Goal: Task Accomplishment & Management: Use online tool/utility

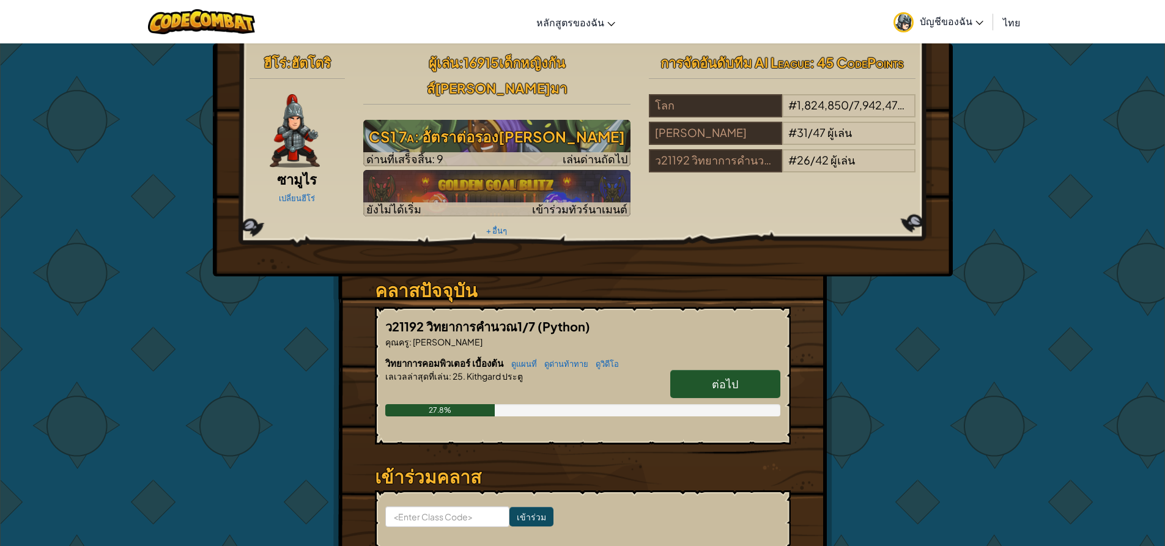
click at [735, 377] on span "ต่อไป" at bounding box center [725, 384] width 26 height 14
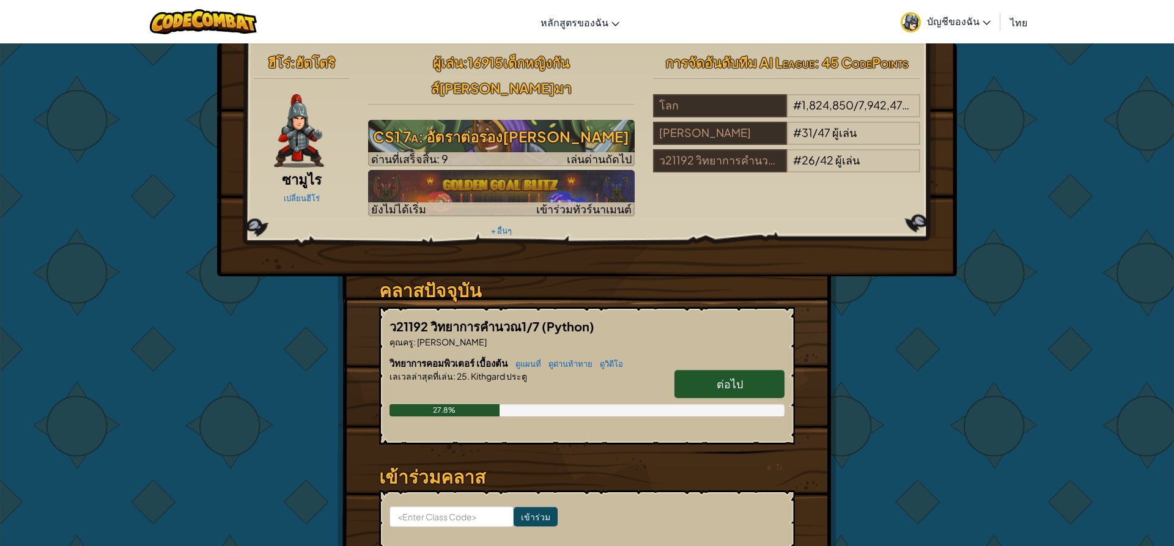
select select "th"
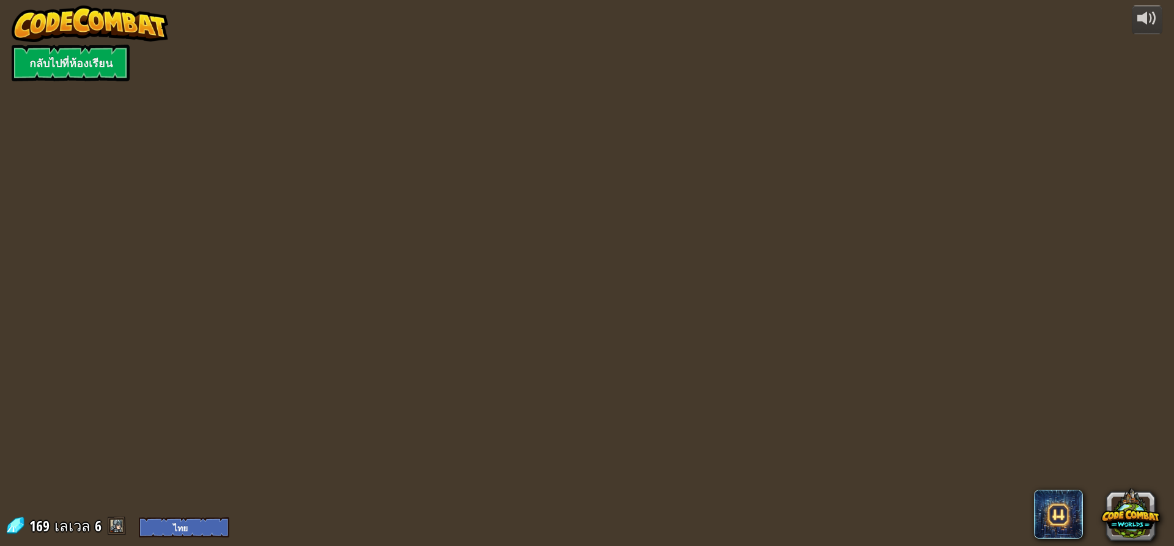
select select "th"
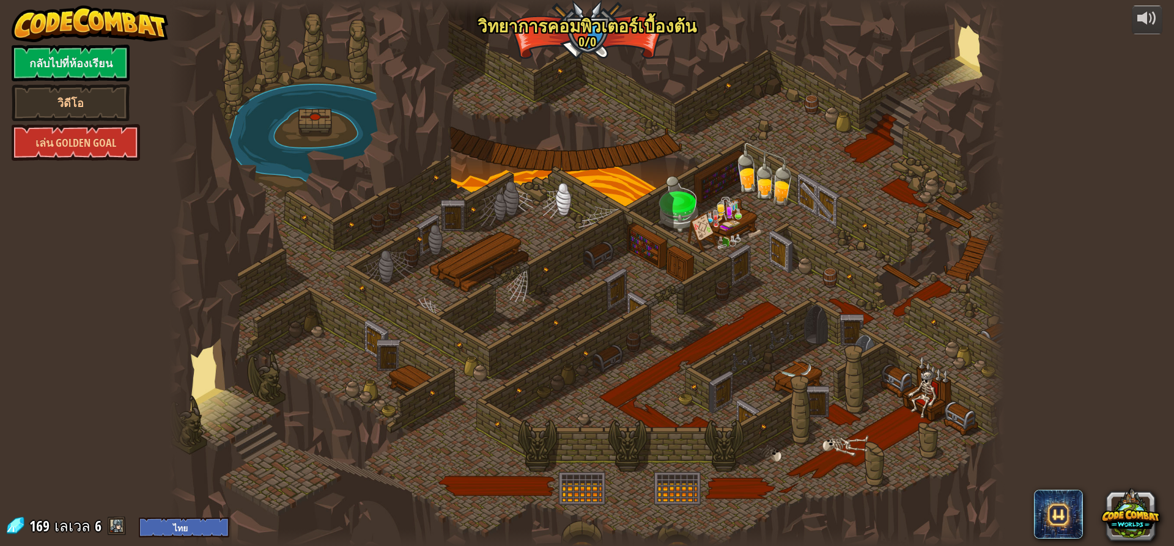
select select "th"
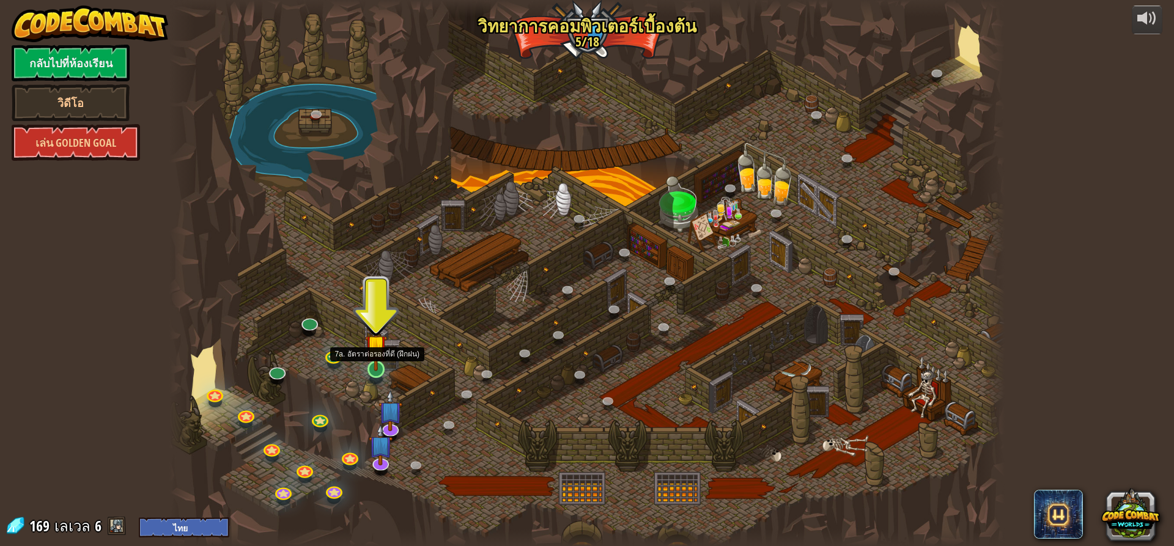
click at [377, 358] on img at bounding box center [376, 345] width 22 height 51
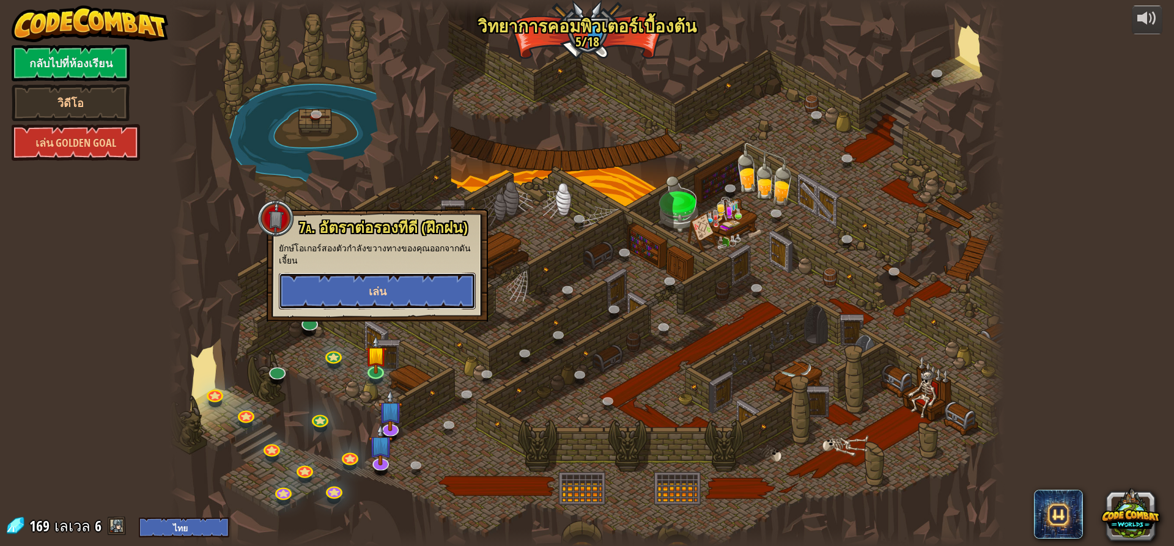
click at [377, 299] on button "เล่น" at bounding box center [377, 291] width 197 height 37
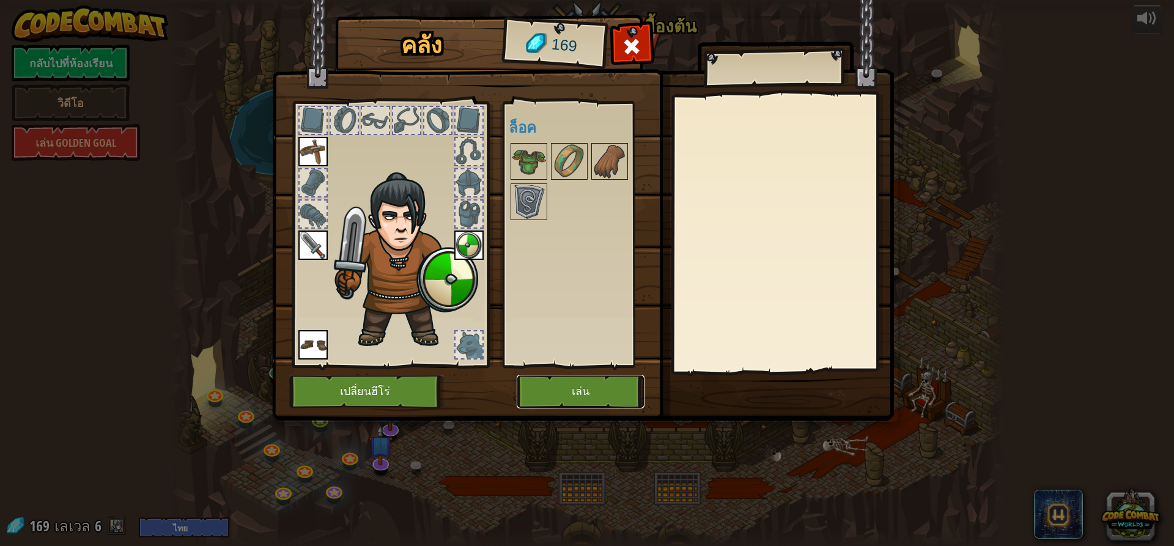
click at [592, 385] on button "เล่น" at bounding box center [581, 392] width 128 height 34
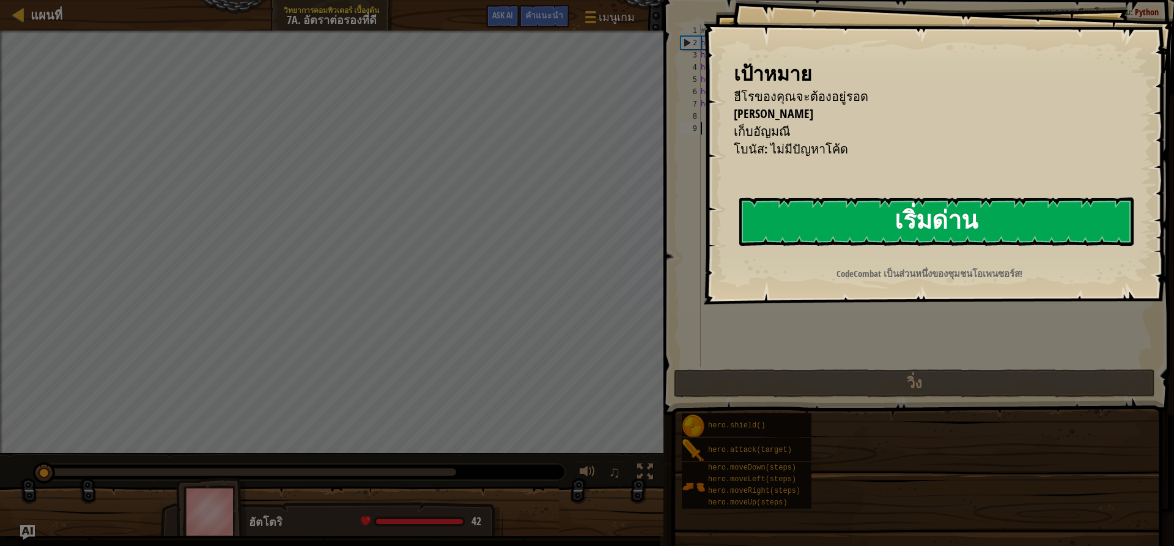
click at [940, 234] on button "เริ่มด่าน" at bounding box center [936, 221] width 394 height 48
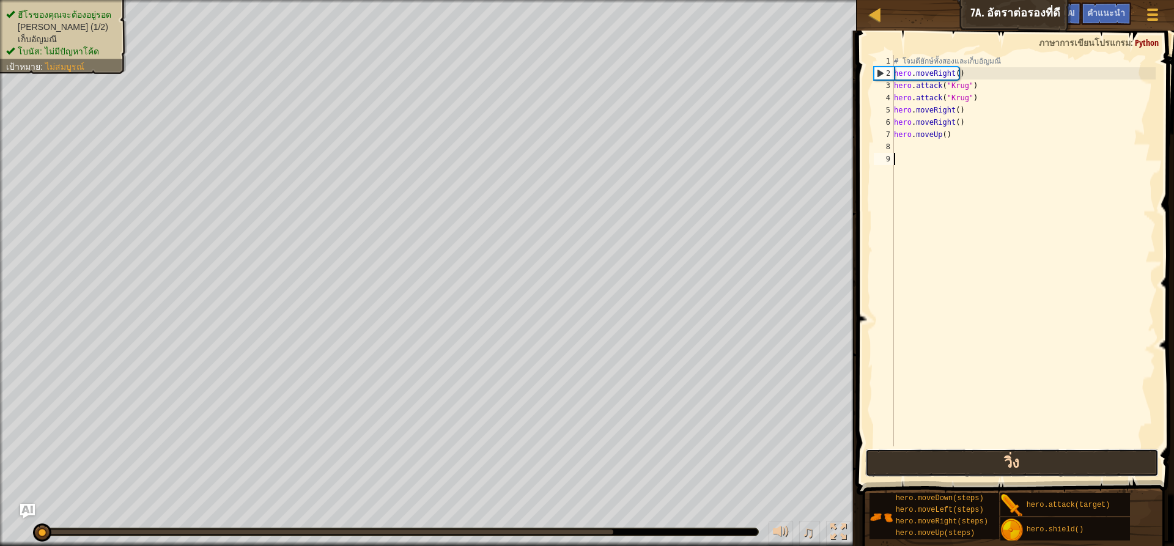
click at [960, 470] on button "วิ่ง" at bounding box center [1011, 463] width 293 height 28
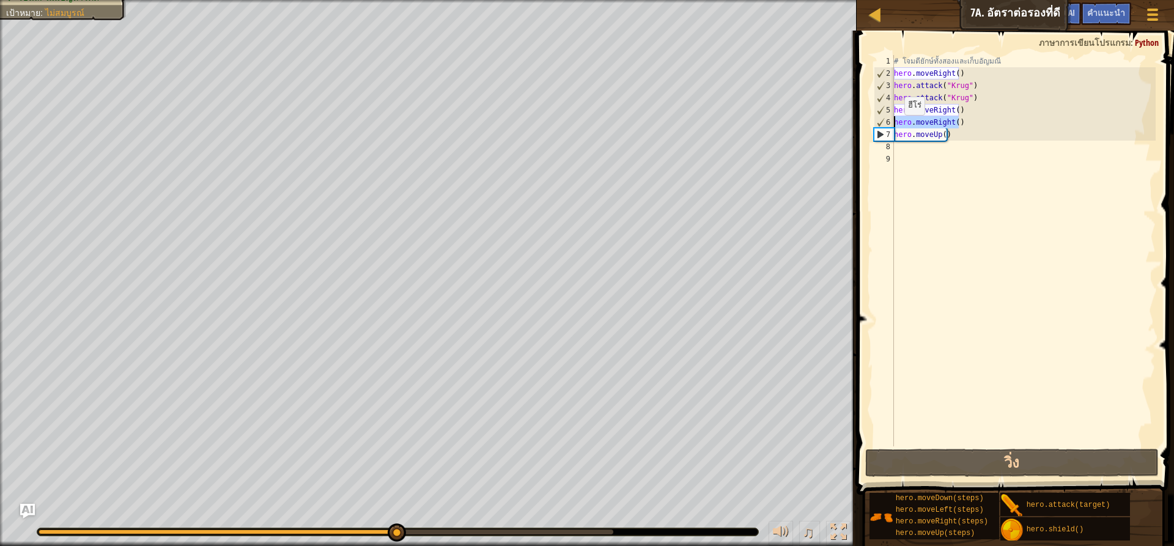
drag, startPoint x: 959, startPoint y: 122, endPoint x: 890, endPoint y: 127, distance: 68.7
click at [890, 127] on div "1 2 3 4 5 6 7 8 9 # โจมตียักษ์ทั้งสองและเก็บ[PERSON_NAME] hero . moveRight ( ) …" at bounding box center [1013, 250] width 284 height 391
type textarea "hero.moveRight()"
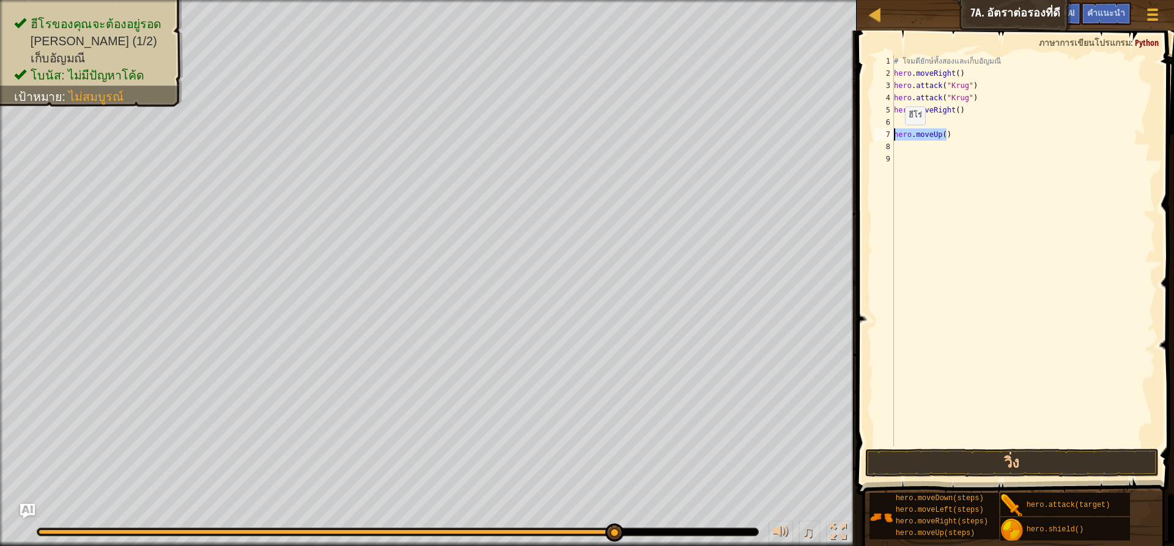
drag, startPoint x: 947, startPoint y: 133, endPoint x: 895, endPoint y: 137, distance: 52.7
click at [895, 137] on div "# โจมตียักษ์ทั้งสองและเก็บ[PERSON_NAME] hero . moveRight ( ) hero . attack ( "K…" at bounding box center [1023, 263] width 264 height 416
type textarea "hero.moveUp()"
click at [964, 456] on button "วิ่ง" at bounding box center [1011, 463] width 293 height 28
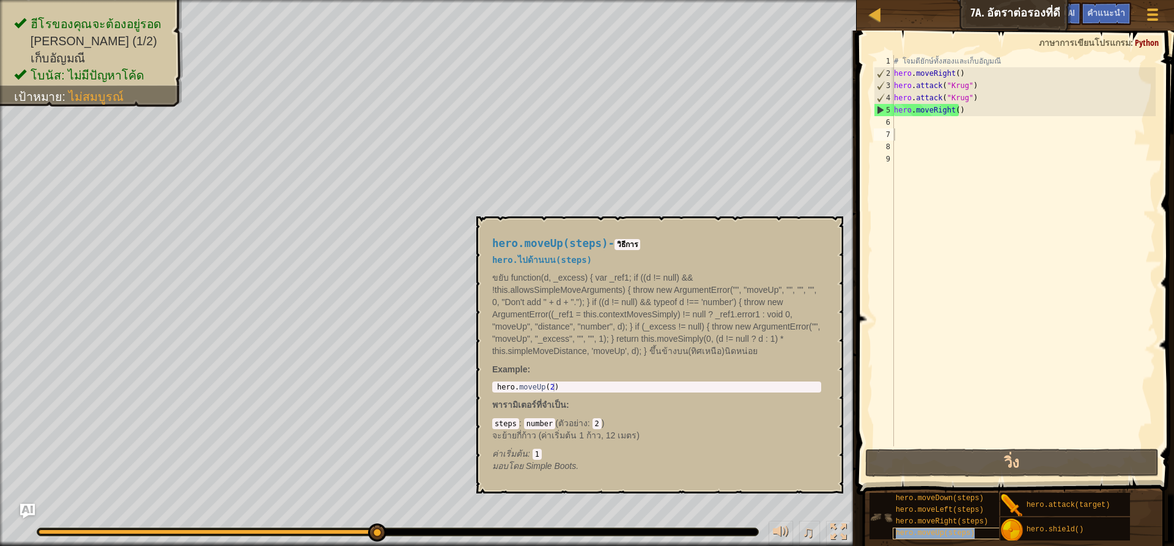
click at [959, 531] on span "hero.moveUp(steps)" at bounding box center [935, 533] width 79 height 9
click at [898, 120] on div "# โจมตียักษ์ทั้งสองและเก็บ[PERSON_NAME] hero . moveRight ( ) hero . attack ( "K…" at bounding box center [1023, 263] width 264 height 416
type textarea "h"
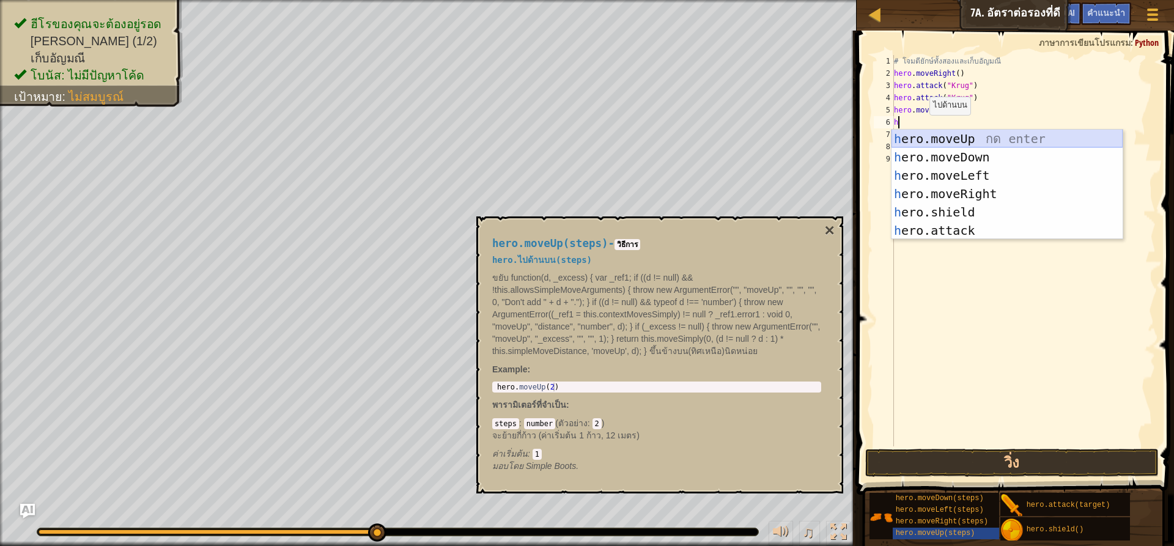
click at [925, 135] on div "h ero.moveUp กด enter h ero.moveDown กด enter h ero.moveLeft กด enter h ero.mov…" at bounding box center [1006, 203] width 231 height 147
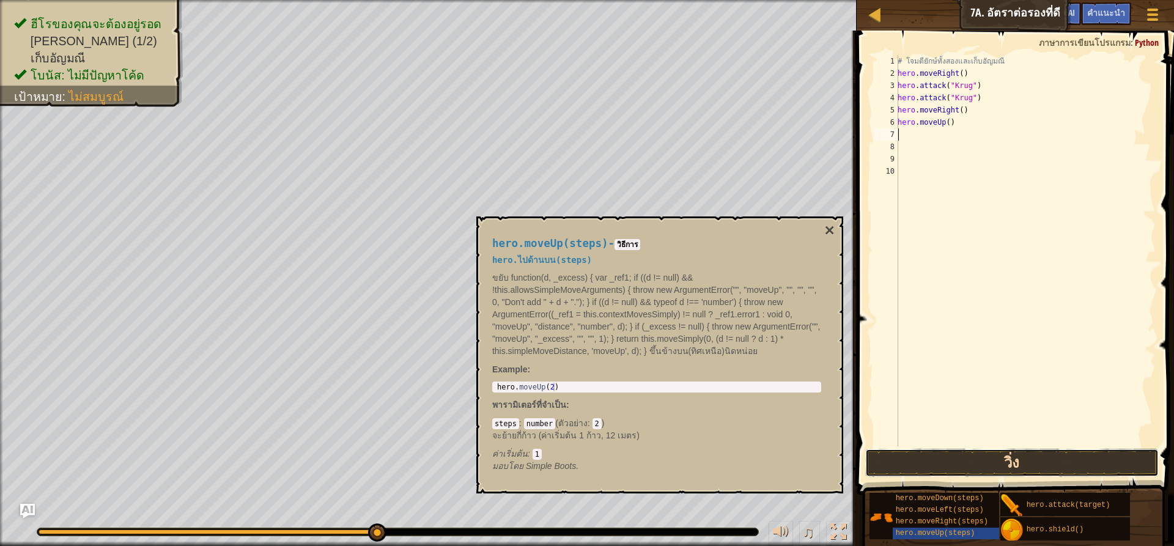
click at [956, 463] on button "วิ่ง" at bounding box center [1011, 463] width 293 height 28
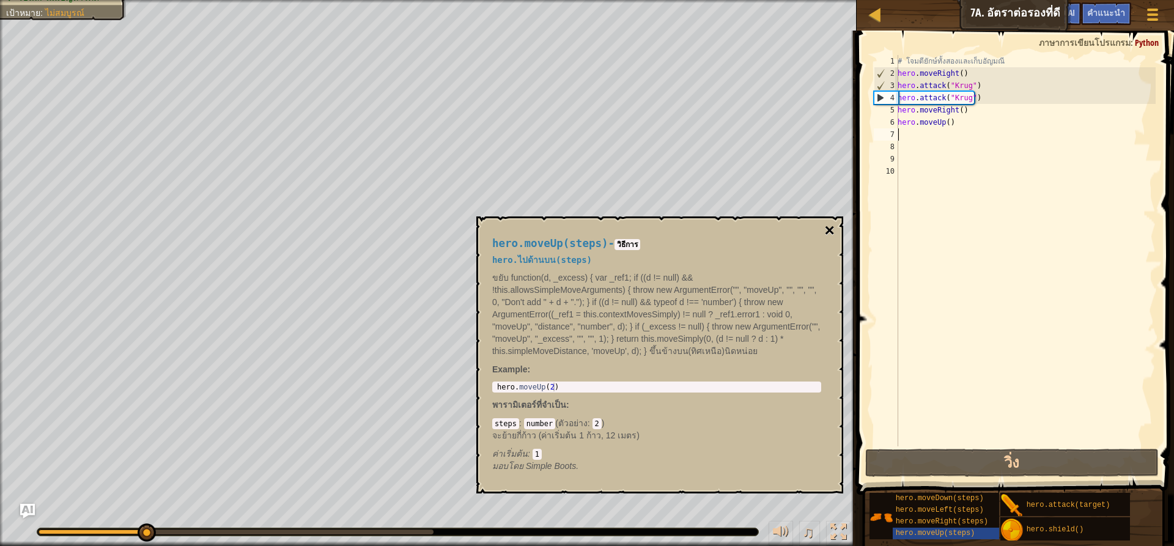
click at [833, 237] on button "×" at bounding box center [830, 230] width 10 height 17
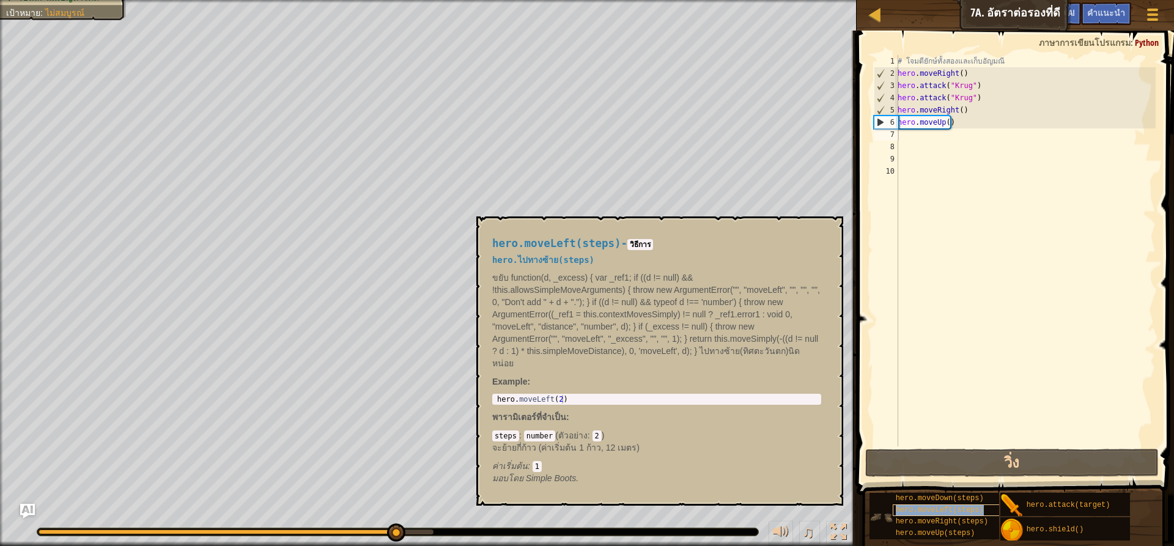
click at [928, 510] on span "hero.moveLeft(steps)" at bounding box center [940, 510] width 88 height 9
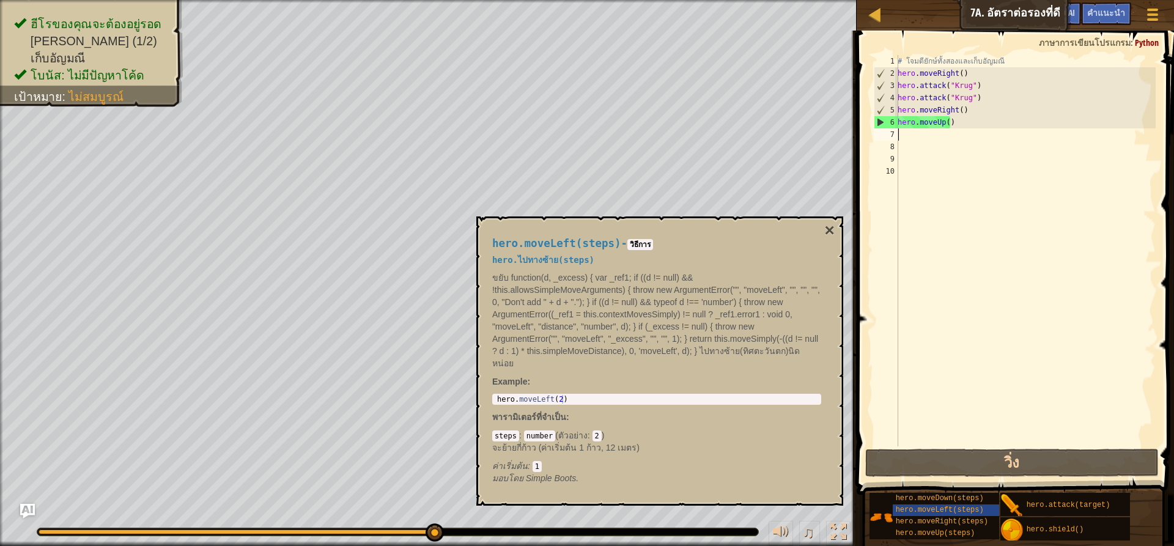
click at [900, 140] on div "# โจมตียักษ์ทั้งสองและเก็บ[PERSON_NAME] hero . moveRight ( ) hero . attack ( "K…" at bounding box center [1025, 263] width 260 height 416
type textarea "h"
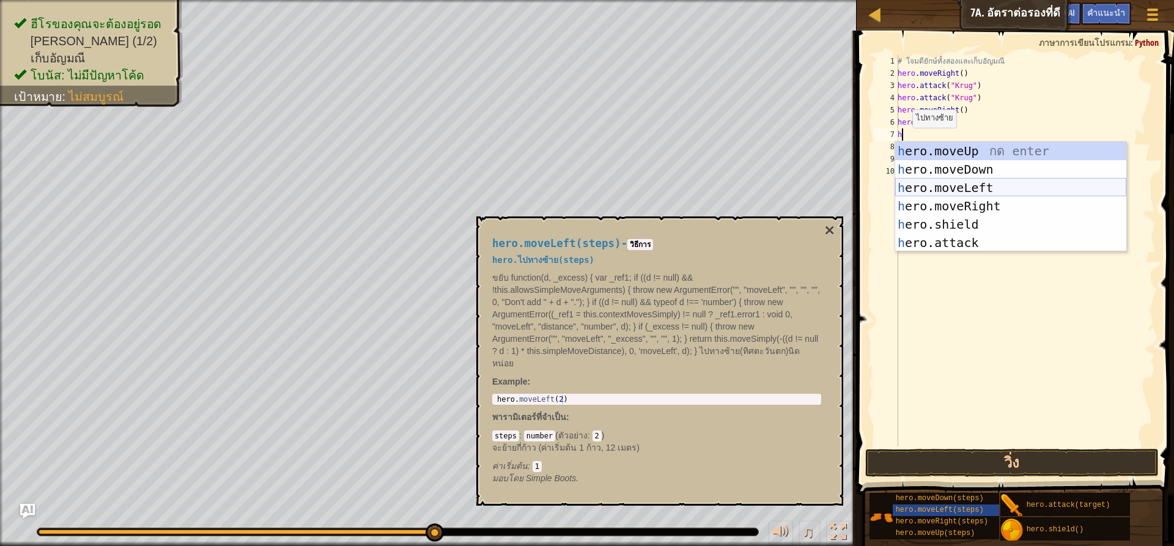
click at [953, 190] on div "h ero.moveUp กด enter h ero.moveDown กด enter h ero.moveLeft กด enter h ero.mov…" at bounding box center [1010, 215] width 231 height 147
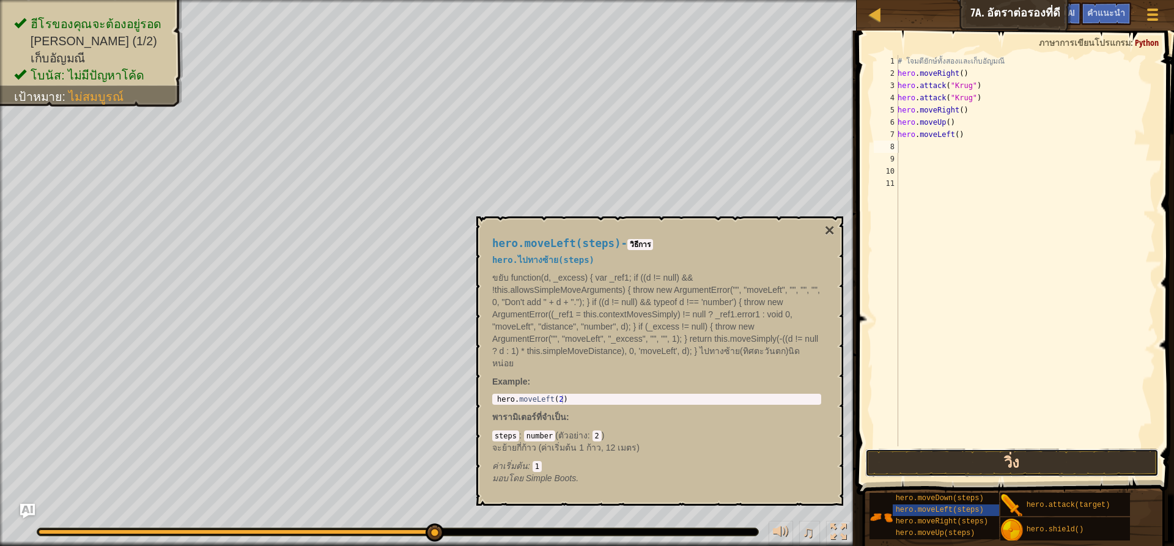
click at [1011, 460] on button "วิ่ง" at bounding box center [1011, 463] width 293 height 28
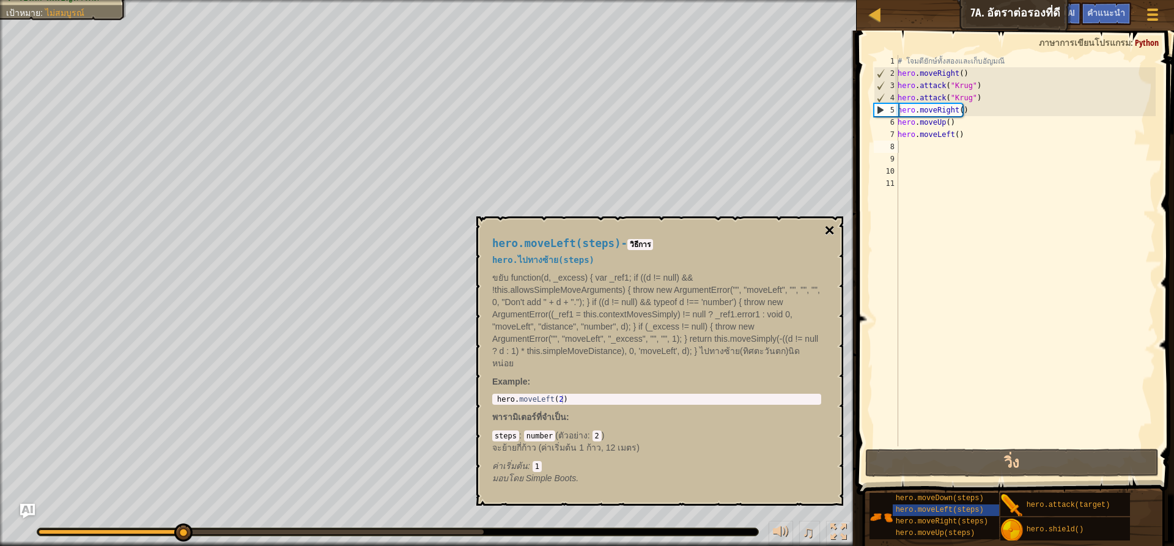
click at [833, 230] on button "×" at bounding box center [830, 230] width 10 height 17
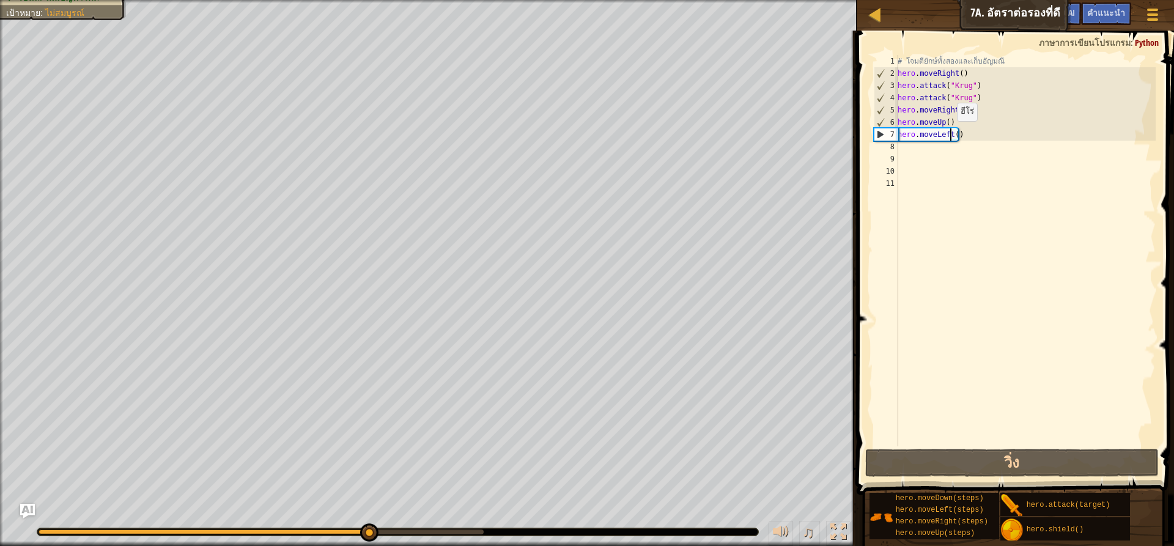
click at [950, 133] on div "# โจมตียักษ์ทั้งสองและเก็บ[PERSON_NAME] hero . moveRight ( ) hero . attack ( "K…" at bounding box center [1025, 263] width 260 height 416
click at [953, 133] on div "# โจมตียักษ์ทั้งสองและเก็บ[PERSON_NAME] hero . moveRight ( ) hero . attack ( "K…" at bounding box center [1025, 263] width 260 height 416
type textarea "hero.moveLeft(2)"
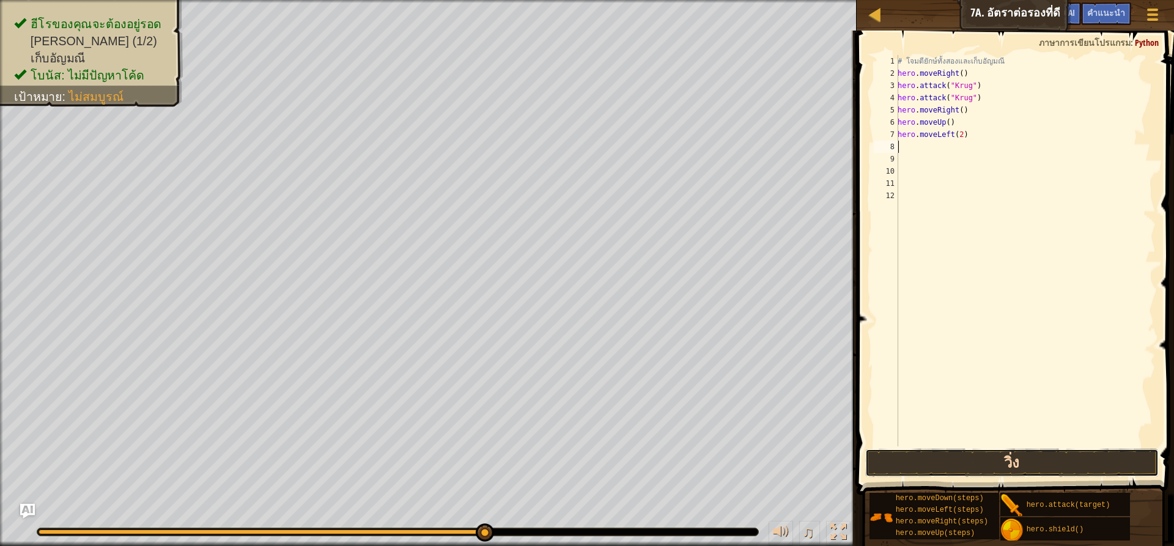
click at [967, 467] on button "วิ่ง" at bounding box center [1011, 463] width 293 height 28
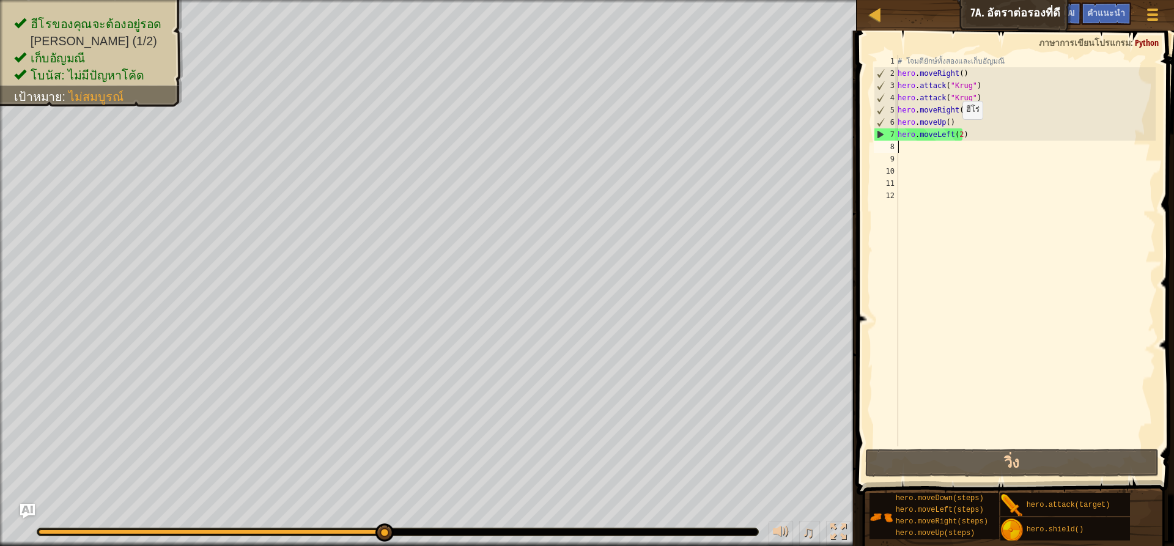
click at [954, 132] on div "# โจมตียักษ์ทั้งสองและเก็บ[PERSON_NAME] hero . moveRight ( ) hero . attack ( "K…" at bounding box center [1025, 263] width 260 height 416
drag, startPoint x: 954, startPoint y: 132, endPoint x: 962, endPoint y: 133, distance: 8.0
click at [962, 133] on div "# โจมตียักษ์ทั้งสองและเก็บ[PERSON_NAME] hero . moveRight ( ) hero . attack ( "K…" at bounding box center [1025, 263] width 260 height 416
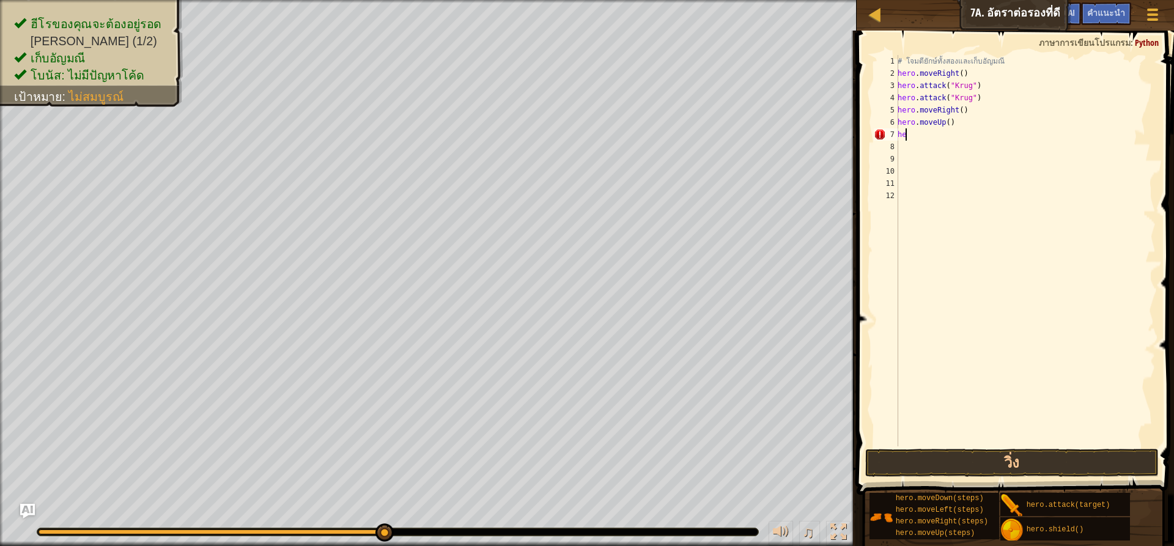
type textarea "h"
click at [1013, 470] on button "วิ่ง" at bounding box center [1011, 463] width 293 height 28
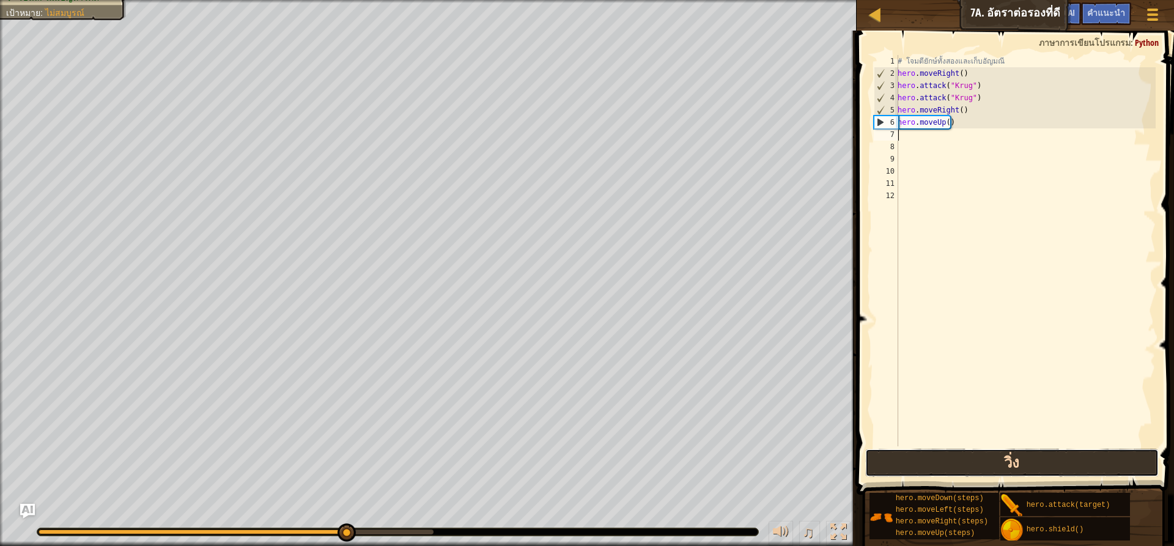
click at [1008, 460] on button "วิ่ง" at bounding box center [1011, 463] width 293 height 28
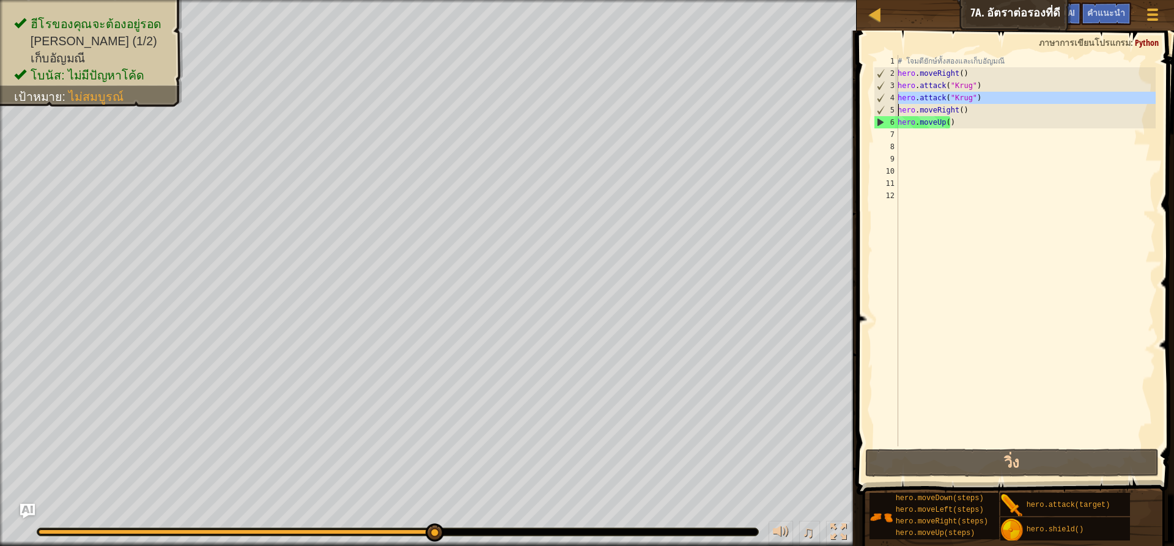
drag, startPoint x: 899, startPoint y: 97, endPoint x: 996, endPoint y: 100, distance: 97.3
click at [996, 100] on div "1 2 3 4 5 6 7 8 9 10 11 12 # [PERSON_NAME]สองและเก็บ[PERSON_NAME] hero . moveRi…" at bounding box center [1013, 250] width 284 height 391
type textarea "hero.attack("Krug") hero.moveRight()"
click at [899, 138] on div "# โจมตียักษ์ทั้งสองและเก็บ[PERSON_NAME] hero . moveRight ( ) hero . attack ( "K…" at bounding box center [1025, 263] width 260 height 416
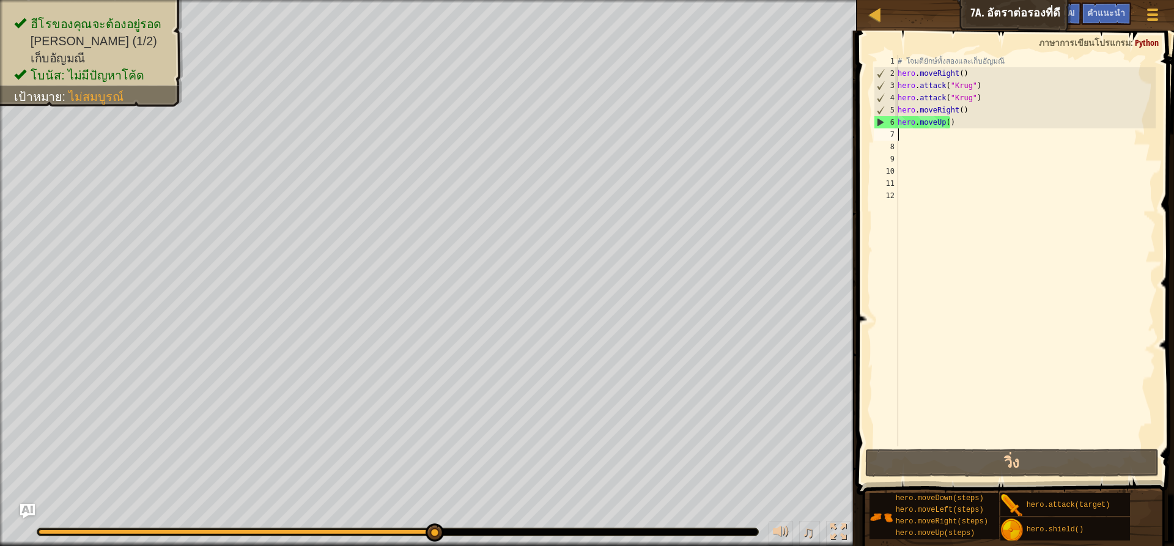
click at [899, 135] on div "# โจมตียักษ์ทั้งสองและเก็บ[PERSON_NAME] hero . moveRight ( ) hero . attack ( "K…" at bounding box center [1025, 263] width 260 height 416
click at [901, 131] on div "# โจมตียักษ์ทั้งสองและเก็บ[PERSON_NAME] hero . moveRight ( ) hero . attack ( "K…" at bounding box center [1025, 263] width 260 height 416
click at [898, 134] on div "7" at bounding box center [886, 134] width 24 height 12
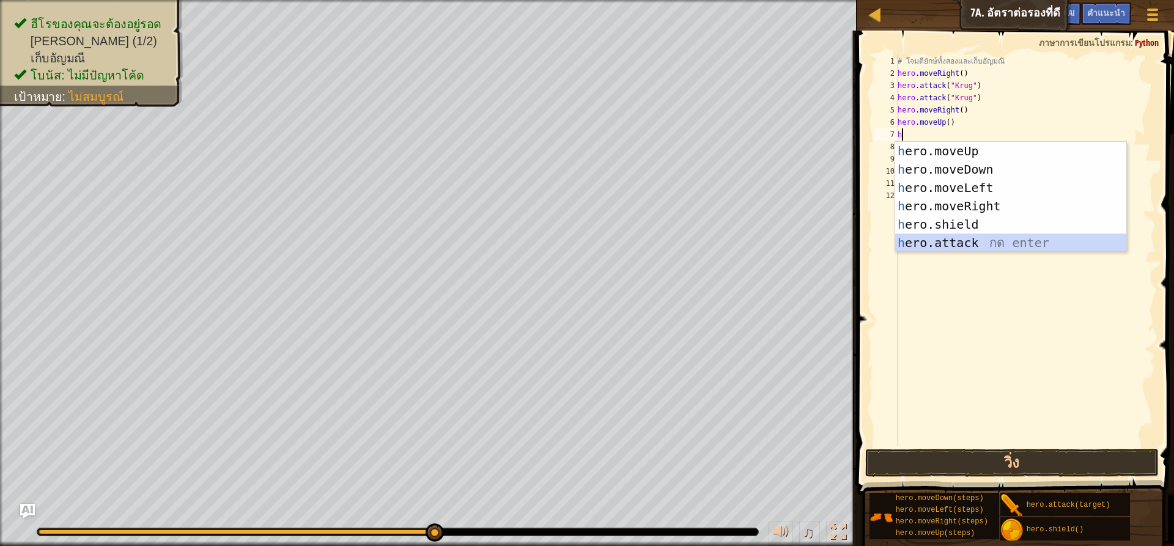
click at [966, 240] on div "h ero.moveUp กด enter h ero.moveDown กด enter h ero.moveLeft กด enter h ero.mov…" at bounding box center [1010, 215] width 231 height 147
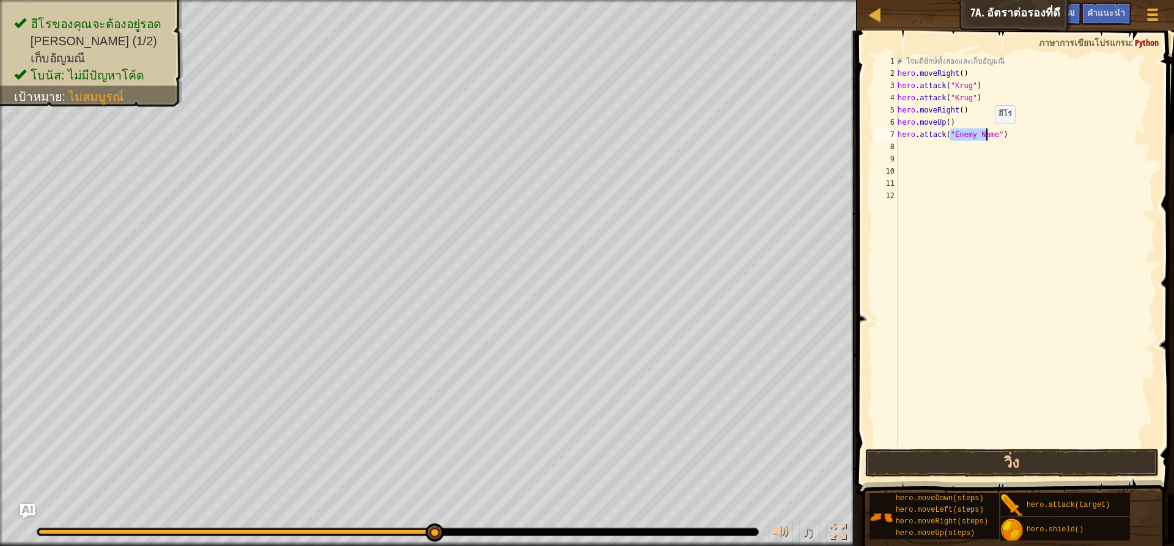
drag, startPoint x: 949, startPoint y: 135, endPoint x: 989, endPoint y: 136, distance: 39.8
click at [989, 136] on div "# โจมตียักษ์ทั้งสองและเก็บ[PERSON_NAME] hero . moveRight ( ) hero . attack ( "K…" at bounding box center [1025, 263] width 260 height 416
type textarea "hero.attack("Krug")"
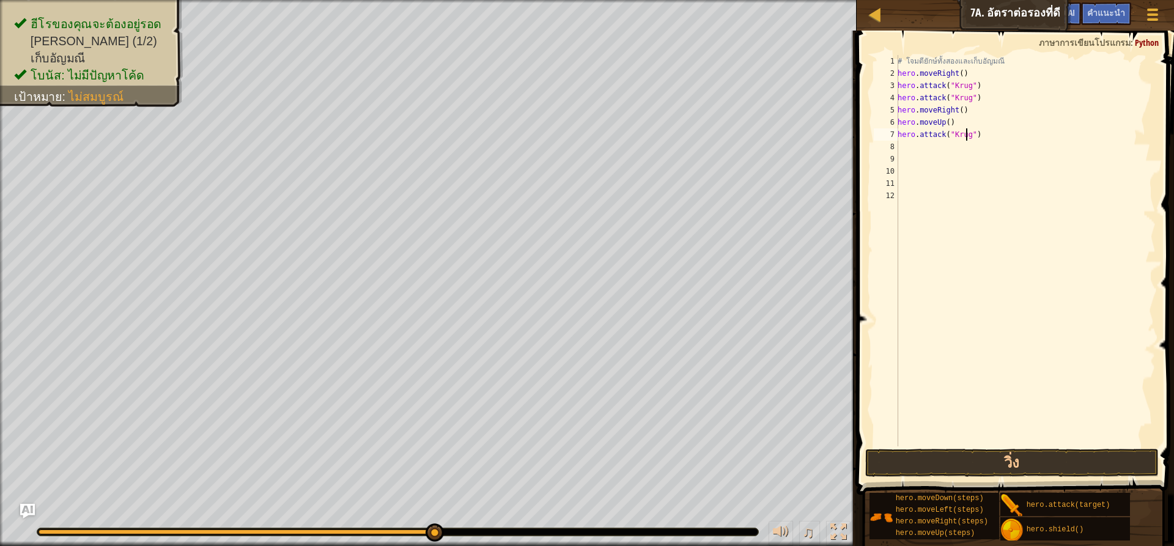
click at [990, 199] on div "# โจมตียักษ์ทั้งสองและเก็บ[PERSON_NAME] hero . moveRight ( ) hero . attack ( "K…" at bounding box center [1025, 263] width 260 height 416
click at [1032, 453] on button "วิ่ง" at bounding box center [1011, 463] width 293 height 28
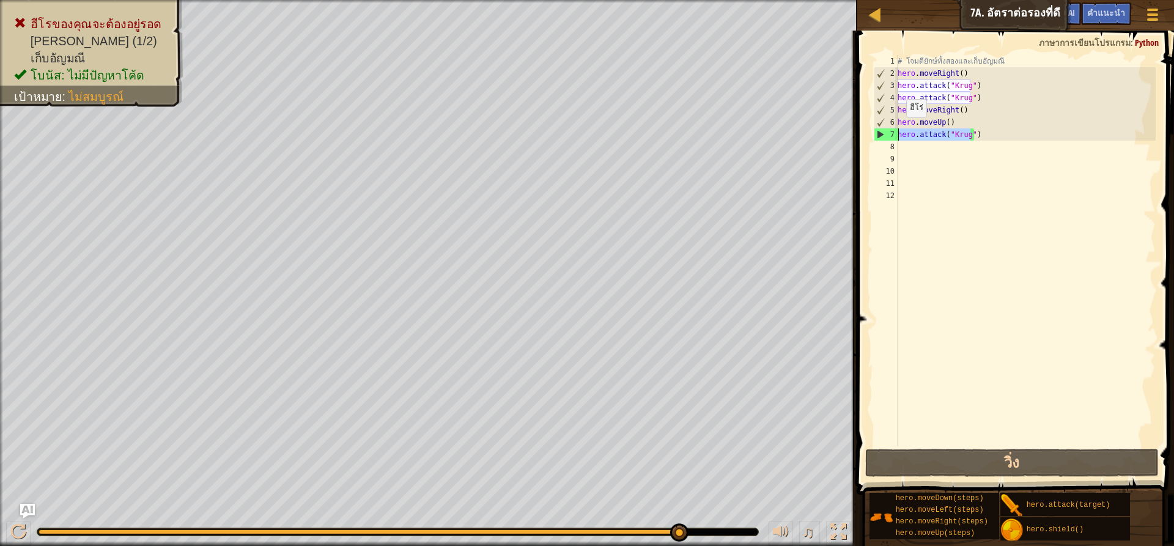
drag, startPoint x: 970, startPoint y: 133, endPoint x: 899, endPoint y: 130, distance: 70.4
click at [899, 130] on div "# โจมตียักษ์ทั้งสองและเก็บ[PERSON_NAME] hero . moveRight ( ) hero . attack ( "K…" at bounding box center [1025, 263] width 260 height 416
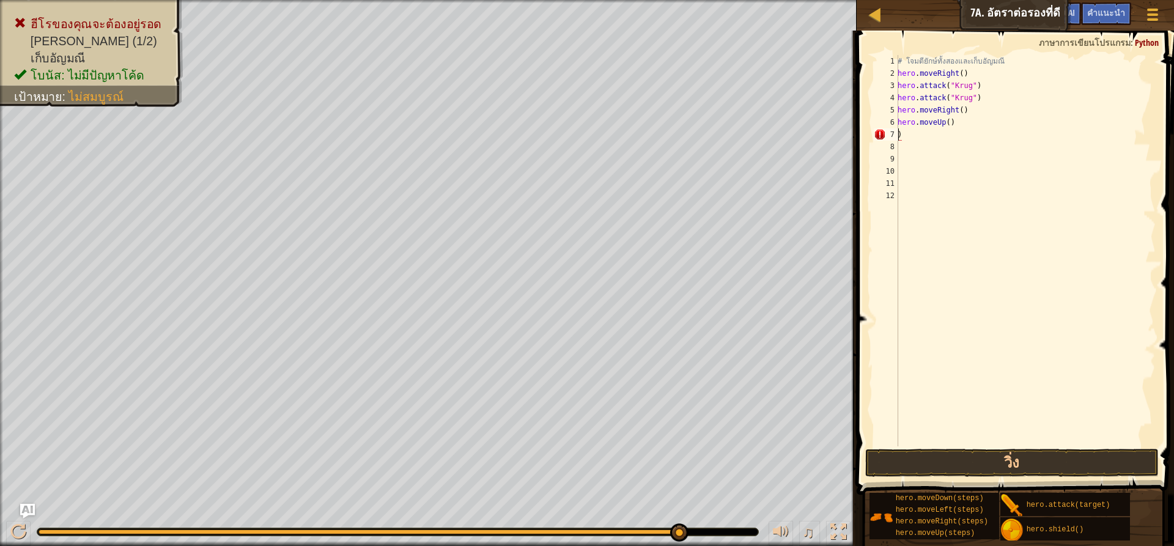
drag, startPoint x: 893, startPoint y: 136, endPoint x: 885, endPoint y: 135, distance: 8.0
click at [885, 135] on div "7" at bounding box center [886, 134] width 24 height 12
type textarea ")"
drag, startPoint x: 904, startPoint y: 132, endPoint x: 893, endPoint y: 134, distance: 10.6
click at [894, 134] on div ") 1 2 3 4 5 6 7 8 9 10 11 12 # โจมตียักษ์ทั้งสองและเก็บ[PERSON_NAME] hero . mov…" at bounding box center [1013, 250] width 284 height 391
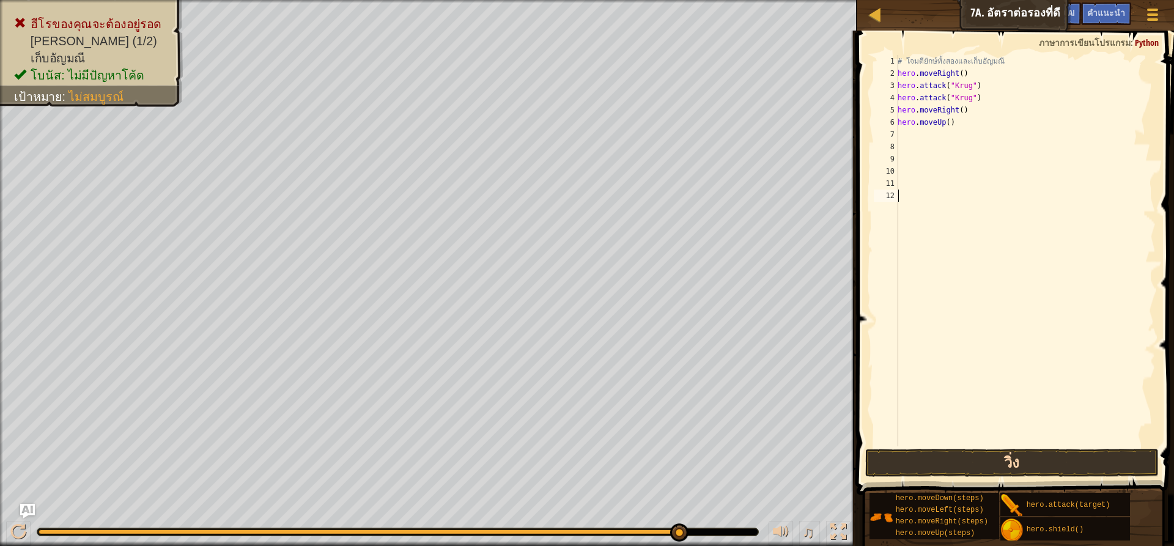
click at [925, 448] on div "1 2 3 4 5 6 7 8 9 10 11 12 # [PERSON_NAME]สองและเก็บ[PERSON_NAME] hero . moveRi…" at bounding box center [1013, 287] width 321 height 500
click at [928, 452] on button "วิ่ง" at bounding box center [1011, 463] width 293 height 28
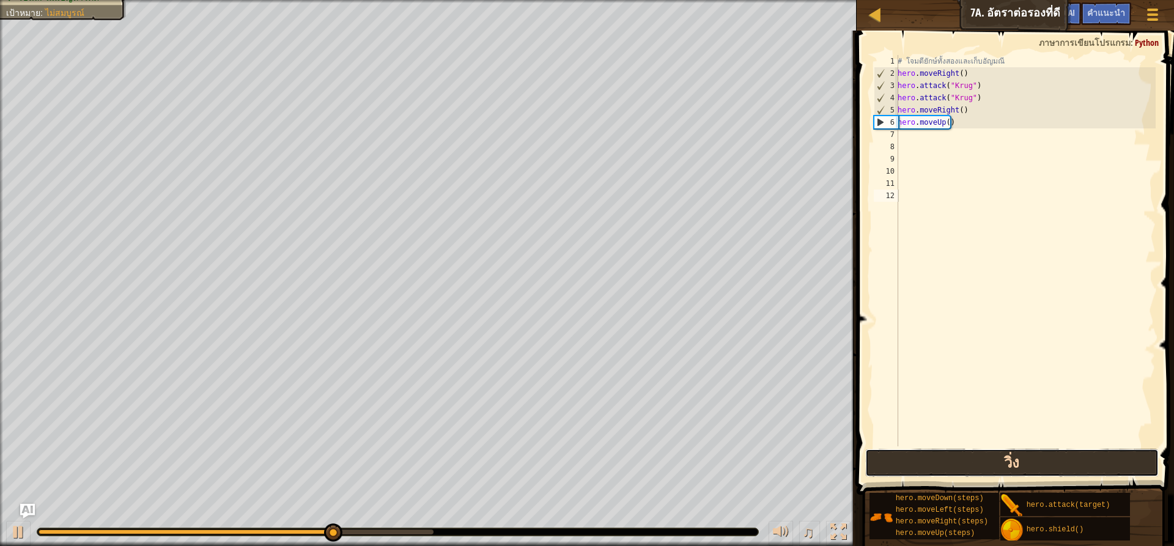
click at [1003, 467] on button "วิ่ง" at bounding box center [1011, 463] width 293 height 28
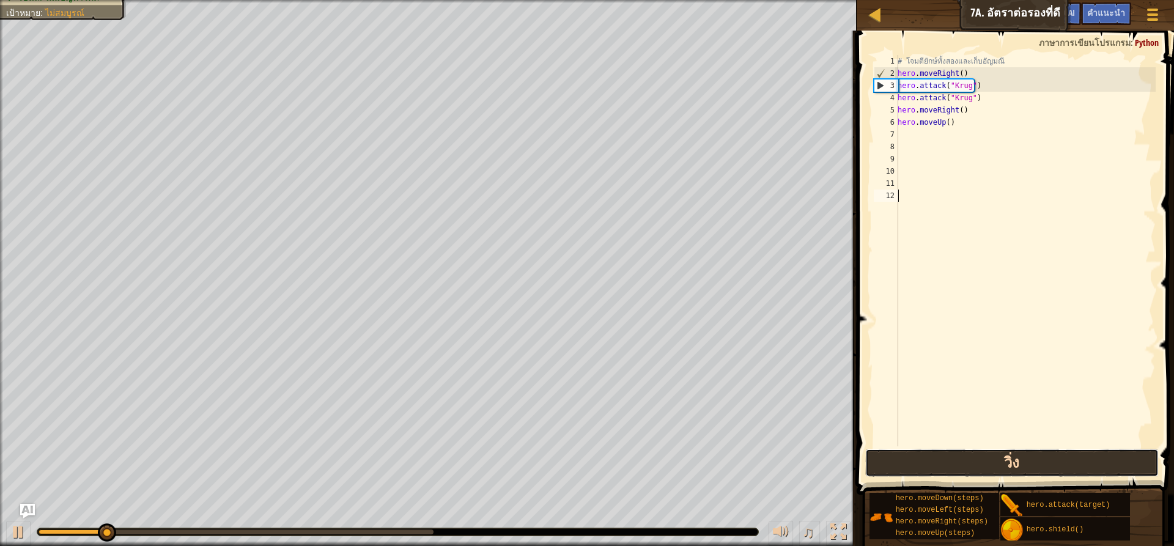
click at [1004, 463] on button "วิ่ง" at bounding box center [1011, 463] width 293 height 28
click at [1004, 462] on button "วิ่ง" at bounding box center [1011, 463] width 293 height 28
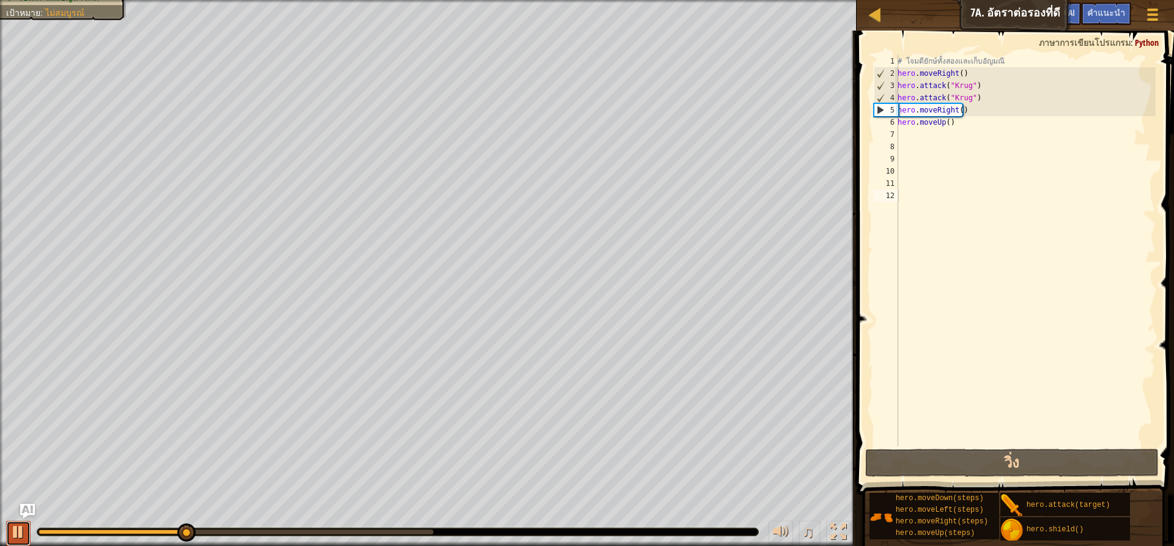
click at [17, 526] on div at bounding box center [18, 532] width 16 height 16
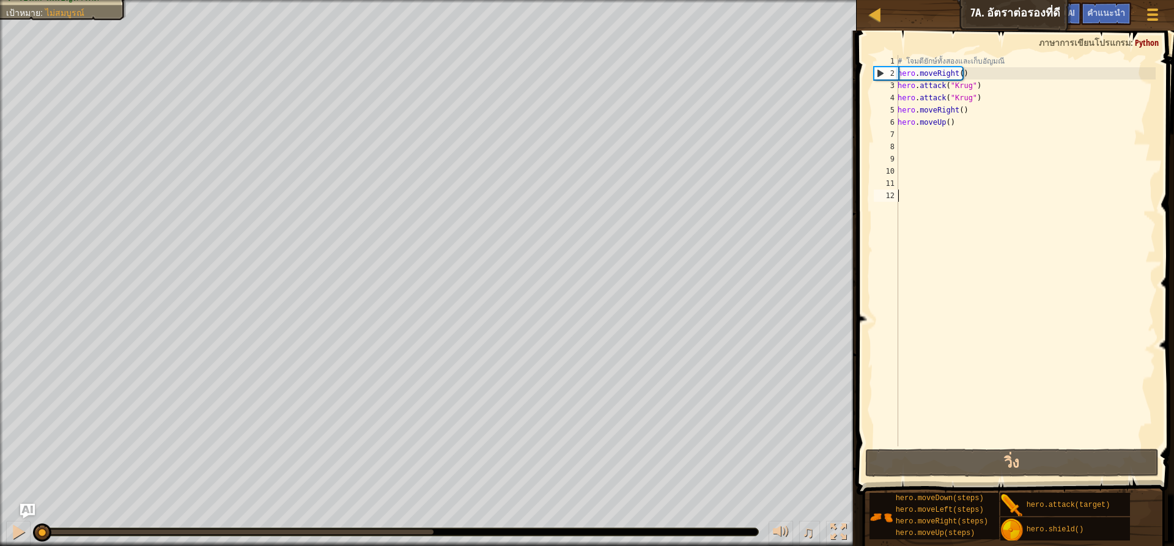
drag, startPoint x: 184, startPoint y: 526, endPoint x: 40, endPoint y: 518, distance: 144.5
click at [40, 518] on div "♫" at bounding box center [428, 529] width 857 height 37
click at [21, 530] on div at bounding box center [18, 532] width 16 height 16
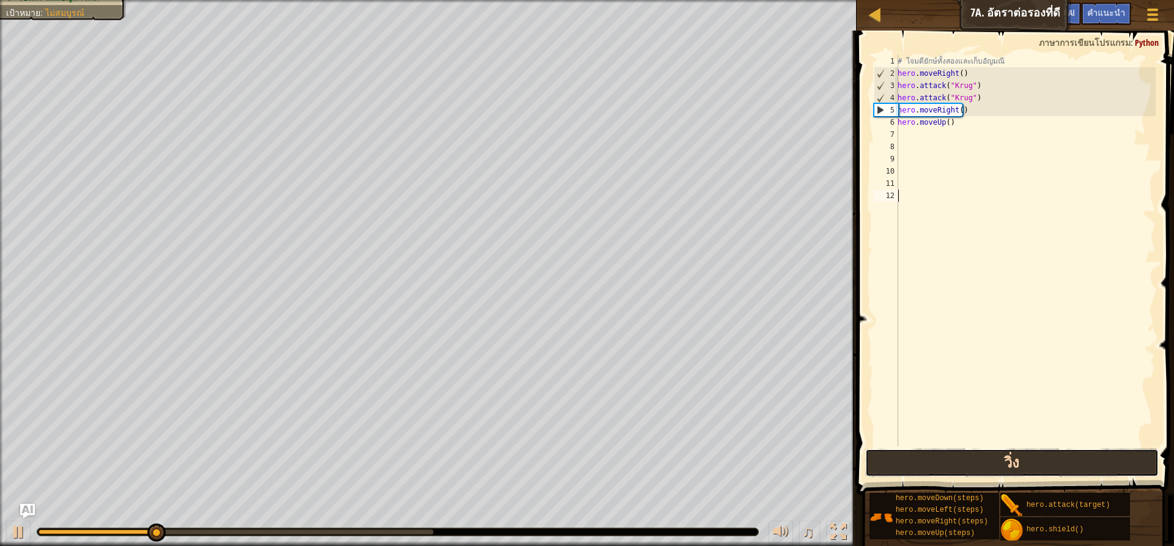
click at [1010, 465] on button "วิ่ง" at bounding box center [1011, 463] width 293 height 28
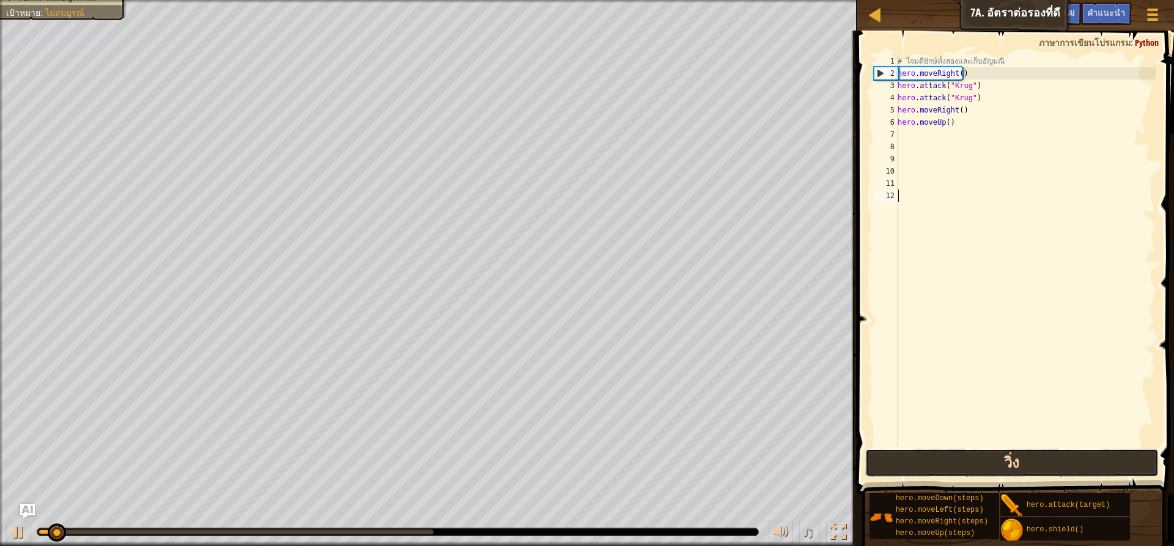
click at [1008, 465] on button "วิ่ง" at bounding box center [1011, 463] width 293 height 28
click at [1014, 460] on button "วิ่ง" at bounding box center [1011, 463] width 293 height 28
click at [1017, 459] on button "วิ่ง" at bounding box center [1011, 463] width 293 height 28
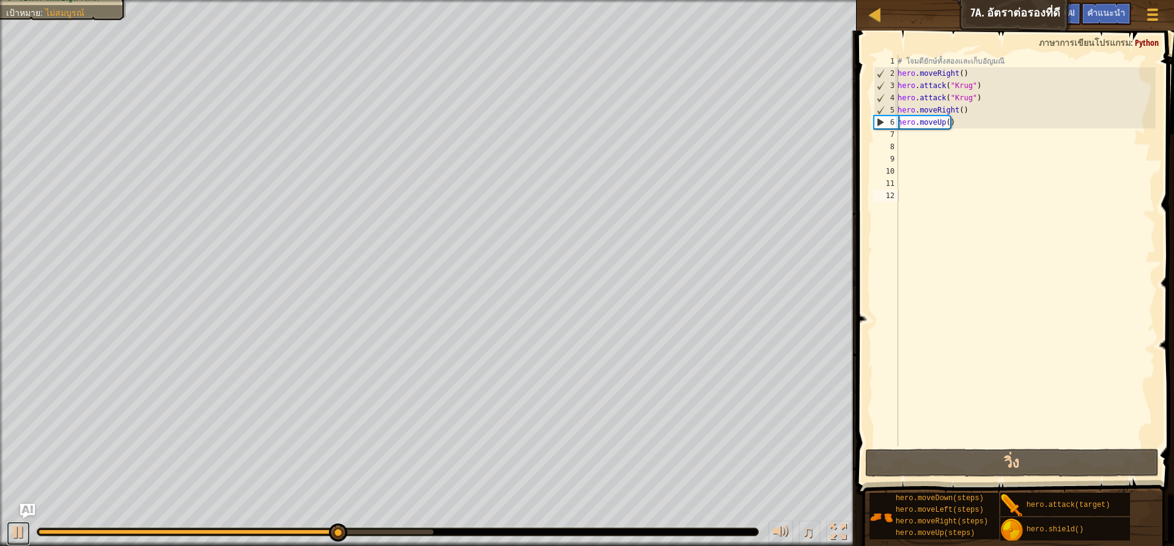
click at [15, 522] on button at bounding box center [18, 533] width 24 height 25
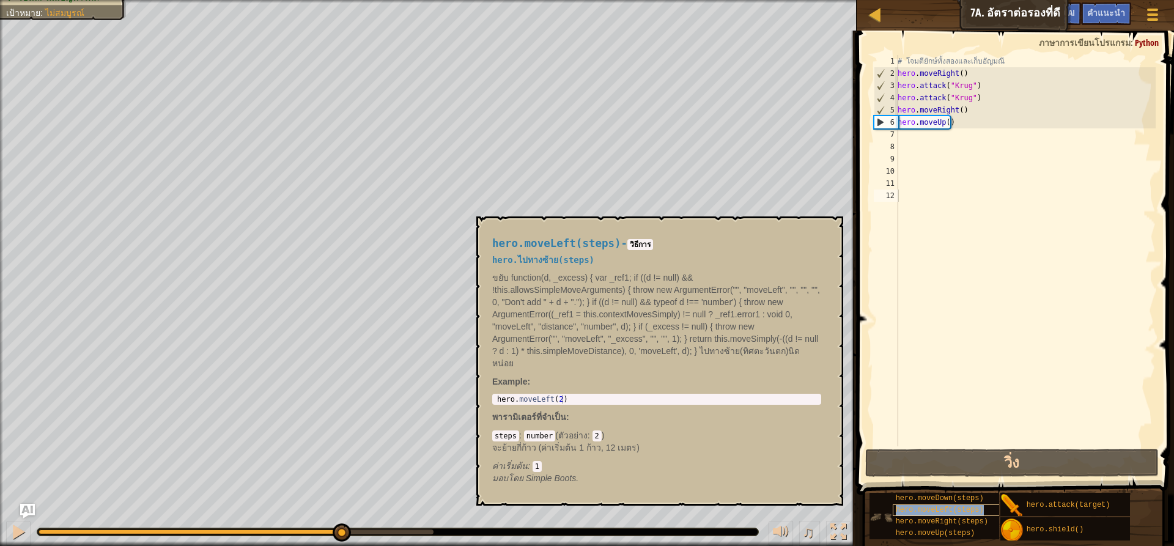
click at [910, 510] on span "hero.moveLeft(steps)" at bounding box center [940, 510] width 88 height 9
click at [899, 139] on div "# โจมตียักษ์ทั้งสองและเก็บ[PERSON_NAME] hero . moveRight ( ) hero . attack ( "K…" at bounding box center [1025, 263] width 260 height 416
click at [901, 138] on div "# โจมตียักษ์ทั้งสองและเก็บ[PERSON_NAME] hero . moveRight ( ) hero . attack ( "K…" at bounding box center [1025, 263] width 260 height 416
type textarea "h"
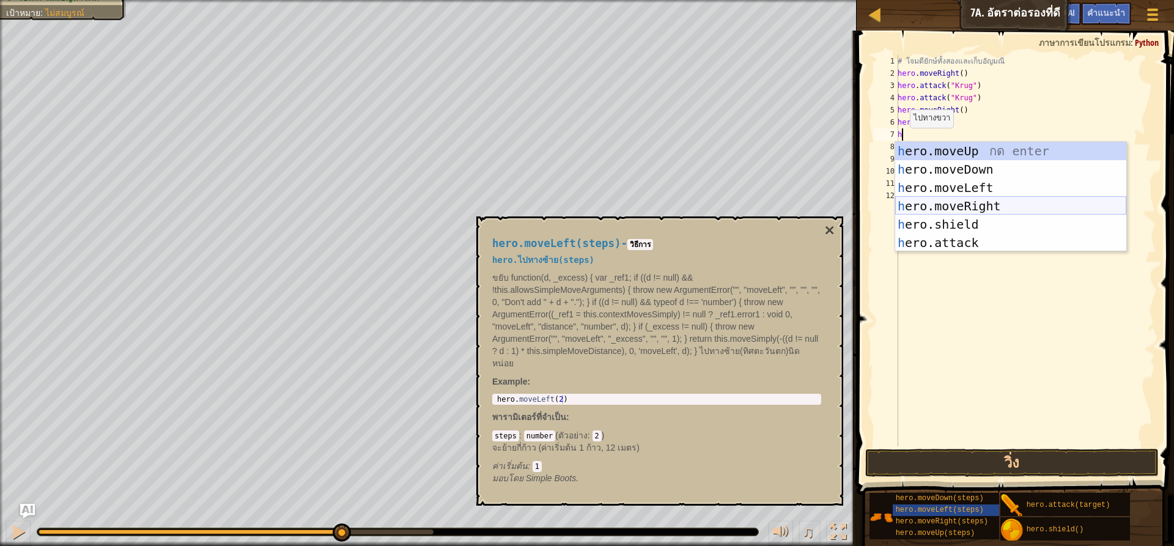
click at [942, 206] on div "h ero.moveUp กด enter h ero.moveDown กด enter h ero.moveLeft กด enter h ero.mov…" at bounding box center [1010, 215] width 231 height 147
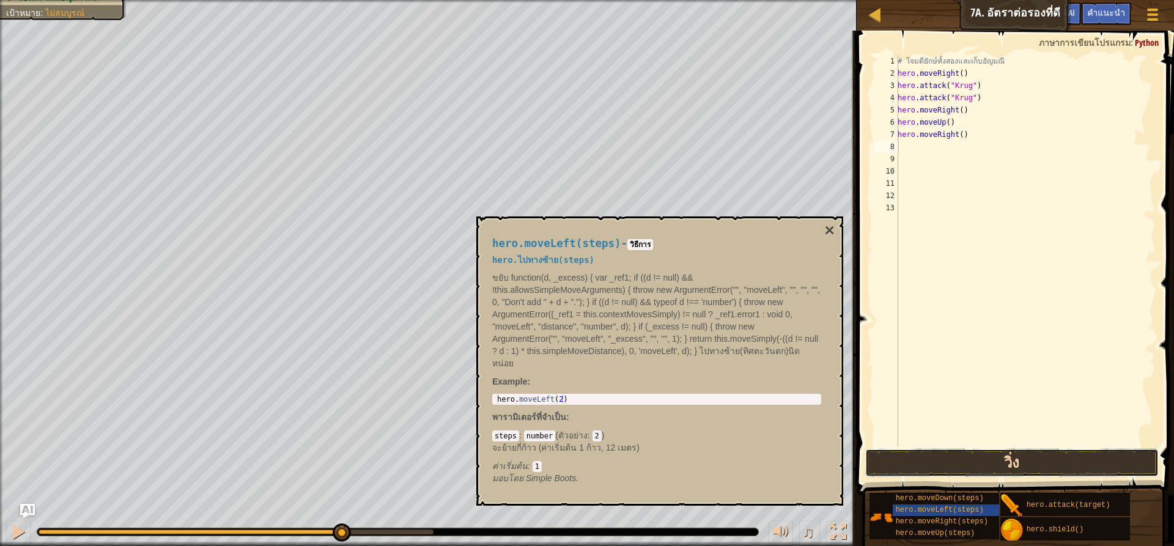
click at [991, 451] on button "วิ่ง" at bounding box center [1011, 463] width 293 height 28
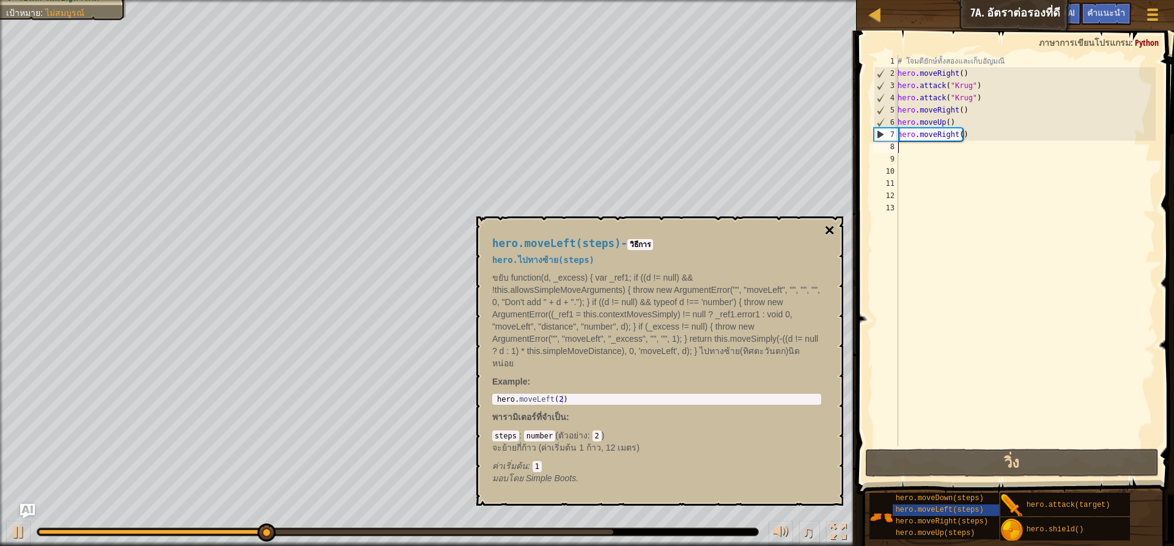
click at [829, 231] on button "×" at bounding box center [830, 230] width 10 height 17
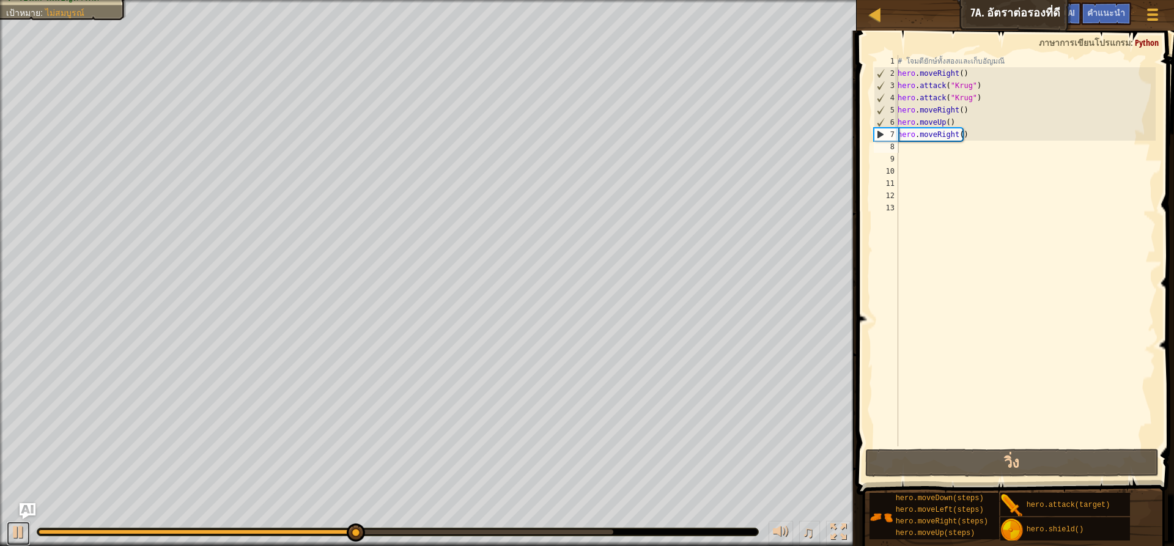
drag, startPoint x: 21, startPoint y: 526, endPoint x: 28, endPoint y: 509, distance: 19.2
click at [21, 524] on div at bounding box center [18, 532] width 16 height 16
click at [840, 145] on div "แผนที่ วิทยาการคอมพิวเตอร์ เบื้องต้น 7a. อัตราต่อรอง[PERSON_NAME] เมนูเกม เสร็จ…" at bounding box center [587, 273] width 1174 height 546
type textarea "hero.moveRight()"
click at [967, 127] on div "# โจมตียักษ์ทั้งสองและเก็บ[PERSON_NAME] hero . moveRight ( ) hero . attack ( "K…" at bounding box center [1025, 263] width 260 height 416
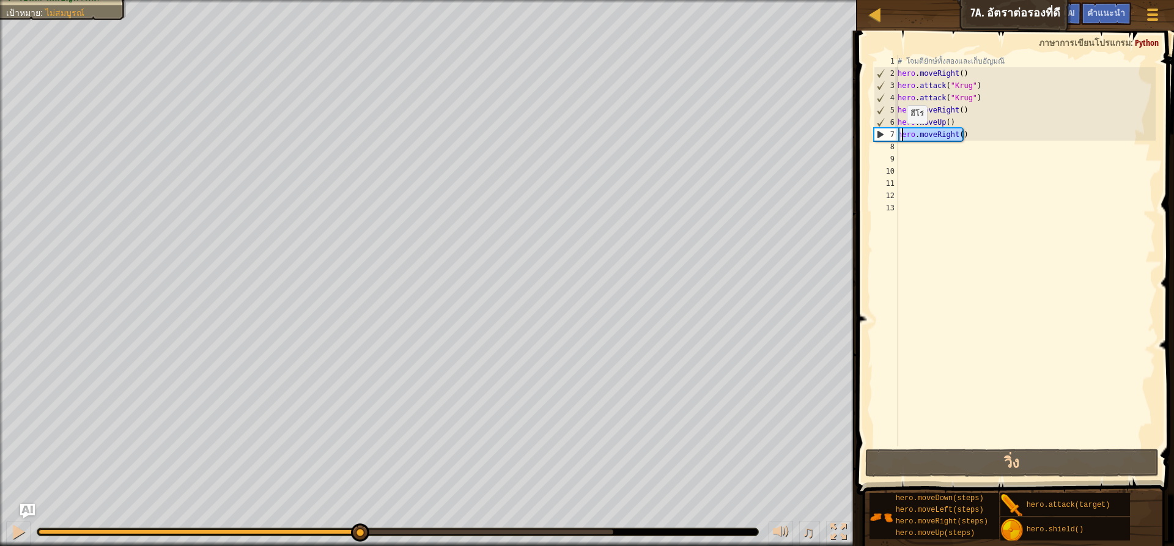
drag, startPoint x: 962, startPoint y: 135, endPoint x: 900, endPoint y: 136, distance: 62.4
click at [900, 136] on div "# โจมตียักษ์ทั้งสองและเก็บ[PERSON_NAME] hero . moveRight ( ) hero . attack ( "K…" at bounding box center [1025, 263] width 260 height 416
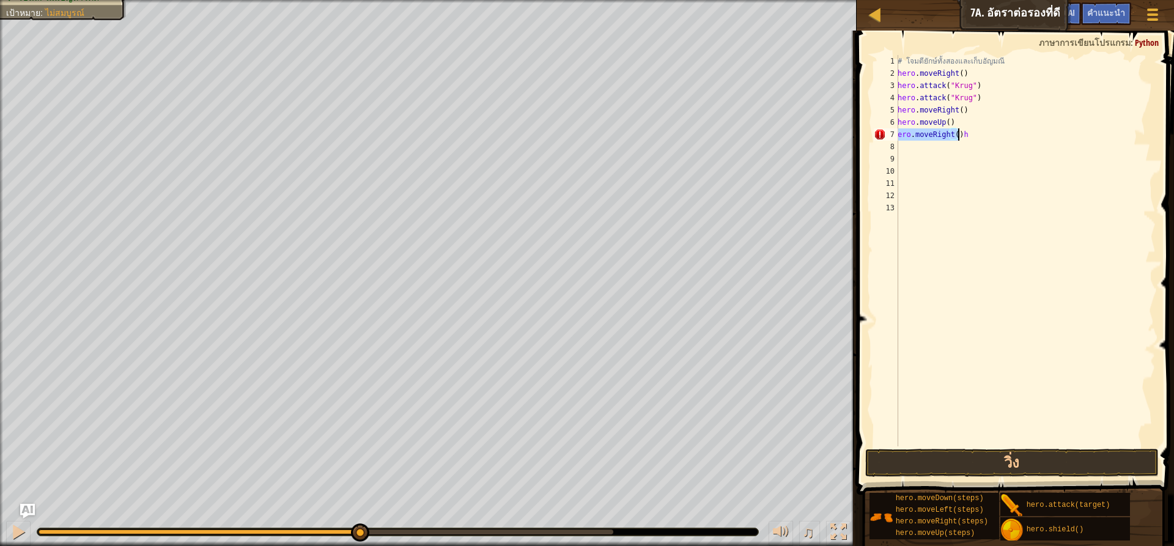
type textarea "h"
drag, startPoint x: 911, startPoint y: 130, endPoint x: 898, endPoint y: 134, distance: 13.5
click at [898, 134] on div "# โจมตียักษ์ทั้งสองและเก็บ[PERSON_NAME] hero . moveRight ( ) hero . attack ( "K…" at bounding box center [1025, 263] width 260 height 416
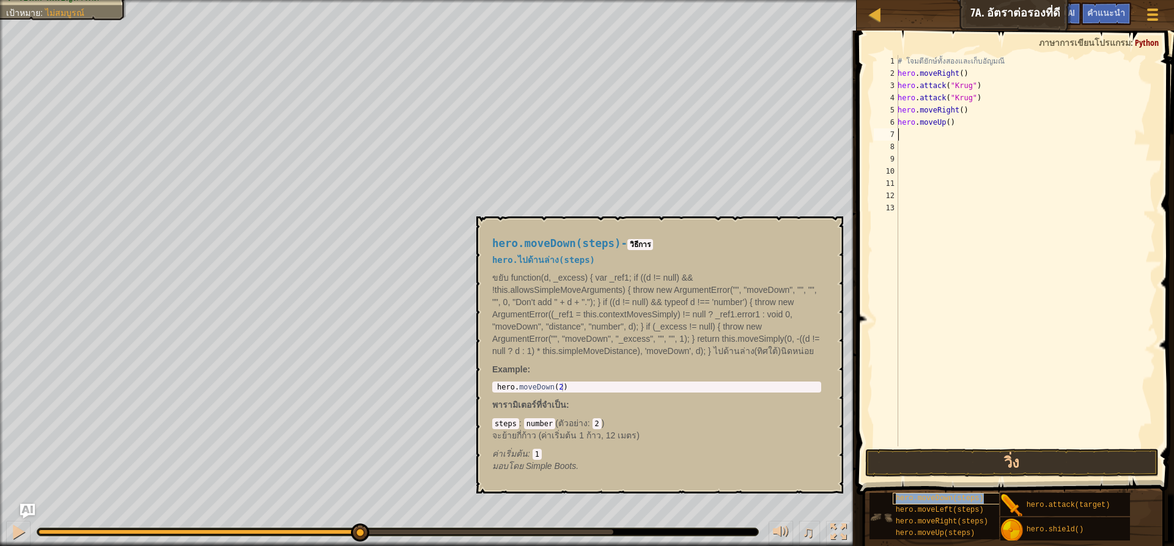
click at [932, 496] on span "hero.moveDown(steps)" at bounding box center [940, 498] width 88 height 9
click at [903, 133] on div "# โจมตียักษ์ทั้งสองและเก็บ[PERSON_NAME] hero . moveRight ( ) hero . attack ( "K…" at bounding box center [1025, 263] width 260 height 416
click at [902, 133] on div "# โจมตียักษ์ทั้งสองและเก็บ[PERSON_NAME] hero . moveRight ( ) hero . attack ( "K…" at bounding box center [1025, 263] width 260 height 416
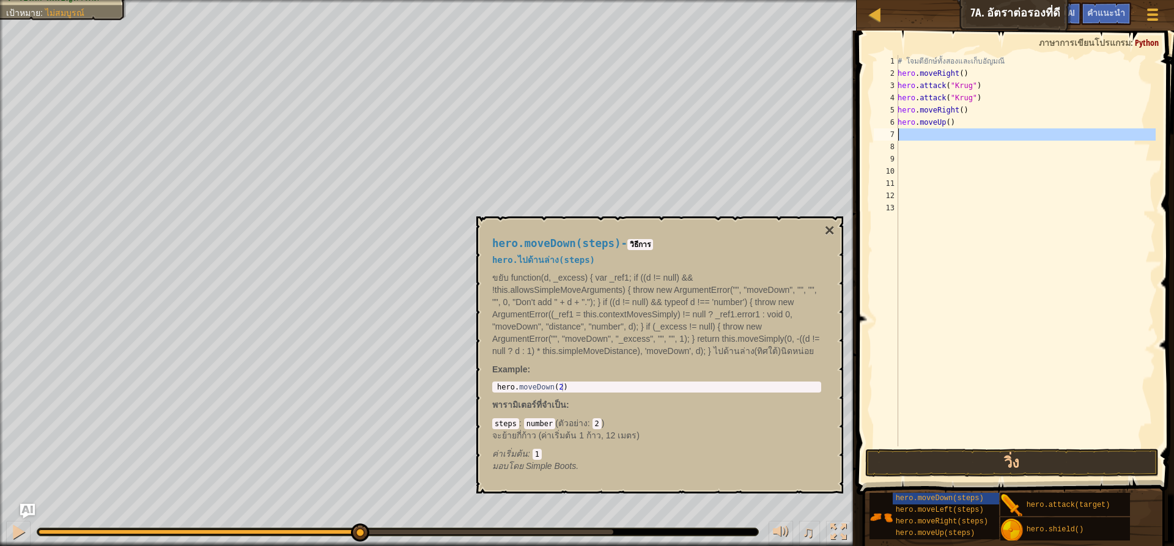
type textarea "h"
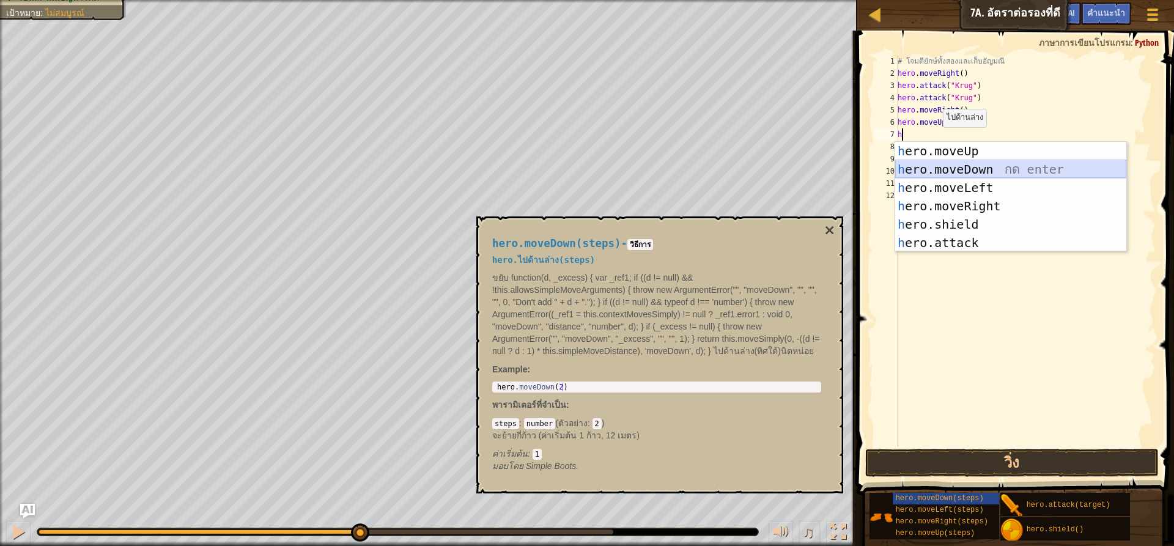
click at [977, 176] on div "h ero.moveUp กด enter h ero.moveDown กด enter h ero.moveLeft กด enter h ero.mov…" at bounding box center [1010, 215] width 231 height 147
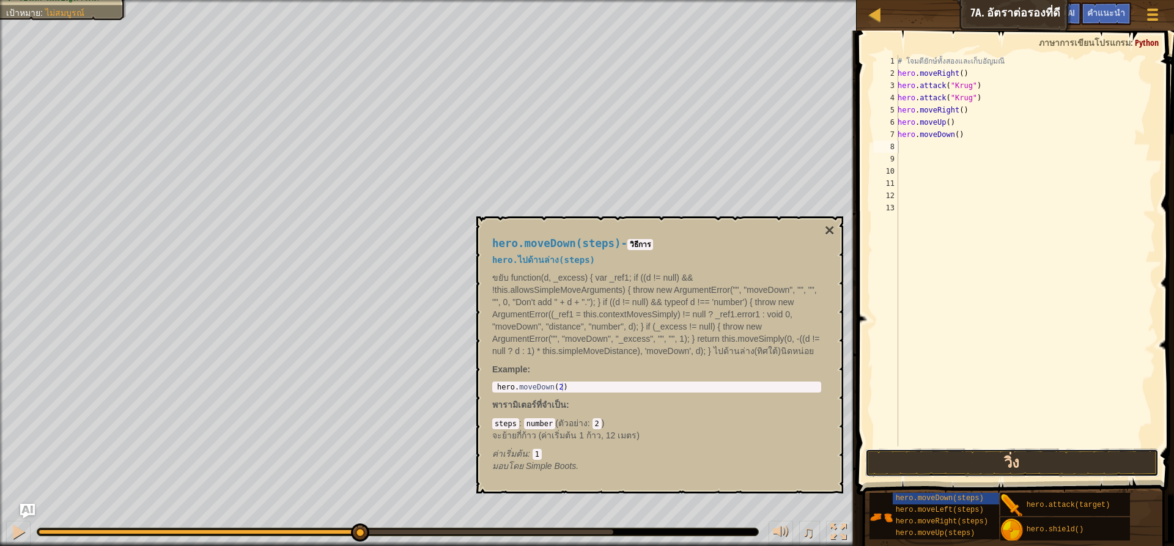
click at [1085, 461] on button "วิ่ง" at bounding box center [1011, 463] width 293 height 28
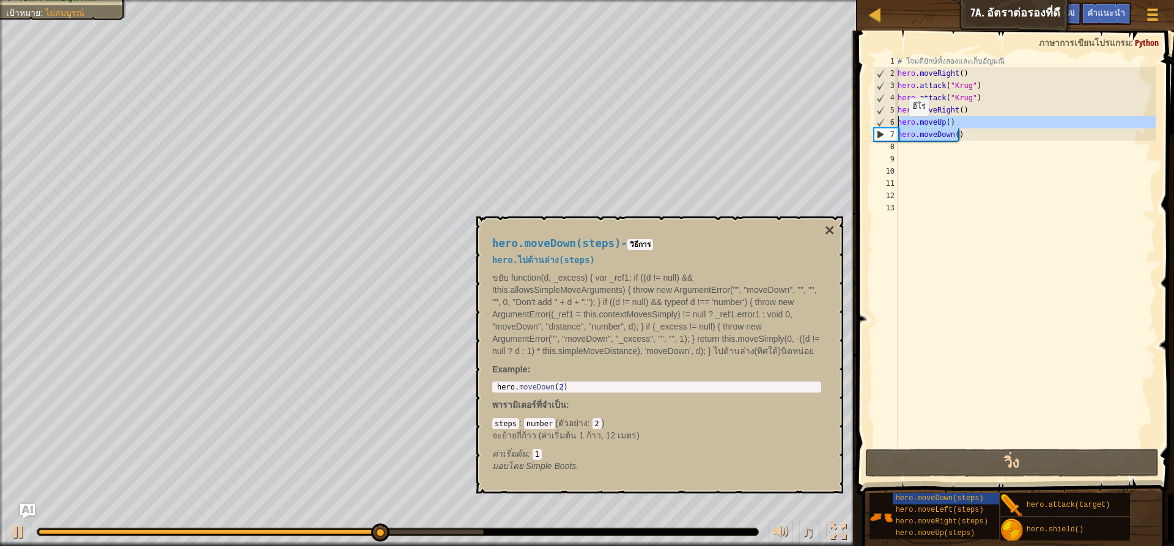
drag, startPoint x: 959, startPoint y: 135, endPoint x: 880, endPoint y: 125, distance: 79.6
click at [880, 125] on div "1 2 3 4 5 6 7 8 9 10 11 12 13 # โจมตียักษ์ทั้งสองและเก็บ[PERSON_NAME] hero . mo…" at bounding box center [1013, 250] width 284 height 391
type textarea "hero.moveUp() hero.moveDown()"
click at [1060, 147] on div "# โจมตียักษ์ทั้งสองและเก็บ[PERSON_NAME] hero . moveRight ( ) hero . attack ( "K…" at bounding box center [1025, 263] width 260 height 416
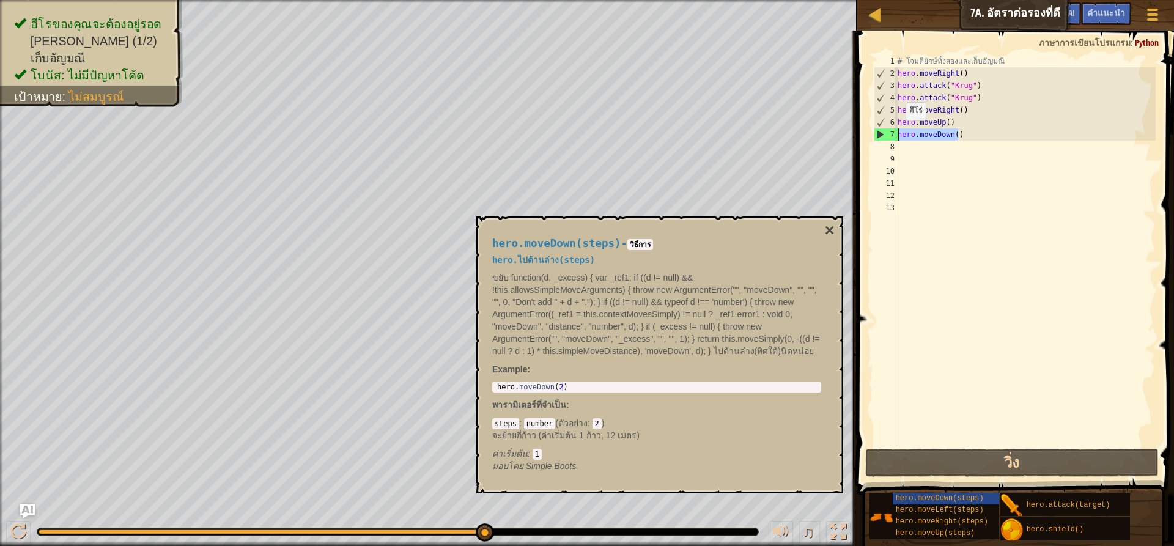
drag, startPoint x: 958, startPoint y: 132, endPoint x: 899, endPoint y: 133, distance: 59.3
click at [899, 133] on div "# โจมตียักษ์ทั้งสองและเก็บ[PERSON_NAME] hero . moveRight ( ) hero . attack ( "K…" at bounding box center [1025, 263] width 260 height 416
click at [898, 132] on div "7" at bounding box center [886, 134] width 24 height 12
type textarea "hero.moveDown()"
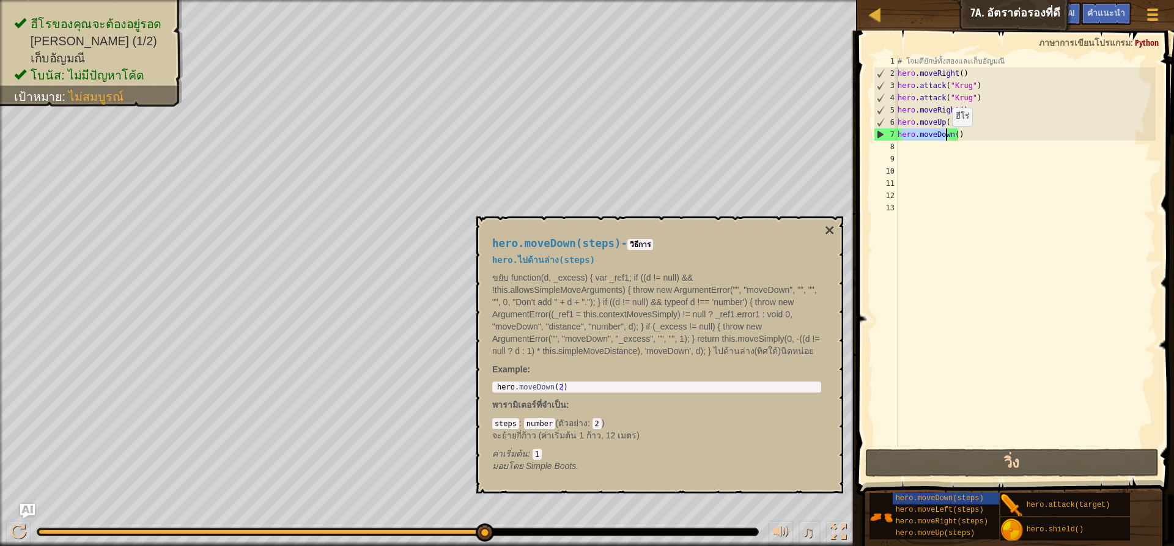
drag, startPoint x: 901, startPoint y: 131, endPoint x: 989, endPoint y: 139, distance: 88.5
click at [989, 139] on div "# โจมตียักษ์ทั้งสองและเก็บ[PERSON_NAME] hero . moveRight ( ) hero . attack ( "K…" at bounding box center [1025, 263] width 260 height 416
click at [992, 139] on div "# โจมตียักษ์ทั้งสองและเก็บ[PERSON_NAME] hero . moveRight ( ) hero . attack ( "K…" at bounding box center [1025, 250] width 260 height 391
drag, startPoint x: 970, startPoint y: 137, endPoint x: 897, endPoint y: 133, distance: 73.5
click at [897, 133] on div "hero.moveDown() 1 2 3 4 5 6 7 8 9 10 11 12 13 # โจมตียักษ์ทั้งสองและเก็บ[PERSON…" at bounding box center [1013, 250] width 284 height 391
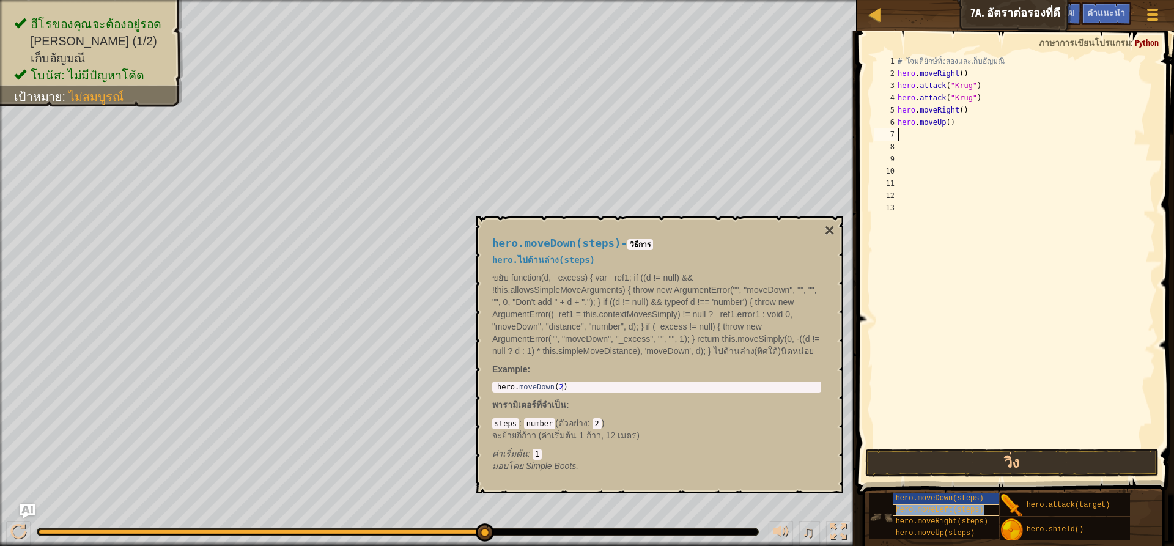
click at [960, 509] on span "hero.moveLeft(steps)" at bounding box center [940, 510] width 88 height 9
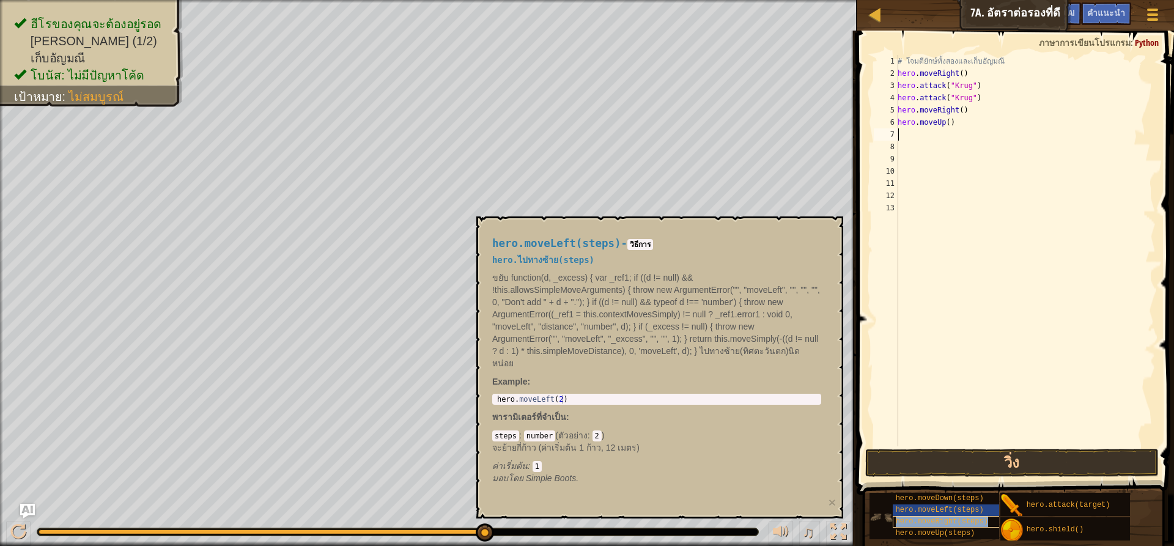
click at [953, 516] on div "hero.moveRight(steps)" at bounding box center [951, 522] width 117 height 12
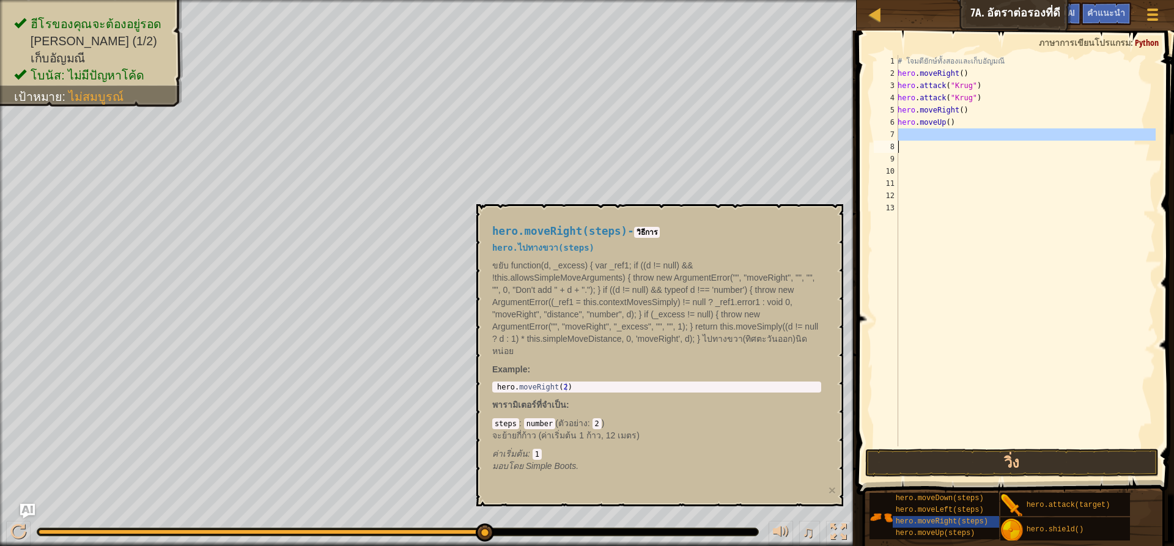
click at [898, 136] on div "7" at bounding box center [886, 134] width 24 height 12
click at [900, 135] on div "# โจมตียักษ์ทั้งสองและเก็บ[PERSON_NAME] hero . moveRight ( ) hero . attack ( "K…" at bounding box center [1025, 263] width 260 height 416
type textarea "h"
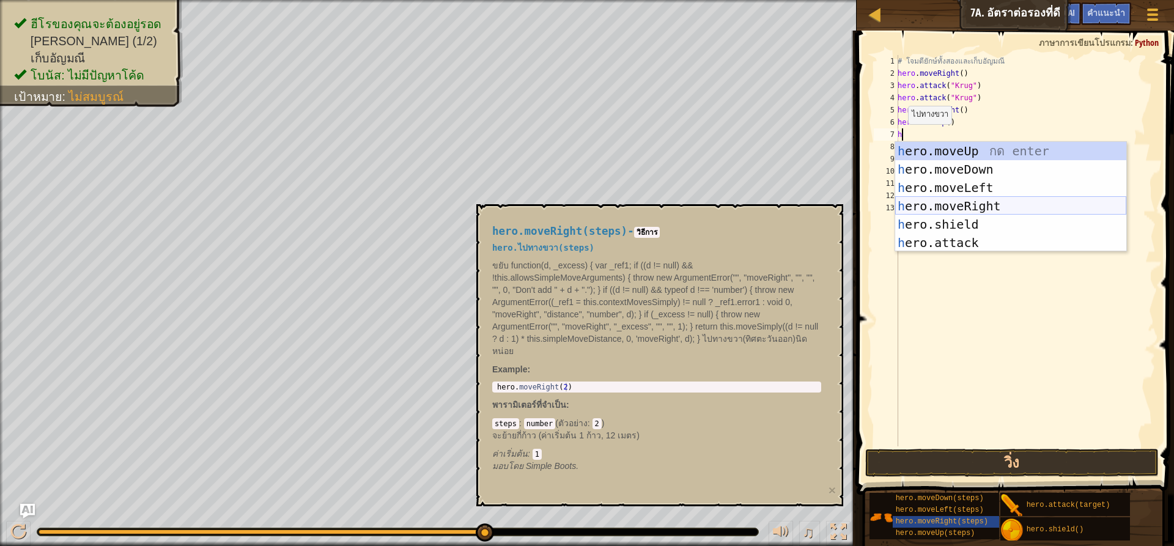
click at [956, 202] on div "h ero.moveUp กด enter h ero.moveDown กด enter h ero.moveLeft กด enter h ero.mov…" at bounding box center [1010, 215] width 231 height 147
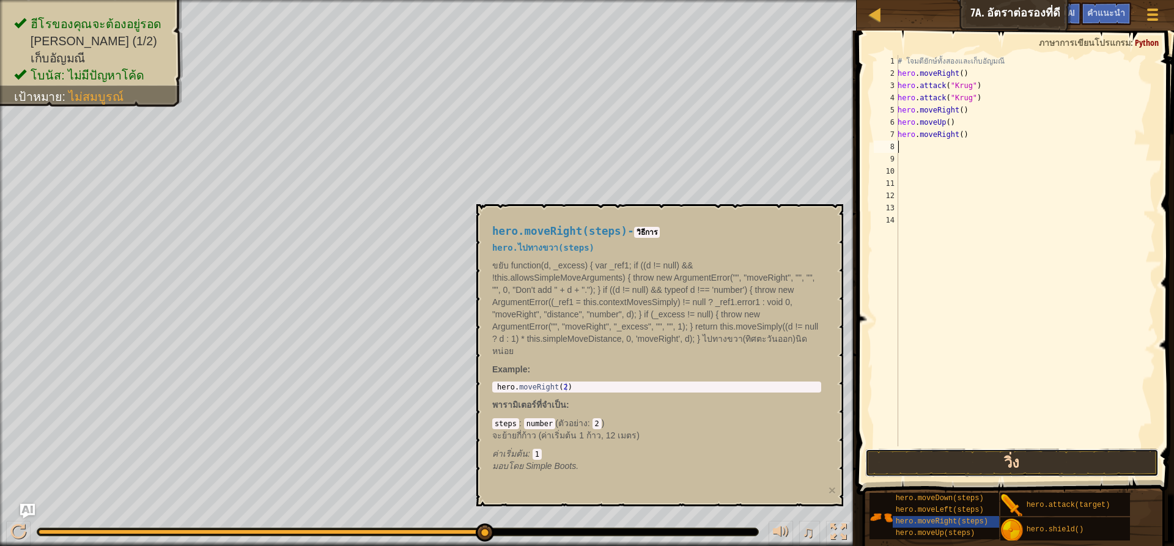
click at [1043, 454] on button "วิ่ง" at bounding box center [1011, 463] width 293 height 28
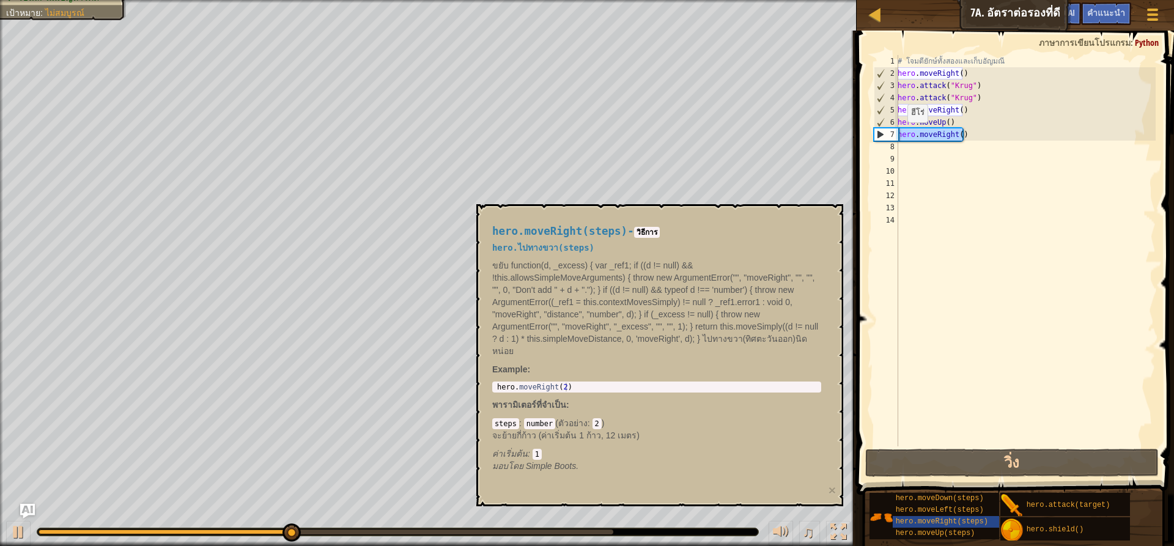
drag, startPoint x: 964, startPoint y: 136, endPoint x: 885, endPoint y: 138, distance: 78.9
click at [881, 138] on div "1 2 3 4 5 6 7 8 9 10 11 12 13 14 # โจมตียักษ์ทั้งสองและเก็บ[PERSON_NAME] hero .…" at bounding box center [1013, 250] width 284 height 391
type textarea "hero.moveRight()"
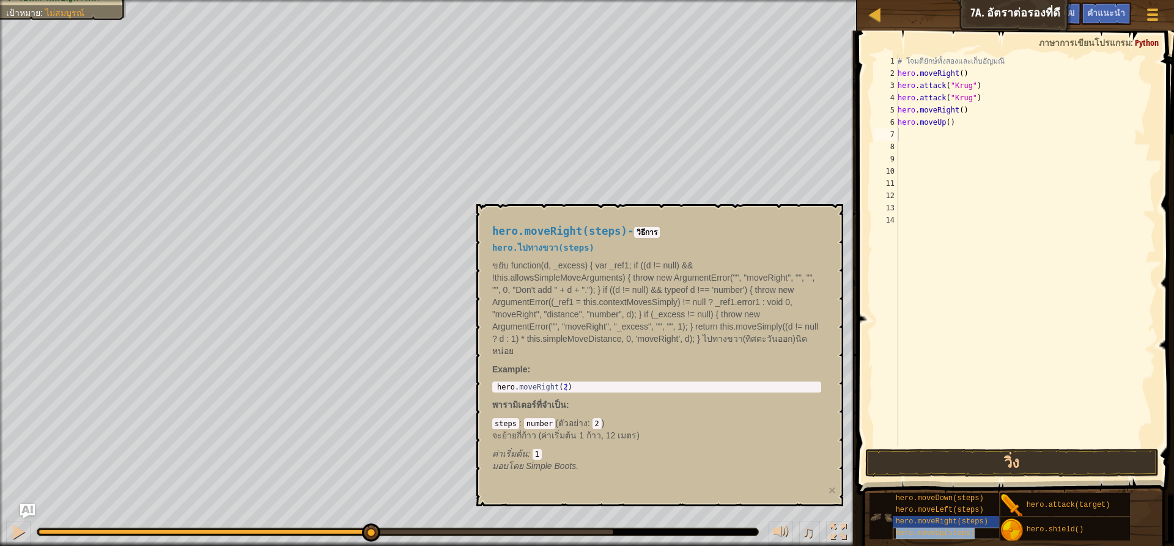
click at [956, 535] on span "hero.moveUp(steps)" at bounding box center [935, 533] width 79 height 9
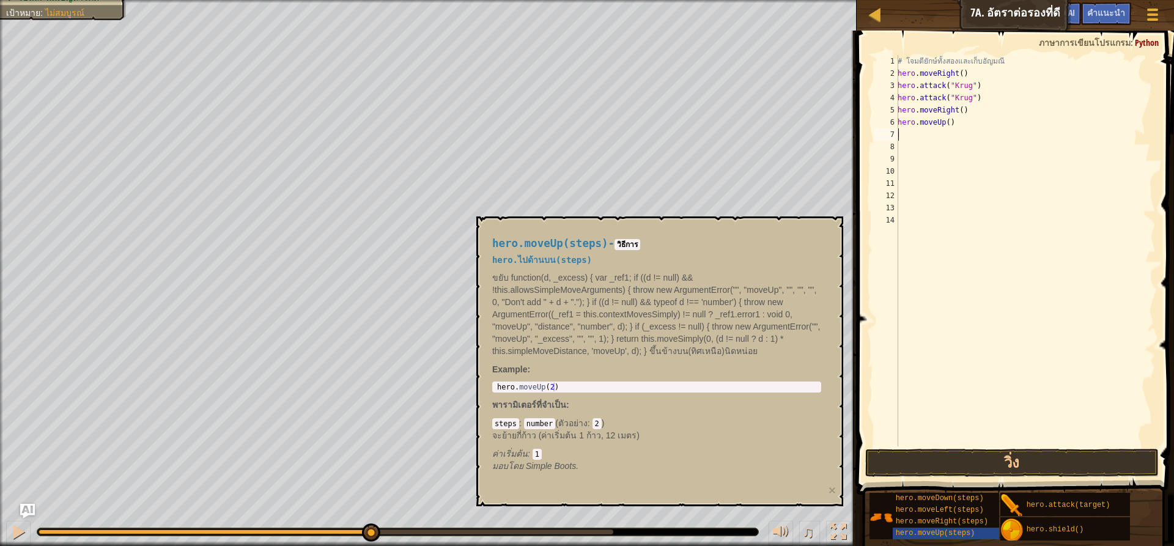
click at [901, 132] on div "# โจมตียักษ์ทั้งสองและเก็บ[PERSON_NAME] hero . moveRight ( ) hero . attack ( "K…" at bounding box center [1025, 263] width 260 height 416
click at [899, 133] on div "# โจมตียักษ์ทั้งสองและเก็บ[PERSON_NAME] hero . moveRight ( ) hero . attack ( "K…" at bounding box center [1025, 263] width 260 height 416
type textarea "h"
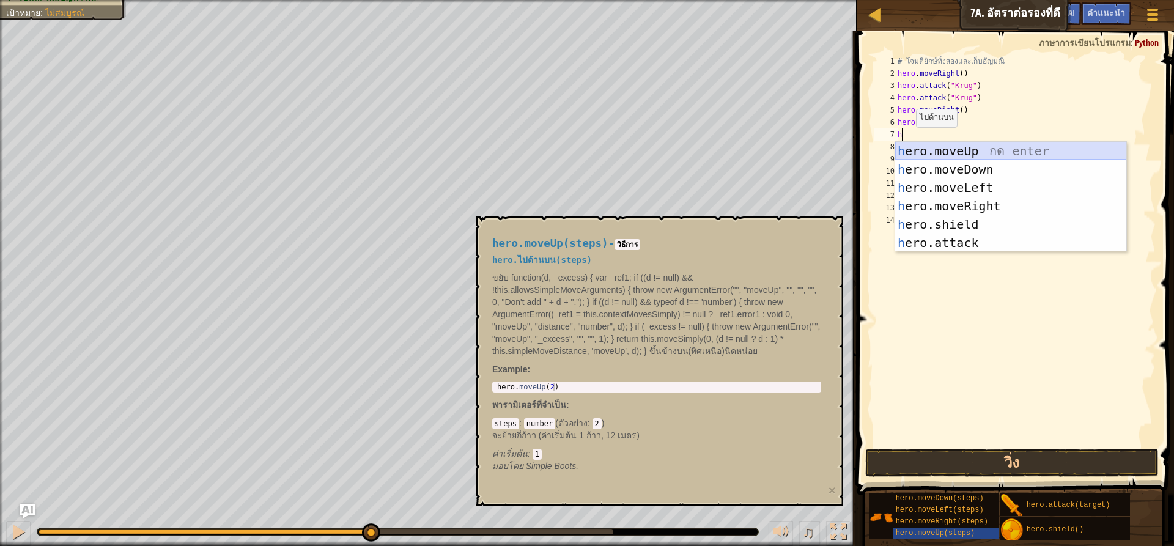
click at [926, 150] on div "h ero.moveUp กด enter h ero.moveDown กด enter h ero.moveLeft กด enter h ero.mov…" at bounding box center [1010, 215] width 231 height 147
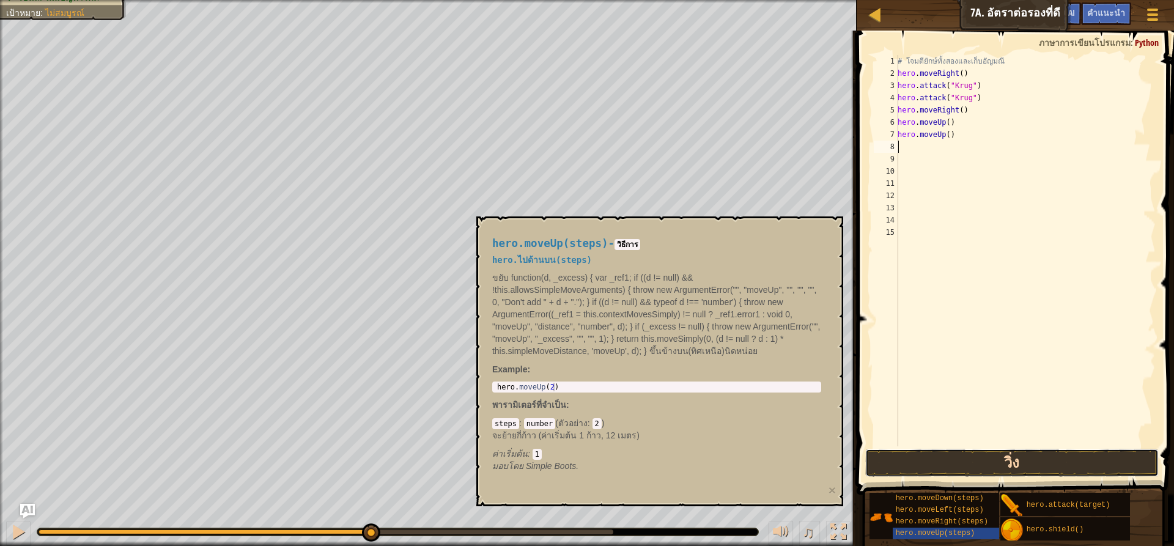
click at [982, 460] on button "วิ่ง" at bounding box center [1011, 463] width 293 height 28
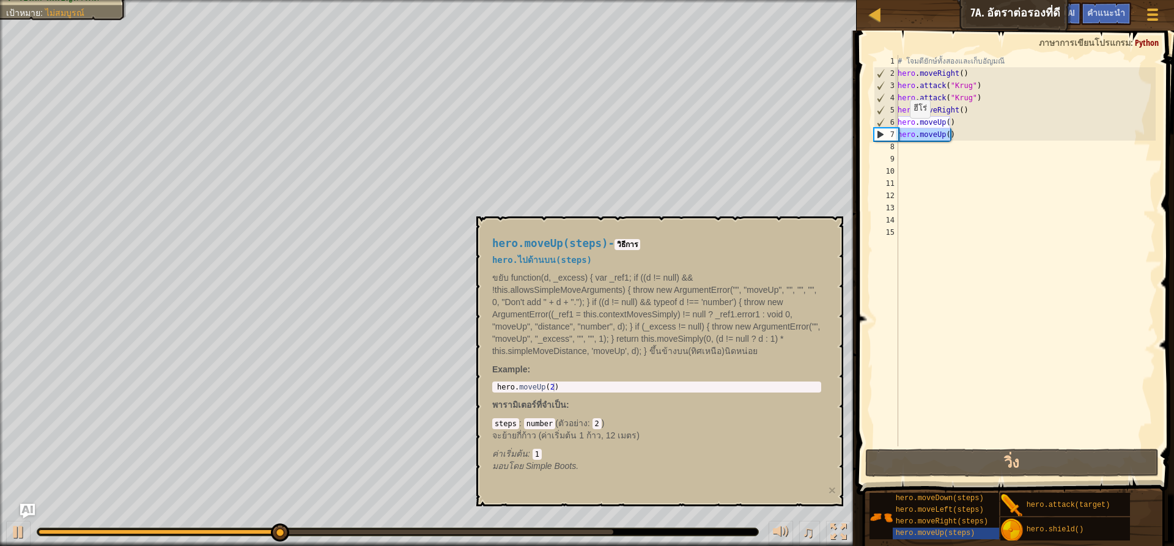
drag, startPoint x: 936, startPoint y: 133, endPoint x: 874, endPoint y: 132, distance: 61.8
click at [874, 132] on div "1 2 3 4 5 6 7 8 9 10 11 12 13 14 15 # โจมตียักษ์ทั้งสองและเก็บ[PERSON_NAME] her…" at bounding box center [1013, 250] width 284 height 391
type textarea "hero.moveUp()"
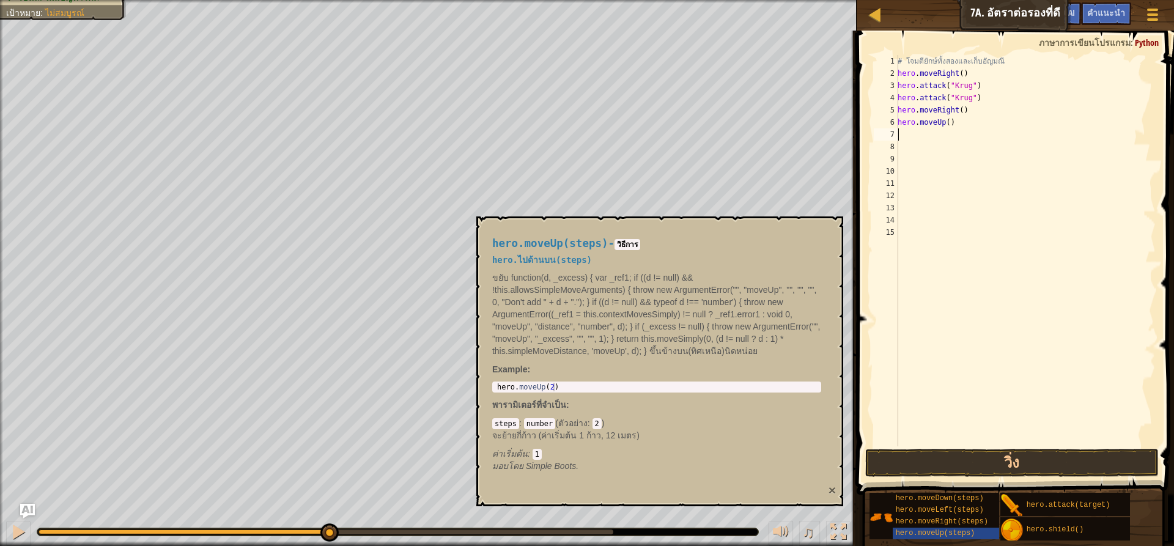
click at [833, 490] on button "×" at bounding box center [832, 490] width 7 height 13
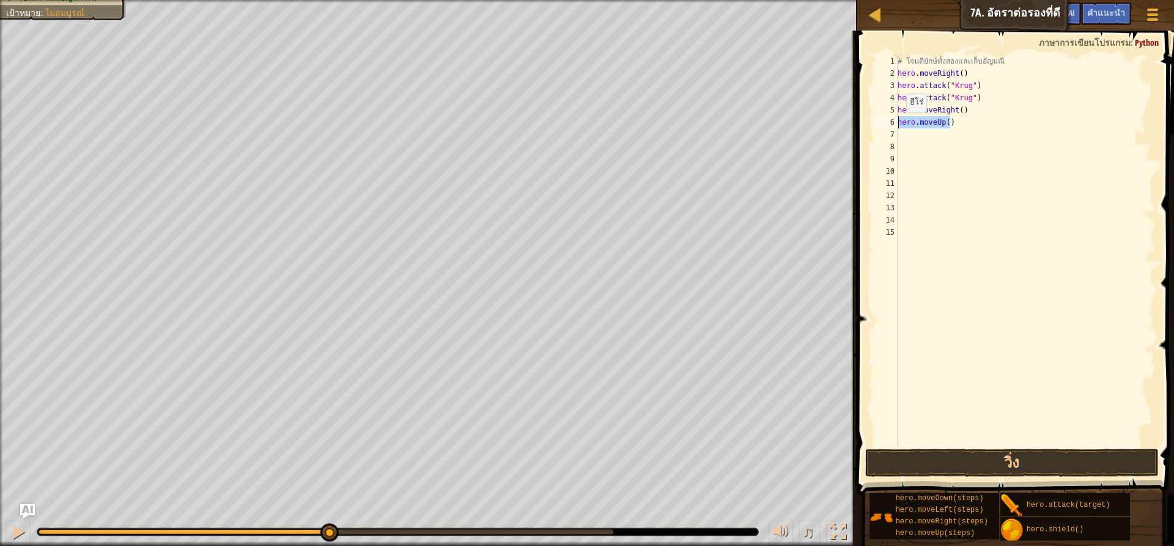
drag, startPoint x: 942, startPoint y: 123, endPoint x: 899, endPoint y: 124, distance: 42.8
click at [899, 124] on div "# โจมตียักษ์ทั้งสองและเก็บ[PERSON_NAME] hero . moveRight ( ) hero . attack ( "K…" at bounding box center [1025, 263] width 260 height 416
click at [1019, 464] on button "วิ่ง" at bounding box center [1011, 463] width 293 height 28
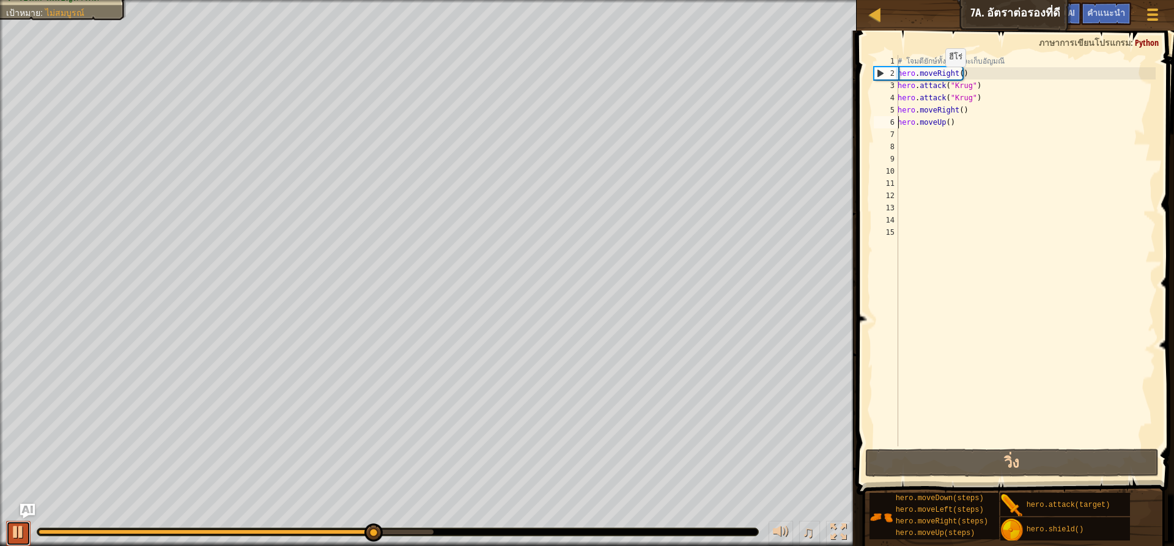
click at [12, 531] on div at bounding box center [18, 532] width 16 height 16
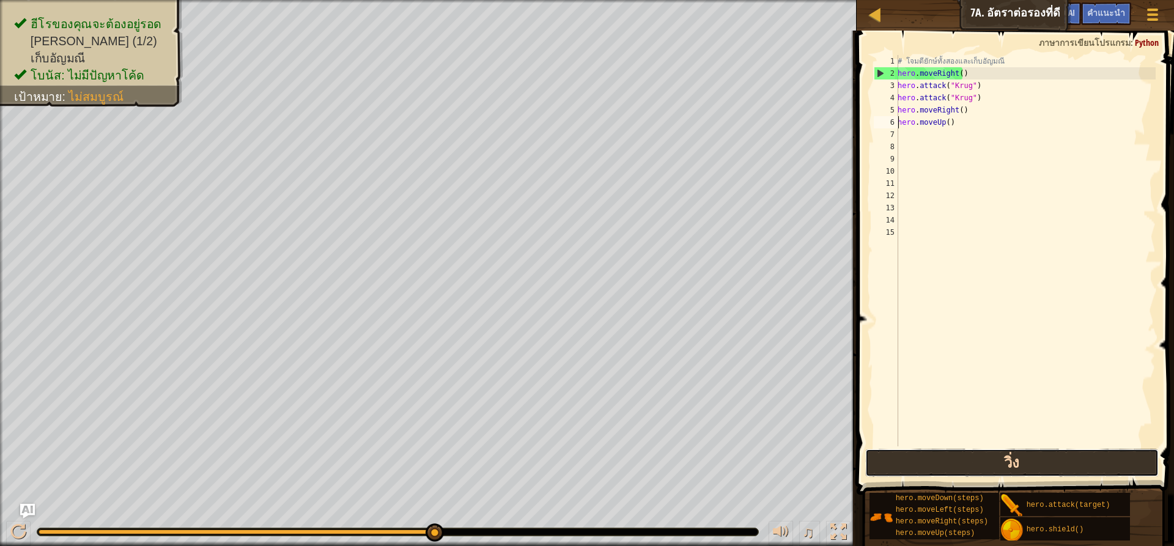
click at [924, 470] on button "วิ่ง" at bounding box center [1011, 463] width 293 height 28
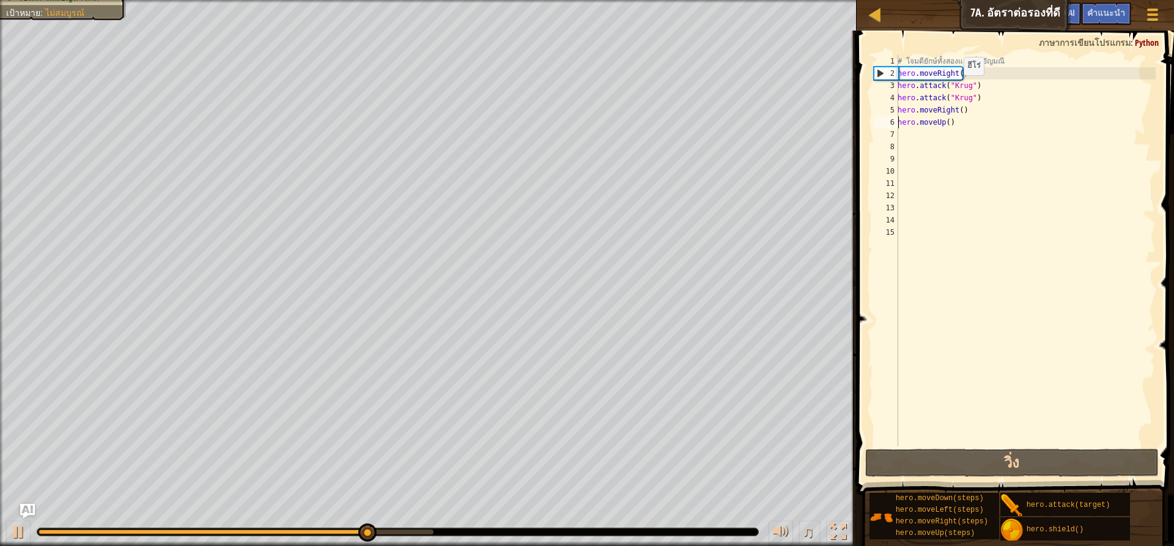
click at [957, 87] on div "# โจมตียักษ์ทั้งสองและเก็บ[PERSON_NAME] hero . moveRight ( ) hero . attack ( "K…" at bounding box center [1025, 263] width 260 height 416
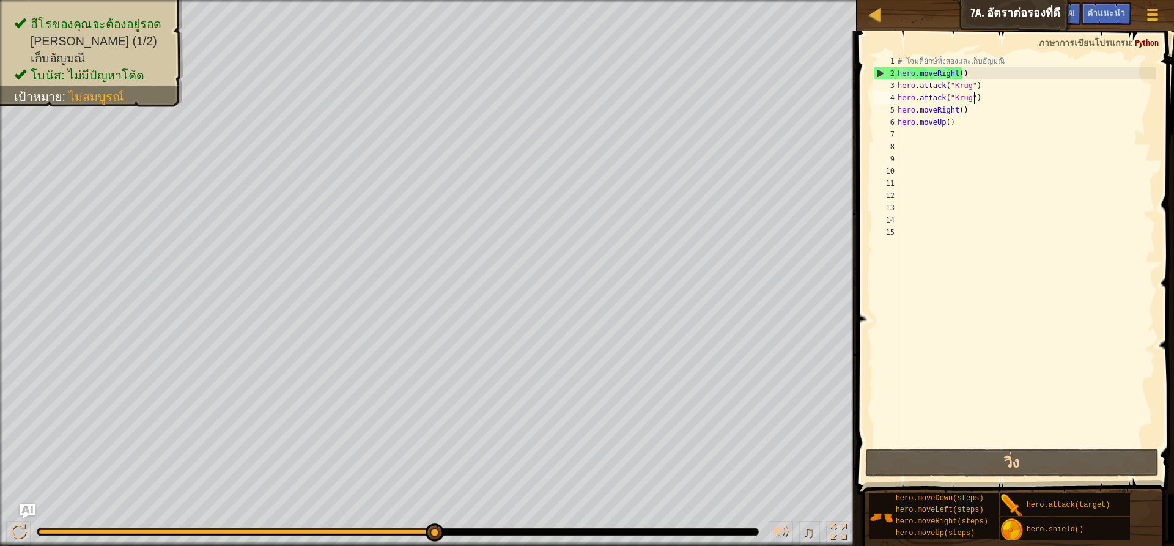
click at [988, 103] on div "# โจมตียักษ์ทั้งสองและเก็บ[PERSON_NAME] hero . moveRight ( ) hero . attack ( "K…" at bounding box center [1025, 263] width 260 height 416
click at [876, 74] on div "2" at bounding box center [886, 73] width 24 height 12
type textarea "hero.moveRight()"
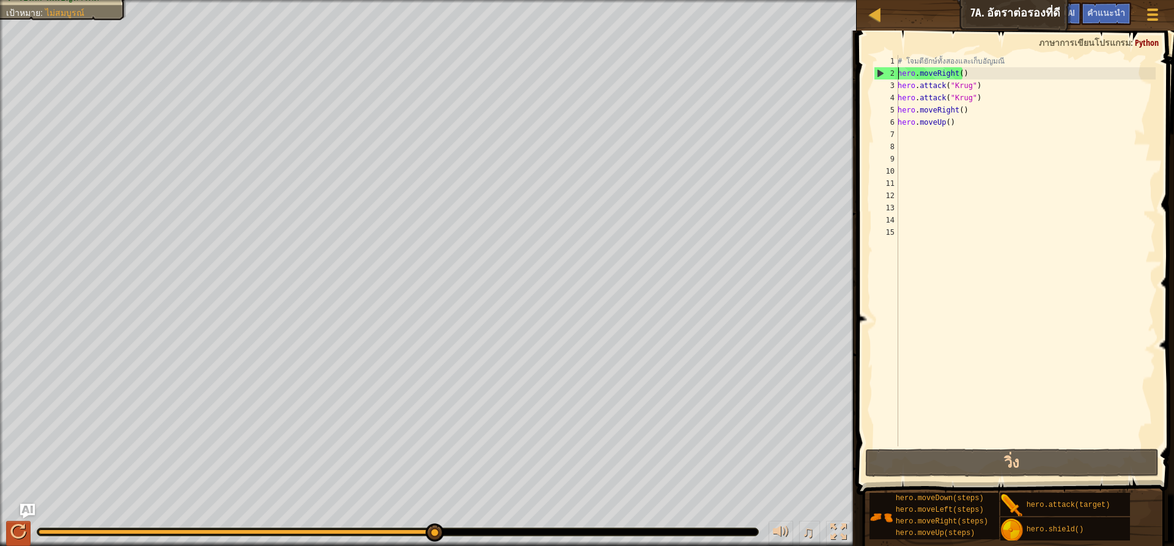
click at [15, 523] on div "ฮีโรของคุณจะต้อง[PERSON_NAME] โจมตียักษ์ทั้งสองตัว (1/2) เก็บ[PERSON_NAME] โบนั…" at bounding box center [587, 273] width 1174 height 546
click at [12, 524] on div at bounding box center [18, 532] width 16 height 16
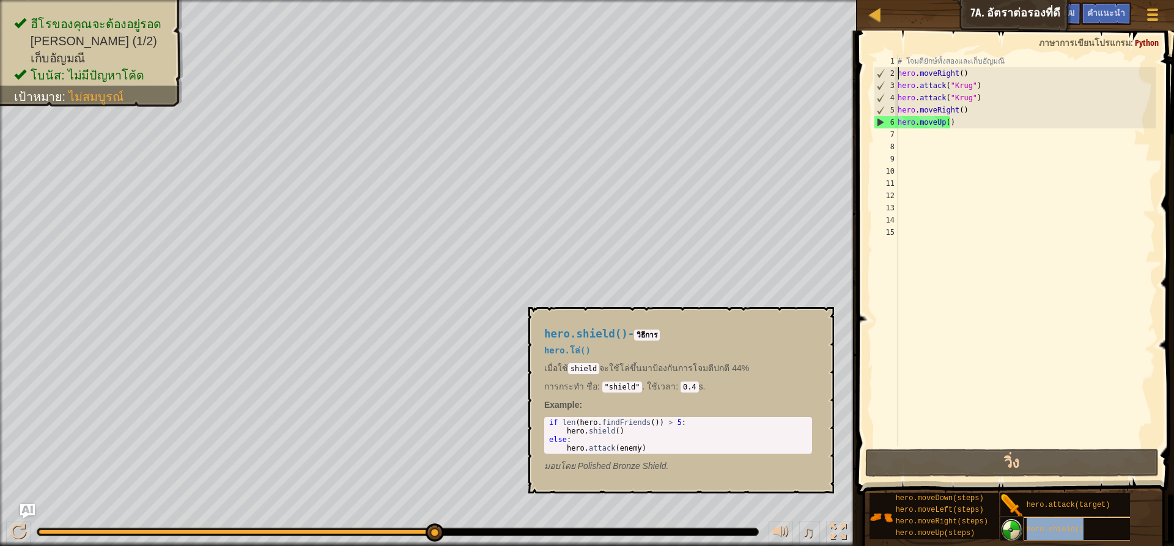
click at [1040, 522] on div "hero.shield()" at bounding box center [1082, 528] width 117 height 23
click at [902, 139] on div "# โจมตียักษ์ทั้งสองและเก็บ[PERSON_NAME] hero . moveRight ( ) hero . attack ( "K…" at bounding box center [1025, 263] width 260 height 416
type textarea "h"
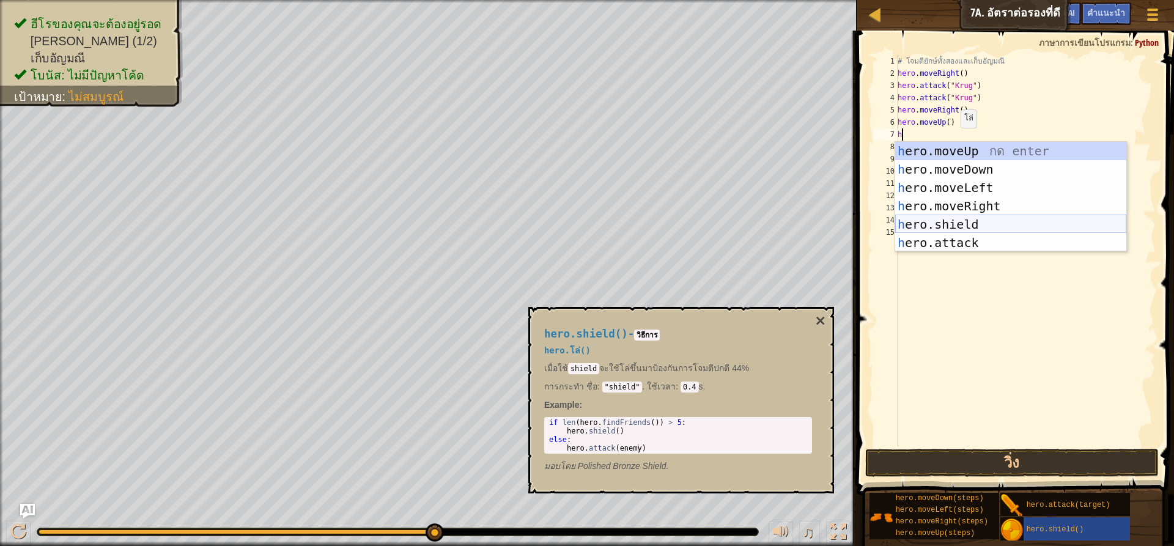
click at [971, 227] on div "h ero.moveUp กด enter h ero.moveDown กด enter h ero.moveLeft กด enter h ero.mov…" at bounding box center [1010, 215] width 231 height 147
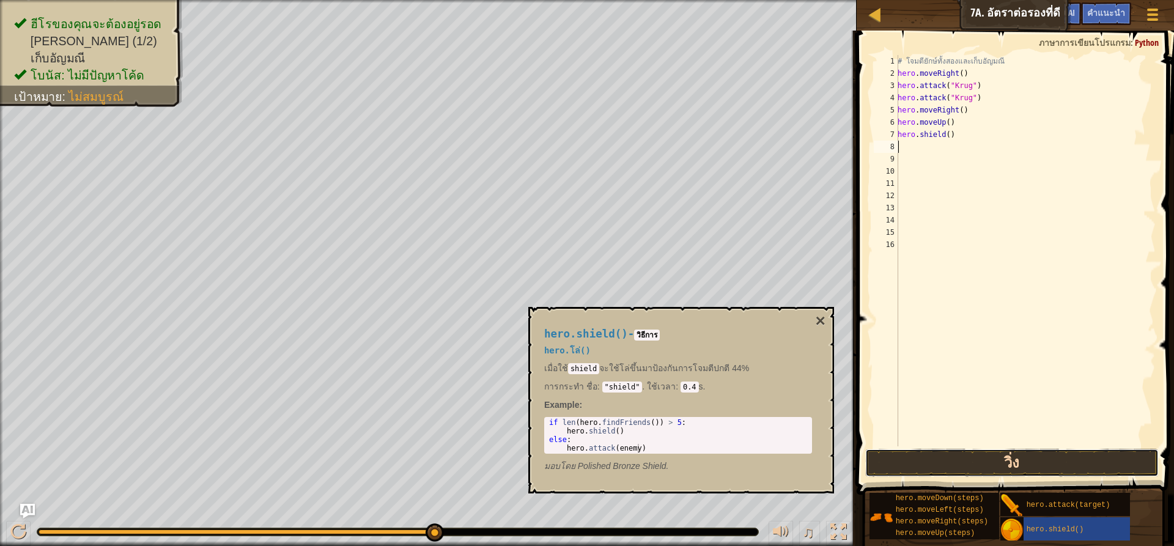
drag, startPoint x: 1080, startPoint y: 465, endPoint x: 1080, endPoint y: 456, distance: 9.2
click at [1080, 462] on button "วิ่ง" at bounding box center [1011, 463] width 293 height 28
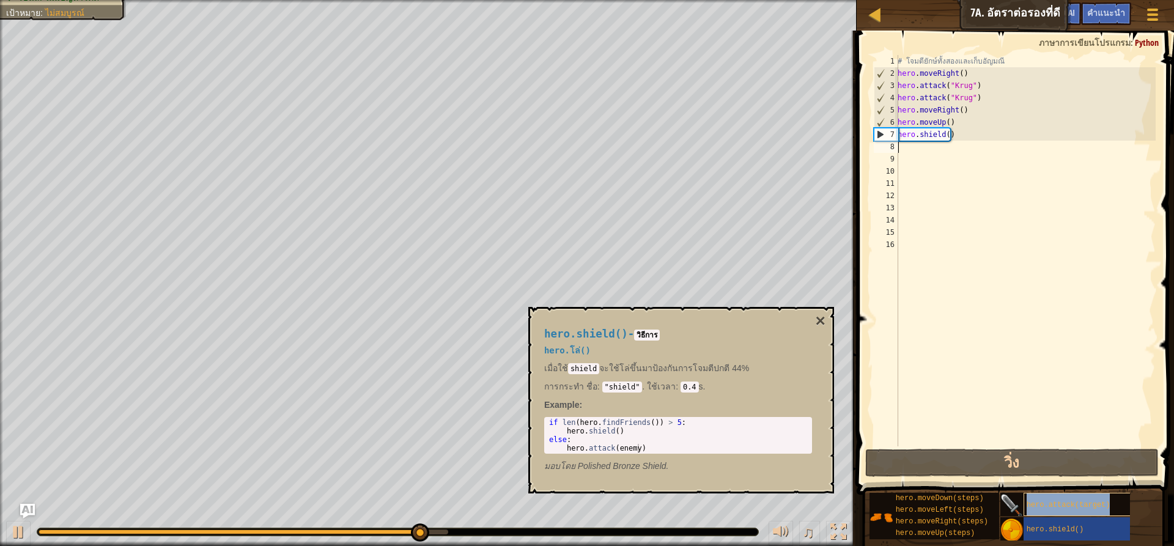
click at [1097, 510] on div "hero.attack(target)" at bounding box center [1082, 504] width 117 height 23
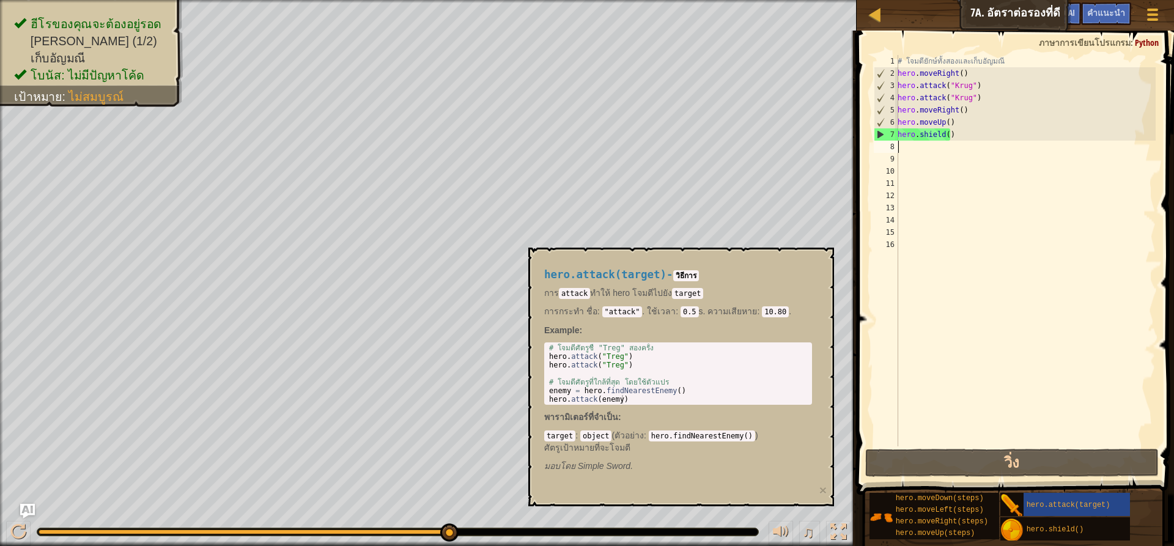
click at [898, 147] on div "8" at bounding box center [886, 147] width 24 height 12
click at [900, 147] on div "# โจมตียักษ์ทั้งสองและเก็บ[PERSON_NAME] hero . moveRight ( ) hero . attack ( "K…" at bounding box center [1025, 263] width 260 height 416
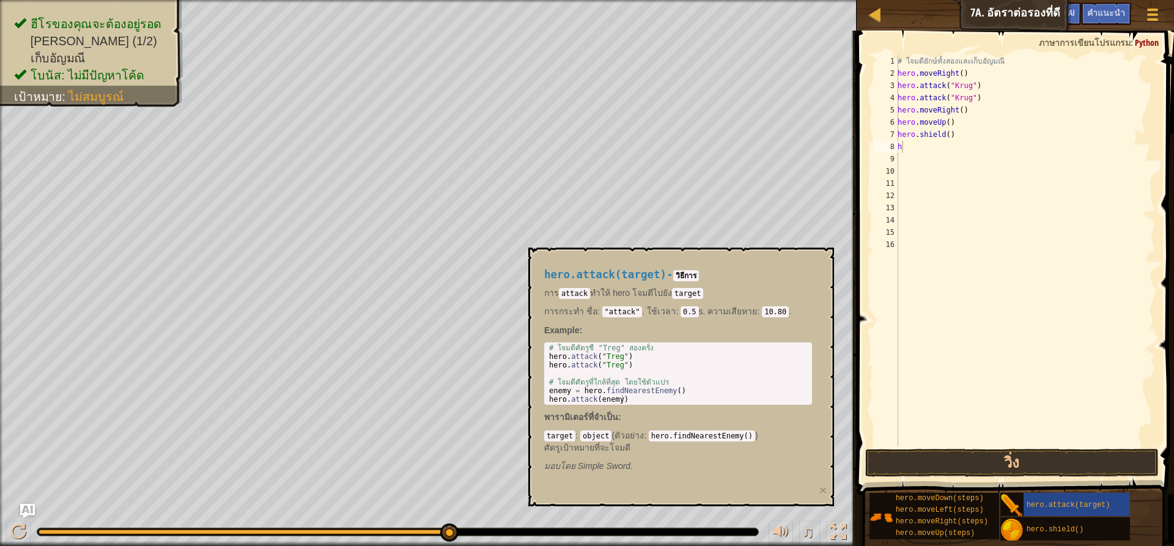
click at [829, 493] on div "hero.attack(target) - วิธีการ การ attack ทำให้ hero โจมตีไปยัง target การกระทำ …" at bounding box center [681, 377] width 306 height 259
type textarea "hero.shield()"
drag, startPoint x: 944, startPoint y: 135, endPoint x: 893, endPoint y: 138, distance: 50.9
click at [893, 138] on div "hero.shield() 1 2 3 4 5 6 7 8 9 10 11 12 13 14 15 16 # โจมตียักษ์ทั้งสองและเก็บ…" at bounding box center [1013, 250] width 284 height 391
drag, startPoint x: 911, startPoint y: 146, endPoint x: 891, endPoint y: 149, distance: 20.4
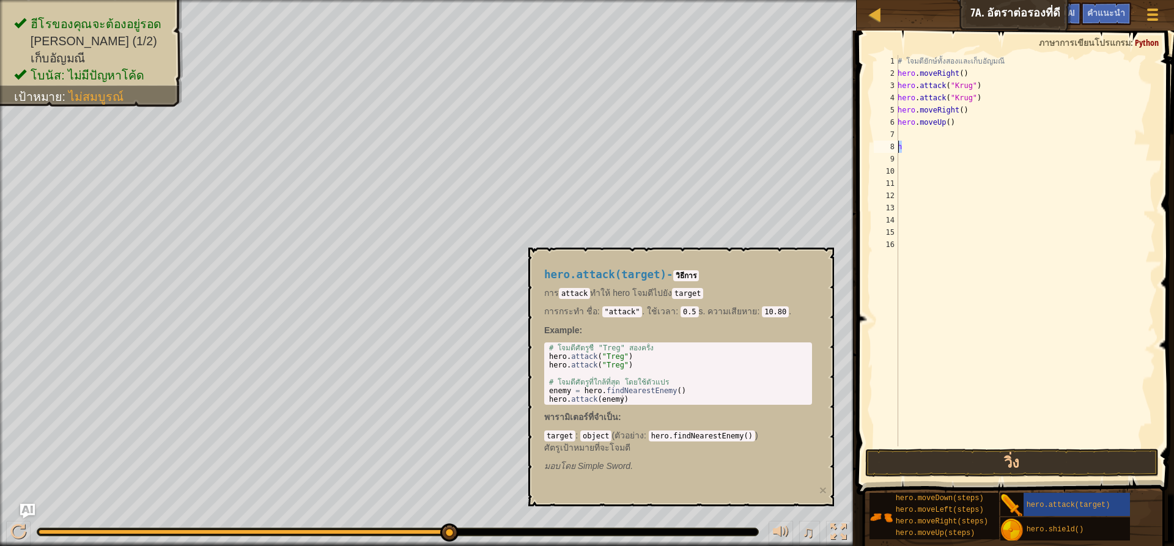
click at [891, 149] on div "1 2 3 4 5 6 7 8 9 10 11 12 13 14 15 16 # โจมตียักษ์ทั้งสองและเก็บ[PERSON_NAME] …" at bounding box center [1013, 250] width 284 height 391
type textarea "h"
click at [963, 465] on button "วิ่ง" at bounding box center [1011, 463] width 293 height 28
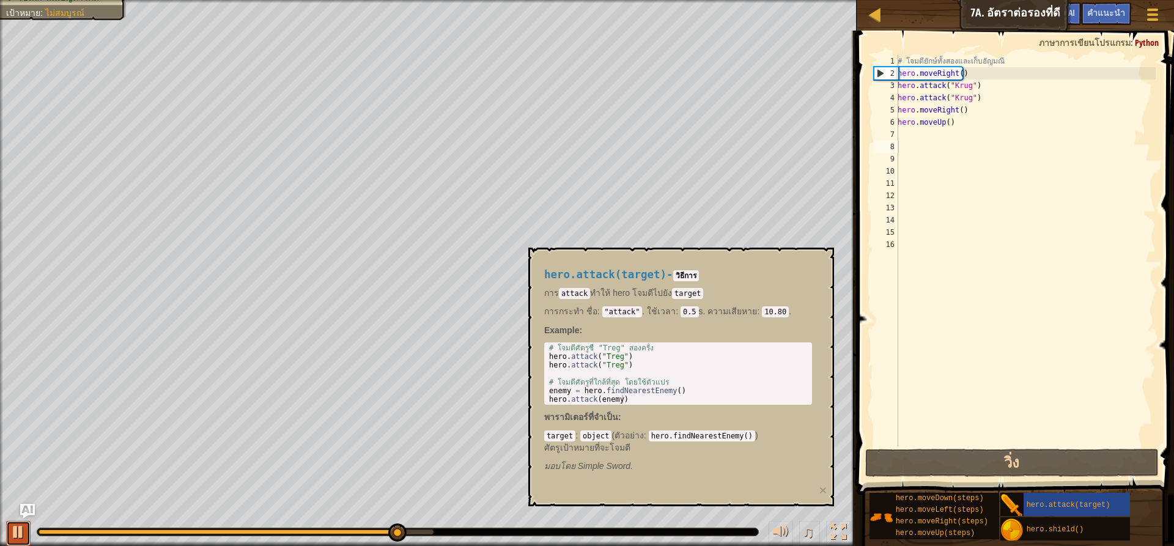
click at [21, 525] on button at bounding box center [18, 533] width 24 height 25
click at [27, 526] on button at bounding box center [18, 533] width 24 height 25
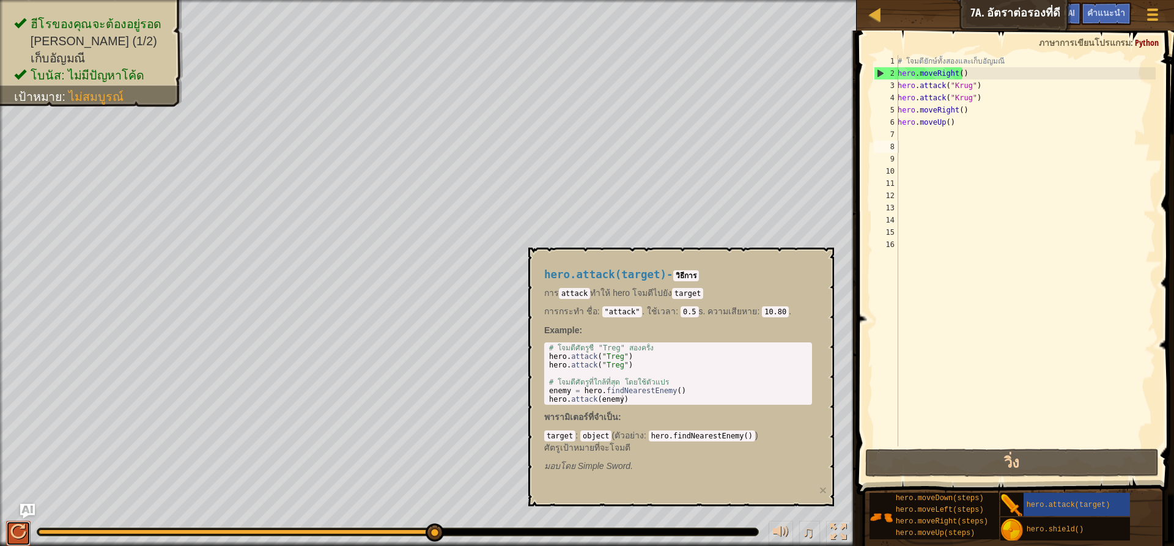
click at [10, 529] on div at bounding box center [18, 532] width 16 height 16
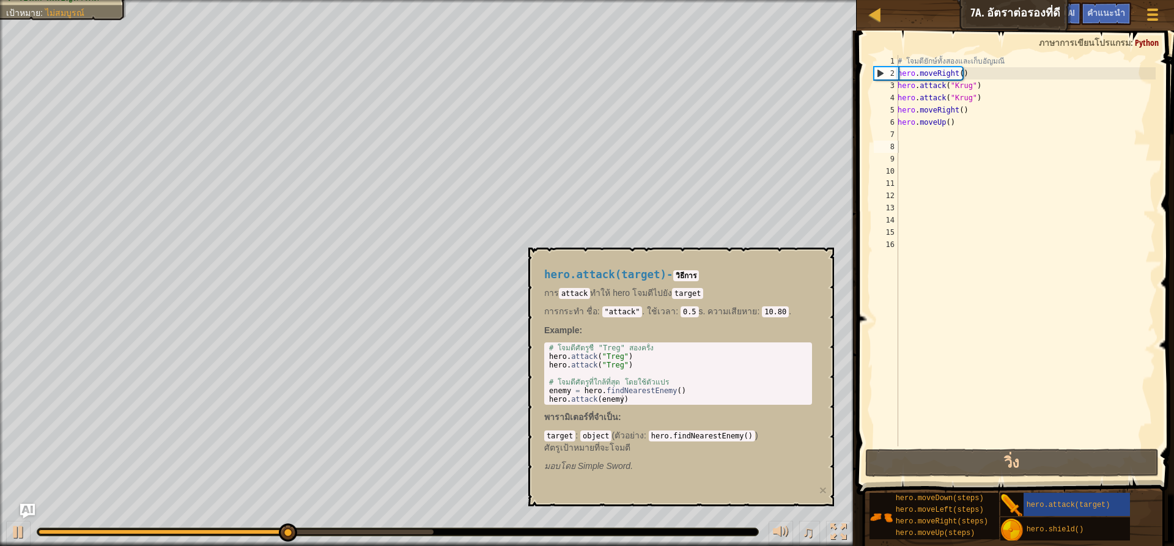
click at [828, 490] on div "hero.attack(target) - วิธีการ การ attack ทำให้ hero โจมตีไปยัง target การกระทำ …" at bounding box center [681, 377] width 306 height 259
click at [822, 491] on button "×" at bounding box center [822, 490] width 7 height 13
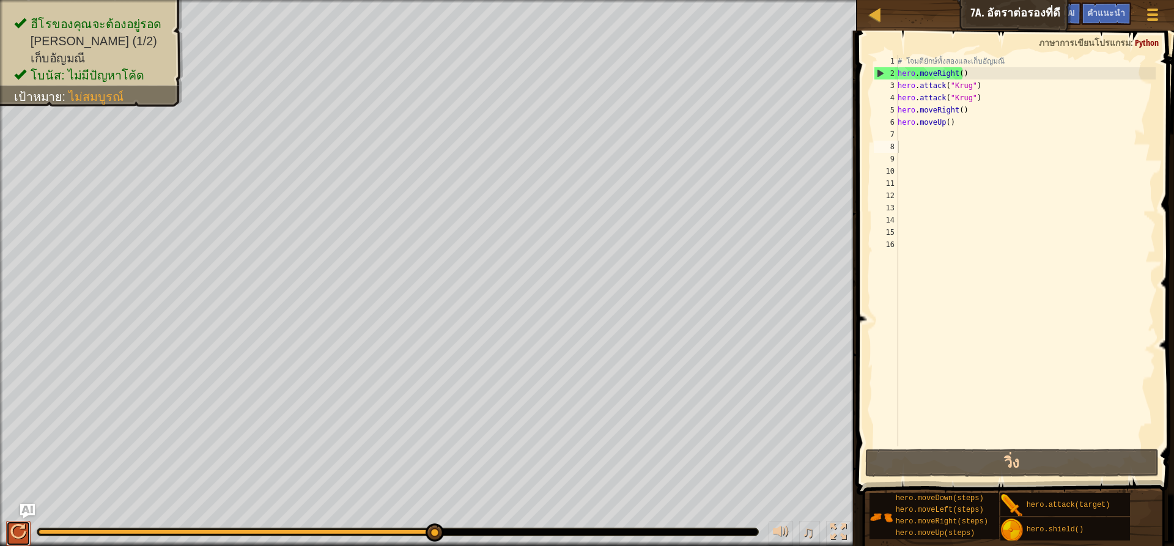
drag, startPoint x: 20, startPoint y: 527, endPoint x: 13, endPoint y: 525, distance: 7.2
click at [21, 527] on div at bounding box center [18, 532] width 16 height 16
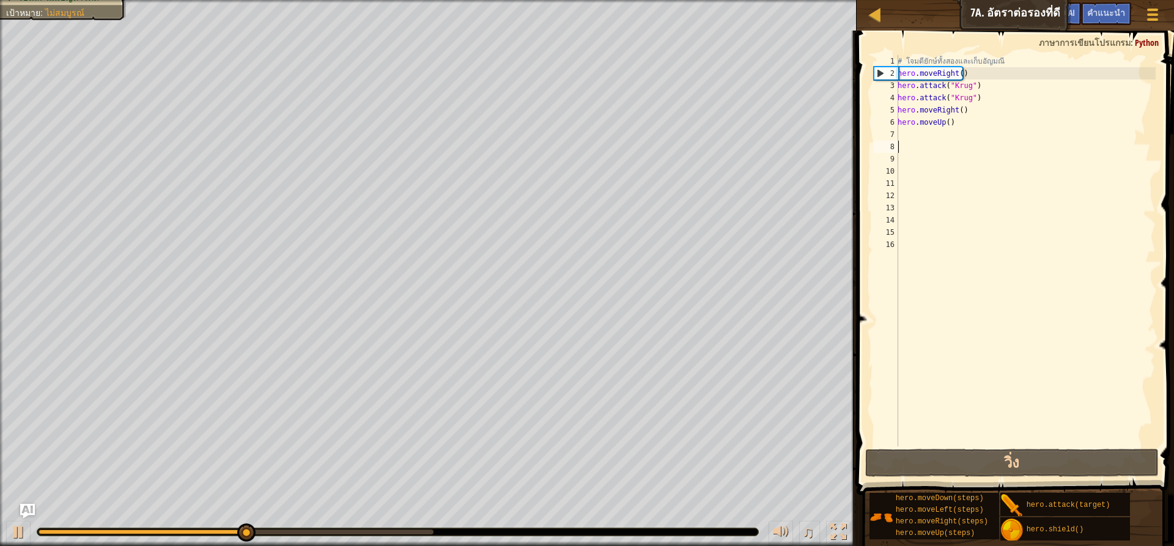
click at [898, 127] on div "# โจมตียักษ์ทั้งสองและเก็บ[PERSON_NAME] hero . moveRight ( ) hero . attack ( "K…" at bounding box center [1025, 263] width 260 height 416
type textarea "hero.moveUp()"
click at [900, 132] on div "# โจมตียักษ์ทั้งสองและเก็บ[PERSON_NAME] hero . moveRight ( ) hero . attack ( "K…" at bounding box center [1025, 263] width 260 height 416
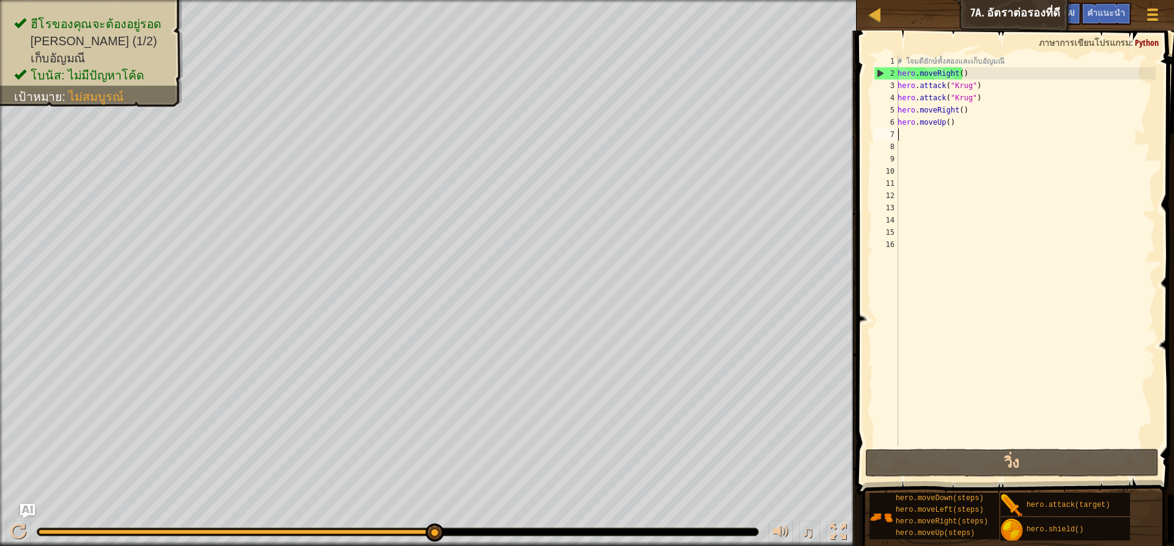
drag, startPoint x: 503, startPoint y: 554, endPoint x: 546, endPoint y: 565, distance: 44.8
click at [546, 0] on html "แผนที่ วิทยาการคอมพิวเตอร์ เบื้องต้น 7a. อัตราต่อรอง[PERSON_NAME] เมนูเกม เสร็จ…" at bounding box center [587, 0] width 1174 height 0
click at [20, 528] on div at bounding box center [18, 532] width 16 height 16
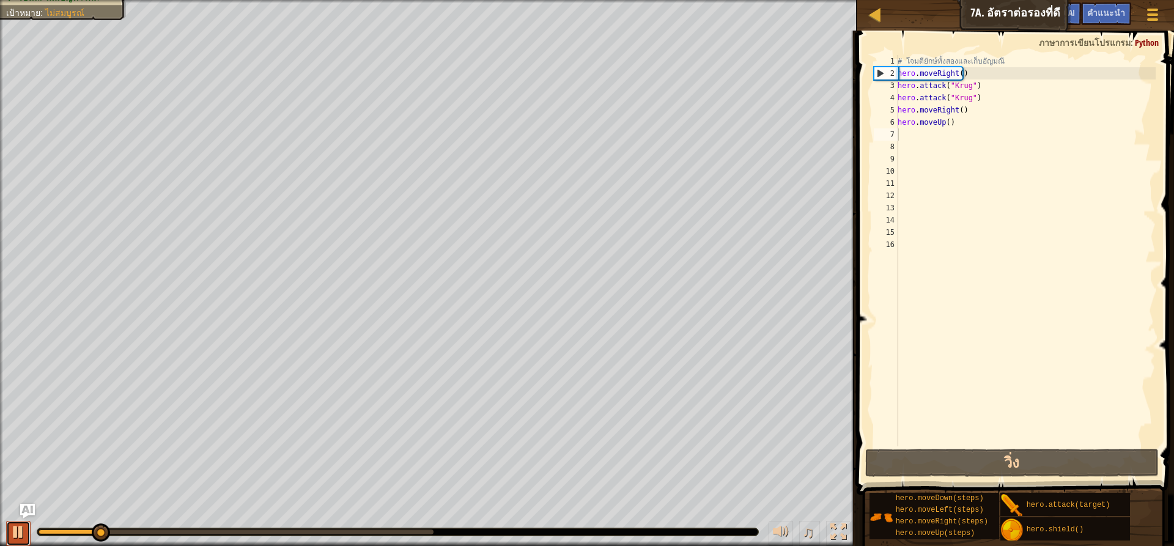
click at [20, 528] on div at bounding box center [18, 532] width 16 height 16
drag, startPoint x: 68, startPoint y: 529, endPoint x: 57, endPoint y: 533, distance: 11.2
click at [37, 533] on div at bounding box center [398, 532] width 722 height 9
drag, startPoint x: 72, startPoint y: 527, endPoint x: 31, endPoint y: 530, distance: 40.4
click at [31, 530] on div "♫" at bounding box center [428, 529] width 857 height 37
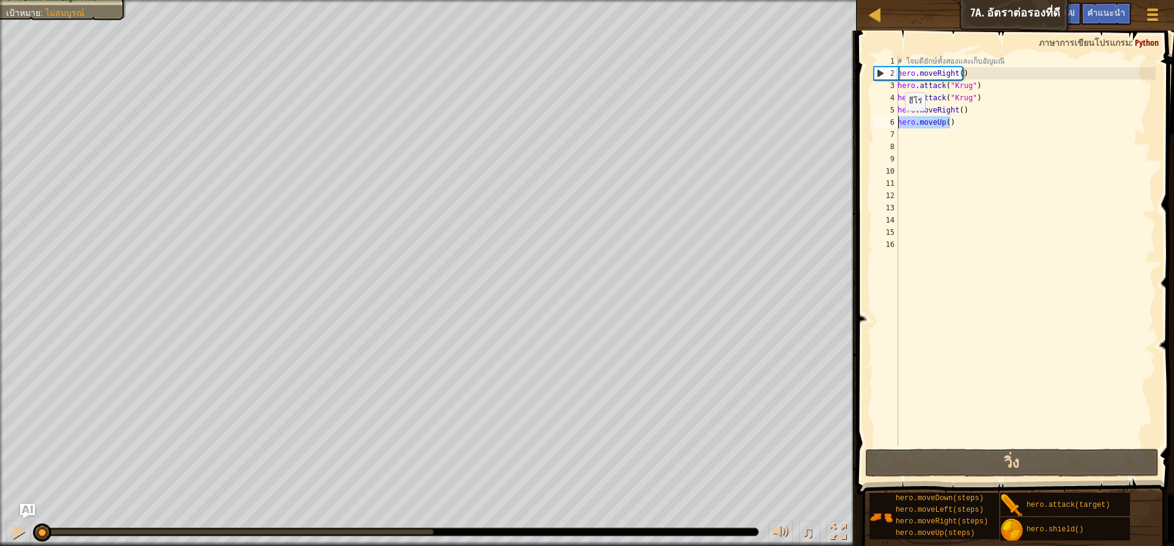
drag, startPoint x: 950, startPoint y: 126, endPoint x: 893, endPoint y: 124, distance: 56.9
click at [893, 124] on div "1 2 3 4 5 6 7 8 9 10 11 12 13 14 15 16 # โจมตียักษ์ทั้งสองและเก็บ[PERSON_NAME] …" at bounding box center [1013, 250] width 284 height 391
type textarea "hero.moveUp()"
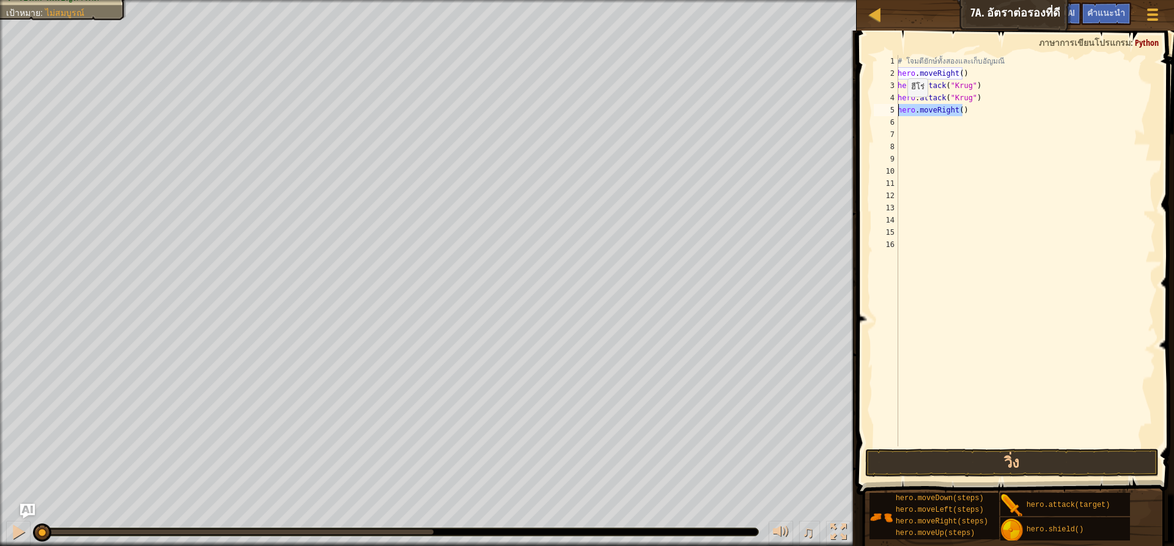
drag, startPoint x: 963, startPoint y: 111, endPoint x: 863, endPoint y: 117, distance: 100.5
click at [863, 117] on div "1 2 3 4 5 6 7 8 9 10 11 12 13 14 15 16 # โจมตียักษ์ทั้งสองและเก็บ[PERSON_NAME] …" at bounding box center [1013, 287] width 321 height 500
type textarea "he ro.moveRight()"
click at [1019, 150] on div "# โจมตียักษ์ทั้งสองและเก็บ[PERSON_NAME] hero . moveRight ( ) hero . attack ( "K…" at bounding box center [1025, 263] width 260 height 416
drag, startPoint x: 958, startPoint y: 116, endPoint x: 892, endPoint y: 114, distance: 65.5
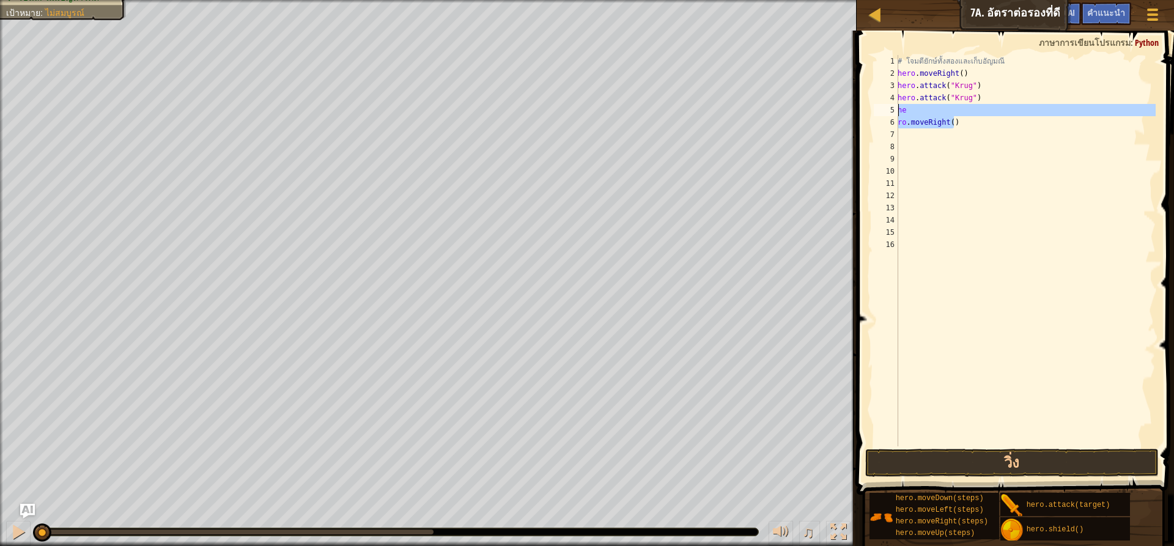
click at [892, 114] on div "1 2 3 4 5 6 7 8 9 10 11 12 13 14 15 16 # โจมตียักษ์ทั้งสองและเก็บ[PERSON_NAME] …" at bounding box center [1013, 250] width 284 height 391
type textarea "he ro.moveRight()"
click at [931, 455] on button "วิ่ง" at bounding box center [1011, 463] width 293 height 28
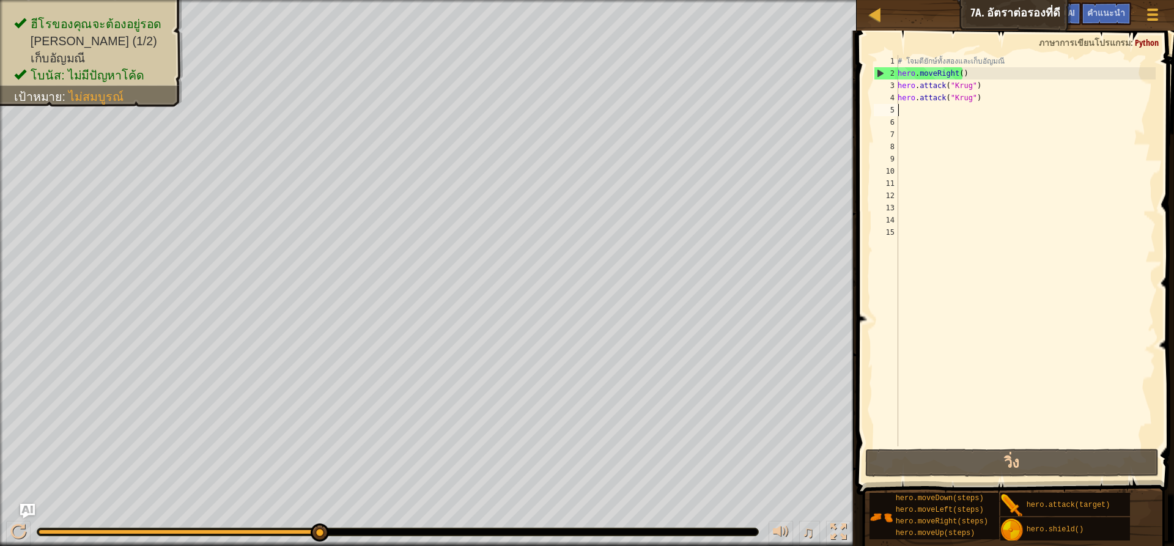
click at [899, 107] on div "# โจมตียักษ์ทั้งสองและเก็บ[PERSON_NAME] hero . moveRight ( ) hero . attack ( "K…" at bounding box center [1025, 263] width 260 height 416
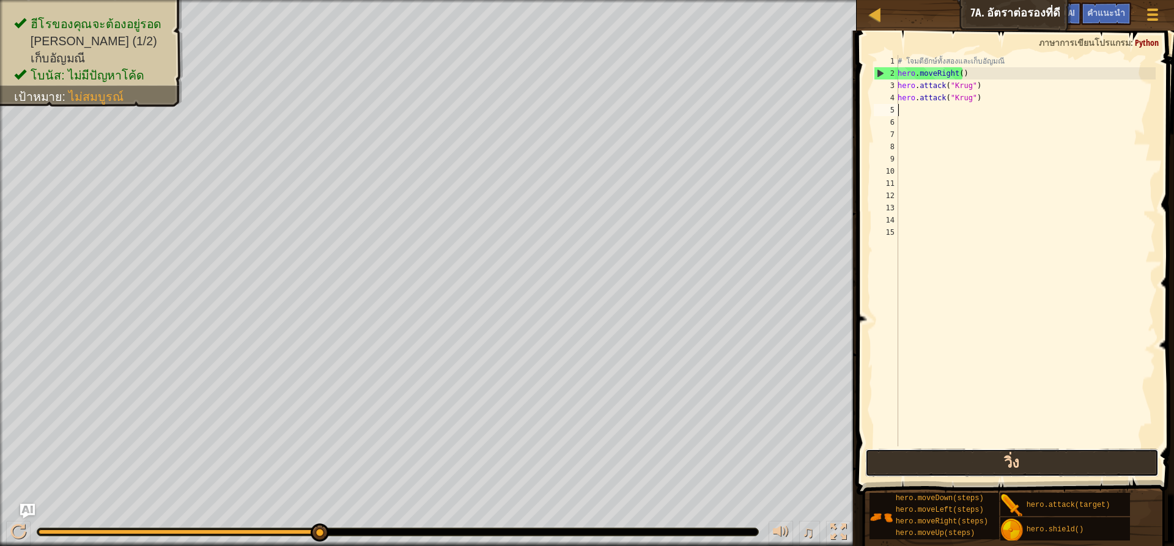
click at [1006, 471] on button "วิ่ง" at bounding box center [1011, 463] width 293 height 28
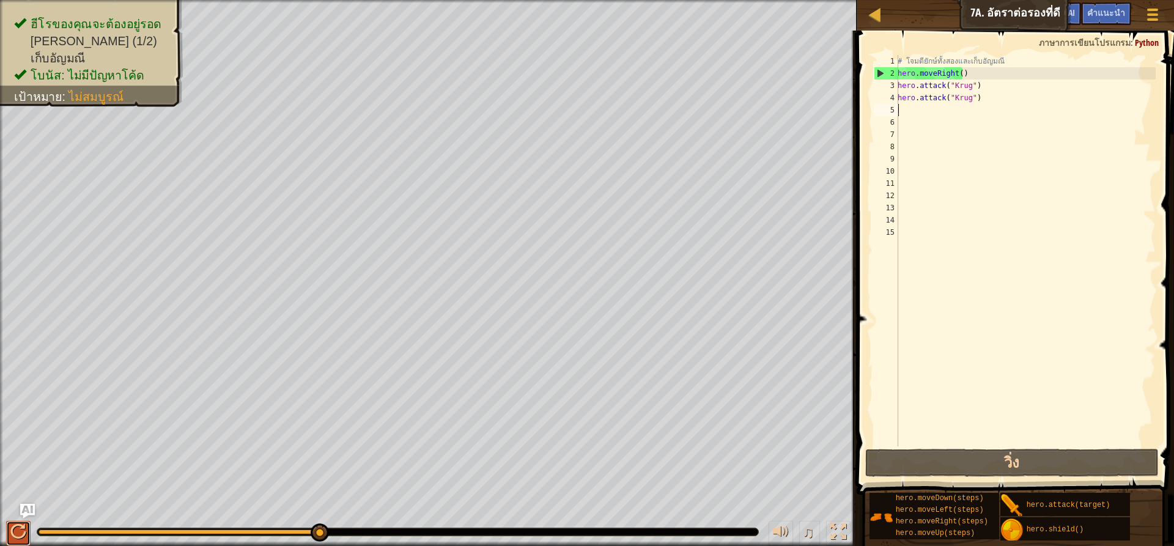
click at [15, 525] on div at bounding box center [18, 532] width 16 height 16
click at [15, 526] on div at bounding box center [18, 532] width 16 height 16
click at [13, 526] on div at bounding box center [18, 532] width 16 height 16
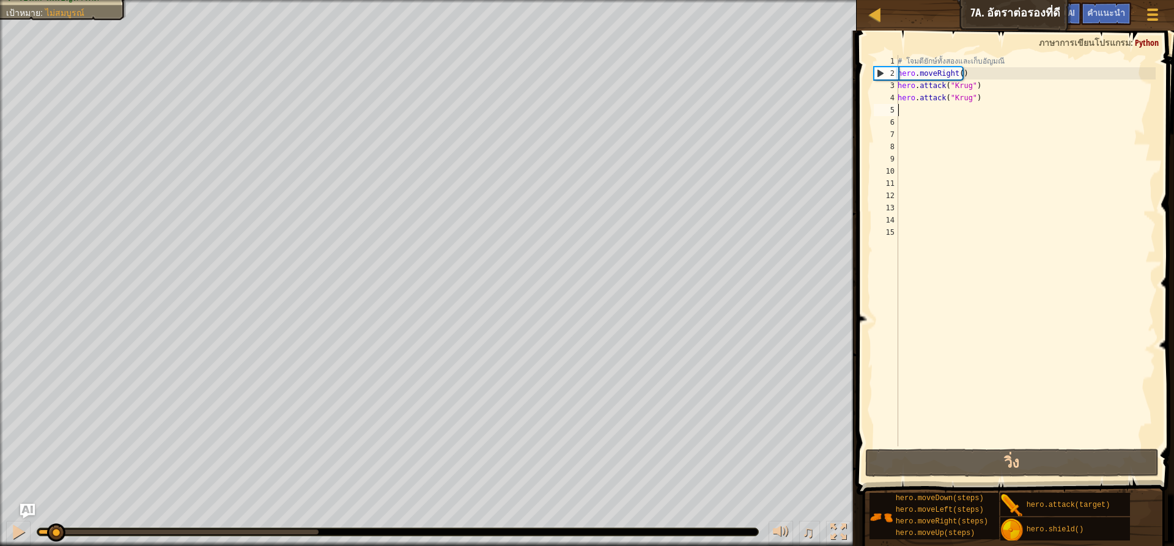
drag, startPoint x: 283, startPoint y: 530, endPoint x: 25, endPoint y: 520, distance: 258.2
click at [27, 520] on div "♫" at bounding box center [428, 529] width 857 height 37
click at [14, 528] on div at bounding box center [18, 532] width 16 height 16
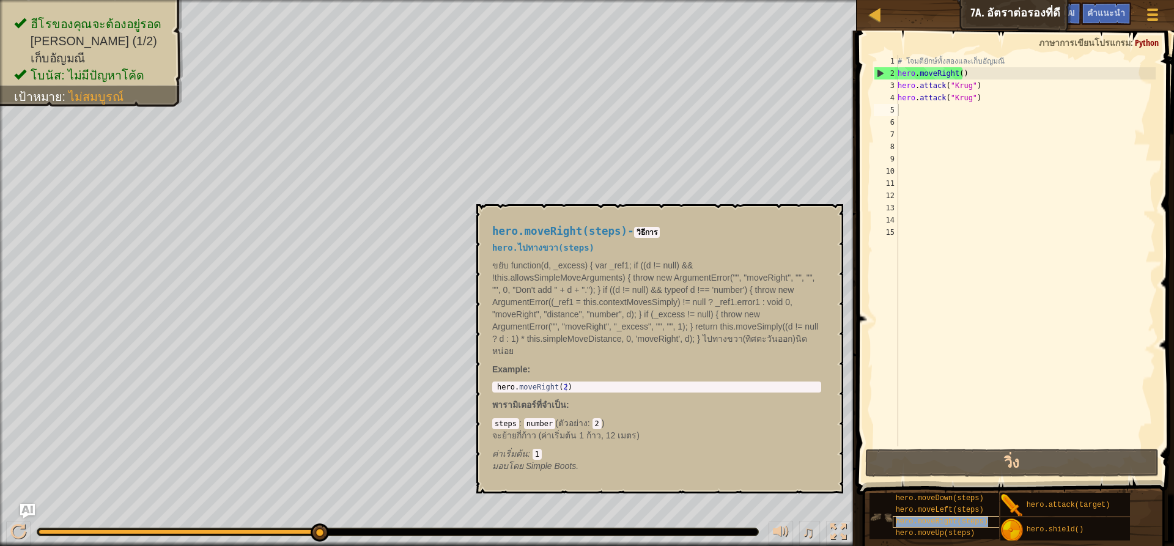
click at [920, 517] on span "hero.moveRight(steps)" at bounding box center [942, 521] width 92 height 9
click at [902, 112] on div "# โจมตียักษ์ทั้งสองและเก็บ[PERSON_NAME] hero . moveRight ( ) hero . attack ( "K…" at bounding box center [1025, 263] width 260 height 416
type textarea "h"
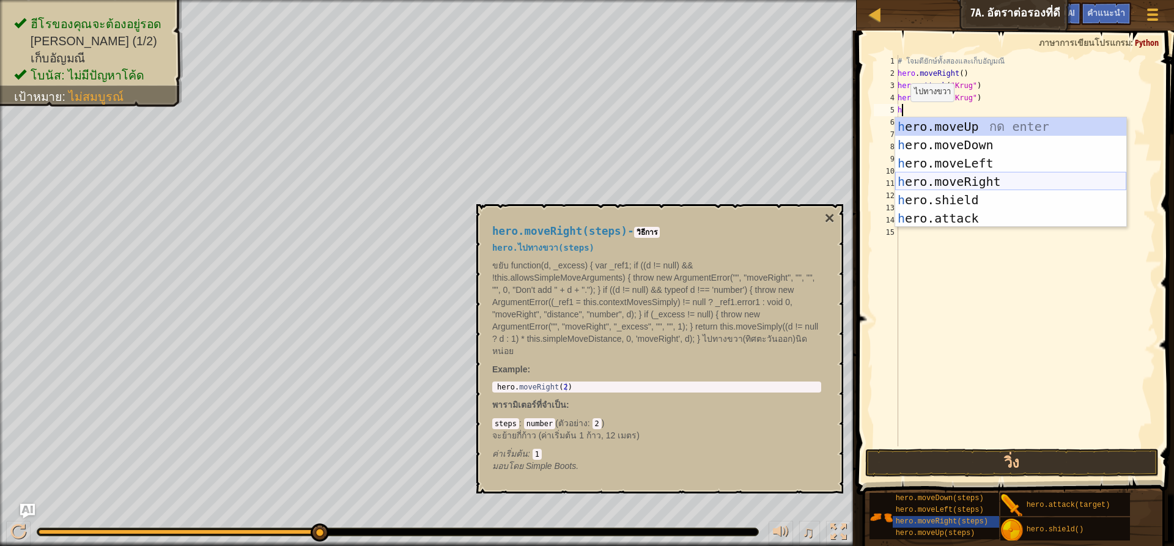
click at [990, 179] on div "h ero.moveUp กด enter h ero.moveDown กด enter h ero.moveLeft กด enter h ero.mov…" at bounding box center [1010, 190] width 231 height 147
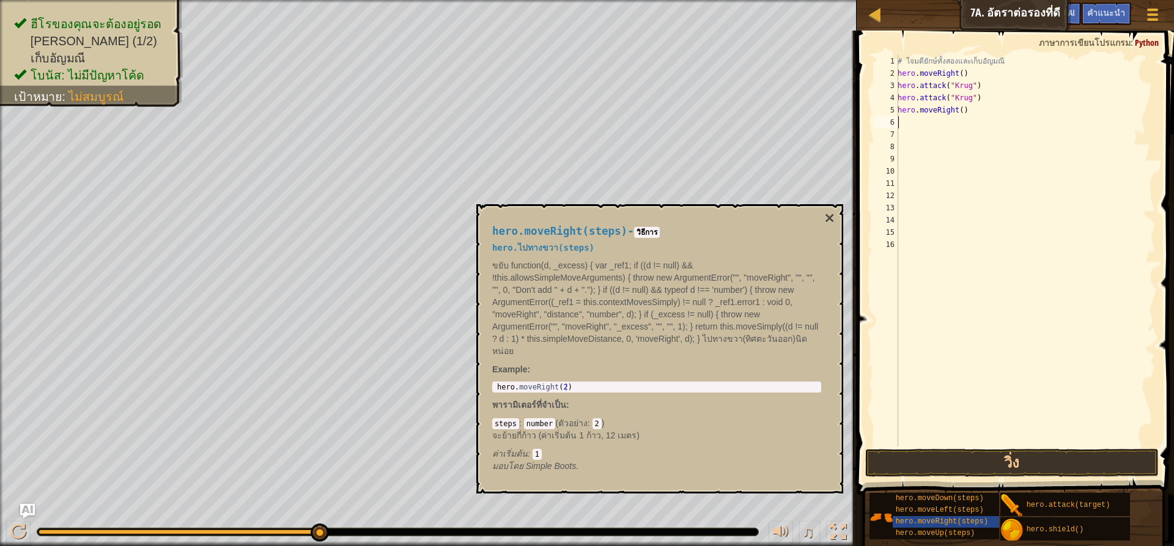
click at [904, 124] on div "# โจมตียักษ์ทั้งสองและเก็บ[PERSON_NAME] hero . moveRight ( ) hero . attack ( "K…" at bounding box center [1025, 263] width 260 height 416
type textarea "h"
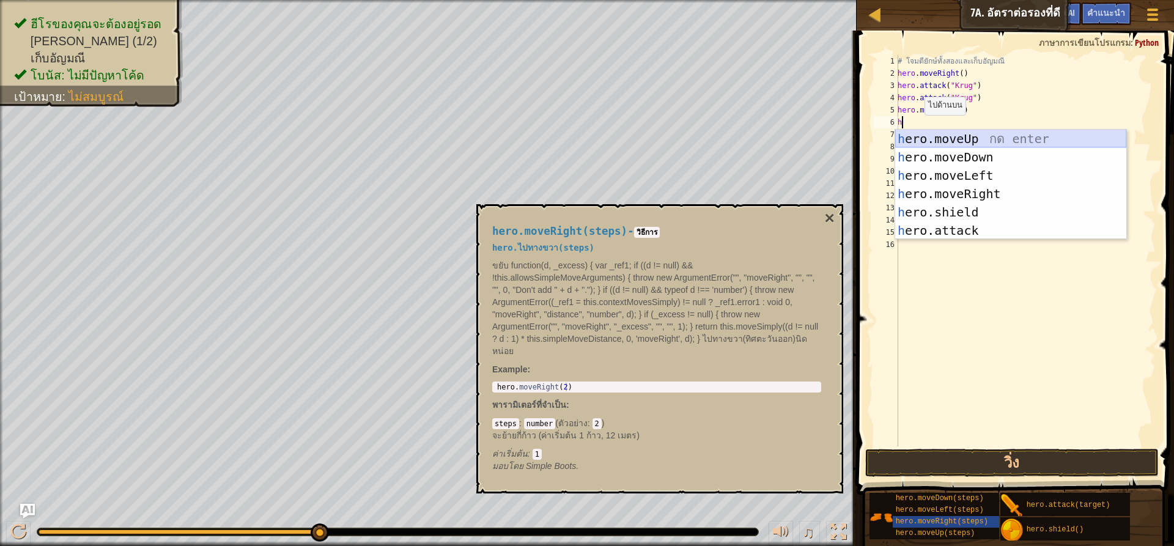
click at [941, 136] on div "h ero.moveUp กด enter h ero.moveDown กด enter h ero.moveLeft กด enter h ero.mov…" at bounding box center [1010, 203] width 231 height 147
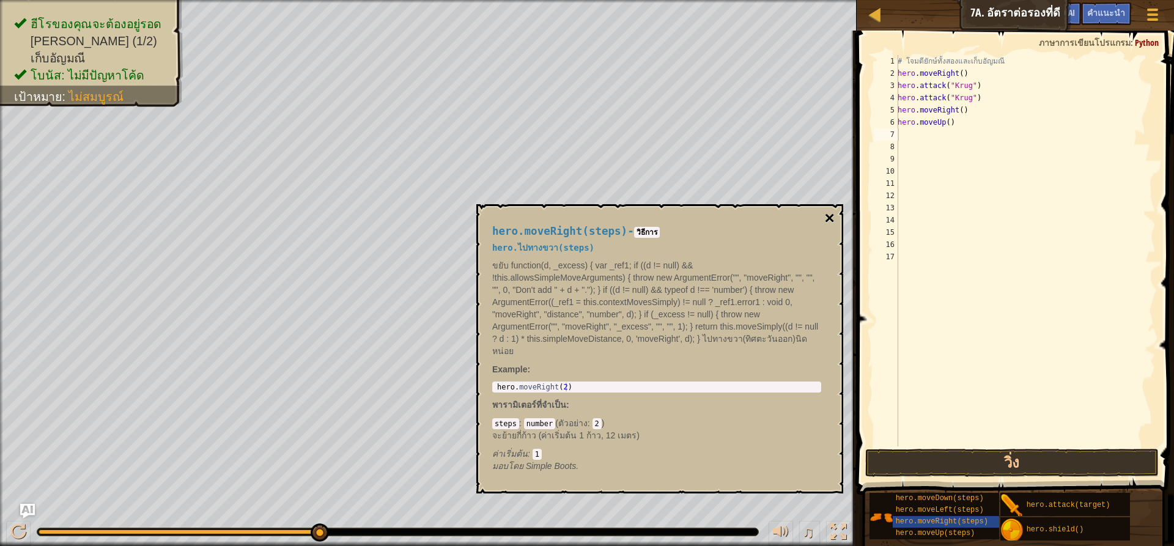
click at [830, 220] on button "×" at bounding box center [830, 218] width 10 height 17
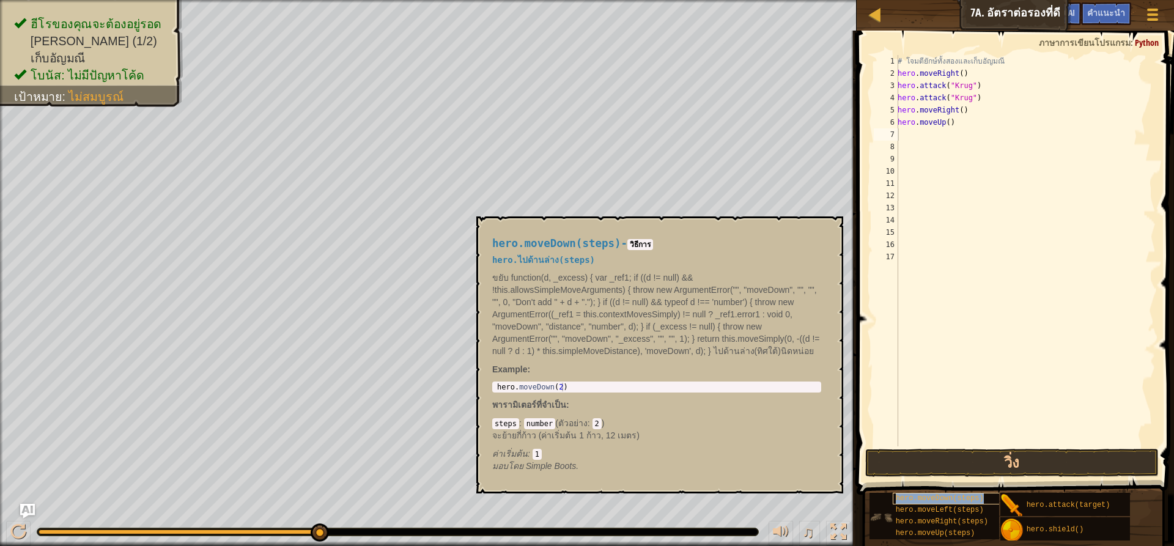
click at [943, 496] on span "hero.moveDown(steps)" at bounding box center [940, 498] width 88 height 9
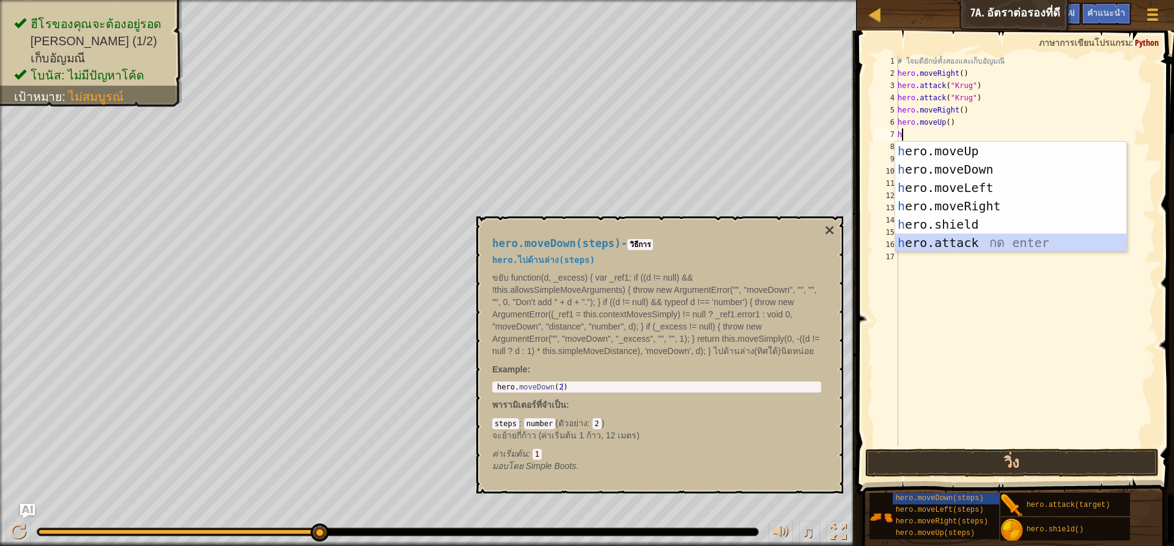
click at [957, 243] on div "h ero.moveUp กด enter h ero.moveDown กด enter h ero.moveLeft กด enter h ero.mov…" at bounding box center [1010, 215] width 231 height 147
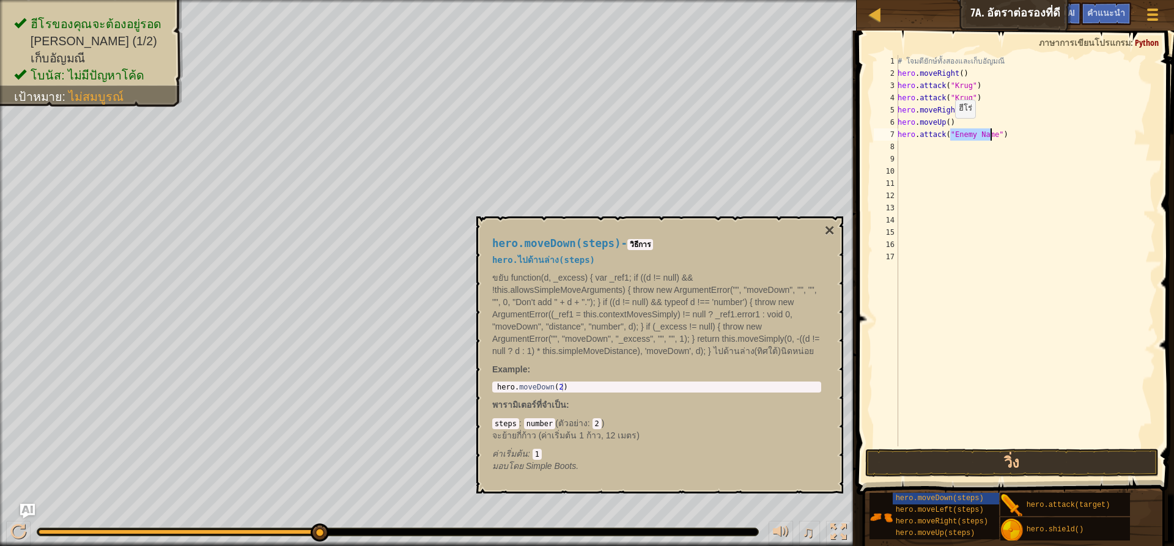
type textarea "hero.attack("Enemy Name")"
type textarea "Enemy Name"
click at [995, 159] on div "# โจมตียักษ์ทั้งสองและเก็บ[PERSON_NAME] hero . moveRight ( ) hero . attack ( "K…" at bounding box center [1025, 250] width 260 height 391
drag, startPoint x: 955, startPoint y: 132, endPoint x: 899, endPoint y: 136, distance: 56.4
click at [899, 136] on div "# โจมตียักษ์ทั้งสองและเก็บ[PERSON_NAME] hero . moveRight ( ) hero . attack ( "K…" at bounding box center [1025, 263] width 260 height 416
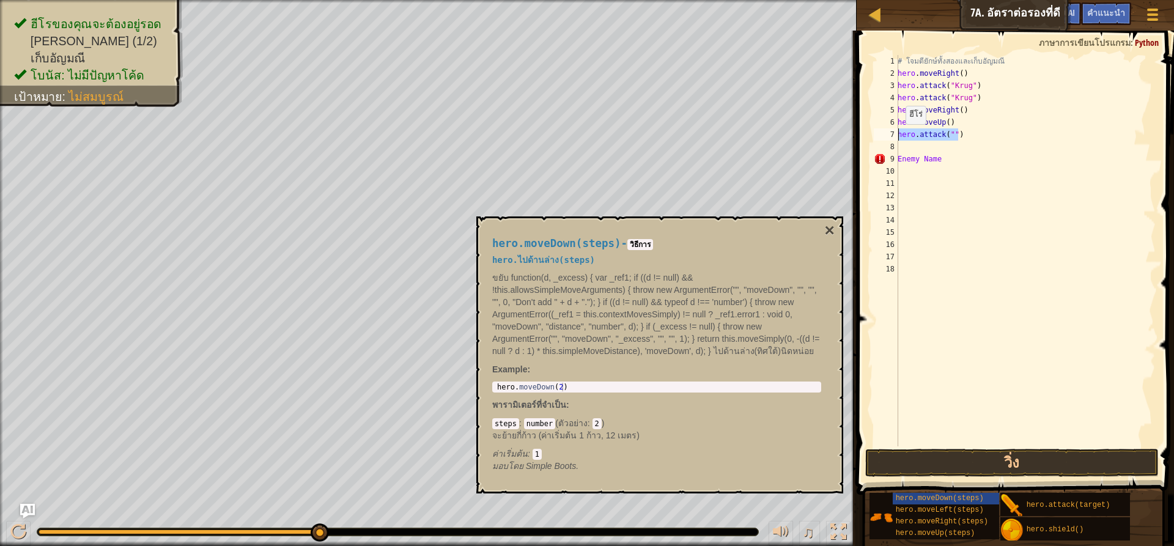
type textarea "hero.attack("")"
drag, startPoint x: 902, startPoint y: 156, endPoint x: 958, endPoint y: 163, distance: 55.5
click at [958, 163] on div "# โจมตียักษ์ทั้งสองและเก็บ[PERSON_NAME] hero . moveRight ( ) hero . attack ( "K…" at bounding box center [1025, 263] width 260 height 416
type textarea "E"
click at [903, 133] on div "# โจมตียักษ์ทั้งสองและเก็บ[PERSON_NAME] hero . moveRight ( ) hero . attack ( "K…" at bounding box center [1025, 263] width 260 height 416
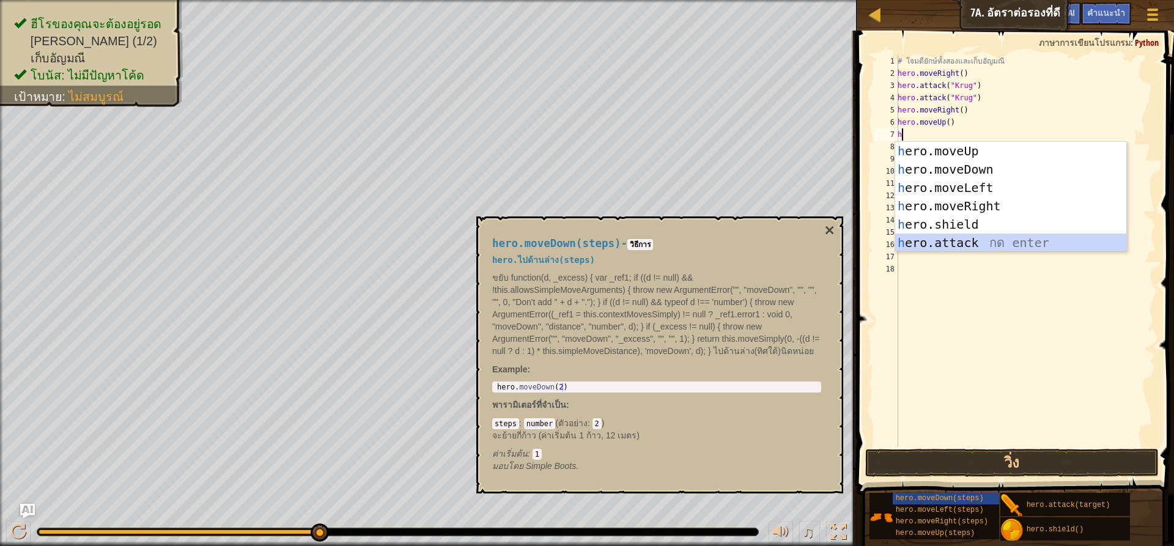
click at [986, 237] on div "h ero.moveUp กด enter h ero.moveDown กด enter h ero.moveLeft กด enter h ero.mov…" at bounding box center [1010, 215] width 231 height 147
type textarea "hero.attack("Enemy Name")"
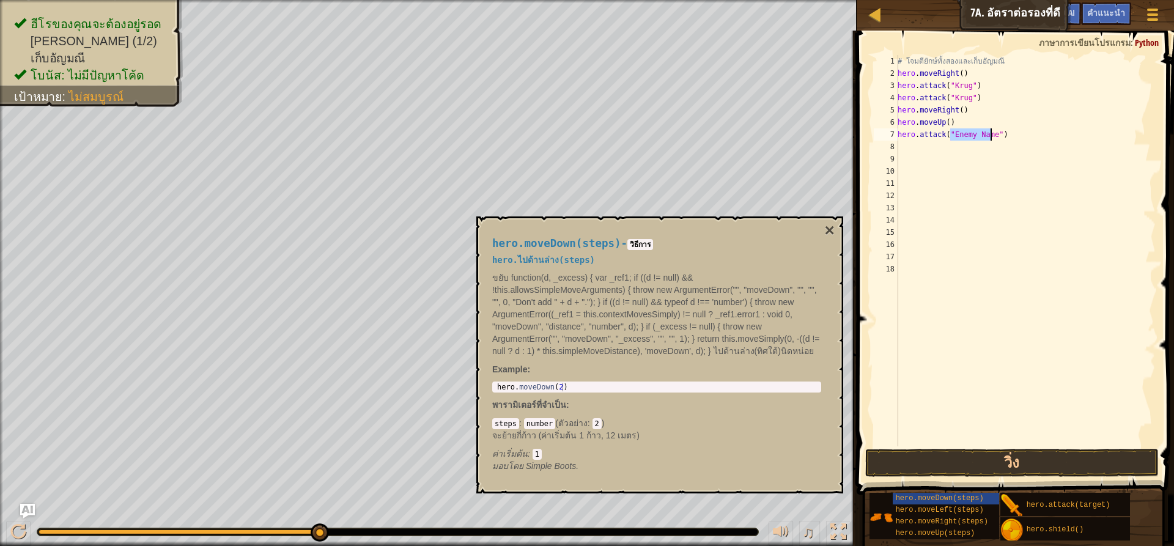
click at [1021, 188] on div "# โจมตียักษ์ทั้งสองและเก็บ[PERSON_NAME] hero . moveRight ( ) hero . attack ( "K…" at bounding box center [1025, 263] width 260 height 416
drag, startPoint x: 950, startPoint y: 134, endPoint x: 994, endPoint y: 140, distance: 45.1
click at [994, 140] on div "# โจมตียักษ์ทั้งสองและเก็บ[PERSON_NAME] hero . moveRight ( ) hero . attack ( "K…" at bounding box center [1025, 263] width 260 height 416
click at [992, 128] on div "# โจมตียักษ์ทั้งสองและเก็บ[PERSON_NAME] hero . moveRight ( ) hero . attack ( "K…" at bounding box center [1025, 250] width 260 height 391
drag, startPoint x: 950, startPoint y: 134, endPoint x: 990, endPoint y: 135, distance: 40.4
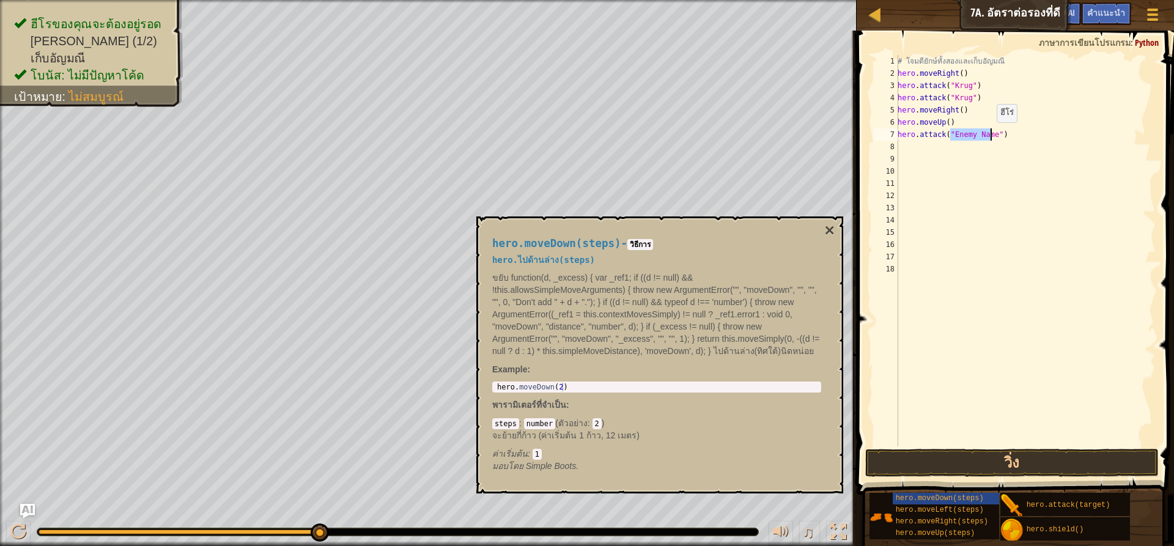
click at [990, 135] on div "# โจมตียักษ์ทั้งสองและเก็บ[PERSON_NAME] hero . moveRight ( ) hero . attack ( "K…" at bounding box center [1025, 263] width 260 height 416
type textarea "hero.attack("Grump")"
click at [902, 144] on div "# โจมตียักษ์ทั้งสองและเก็บ[PERSON_NAME] hero . moveRight ( ) hero . attack ( "K…" at bounding box center [1025, 263] width 260 height 416
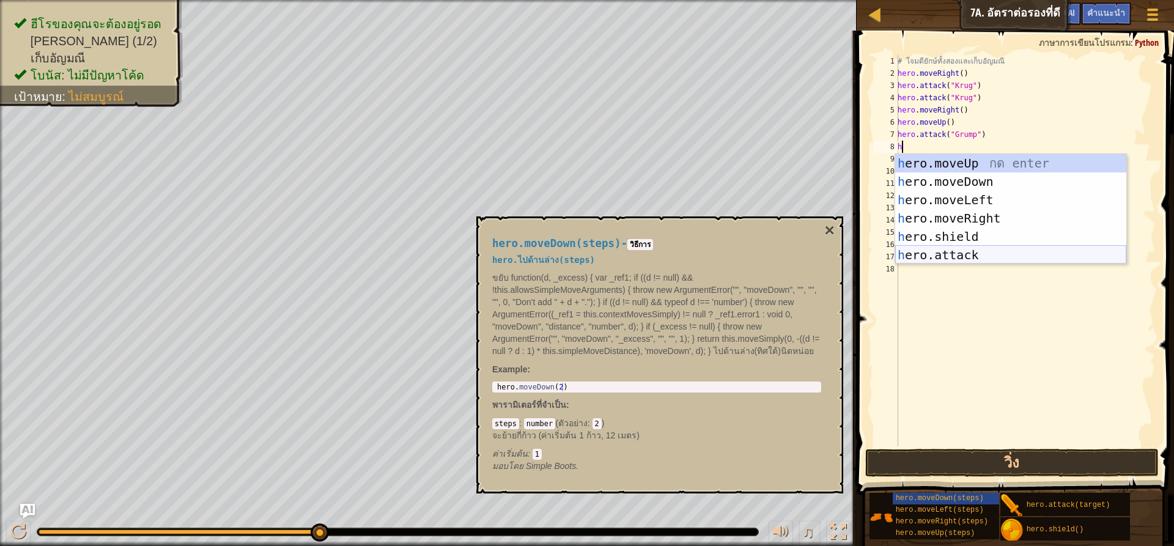
click at [945, 254] on div "h ero.moveUp กด enter h ero.moveDown กด enter h ero.moveLeft กด enter h ero.mov…" at bounding box center [1010, 227] width 231 height 147
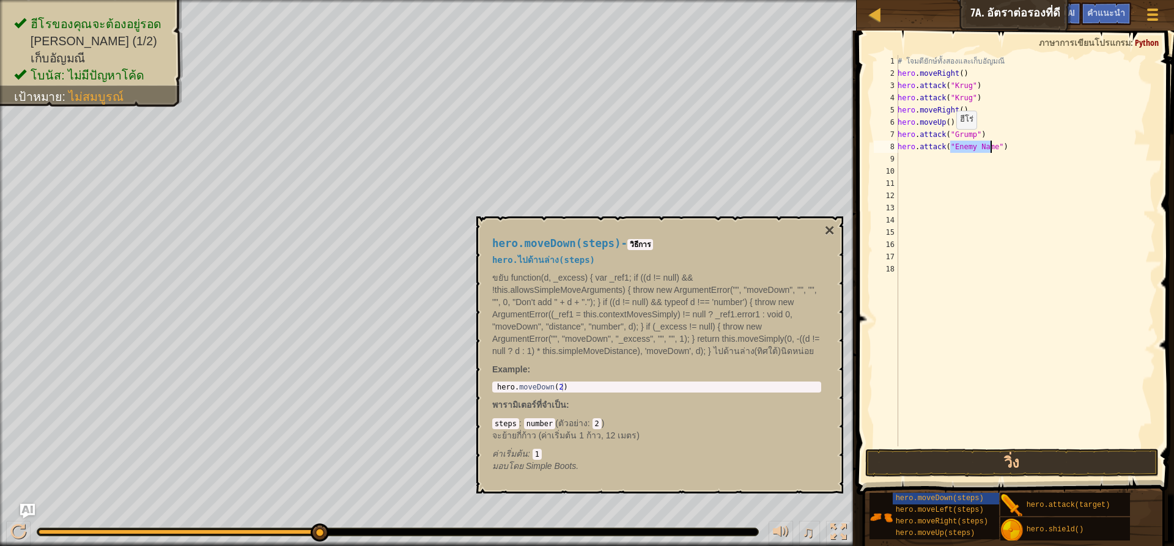
type textarea "hero.attack("Enemy Name")"
click at [967, 186] on div "# โจมตียักษ์ทั้งสองและเก็บ[PERSON_NAME] hero . moveRight ( ) hero . attack ( "K…" at bounding box center [1025, 263] width 260 height 416
drag, startPoint x: 950, startPoint y: 147, endPoint x: 989, endPoint y: 148, distance: 38.5
click at [989, 148] on div "# โจมตียักษ์ทั้งสองและเก็บ[PERSON_NAME] hero . moveRight ( ) hero . attack ( "K…" at bounding box center [1025, 263] width 260 height 416
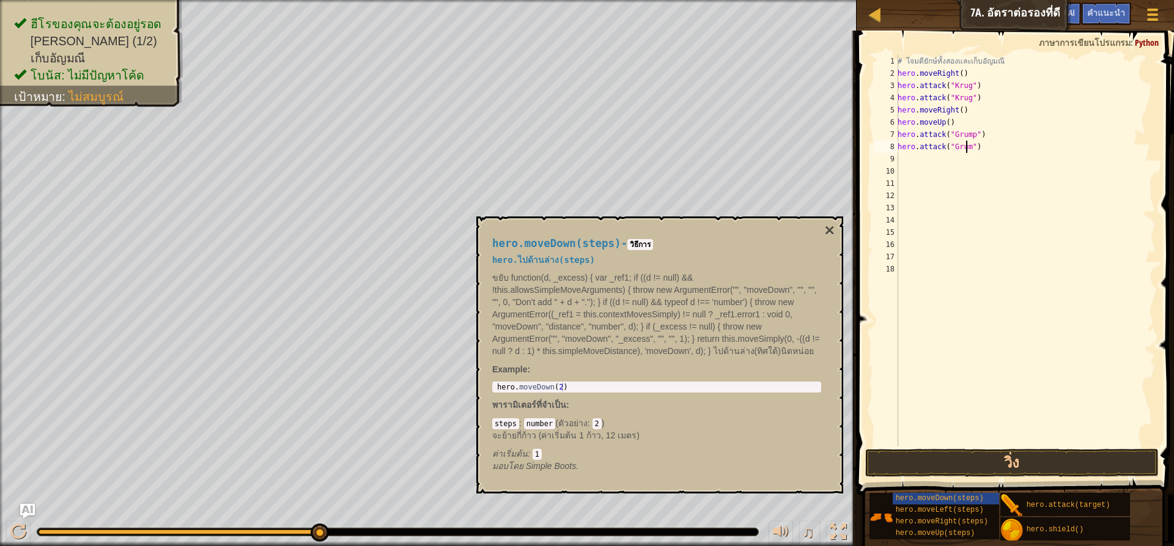
type textarea "hero.attack("Grump")"
click at [901, 158] on div "# โจมตียักษ์ทั้งสองและเก็บ[PERSON_NAME] hero . moveRight ( ) hero . attack ( "K…" at bounding box center [1025, 263] width 260 height 416
type textarea "h"
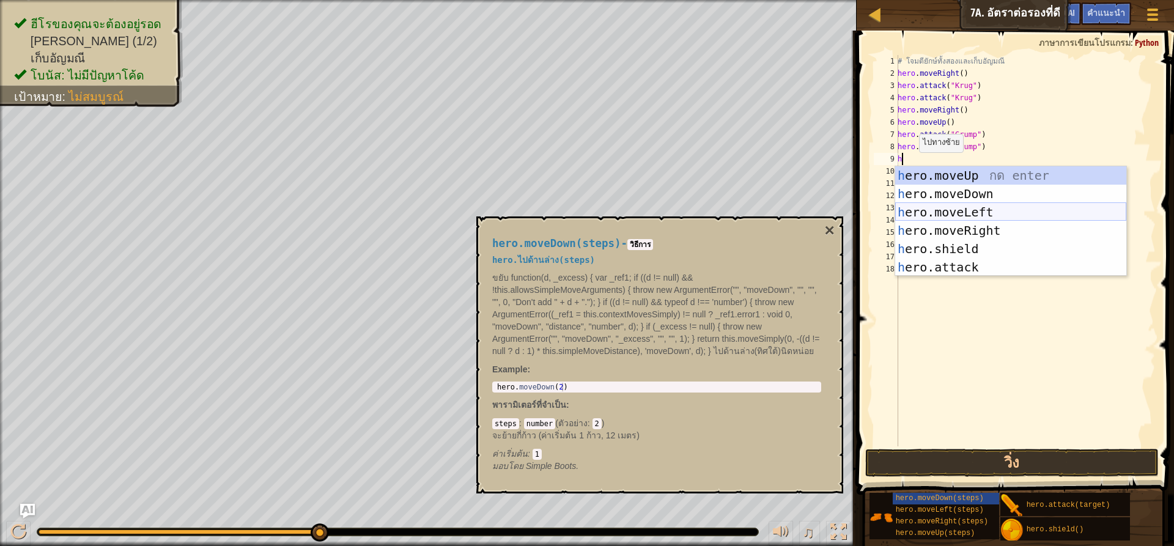
click at [988, 211] on div "h ero.moveUp กด enter h ero.moveDown กด enter h ero.moveLeft กด enter h ero.mov…" at bounding box center [1010, 239] width 231 height 147
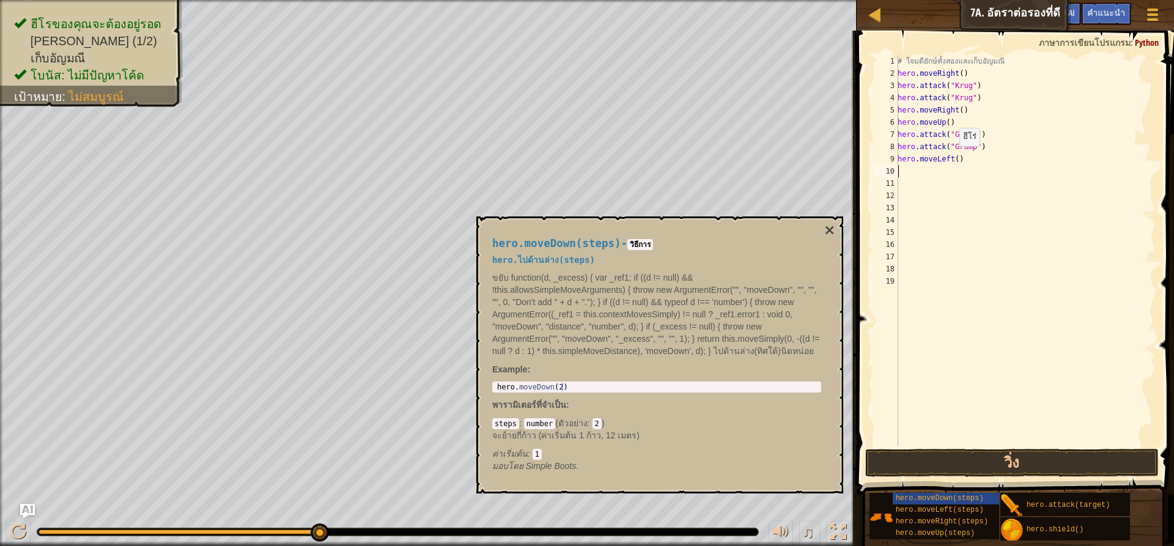
click at [953, 158] on div "# โจมตียักษ์ทั้งสองและเก็บ[PERSON_NAME] hero . moveRight ( ) hero . attack ( "K…" at bounding box center [1025, 263] width 260 height 416
type textarea "hero.moveLeft(3)"
click at [1093, 459] on button "วิ่ง" at bounding box center [1011, 463] width 293 height 28
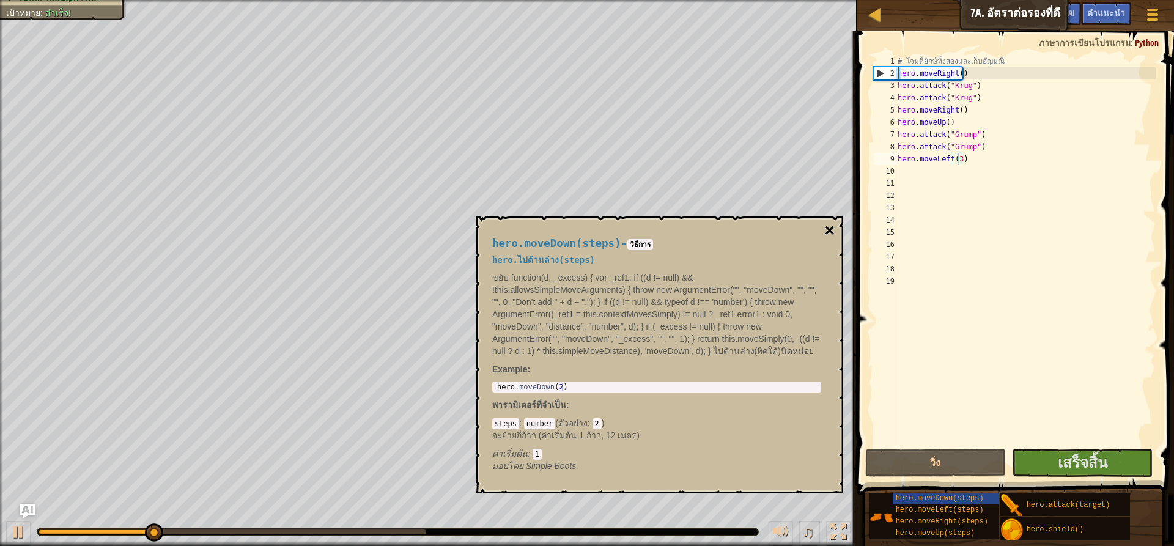
click at [830, 229] on button "×" at bounding box center [830, 230] width 10 height 17
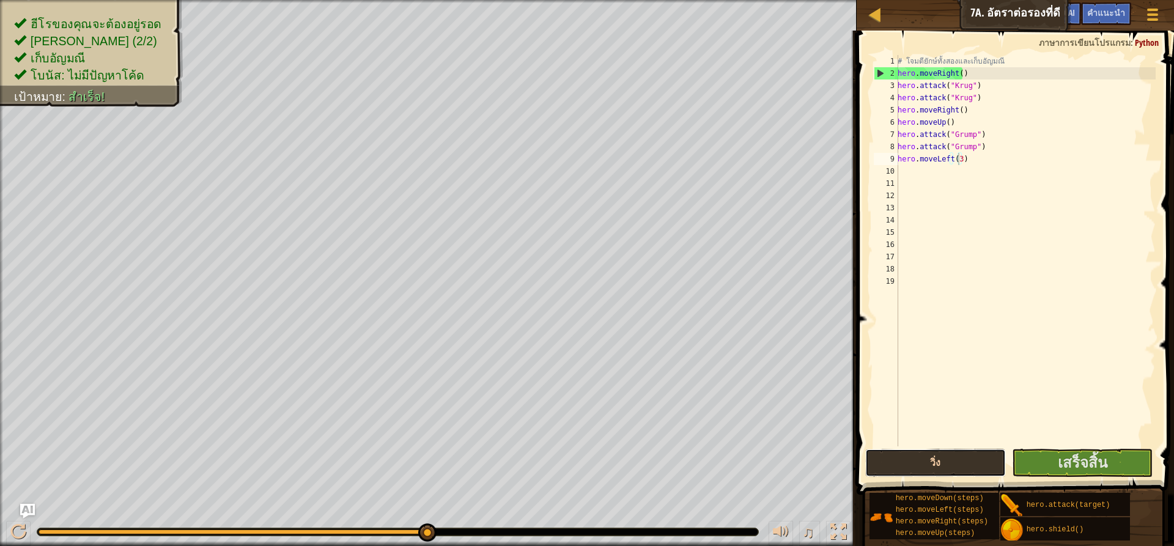
click at [962, 467] on button "วิ่ง" at bounding box center [935, 463] width 141 height 28
click at [1102, 459] on span "เสร็จสิ้น" at bounding box center [1083, 462] width 50 height 20
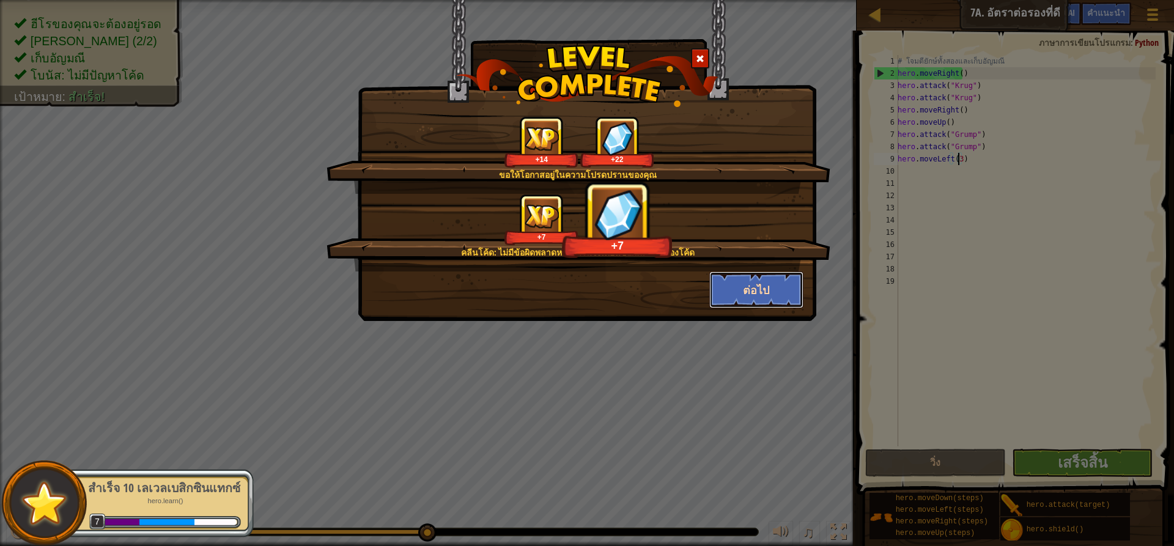
click at [774, 289] on button "ต่อไป" at bounding box center [756, 289] width 95 height 37
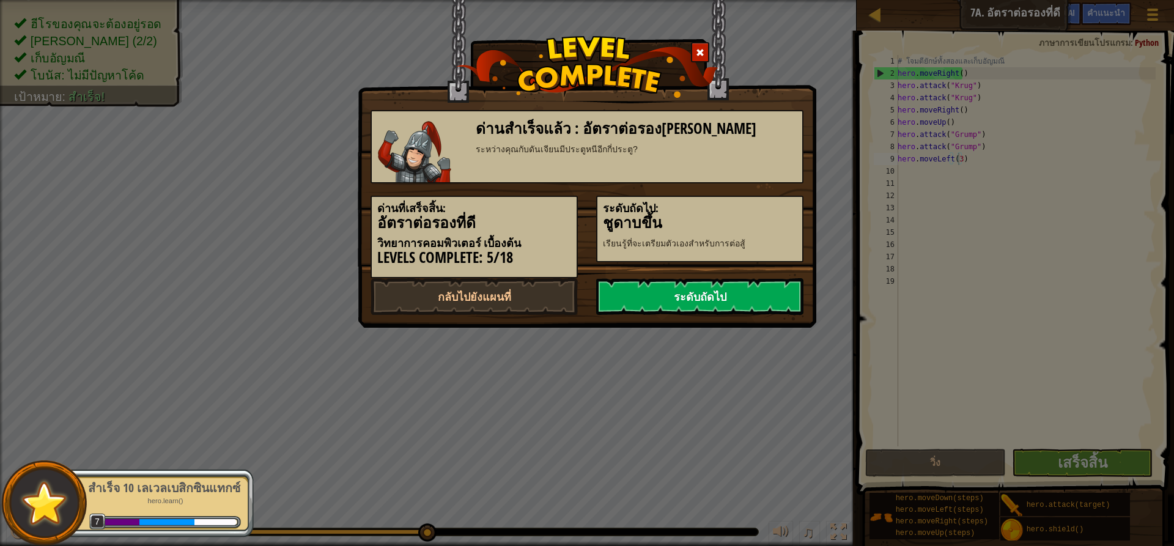
drag, startPoint x: 716, startPoint y: 290, endPoint x: 723, endPoint y: 290, distance: 7.4
click at [718, 293] on link "ระดับถัดไป" at bounding box center [699, 296] width 207 height 37
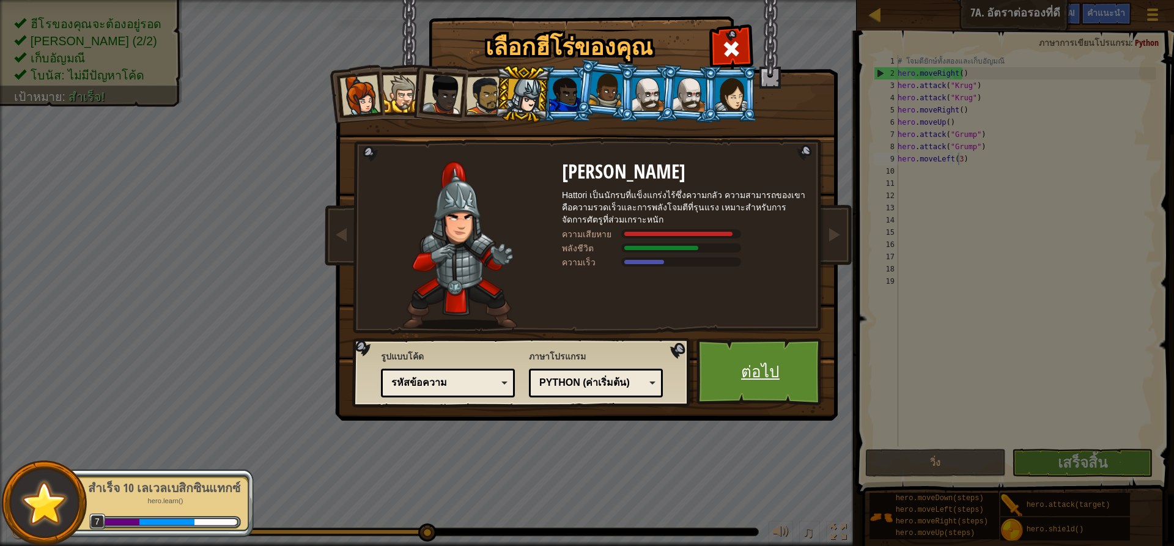
click at [764, 364] on link "ต่อไป" at bounding box center [760, 371] width 128 height 67
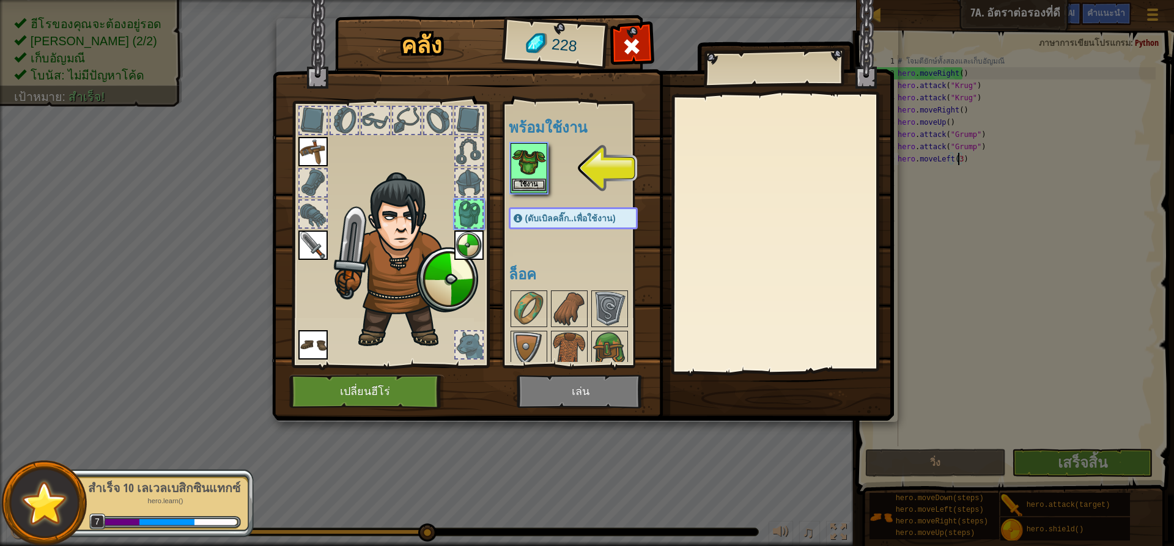
click at [523, 161] on img at bounding box center [529, 161] width 34 height 34
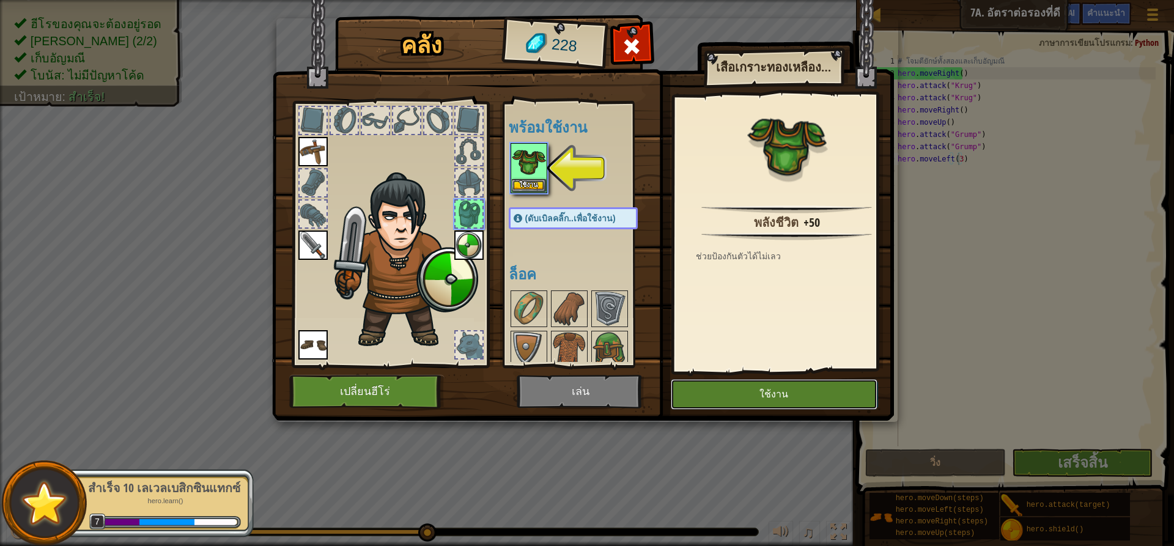
click at [834, 389] on button "ใช้งาน" at bounding box center [774, 394] width 207 height 31
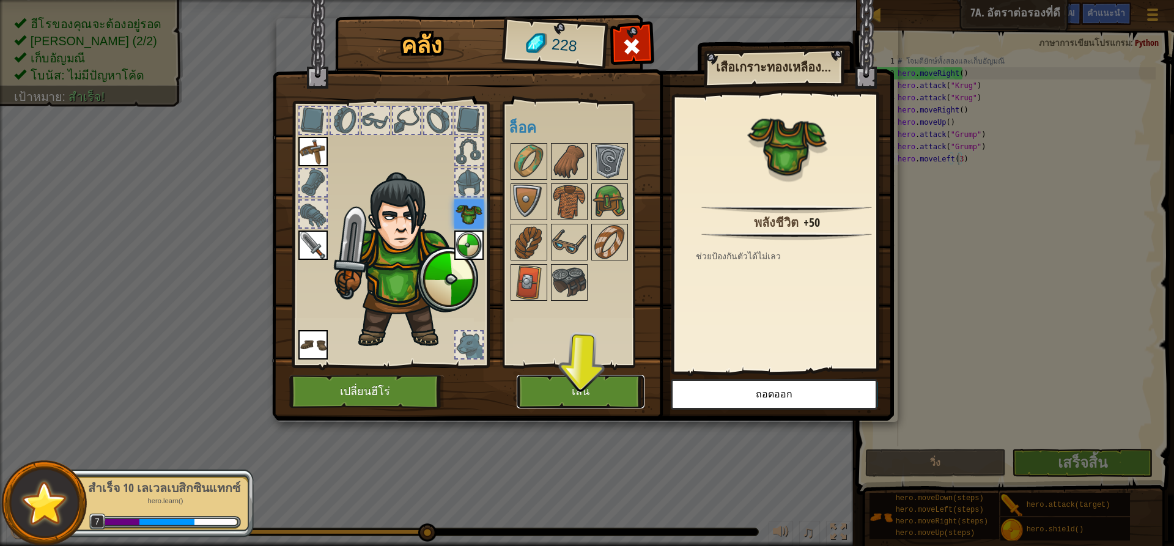
click at [605, 391] on button "เล่น" at bounding box center [581, 392] width 128 height 34
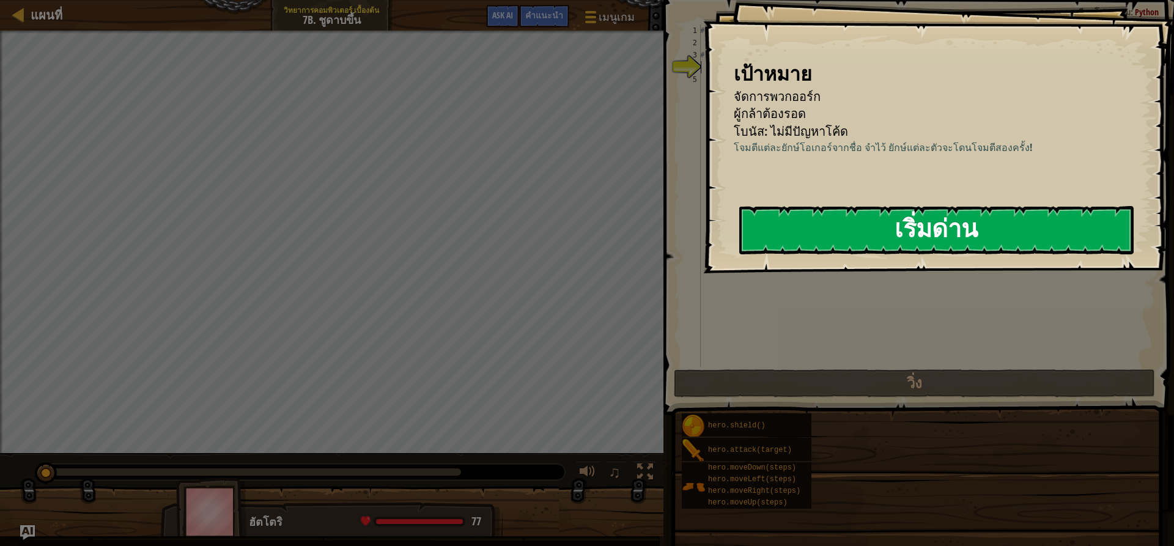
click at [872, 234] on button "เริ่มด่าน" at bounding box center [936, 230] width 394 height 48
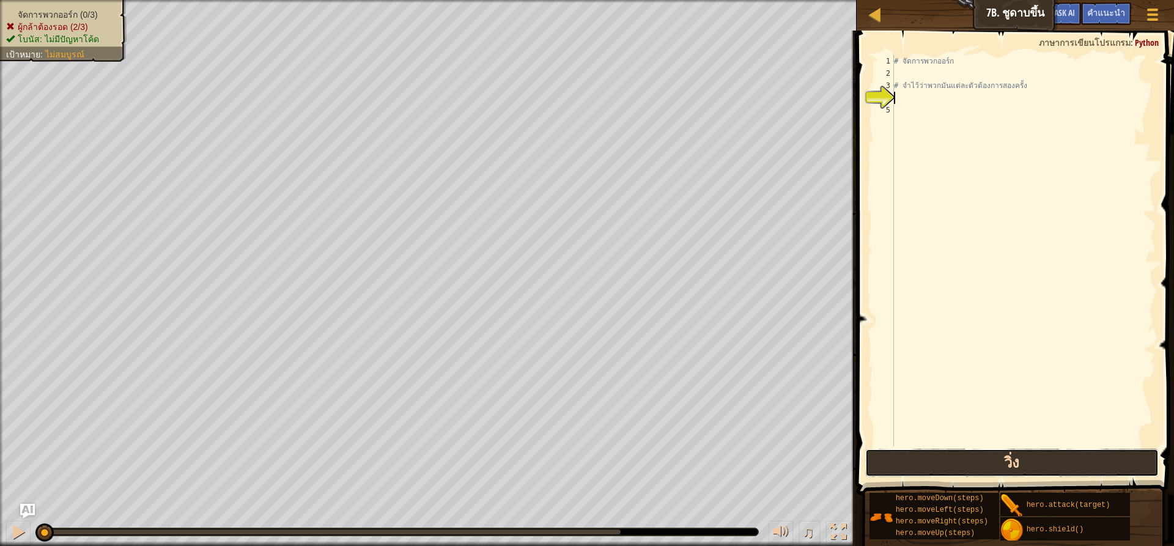
click at [1002, 462] on button "วิ่ง" at bounding box center [1011, 463] width 293 height 28
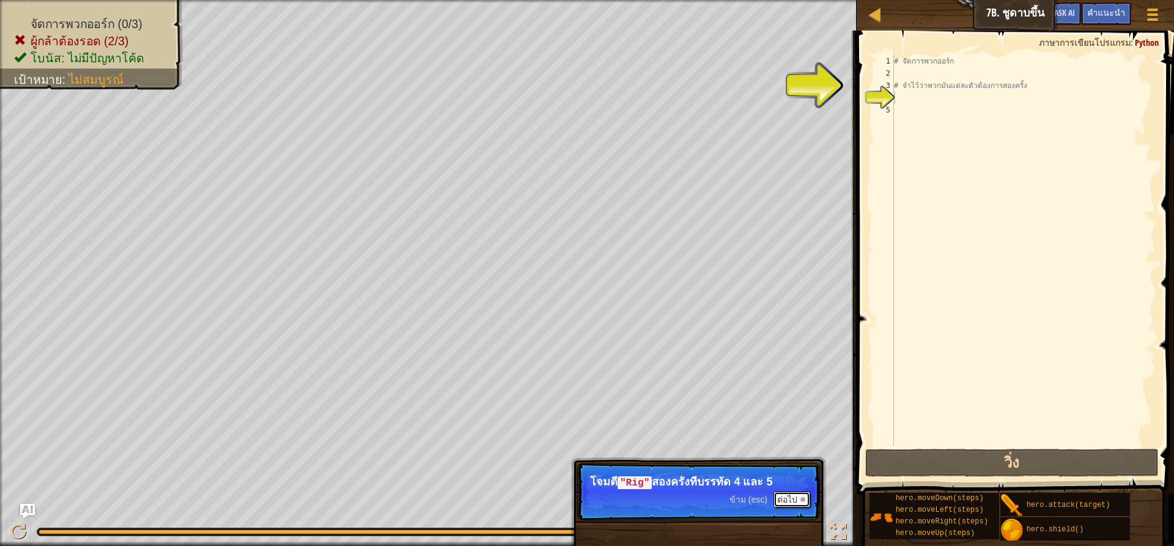
click at [789, 501] on button "ต่อไป" at bounding box center [791, 500] width 37 height 16
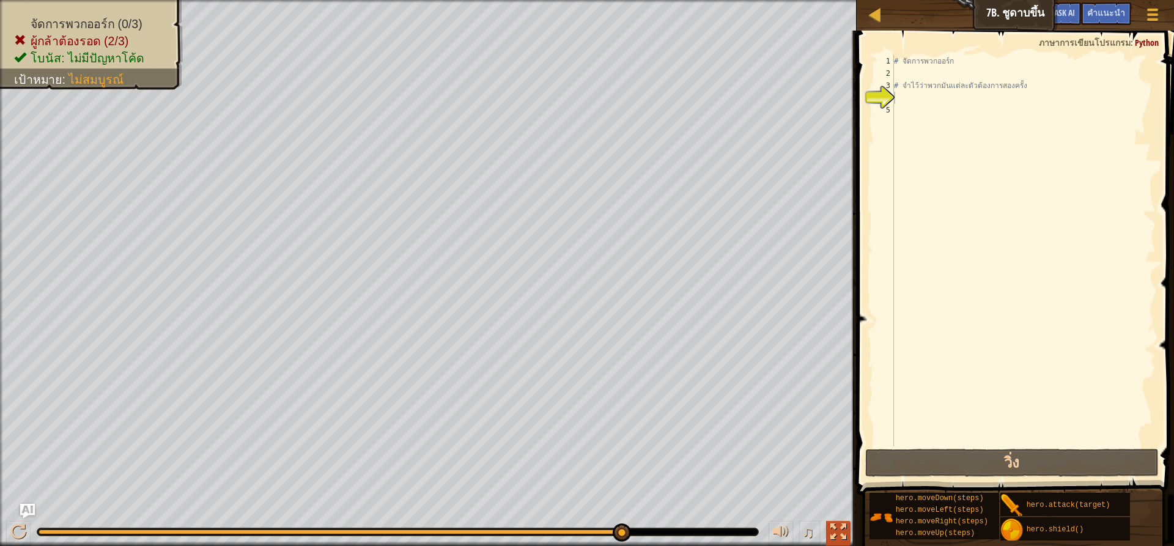
click at [840, 535] on div at bounding box center [838, 532] width 16 height 16
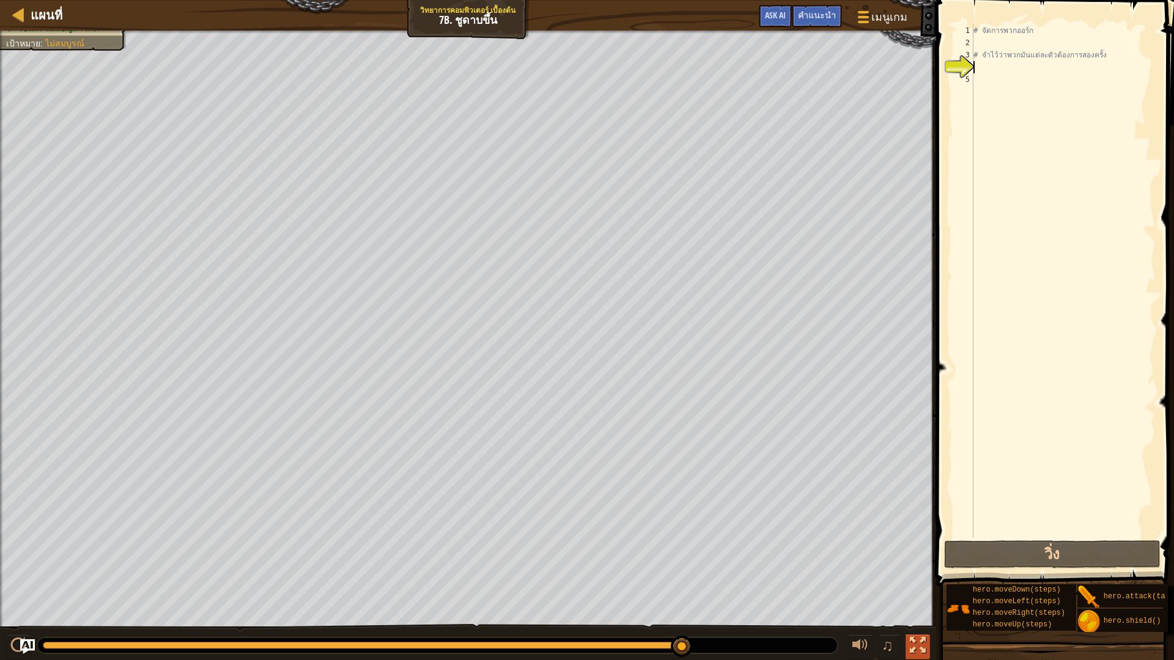
click at [929, 545] on div "♫" at bounding box center [468, 642] width 936 height 37
click at [922, 545] on div at bounding box center [918, 646] width 16 height 16
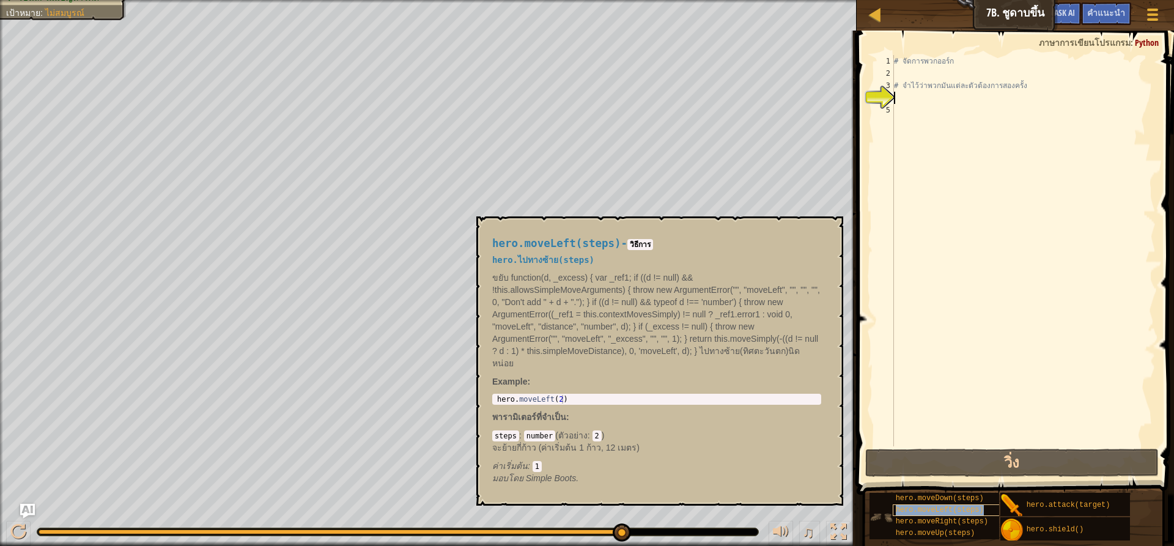
click at [940, 507] on span "hero.moveLeft(steps)" at bounding box center [940, 510] width 88 height 9
click at [896, 95] on div "# จัดการพวกออร์ก # จำไว้ว่าพวกมันแต่ละตัวต้องการสองครั้ง" at bounding box center [1023, 263] width 264 height 416
click at [899, 98] on div "# จัดการพวกออร์ก # จำไว้ว่าพวกมันแต่ละตัวต้องการสองครั้ง" at bounding box center [1023, 263] width 264 height 416
type textarea "h"
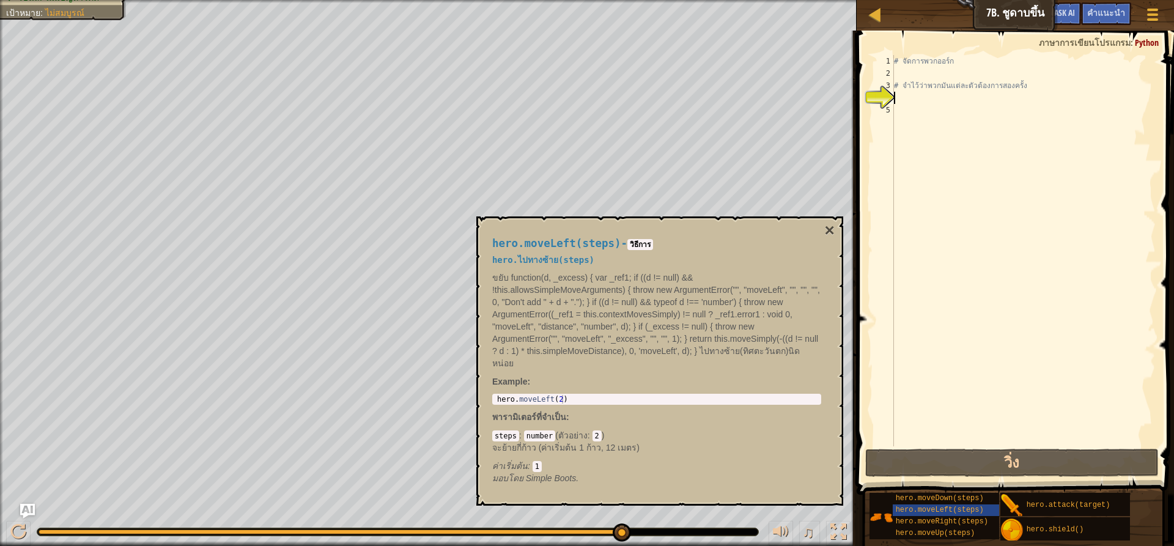
scroll to position [6, 0]
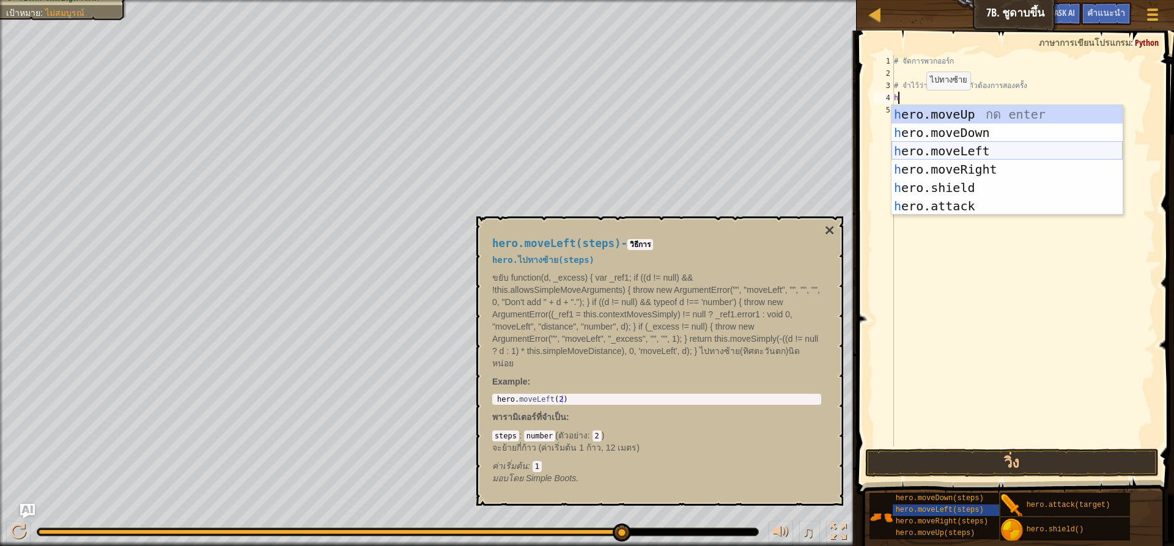
drag, startPoint x: 985, startPoint y: 144, endPoint x: 991, endPoint y: 142, distance: 6.4
click at [986, 144] on div "h ero.moveUp กด enter h ero.moveDown กด enter h ero.moveLeft กด enter h ero.mov…" at bounding box center [1006, 178] width 231 height 147
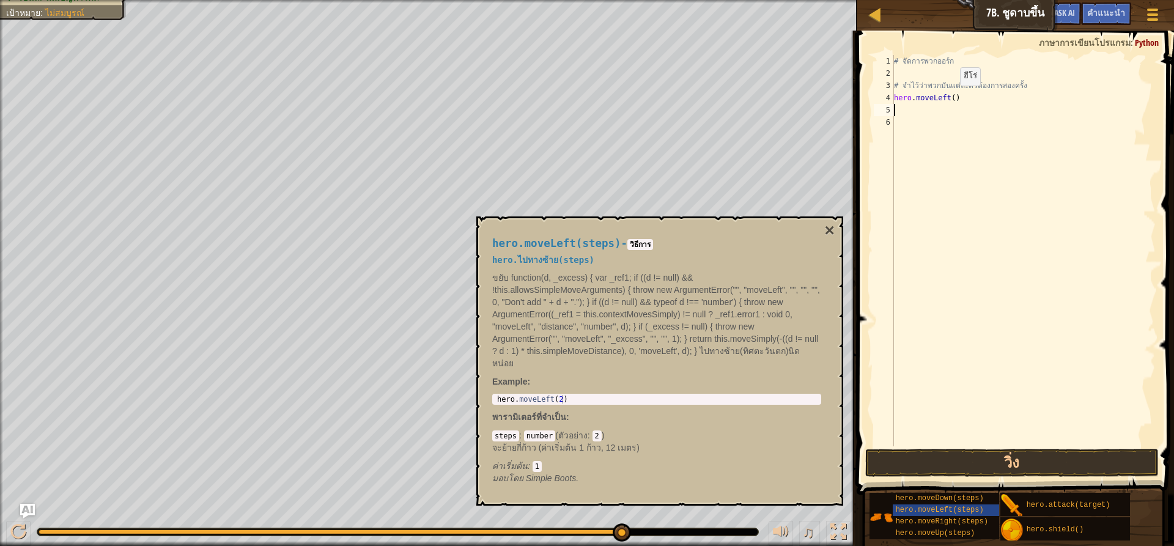
click at [950, 98] on div "# จัดการพวกออร์ก # จำไว้ว่าพวกมันแต่ละตัวต้องการสองครั้ง hero . moveLeft ( )" at bounding box center [1023, 263] width 264 height 416
type textarea "hero.moveLeft(3)"
click at [1115, 461] on button "วิ่ง" at bounding box center [1011, 463] width 293 height 28
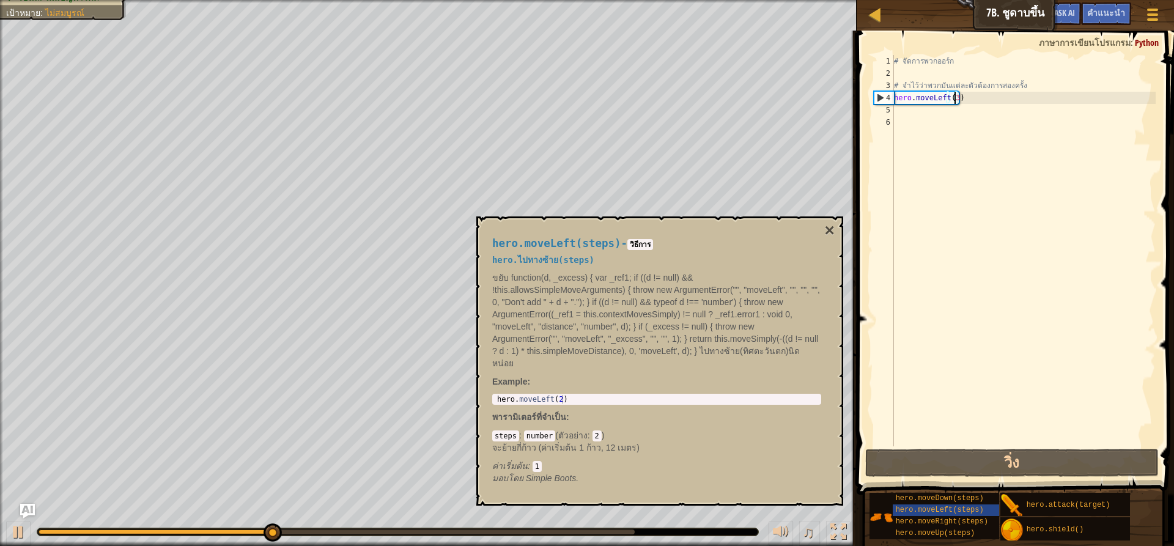
drag, startPoint x: 1003, startPoint y: 537, endPoint x: 990, endPoint y: 571, distance: 36.6
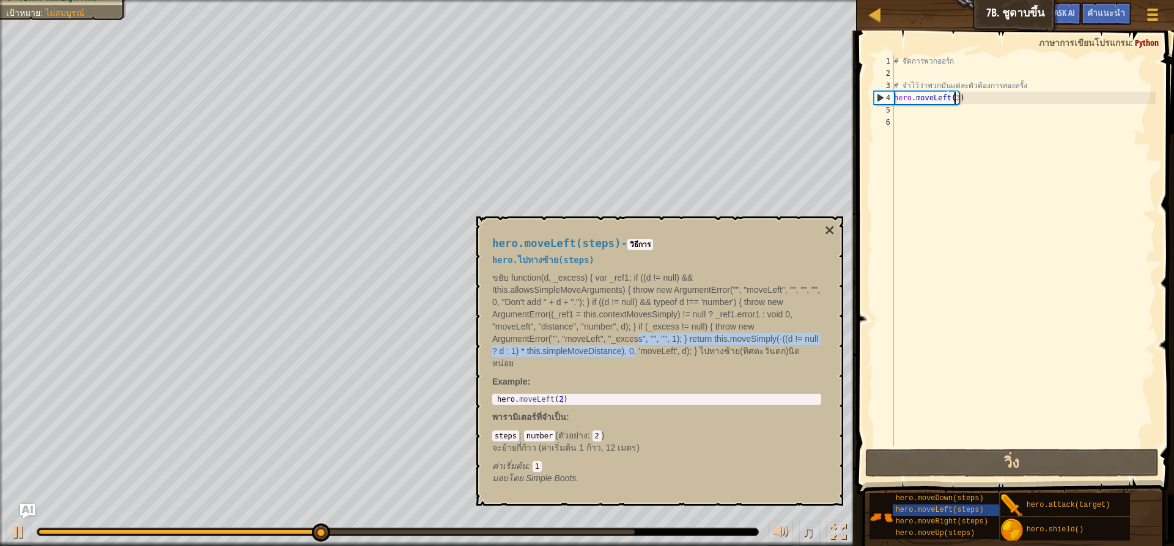
drag, startPoint x: 990, startPoint y: 571, endPoint x: 645, endPoint y: 330, distance: 421.0
click at [637, 342] on p "ขยับ function(d, _excess) { var _ref1; if ((d != null) && !this.allowsSimpleMov…" at bounding box center [656, 320] width 329 height 98
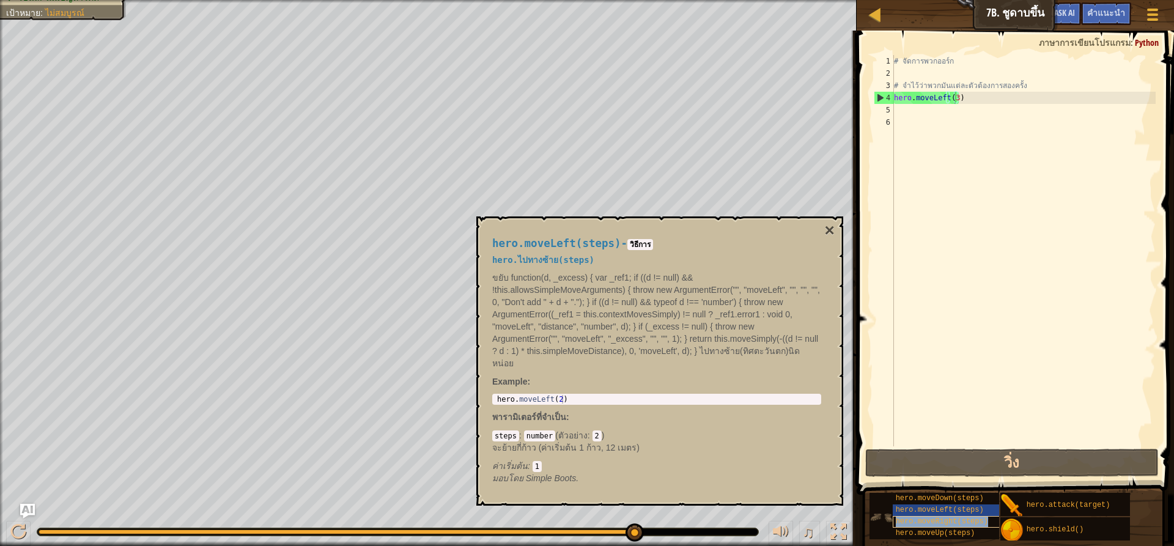
click at [924, 521] on span "hero.moveRight(steps)" at bounding box center [942, 521] width 92 height 9
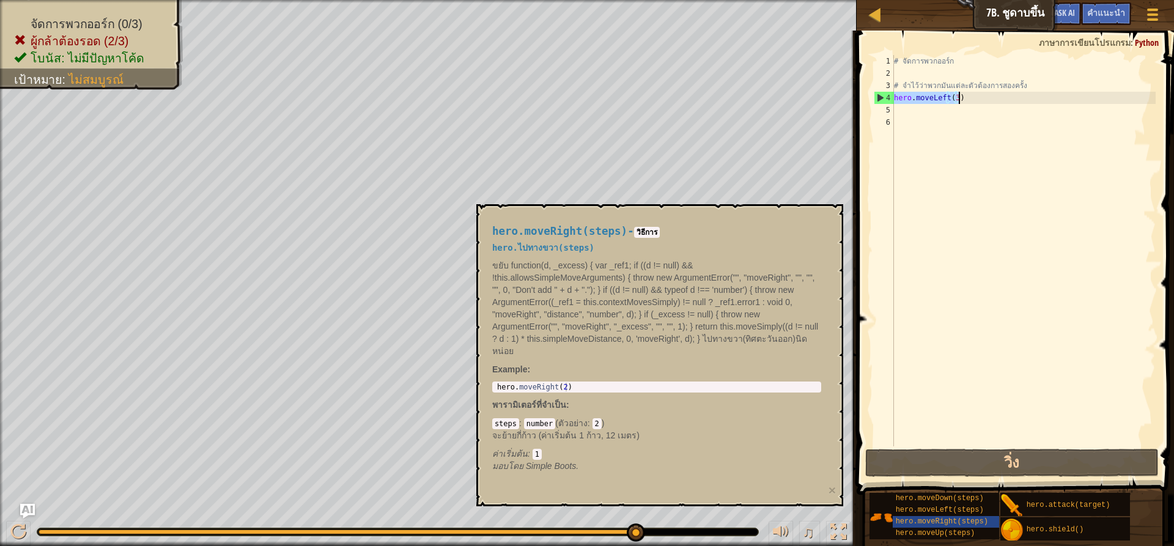
drag, startPoint x: 895, startPoint y: 100, endPoint x: 969, endPoint y: 100, distance: 74.0
click at [969, 100] on div "# จัดการพวกออร์ก # จำไว้ว่าพวกมันแต่ละตัวต้องการสองครั้ง hero . moveLeft ( 3 )" at bounding box center [1023, 263] width 264 height 416
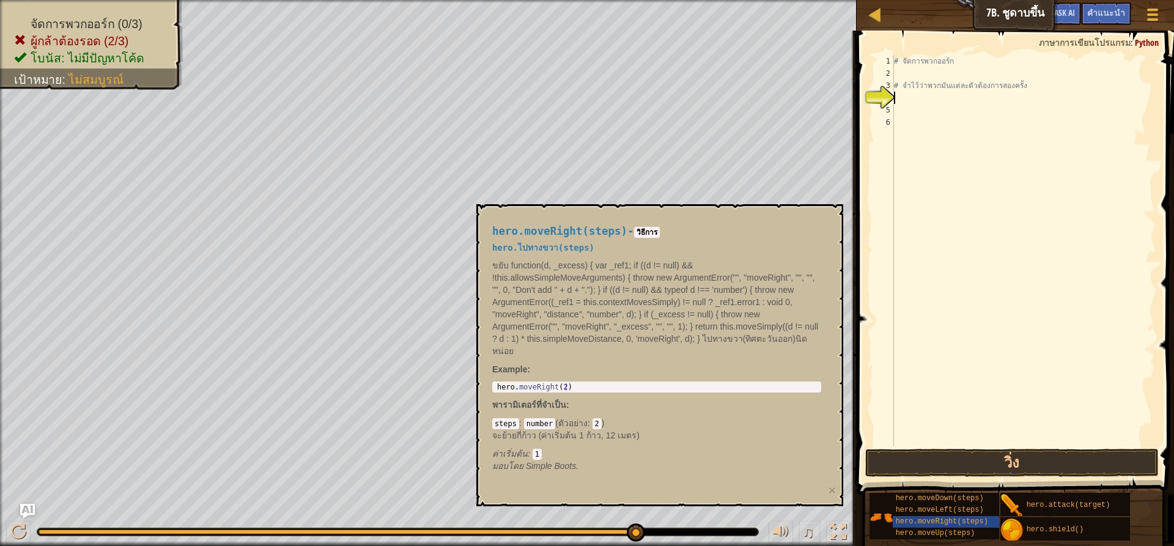
type textarea "h"
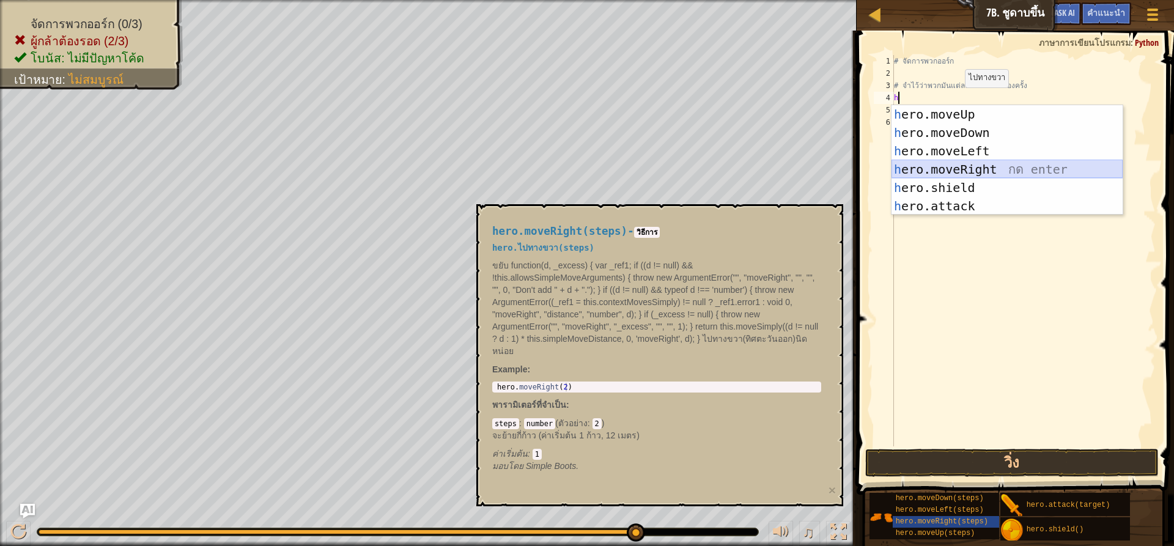
click at [984, 169] on div "h ero.moveUp กด enter h ero.moveDown กด enter h ero.moveLeft กด enter h ero.mov…" at bounding box center [1006, 178] width 231 height 147
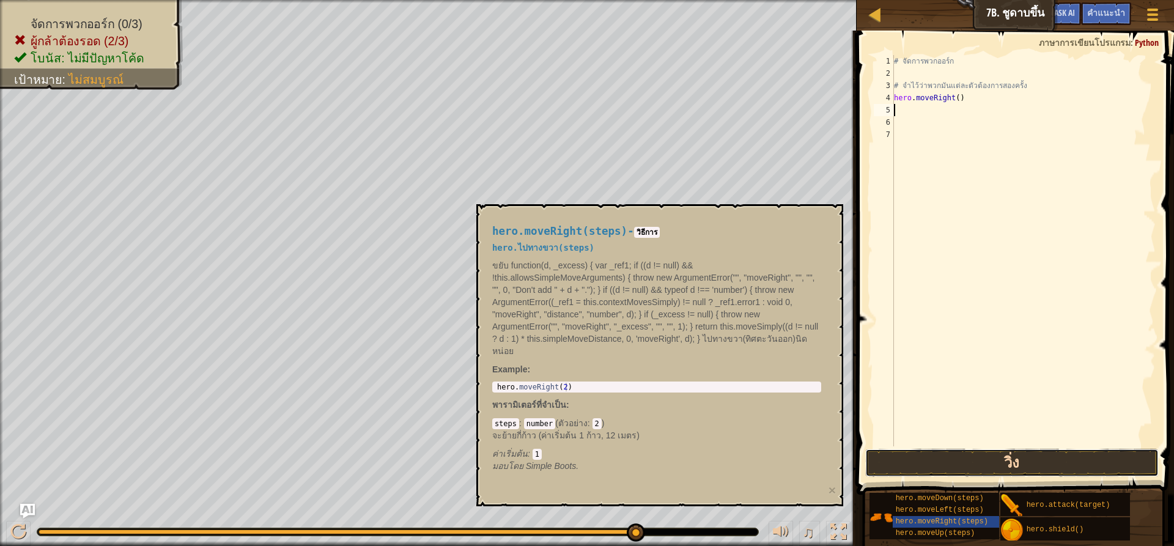
click at [1031, 467] on button "วิ่ง" at bounding box center [1011, 463] width 293 height 28
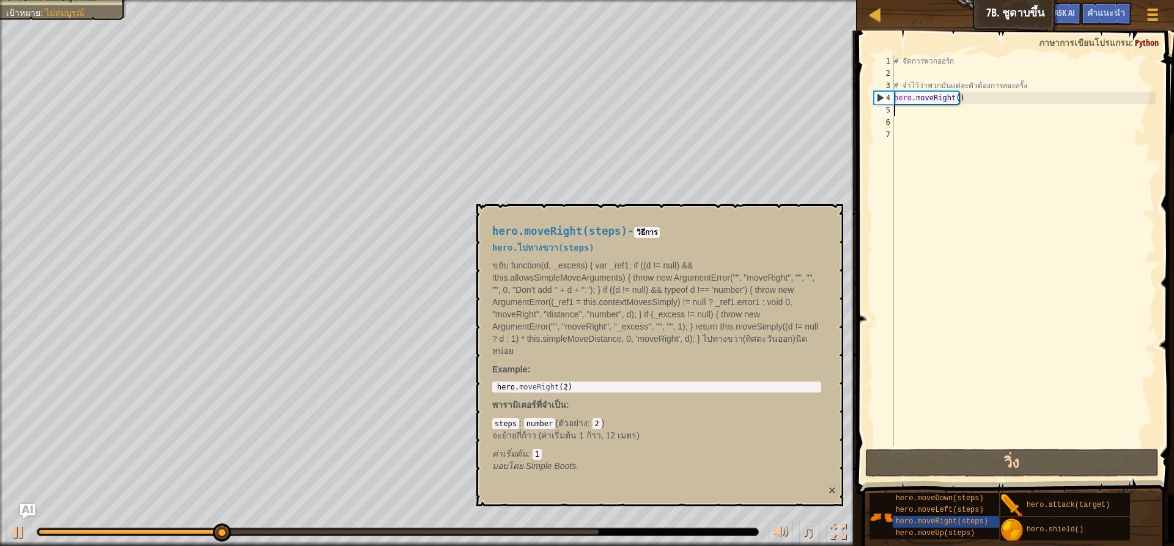
click at [830, 487] on button "×" at bounding box center [832, 490] width 7 height 13
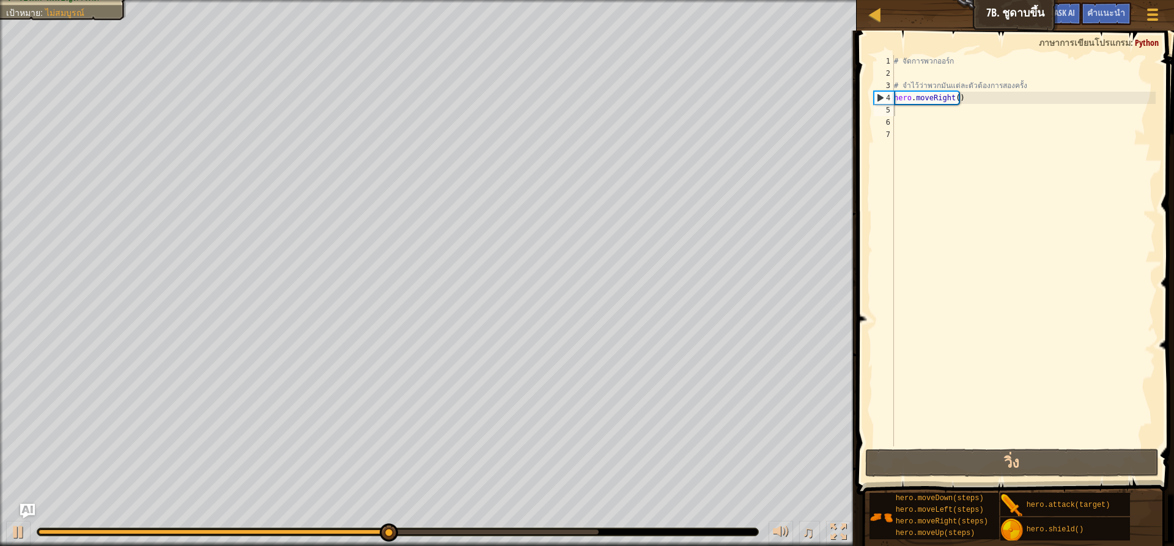
click at [31, 526] on div "♫" at bounding box center [428, 529] width 857 height 37
click at [28, 528] on button at bounding box center [18, 533] width 24 height 25
click at [953, 98] on div "# จัดการพวกออร์ก # จำไว้ว่าพวกมันแต่ละตัวต้องการสองครั้ง hero . moveRight ( )" at bounding box center [1023, 263] width 264 height 416
type textarea "hero.moveRight(3)"
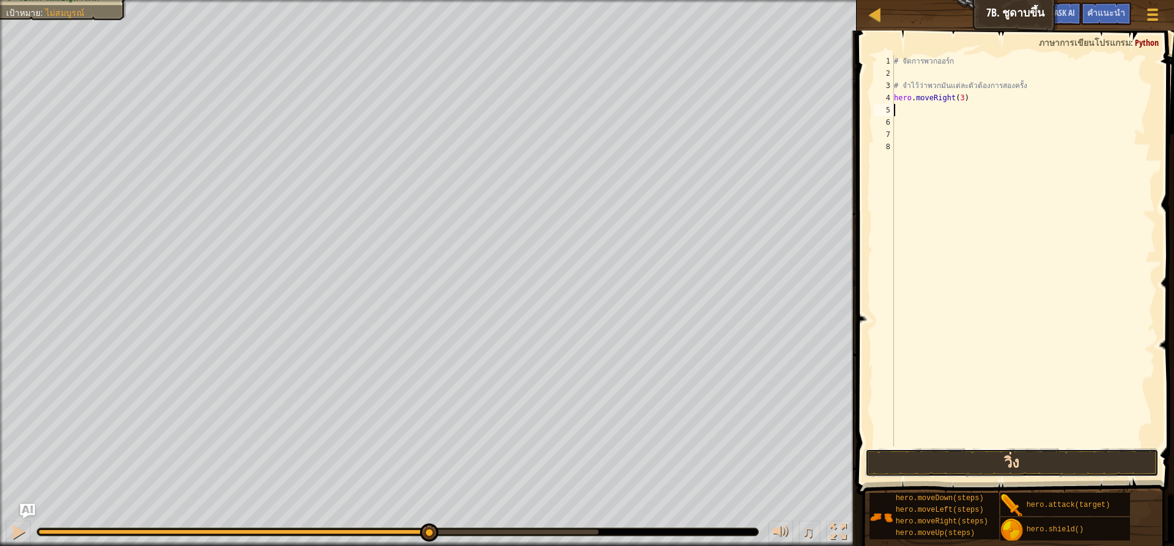
drag, startPoint x: 1080, startPoint y: 457, endPoint x: 1090, endPoint y: 467, distance: 13.4
click at [1082, 462] on button "วิ่ง" at bounding box center [1011, 463] width 293 height 28
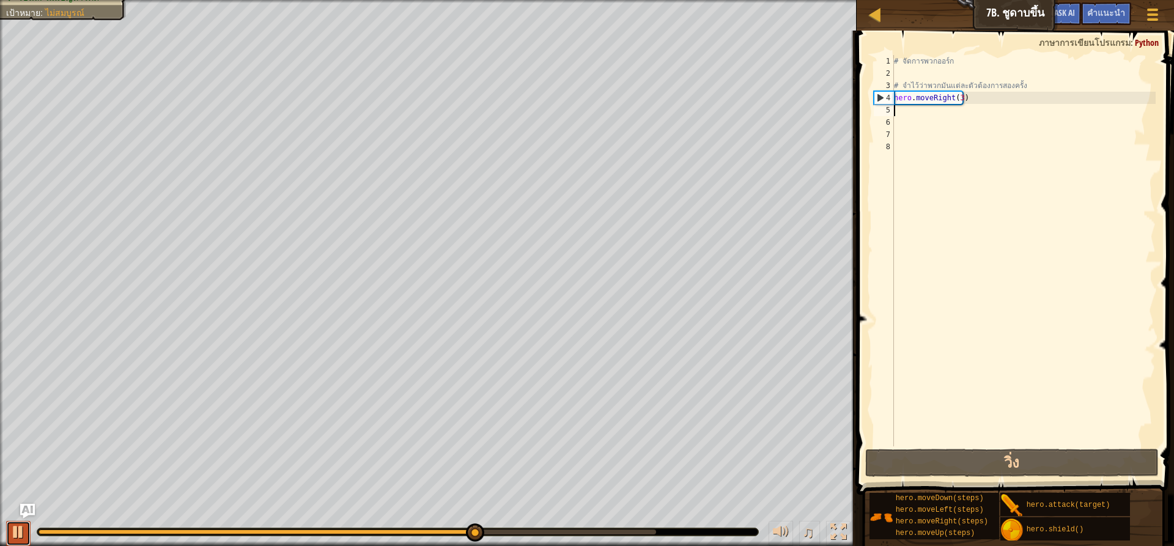
click at [24, 527] on div at bounding box center [18, 532] width 16 height 16
drag, startPoint x: 951, startPoint y: 98, endPoint x: 983, endPoint y: 94, distance: 32.1
click at [969, 98] on div "# จัดการพวกออร์ก # จำไว้ว่าพวกมันแต่ละตัวต้องการสองครั้ง hero . moveRight ( 3 )" at bounding box center [1023, 263] width 264 height 416
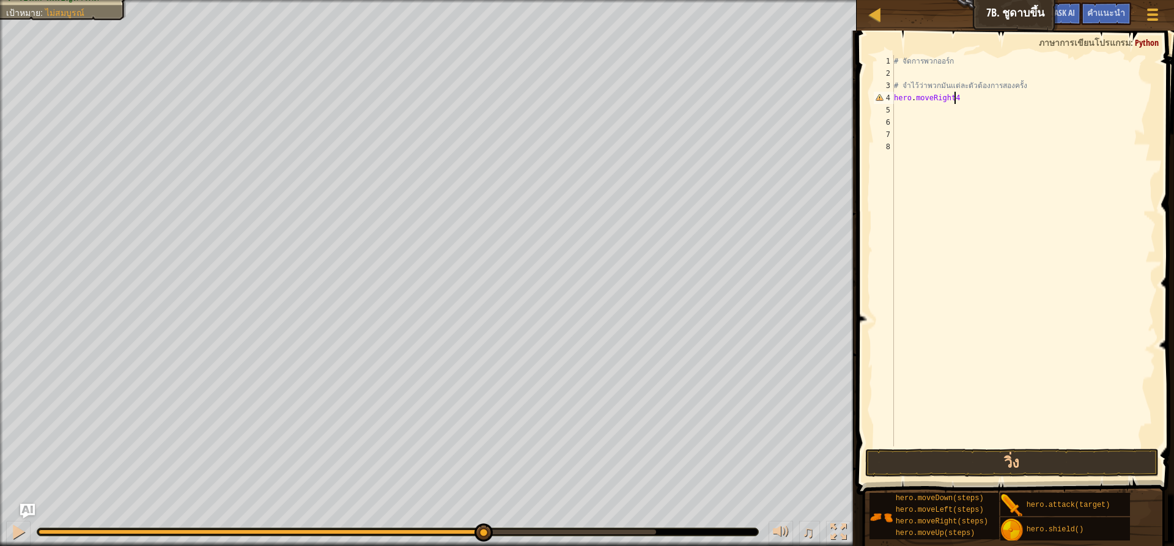
type textarea "hero.moveRight4"
drag, startPoint x: 957, startPoint y: 94, endPoint x: 969, endPoint y: 116, distance: 24.4
click at [910, 101] on div "# จัดการพวกออร์ก # จำไว้ว่าพวกมันแต่ละตัวต้องการสองครั้ง hero . moveRight4" at bounding box center [1023, 263] width 264 height 416
click at [990, 106] on div "# จัดการพวกออร์ก # จำไว้ว่าพวกมันแต่ละตัวต้องการสองครั้ง hero . moveRight4" at bounding box center [1023, 263] width 264 height 416
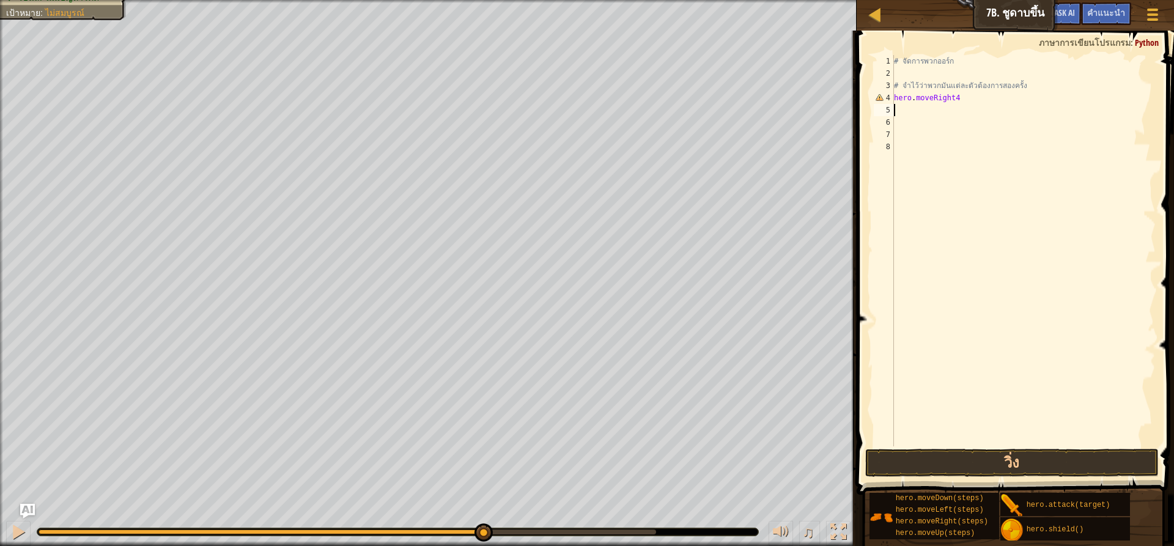
scroll to position [6, 0]
drag, startPoint x: 953, startPoint y: 97, endPoint x: 882, endPoint y: 97, distance: 71.5
click at [882, 97] on div "1 2 3 4 5 6 7 8 # จัดการพวกออร์ก # จำไว้ว่าพวกมันแต่ละตัวต้องการสองครั้ง hero .…" at bounding box center [1013, 250] width 284 height 391
type textarea "hero.moveRight4"
drag, startPoint x: 15, startPoint y: 523, endPoint x: 10, endPoint y: 526, distance: 6.3
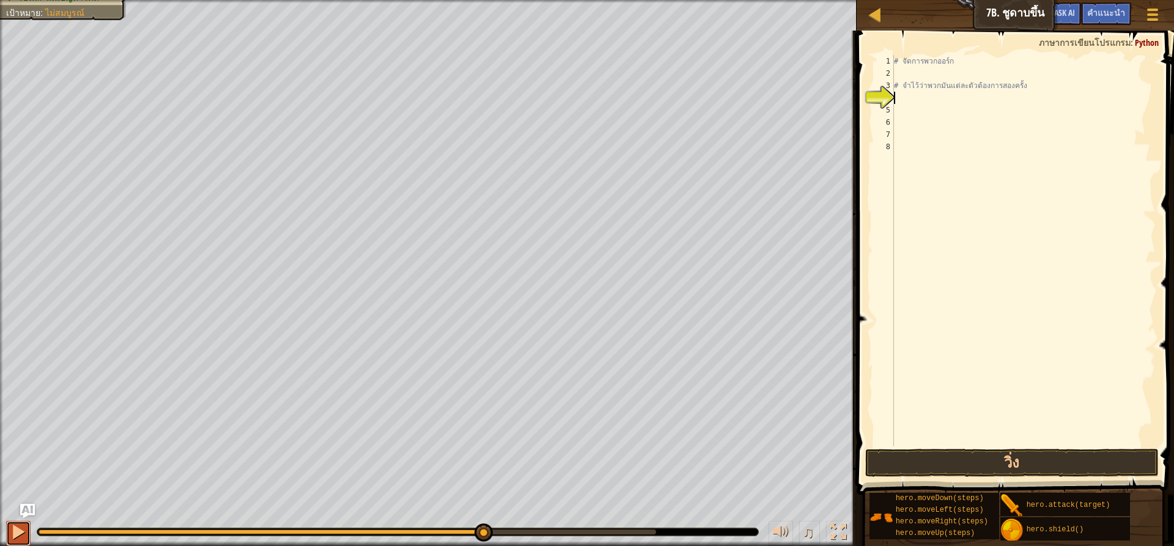
click at [15, 526] on button at bounding box center [18, 533] width 24 height 25
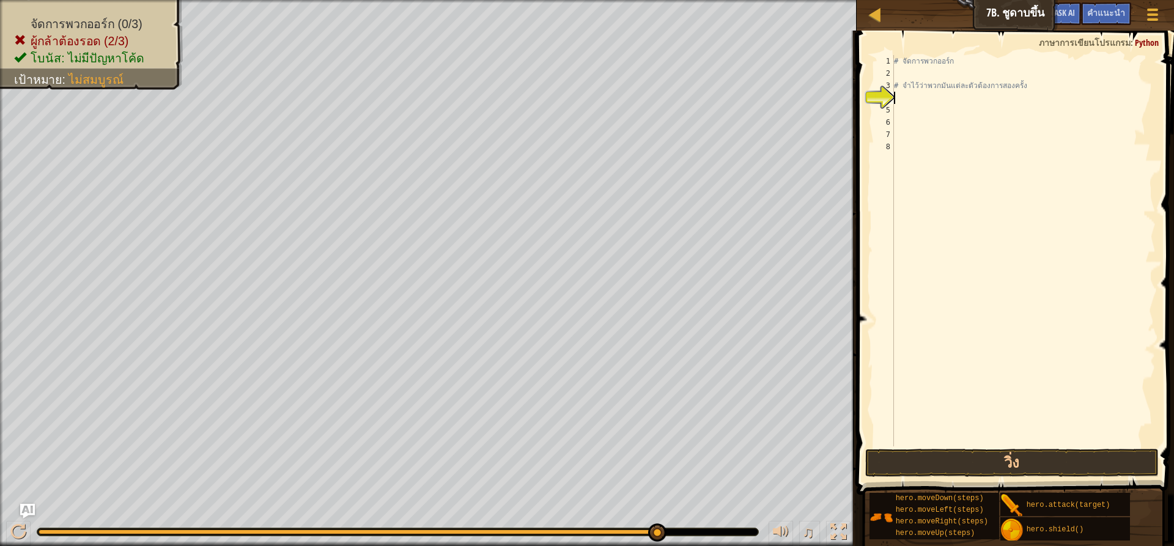
drag, startPoint x: 633, startPoint y: 528, endPoint x: 681, endPoint y: 523, distance: 48.6
click at [681, 523] on div "♫" at bounding box center [428, 529] width 857 height 37
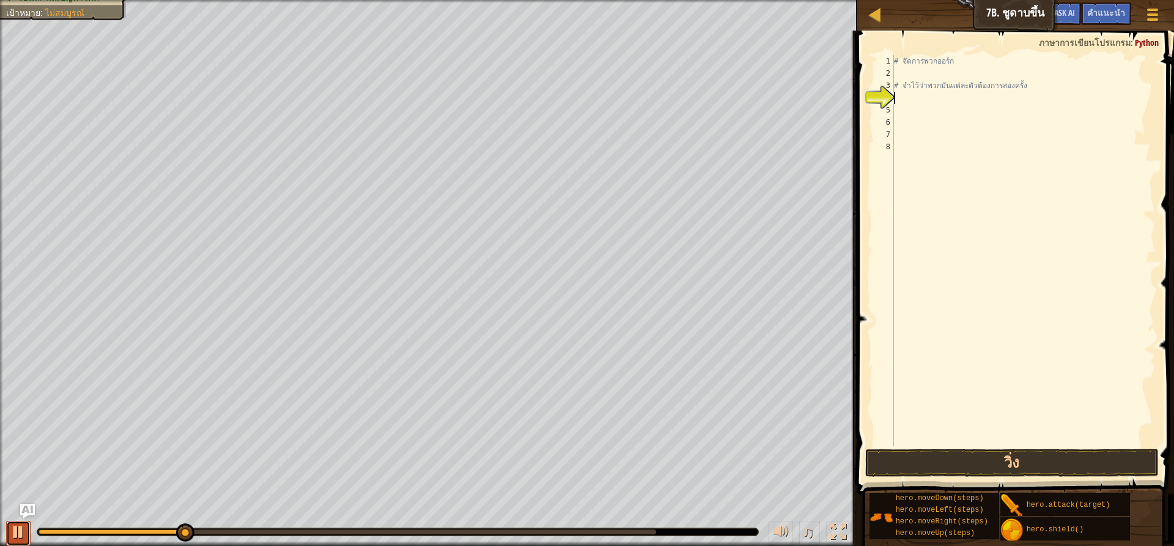
click at [12, 529] on div at bounding box center [18, 532] width 16 height 16
type textarea "n"
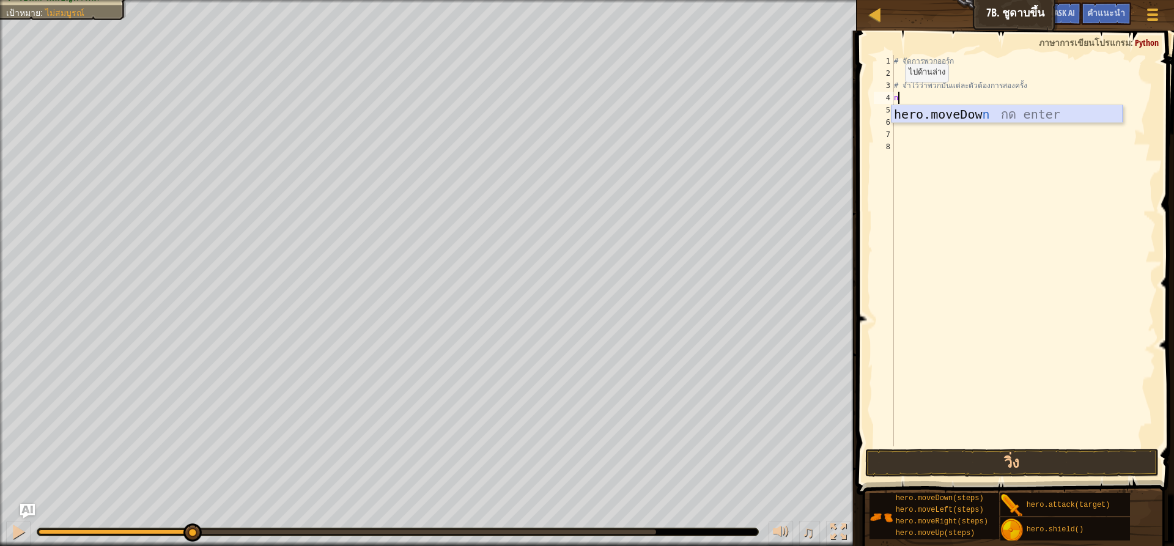
click at [915, 107] on div "hero.moveDow n กด enter" at bounding box center [1006, 132] width 231 height 55
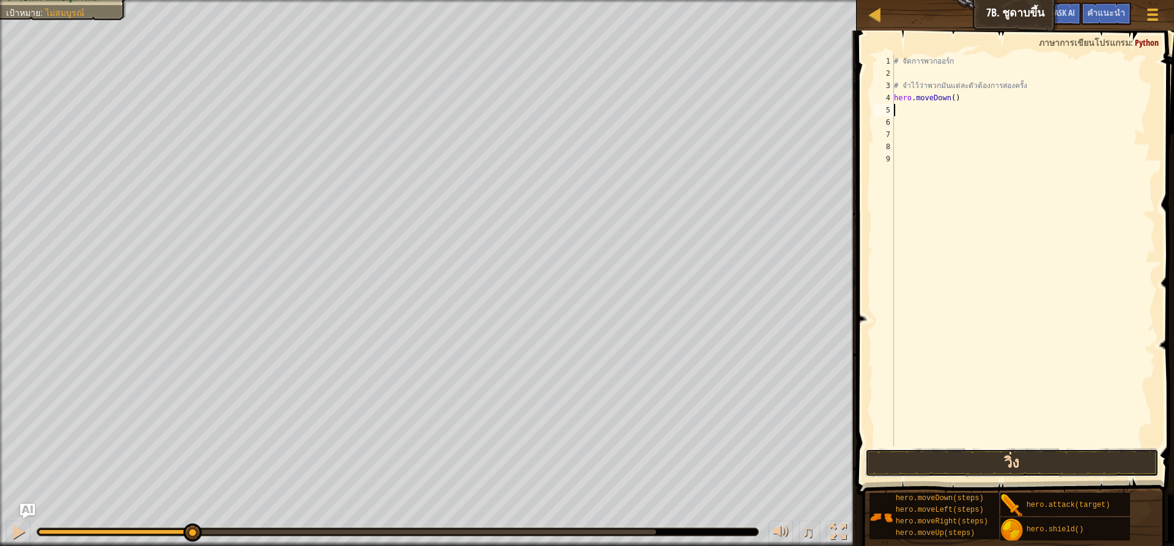
click at [970, 456] on button "วิ่ง" at bounding box center [1011, 463] width 293 height 28
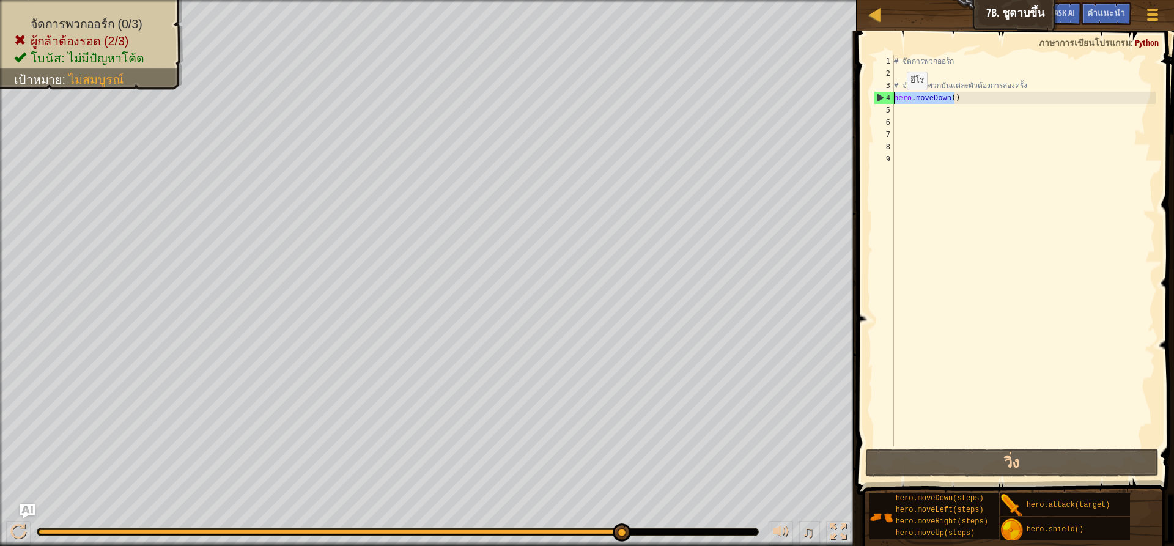
drag, startPoint x: 956, startPoint y: 96, endPoint x: 877, endPoint y: 103, distance: 79.8
click at [877, 103] on div "1 2 3 4 5 6 7 8 9 # จัดการพวกออร์ก # จำไว้ว่าพวกมันแต่ละตัวต้องการสองครั้ง hero…" at bounding box center [1013, 250] width 284 height 391
type textarea "hero.moveDown()"
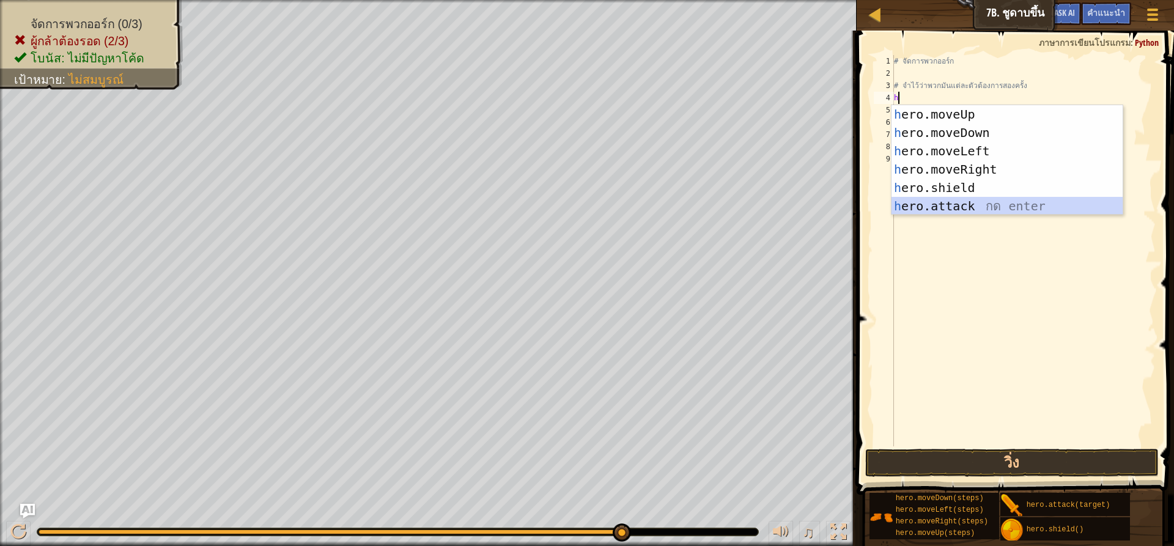
click at [965, 211] on div "h ero.moveUp กด enter h ero.moveDown กด enter h ero.moveLeft กด enter h ero.mov…" at bounding box center [1006, 178] width 231 height 147
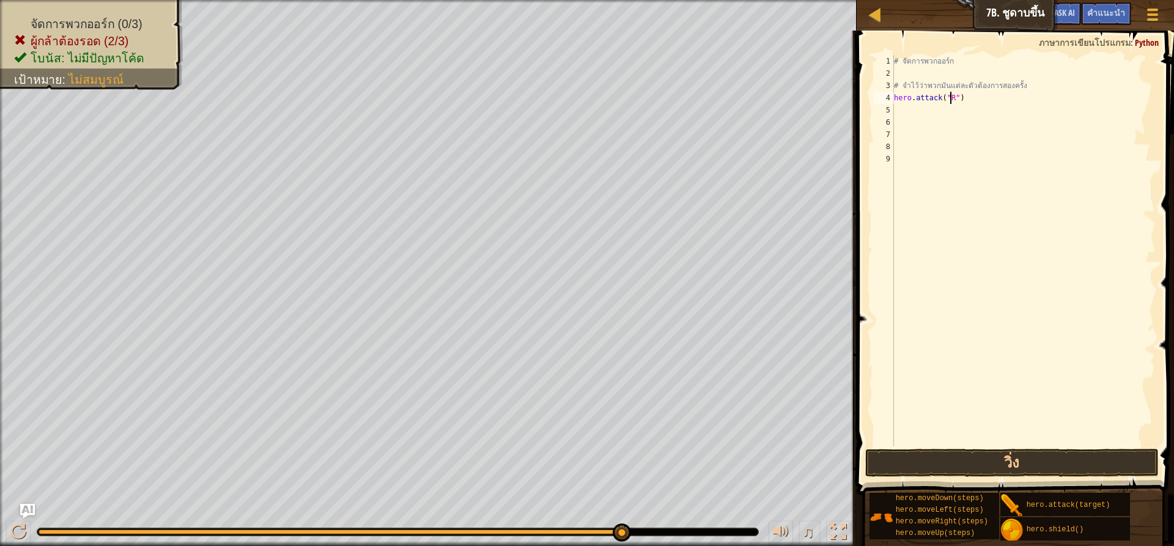
scroll to position [6, 5]
type textarea "hero.attack("Rig")"
click at [944, 115] on div "# จัดการพวกออร์ก # จำไว้ว่าพวกมันแต่ละตัวต้องการสองครั้ง hero . attack ( "Rig" )" at bounding box center [1023, 263] width 264 height 416
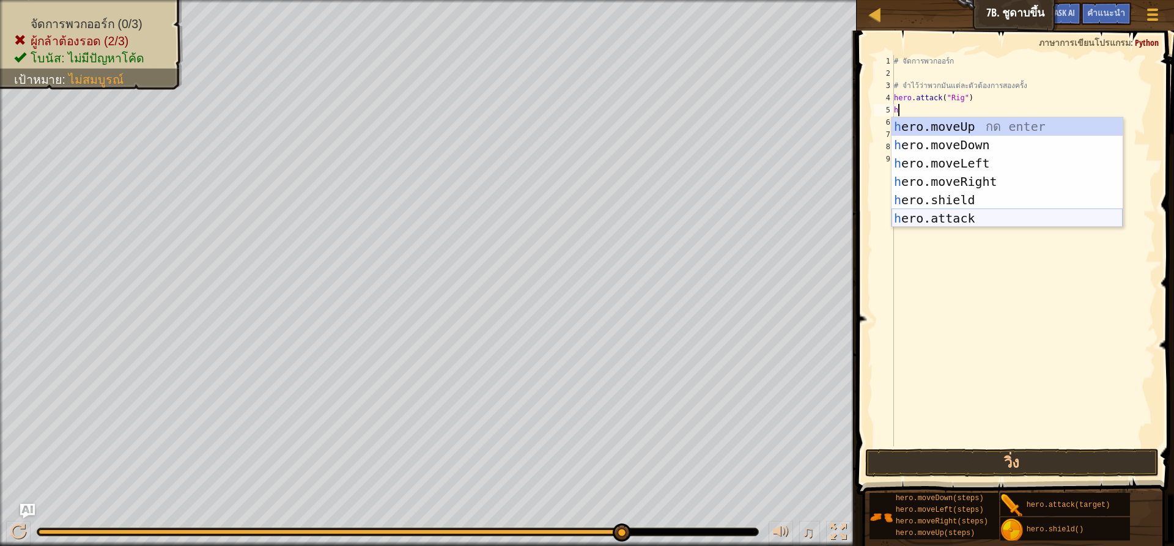
click at [958, 218] on div "h ero.moveUp กด enter h ero.moveDown กด enter h ero.moveLeft กด enter h ero.mov…" at bounding box center [1006, 190] width 231 height 147
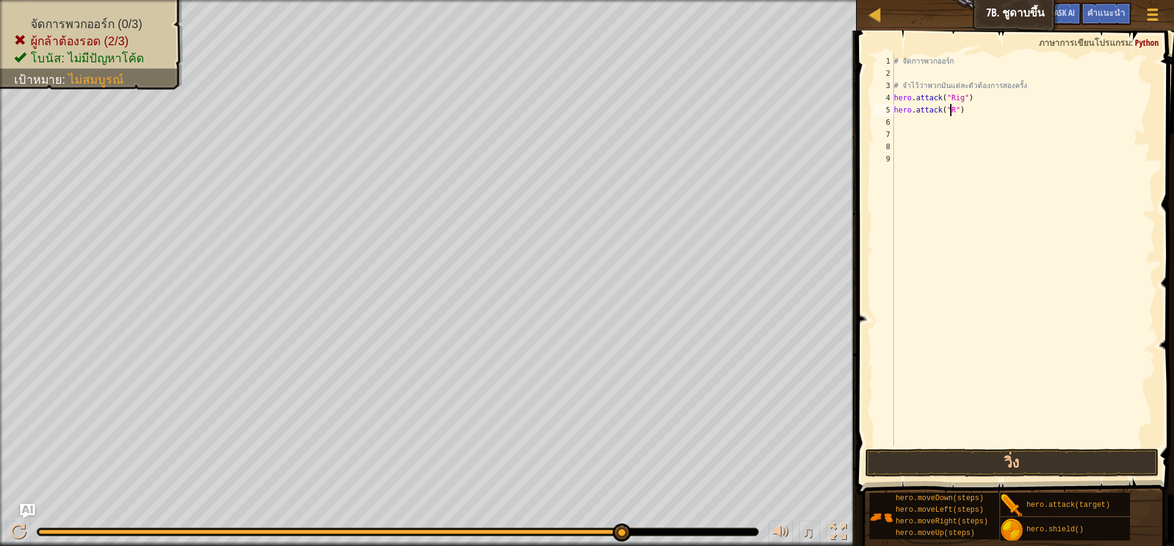
scroll to position [6, 5]
type textarea "hero.attack("Rig")"
click at [910, 122] on div "# จัดการพวกออร์ก # จำไว้ว่าพวกมันแต่ละตัวต้องการสองครั้ง hero . attack ( "Rig" …" at bounding box center [1023, 263] width 264 height 416
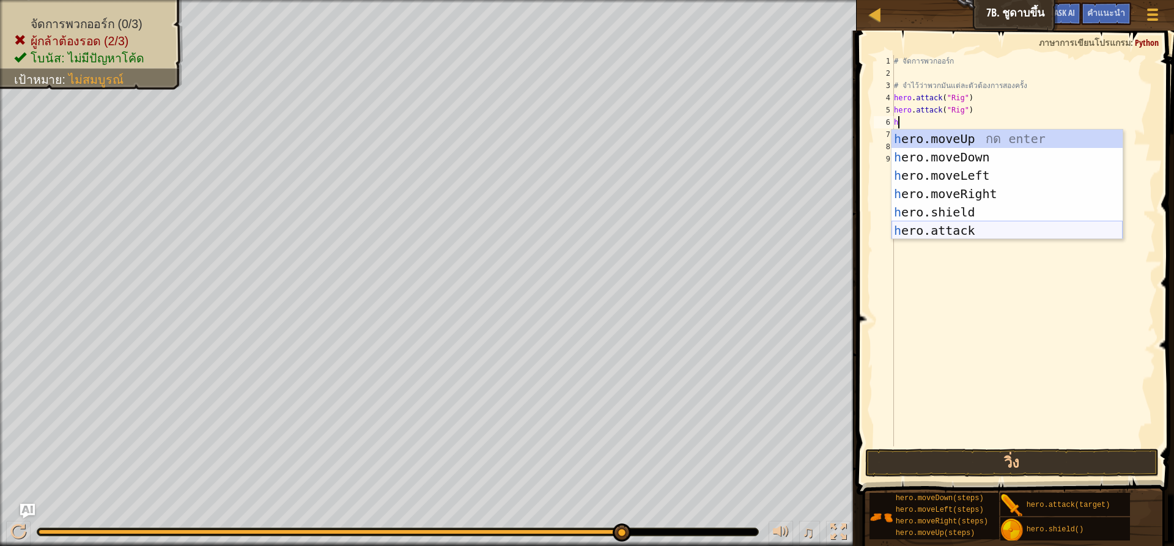
click at [959, 227] on div "h ero.moveUp กด enter h ero.moveDown กด enter h ero.moveLeft กด enter h ero.mov…" at bounding box center [1006, 203] width 231 height 147
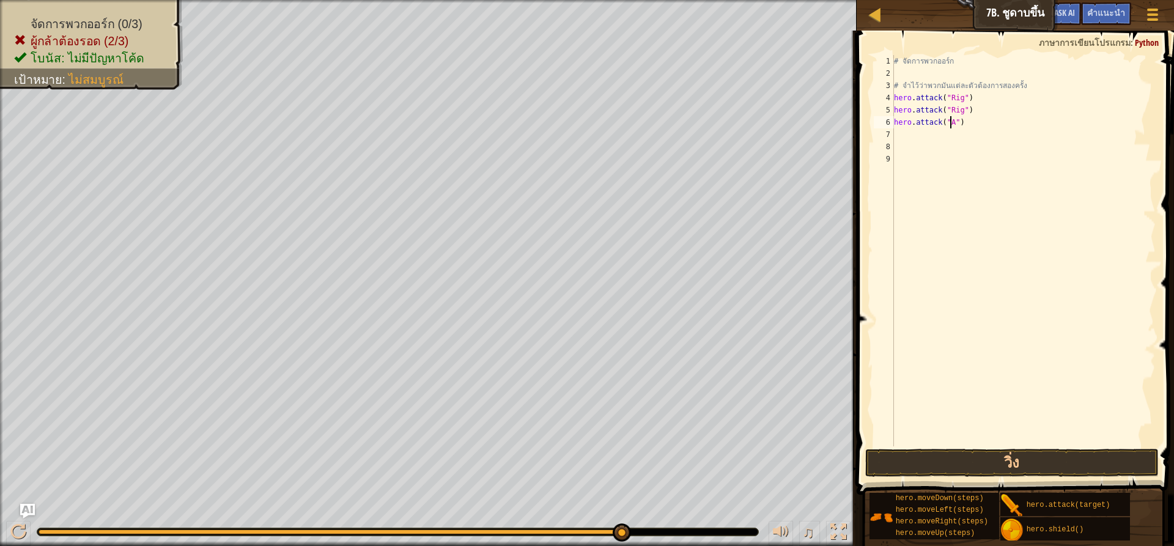
scroll to position [6, 5]
type textarea "hero.attack("Ack")"
click at [932, 139] on div "# จัดการพวกออร์ก # จำไว้ว่าพวกมันแต่ละตัวต้องการสองครั้ง hero . attack ( "Rig" …" at bounding box center [1023, 263] width 264 height 416
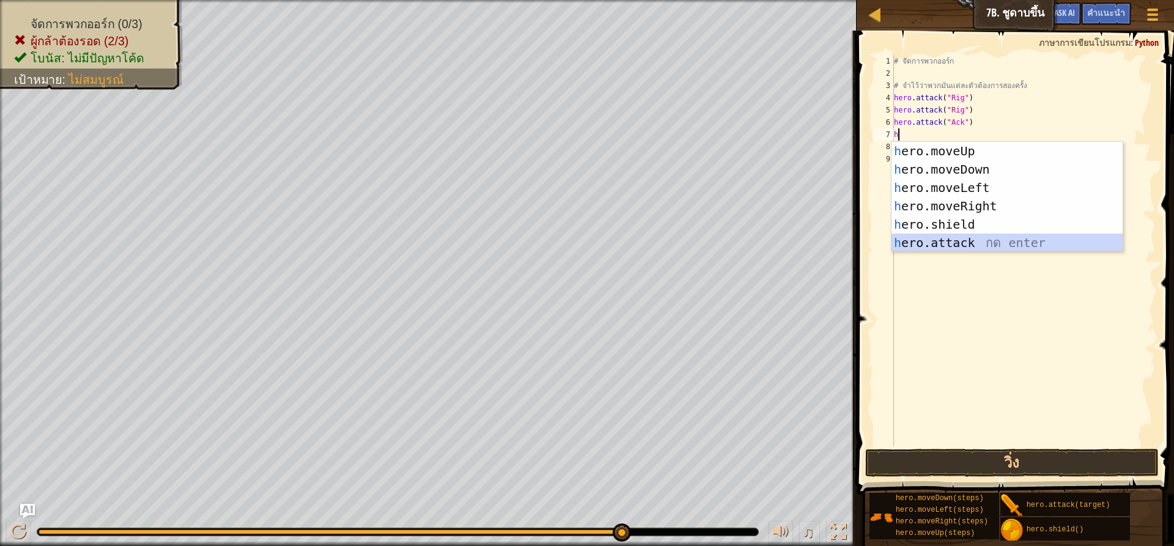
click at [950, 238] on div "h ero.moveUp กด enter h ero.moveDown กด enter h ero.moveLeft กด enter h ero.mov…" at bounding box center [1006, 215] width 231 height 147
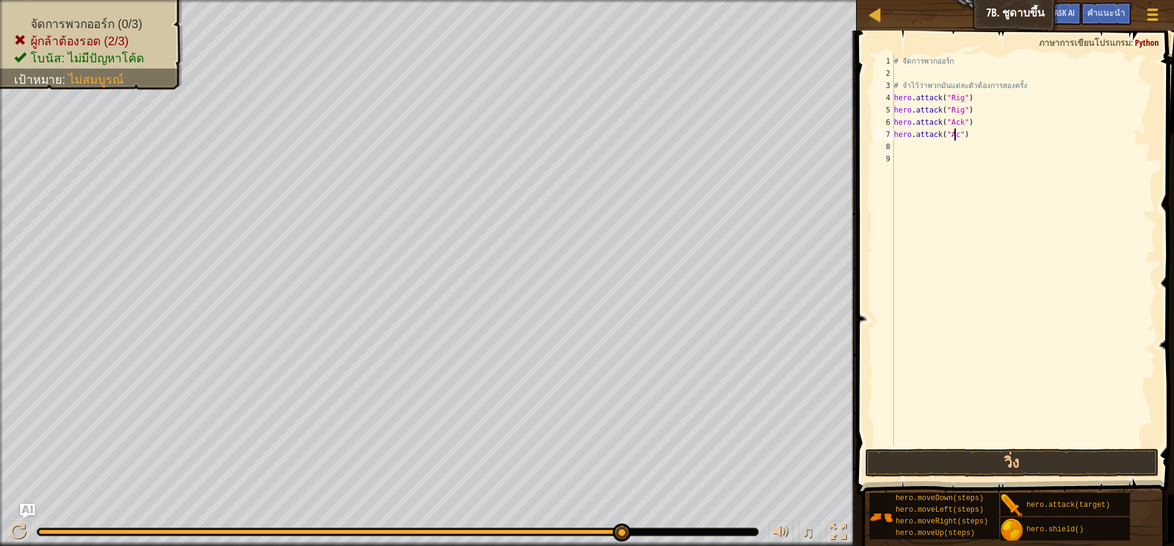
scroll to position [6, 5]
type textarea "hero.attack("Ack")"
click at [909, 153] on div "# จัดการพวกออร์ก # จำไว้ว่าพวกมันแต่ละตัวต้องการสองครั้ง hero . attack ( "Rig" …" at bounding box center [1023, 263] width 264 height 416
click at [922, 150] on div "# จัดการพวกออร์ก # จำไว้ว่าพวกมันแต่ละตัวต้องการสองครั้ง hero . attack ( "Rig" …" at bounding box center [1023, 250] width 264 height 391
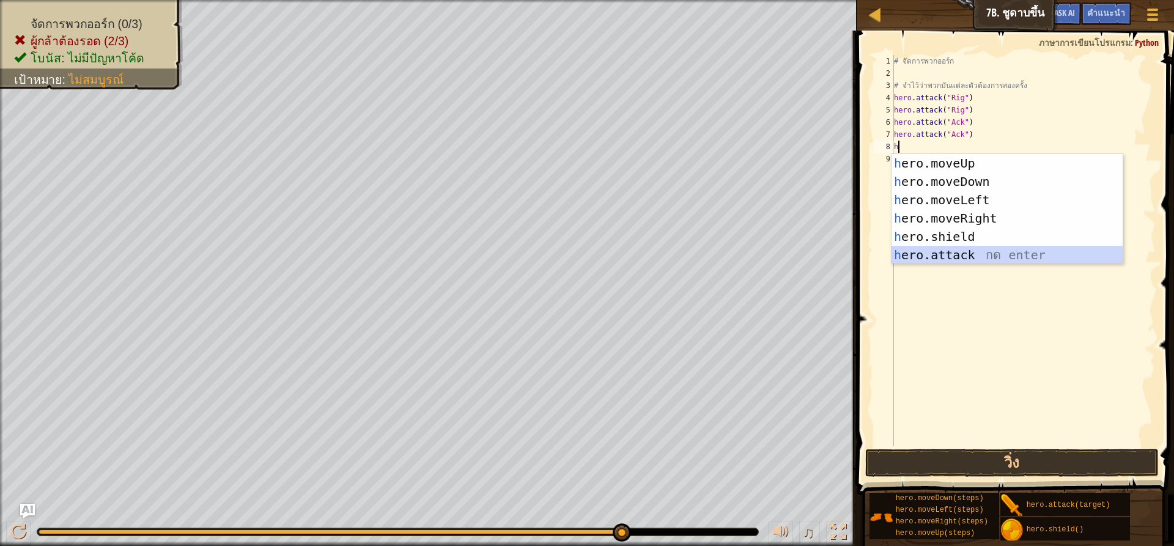
click at [928, 254] on div "h ero.moveUp กด enter h ero.moveDown กด enter h ero.moveLeft กด enter h ero.mov…" at bounding box center [1006, 227] width 231 height 147
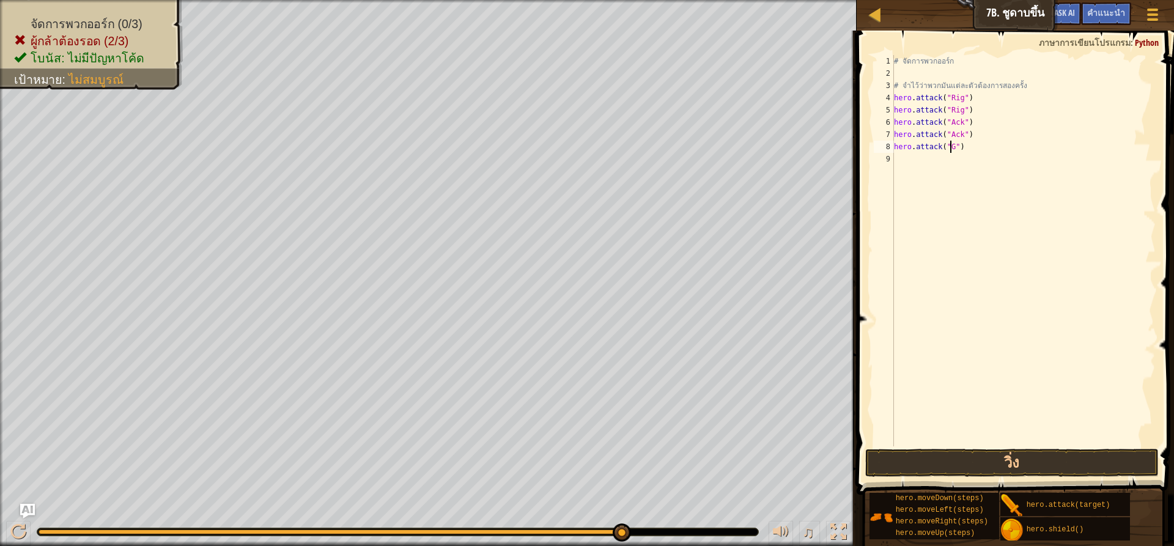
scroll to position [6, 4]
type textarea "hero.attack("Gurt")"
click at [938, 163] on div "# จัดการพวกออร์ก # จำไว้ว่าพวกมันแต่ละตัวต้องการสองครั้ง hero . attack ( "Rig" …" at bounding box center [1023, 263] width 264 height 416
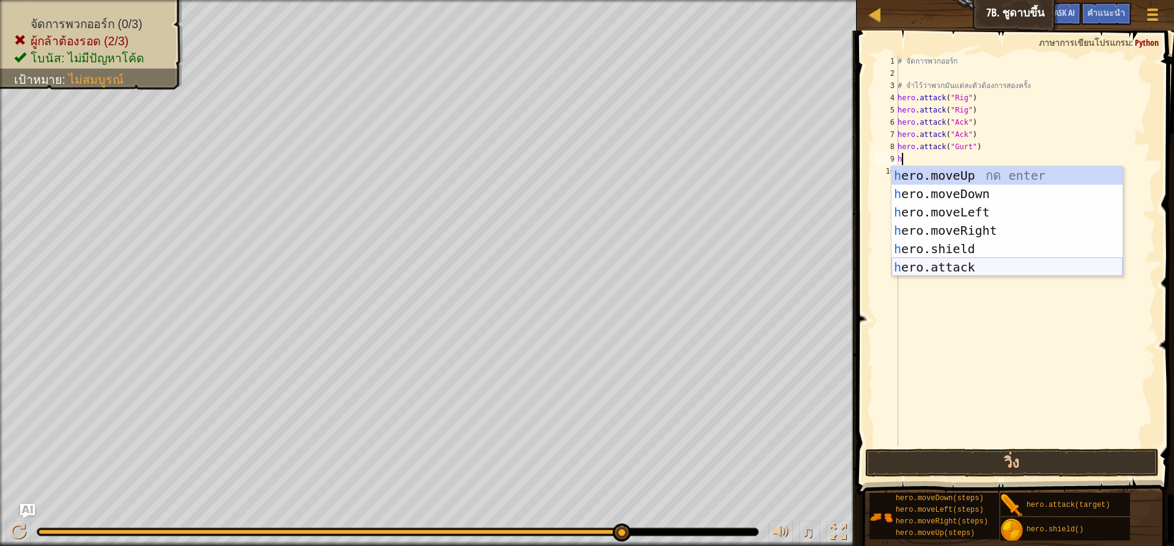
click at [966, 264] on div "h ero.moveUp กด enter h ero.moveDown กด enter h ero.moveLeft กด enter h ero.mov…" at bounding box center [1006, 239] width 231 height 147
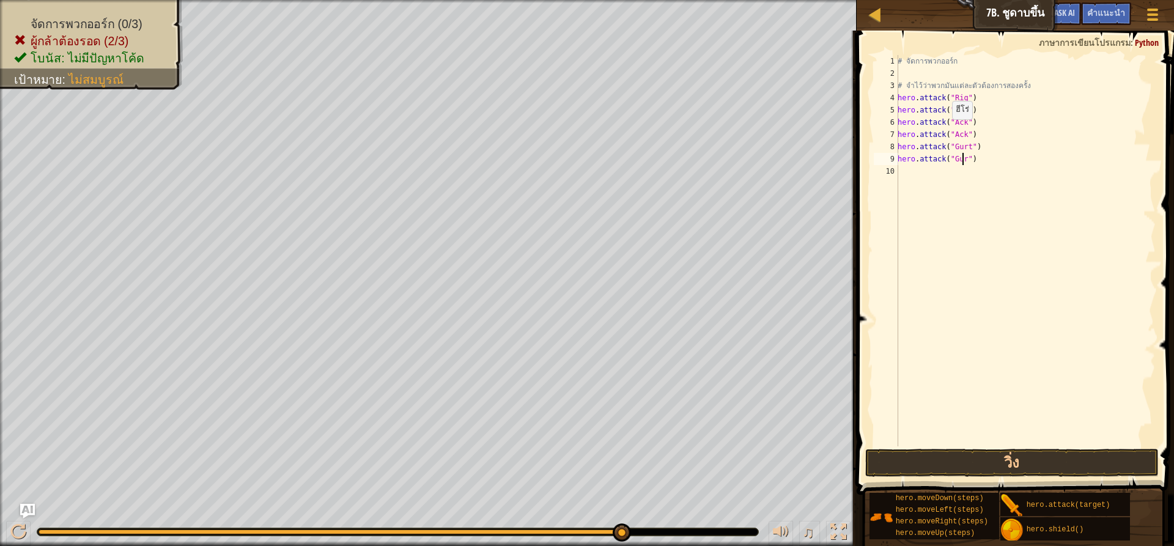
scroll to position [6, 6]
type textarea "hero.attack("Gurt")"
click at [1017, 468] on button "วิ่ง" at bounding box center [1011, 463] width 293 height 28
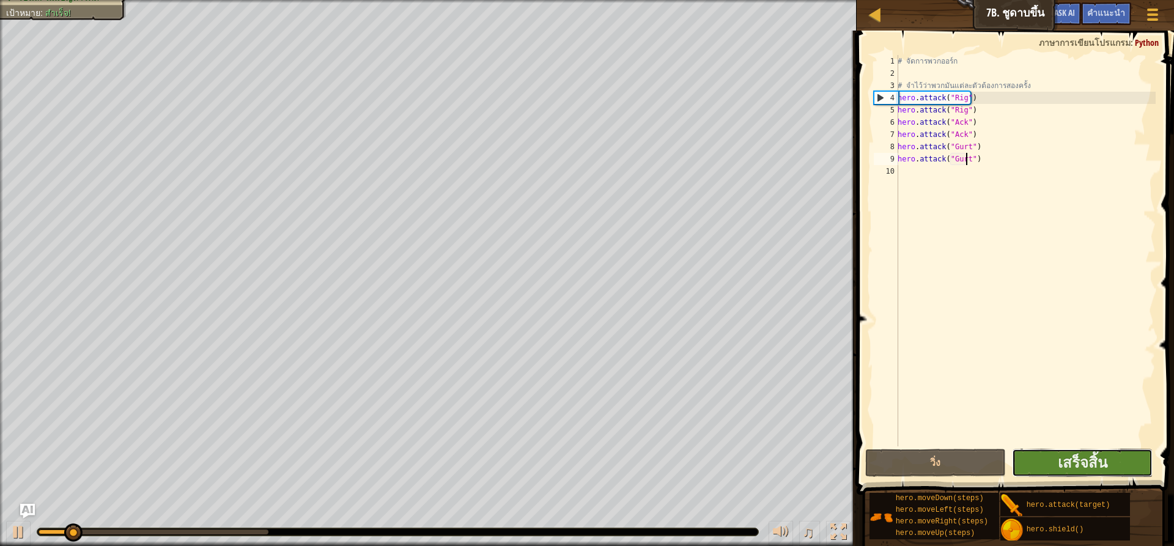
click at [1049, 465] on button "เสร็จสิ้น" at bounding box center [1082, 463] width 141 height 28
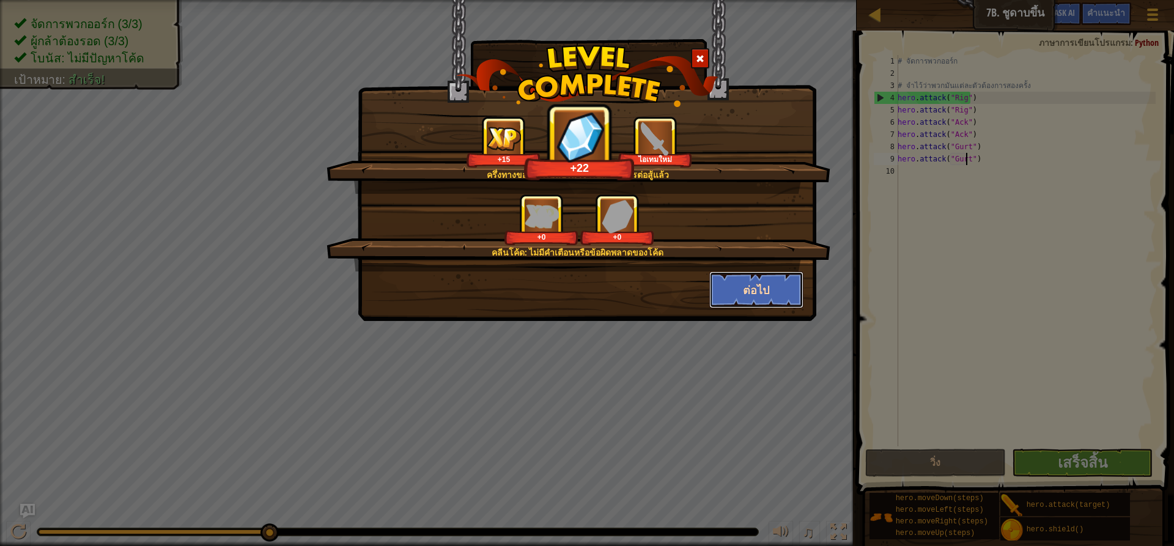
click at [747, 288] on button "ต่อไป" at bounding box center [756, 289] width 95 height 37
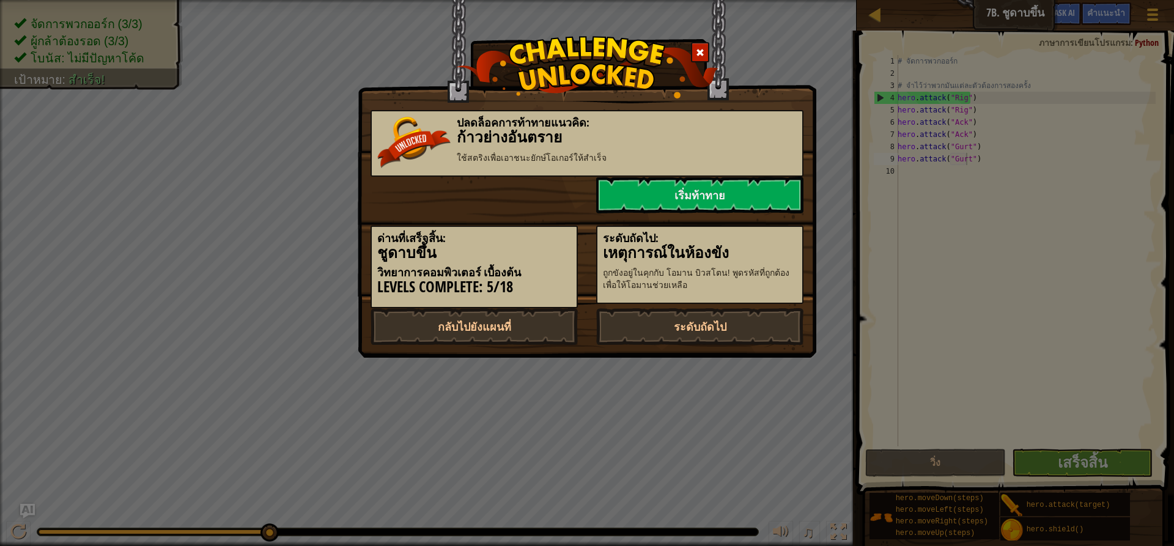
click at [1123, 456] on div "ปลดล็อคการท้าทายแนวคิด: ก้าวย่างอันตราย ใช้สตริงเพื่อ[PERSON_NAME]ยักษ์โอเกอร์ใ…" at bounding box center [587, 273] width 1174 height 546
click at [780, 197] on link "เริ่มท้าทาย" at bounding box center [699, 195] width 207 height 37
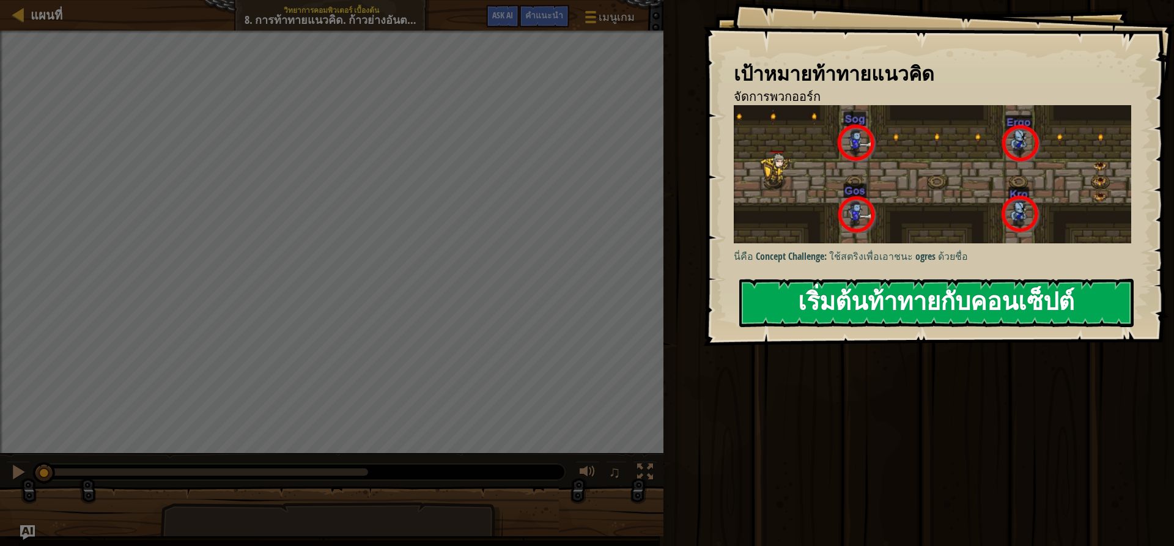
click at [918, 303] on button "เริ่มต้นท้าทายกับคอนเซ็ปต์" at bounding box center [936, 303] width 394 height 48
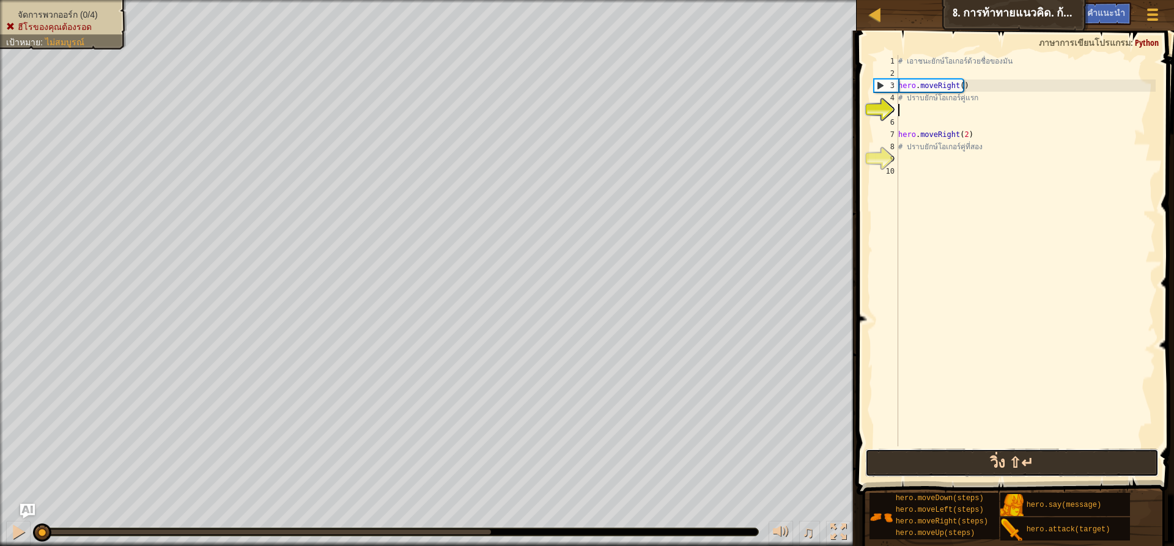
click at [968, 462] on button "วิ่ง ⇧↵" at bounding box center [1011, 463] width 293 height 28
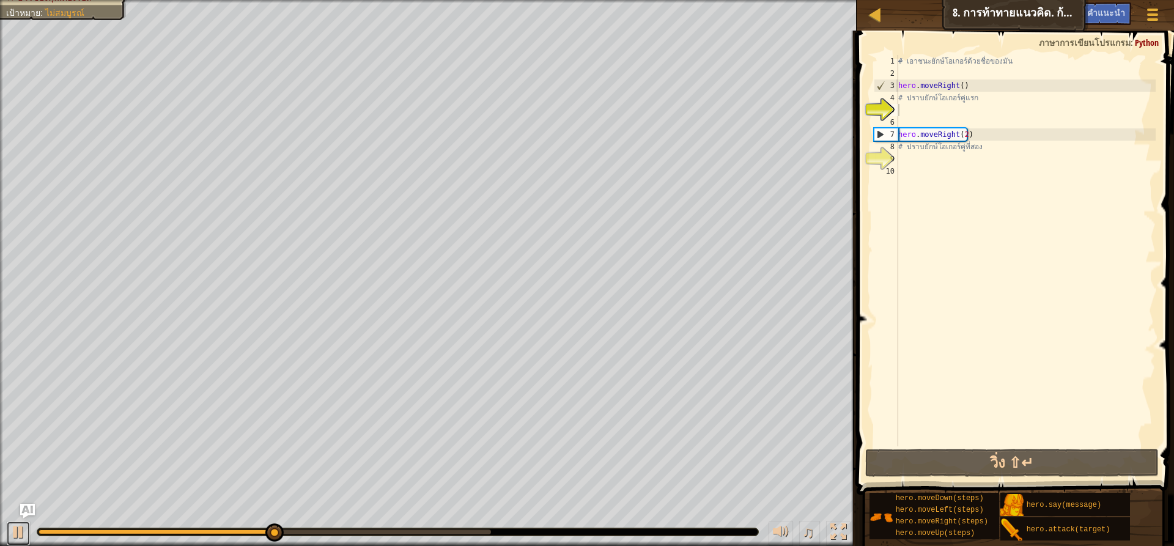
click at [29, 528] on button at bounding box center [18, 533] width 24 height 25
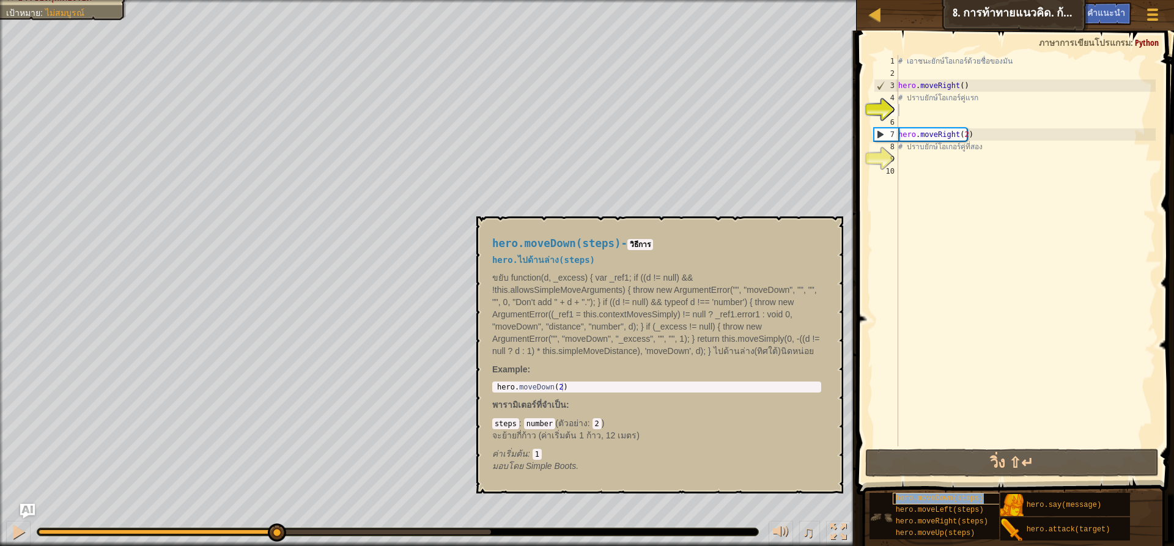
click at [973, 503] on div "hero.moveDown(steps)" at bounding box center [951, 499] width 117 height 12
click at [1022, 372] on div "# เอาชนะยักษ์โอเกอร์ด้วยชื่อของมัน hero . moveRight ( ) # ปราบยักษ์โอเกอร์คู่แร…" at bounding box center [1026, 263] width 260 height 416
click at [901, 112] on div "# เอาชนะยักษ์โอเกอร์ด้วยชื่อของมัน hero . moveRight ( ) # ปราบยักษ์โอเกอร์คู่แร…" at bounding box center [1026, 263] width 260 height 416
click at [826, 229] on button "×" at bounding box center [830, 230] width 10 height 17
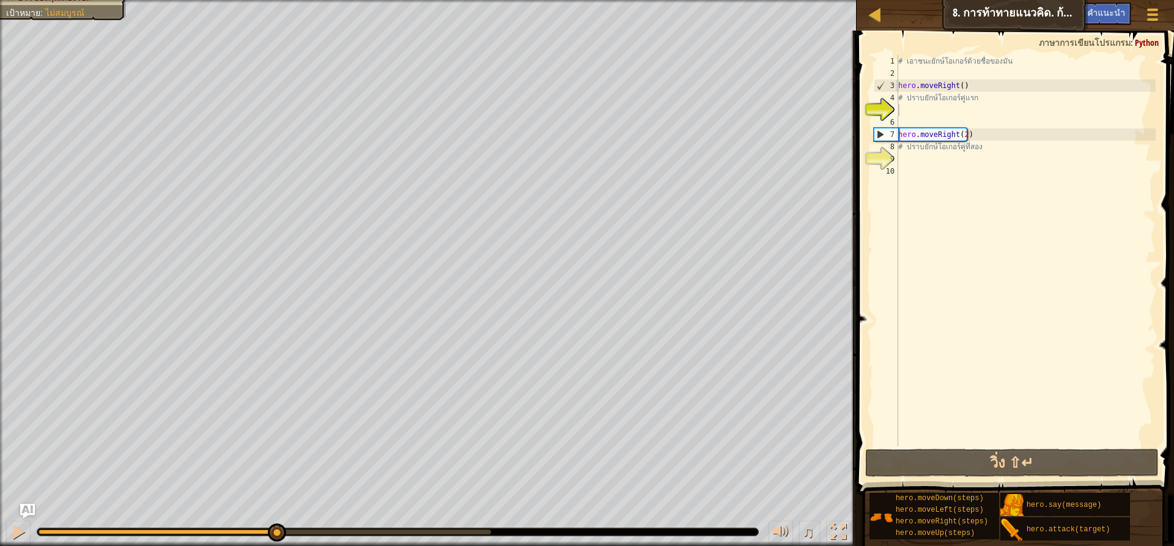
type textarea "hero.moveRight()"
drag, startPoint x: 953, startPoint y: 87, endPoint x: 891, endPoint y: 87, distance: 61.8
click at [891, 87] on div "hero.moveRight() 1 2 3 4 5 6 7 8 9 10 # [PERSON_NAME]ยักษ์โอเกอร์ด้วยชื่อของมัน…" at bounding box center [1013, 250] width 284 height 391
click at [901, 74] on div "# เอาชนะยักษ์โอเกอร์ด้วยชื่อของมัน hero . moveRight ( ) # ปราบยักษ์โอเกอร์คู่แร…" at bounding box center [1026, 263] width 260 height 416
drag, startPoint x: 955, startPoint y: 85, endPoint x: 886, endPoint y: 86, distance: 69.1
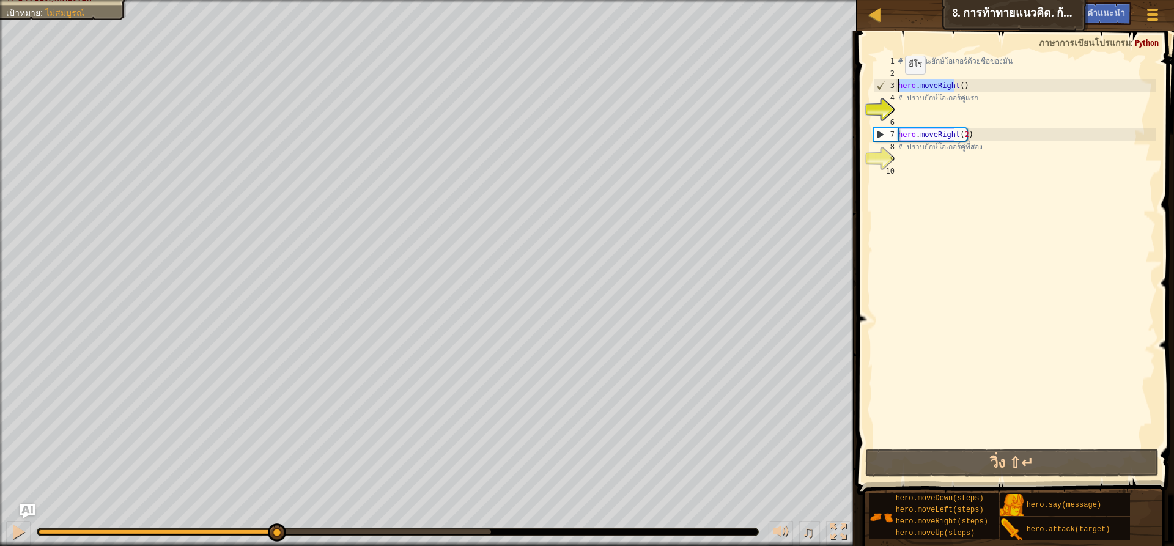
click at [886, 86] on div "1 2 3 4 5 6 7 8 9 10 # [PERSON_NAME]ยักษ์โอเกอร์ด้วยชื่อของมัน hero . moveRight…" at bounding box center [1013, 250] width 284 height 391
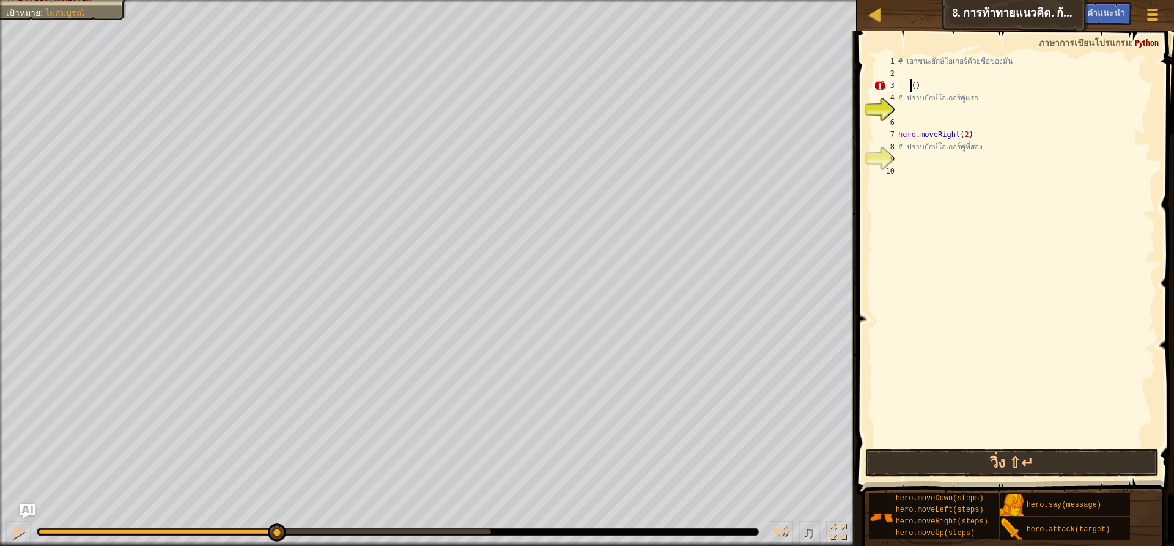
type textarea "()"
click at [11, 526] on button at bounding box center [18, 533] width 24 height 25
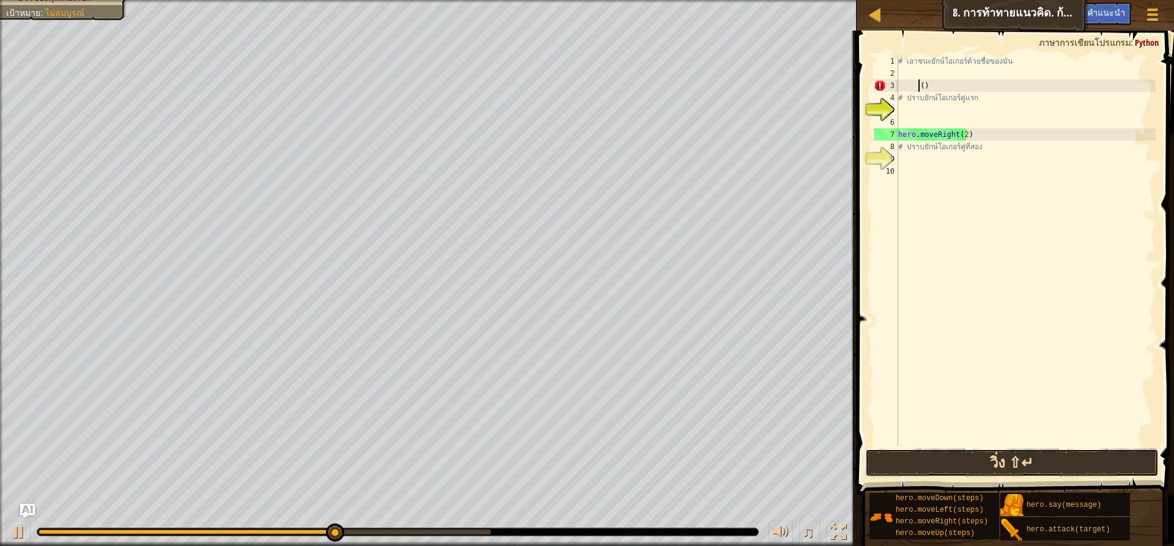
click at [932, 462] on button "วิ่ง ⇧↵" at bounding box center [1011, 463] width 293 height 28
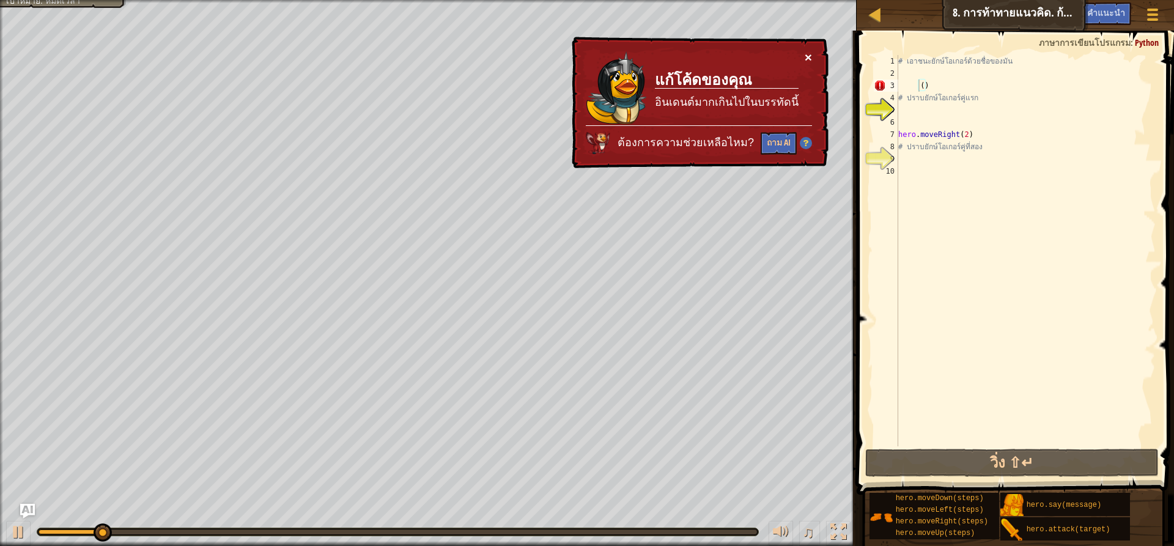
click at [807, 55] on button "×" at bounding box center [808, 57] width 7 height 13
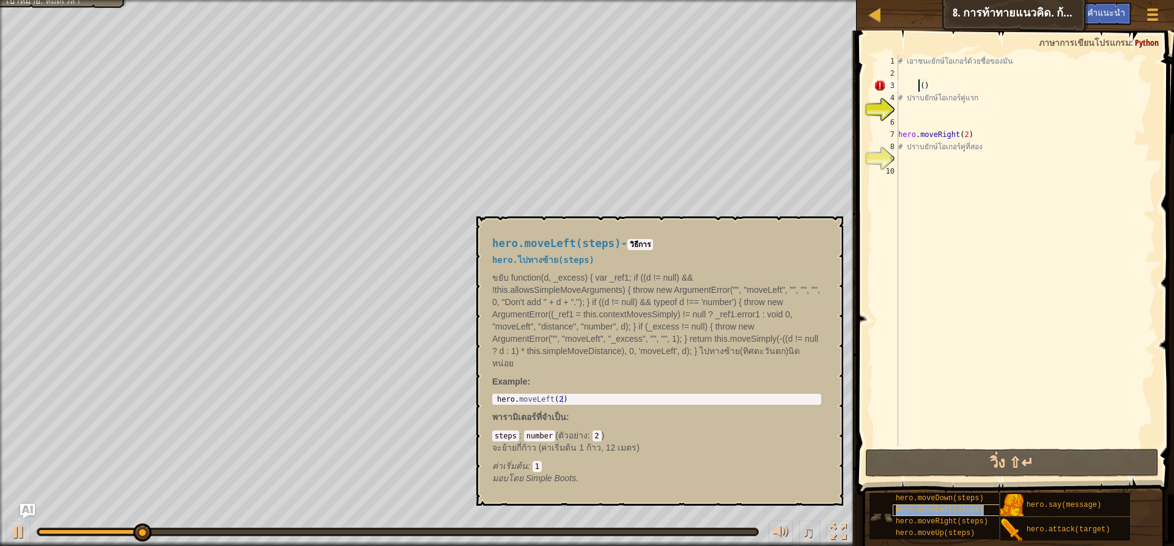
click at [973, 514] on span "hero.moveLeft(steps)" at bounding box center [940, 510] width 88 height 9
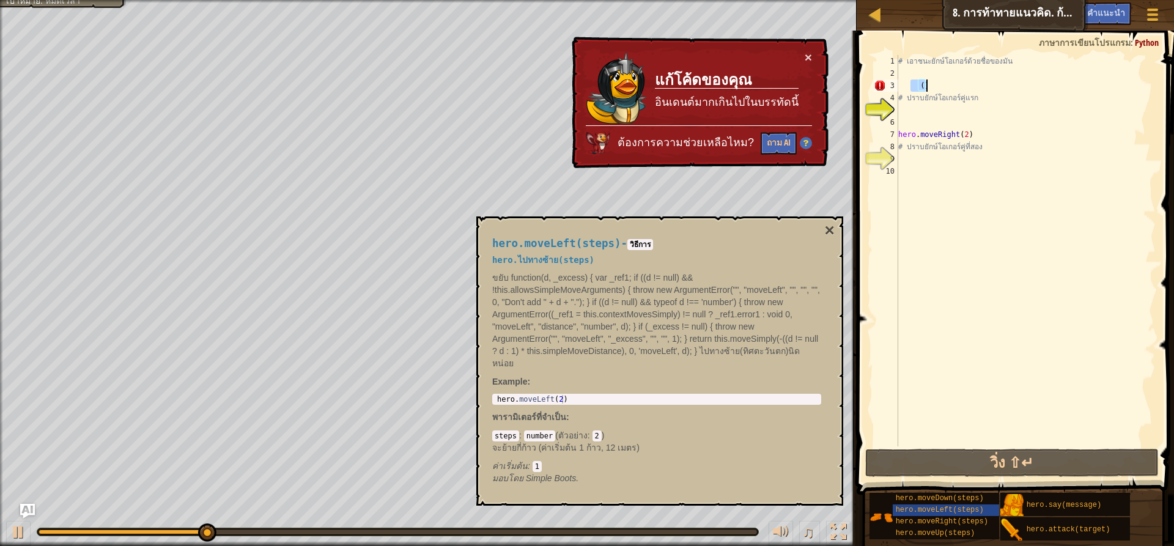
drag, startPoint x: 912, startPoint y: 84, endPoint x: 963, endPoint y: 90, distance: 51.7
click at [963, 90] on div "# [PERSON_NAME]ยักษ์โอเกอร์ด้วยชื่อของมัน ( ) # ปราบยักษ์โอเกอร์คู่แรก hero . m…" at bounding box center [1026, 263] width 260 height 416
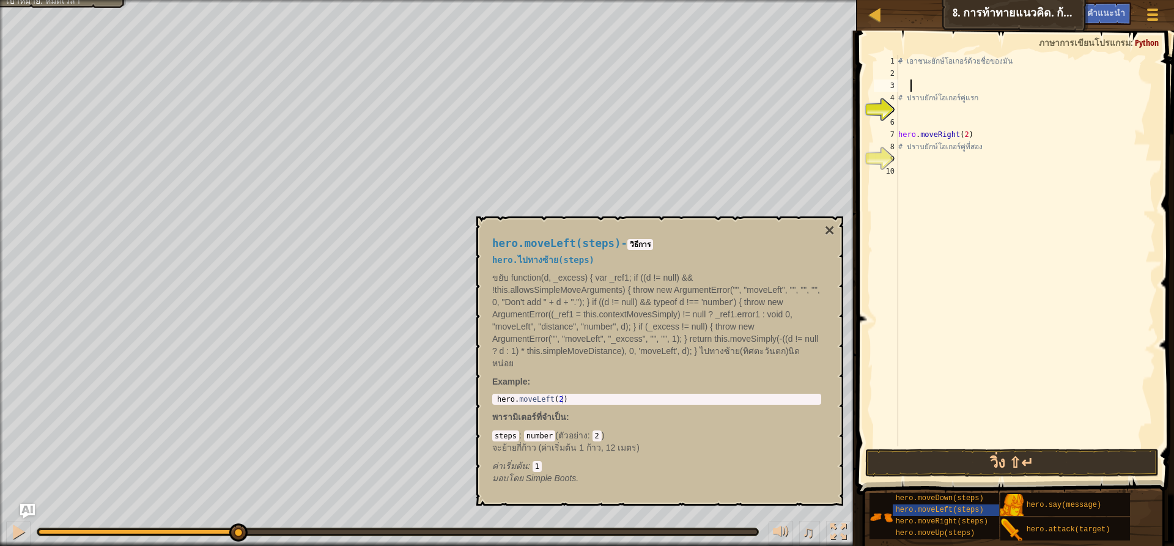
type textarea "h"
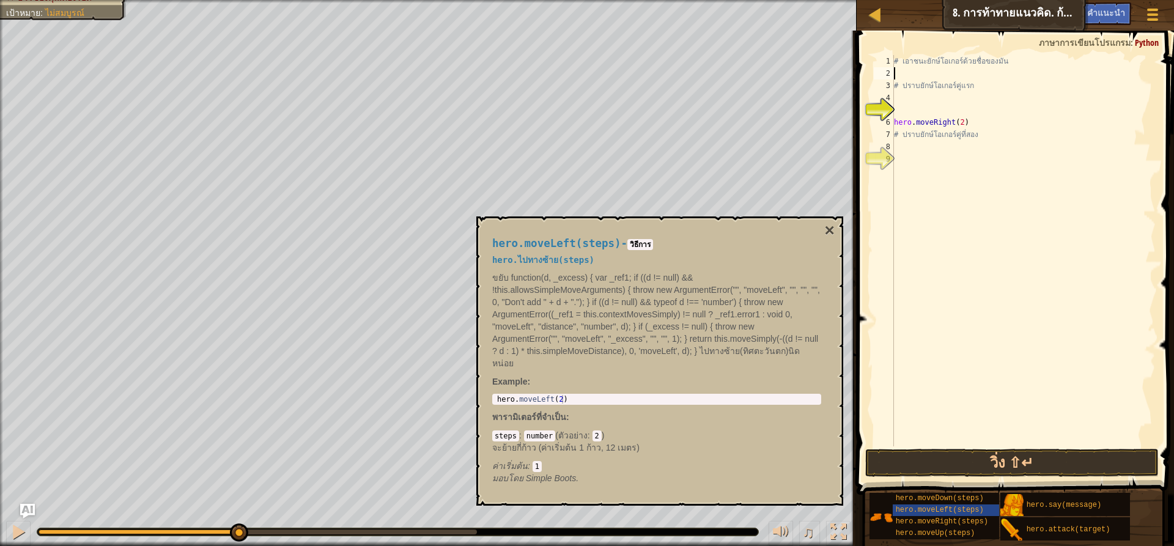
type textarea "# เอาชนะยักษ์โอเกอร์ด้วยชื่อของมัน"
click at [896, 84] on div "# [PERSON_NAME]ยักษ์โอเกอร์ด้วยชื่อของมัน # ปราบยักษ์โอเกอร์คู่แรก hero . moveR…" at bounding box center [1023, 263] width 265 height 416
type textarea "h"
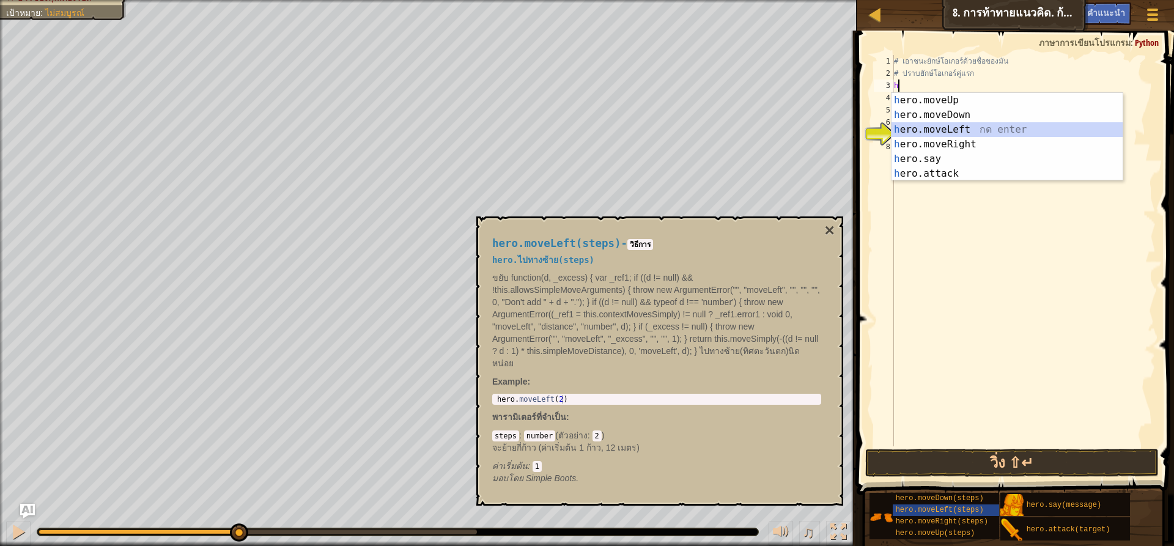
click at [962, 129] on div "h ero.moveUp กด enter h ero.moveDown กด enter h ero.moveLeft กด enter h ero.mov…" at bounding box center [1006, 151] width 231 height 117
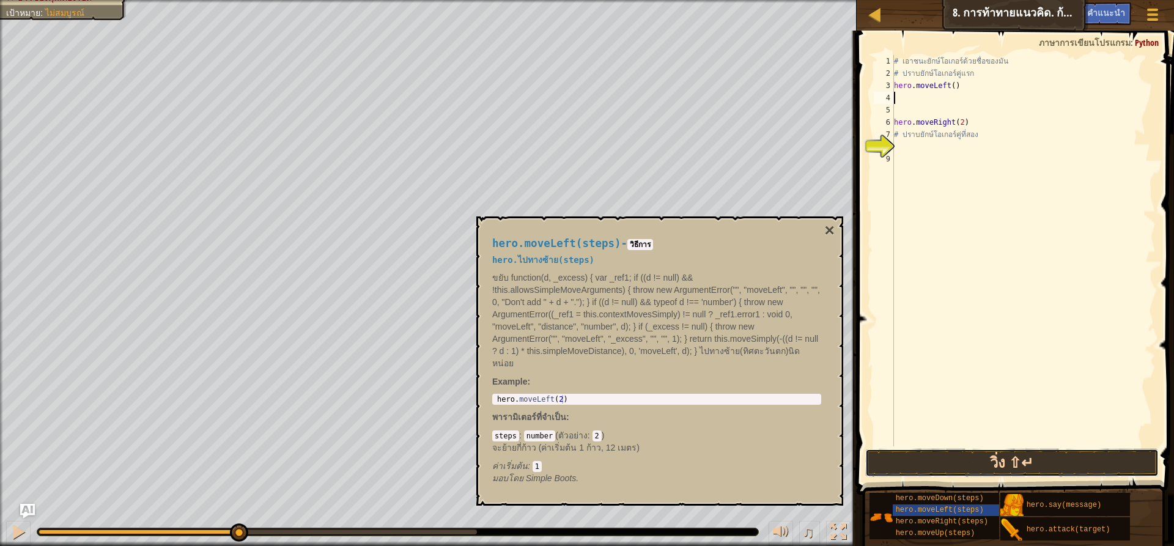
click at [1072, 460] on button "วิ่ง ⇧↵" at bounding box center [1011, 463] width 293 height 28
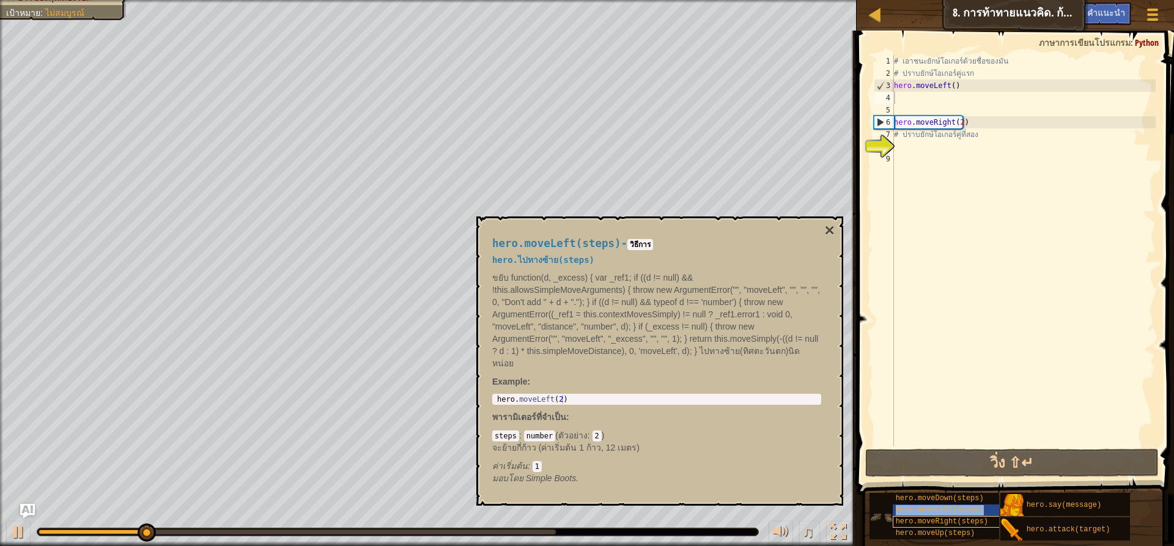
click at [974, 516] on div "hero.moveDown(steps) hero.moveLeft(steps) hero.moveRight(steps) hero.moveUp(ste…" at bounding box center [934, 516] width 130 height 46
drag, startPoint x: 944, startPoint y: 86, endPoint x: 889, endPoint y: 89, distance: 55.1
click at [889, 89] on div "1 2 3 4 5 6 7 8 9 # [PERSON_NAME]ยักษ์โอเกอร์ด้วยชื่อของมัน # ปราบยักษ์โอเกอร์ค…" at bounding box center [1013, 250] width 284 height 391
type textarea "hero.moveLeft()"
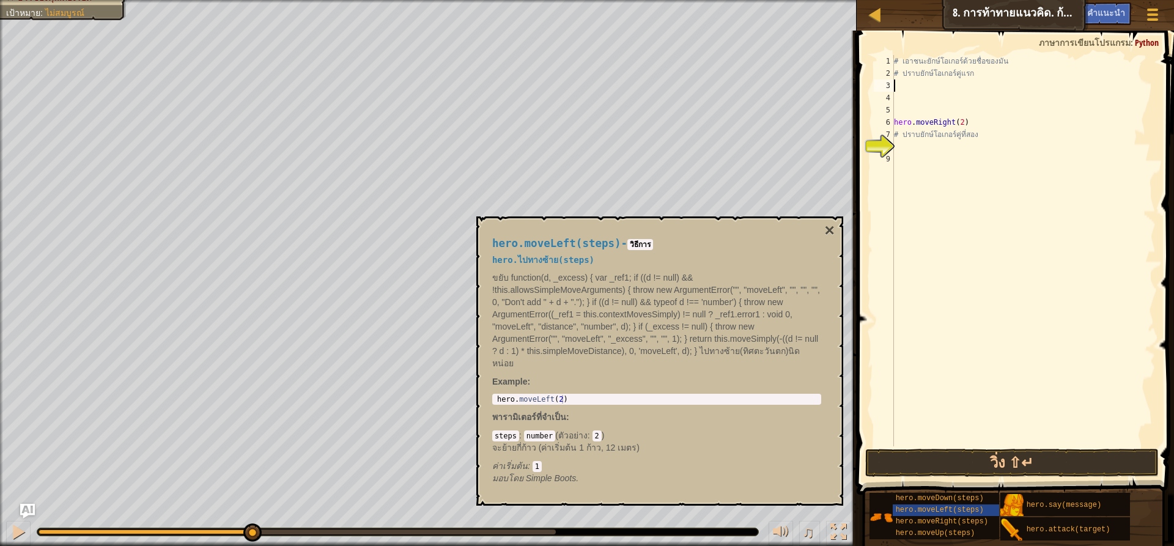
click at [900, 88] on div "# [PERSON_NAME]ยักษ์โอเกอร์ด้วยชื่อของมัน # ปราบยักษ์โอเกอร์คู่แรก hero . moveR…" at bounding box center [1023, 263] width 265 height 416
click at [972, 520] on span "hero.moveRight(steps)" at bounding box center [942, 521] width 92 height 9
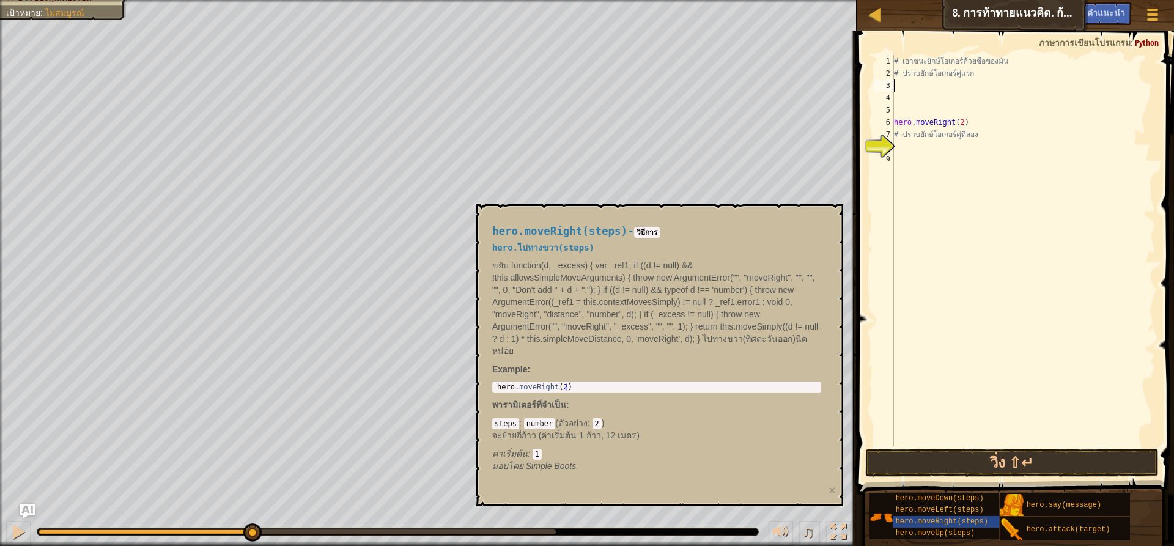
click at [896, 84] on div "# [PERSON_NAME]ยักษ์โอเกอร์ด้วยชื่อของมัน # ปราบยักษ์โอเกอร์คู่แรก hero . moveR…" at bounding box center [1023, 263] width 265 height 416
type textarea "h"
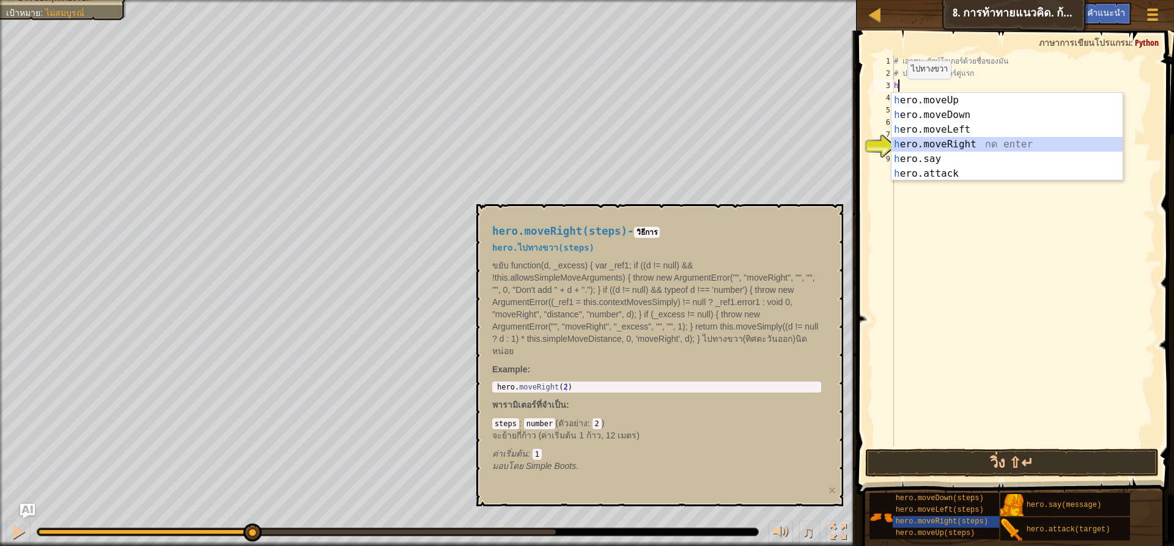
click at [931, 139] on div "h ero.moveUp กด enter h ero.moveDown กด enter h ero.moveLeft กด enter h ero.mov…" at bounding box center [1006, 151] width 231 height 117
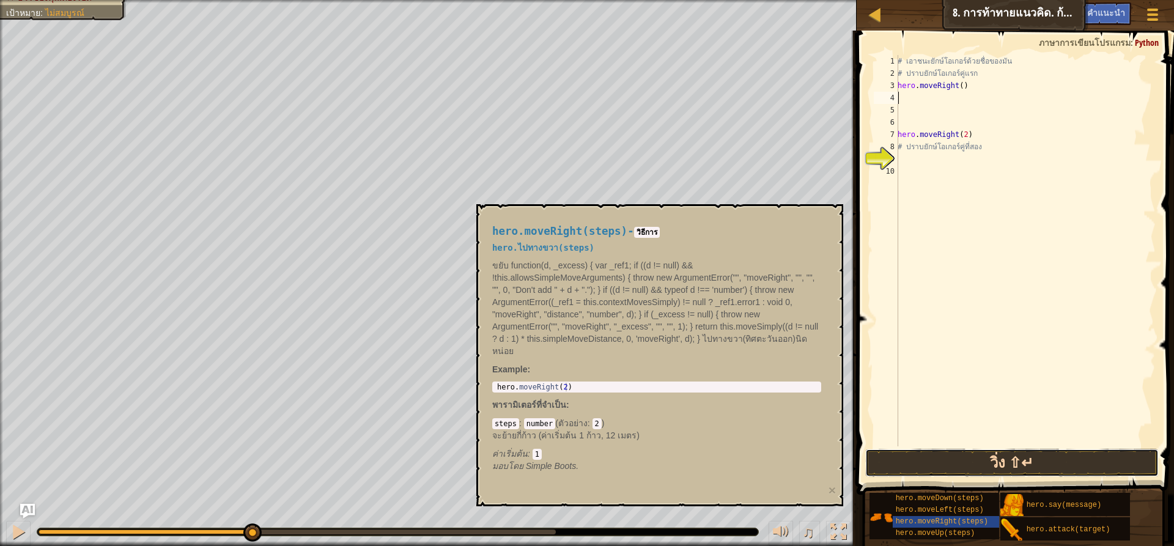
drag, startPoint x: 1119, startPoint y: 466, endPoint x: 1115, endPoint y: 456, distance: 11.0
click at [1119, 464] on button "วิ่ง ⇧↵" at bounding box center [1011, 463] width 293 height 28
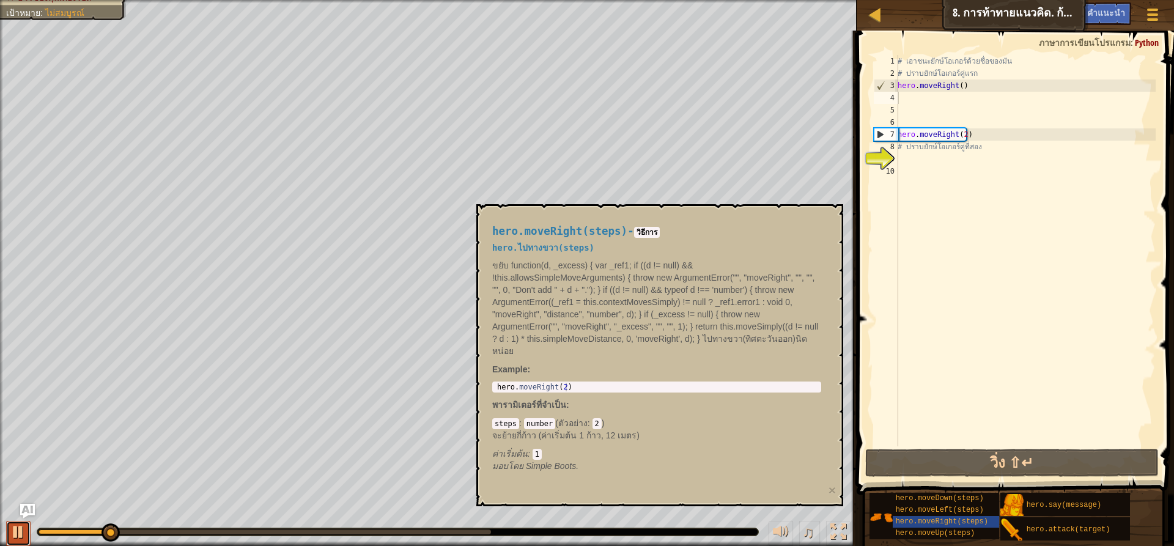
click at [12, 530] on div at bounding box center [18, 532] width 16 height 16
click at [819, 490] on div "hero.moveRight(steps) - วิธีการ hero.ไปทางขวา(steps) ขยับ function(d, _excess) …" at bounding box center [659, 355] width 367 height 302
click at [831, 489] on button "×" at bounding box center [832, 490] width 7 height 13
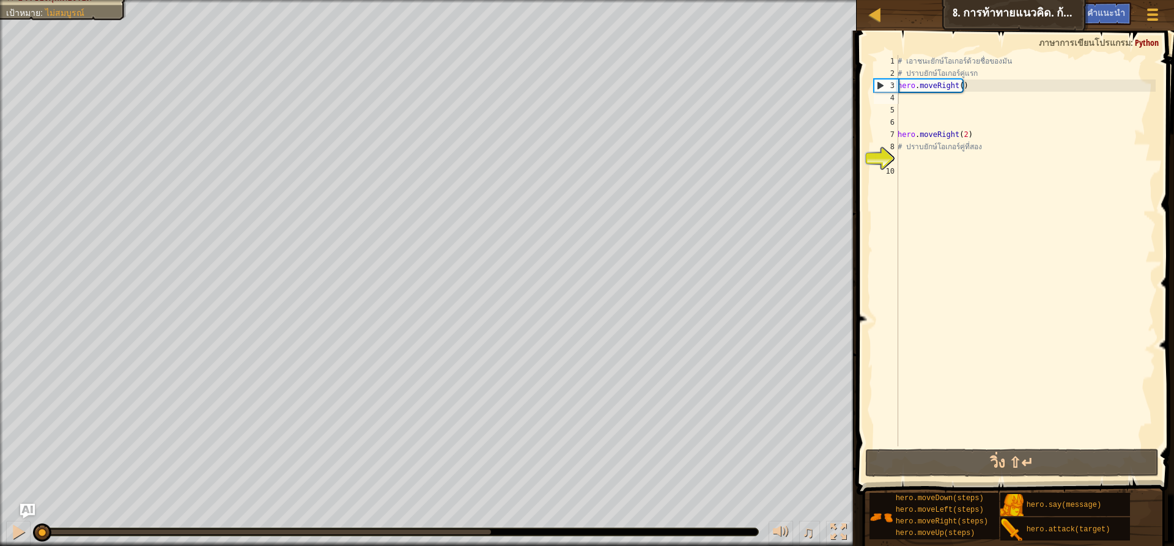
drag, startPoint x: 91, startPoint y: 523, endPoint x: 35, endPoint y: 511, distance: 57.4
click at [35, 511] on div "♫" at bounding box center [428, 529] width 857 height 37
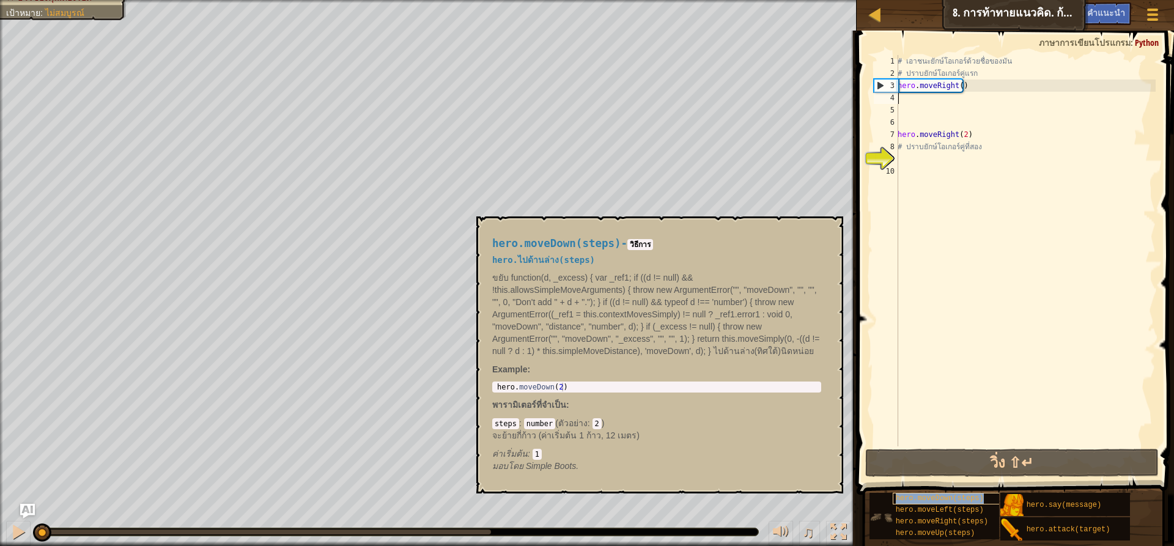
click at [951, 500] on span "hero.moveDown(steps)" at bounding box center [940, 498] width 88 height 9
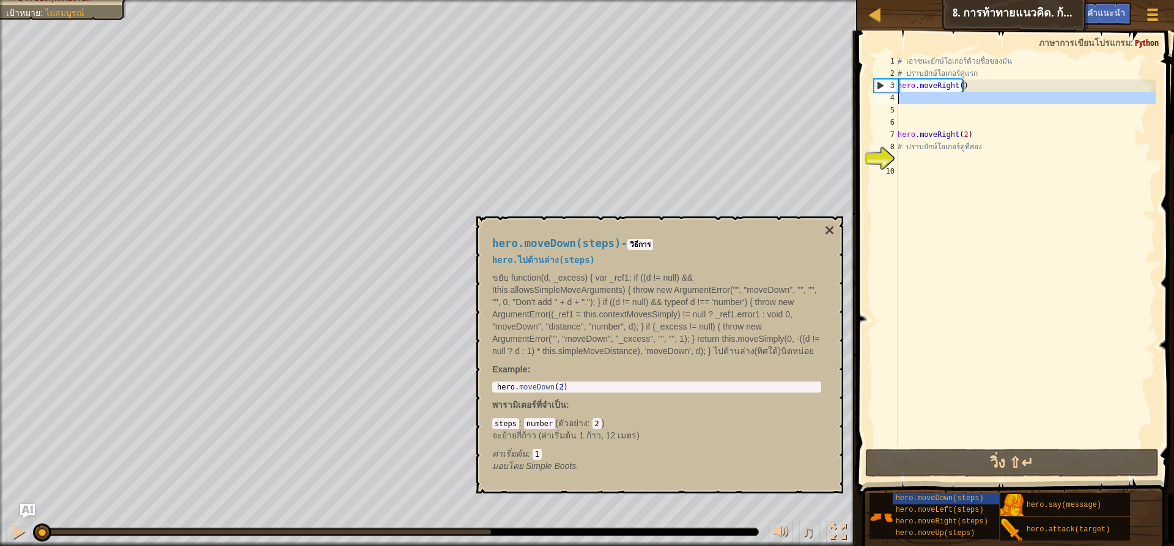
click at [898, 95] on div "4" at bounding box center [886, 98] width 24 height 12
type textarea "h"
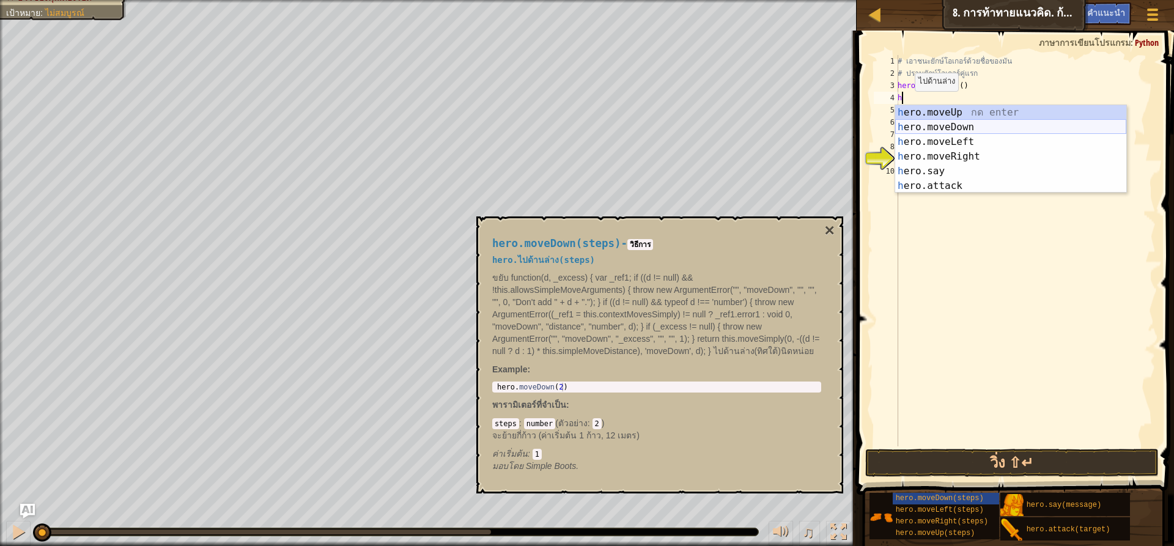
click at [929, 125] on div "h ero.moveUp กด enter h ero.moveDown กด enter h ero.moveLeft กด enter h ero.mov…" at bounding box center [1010, 163] width 231 height 117
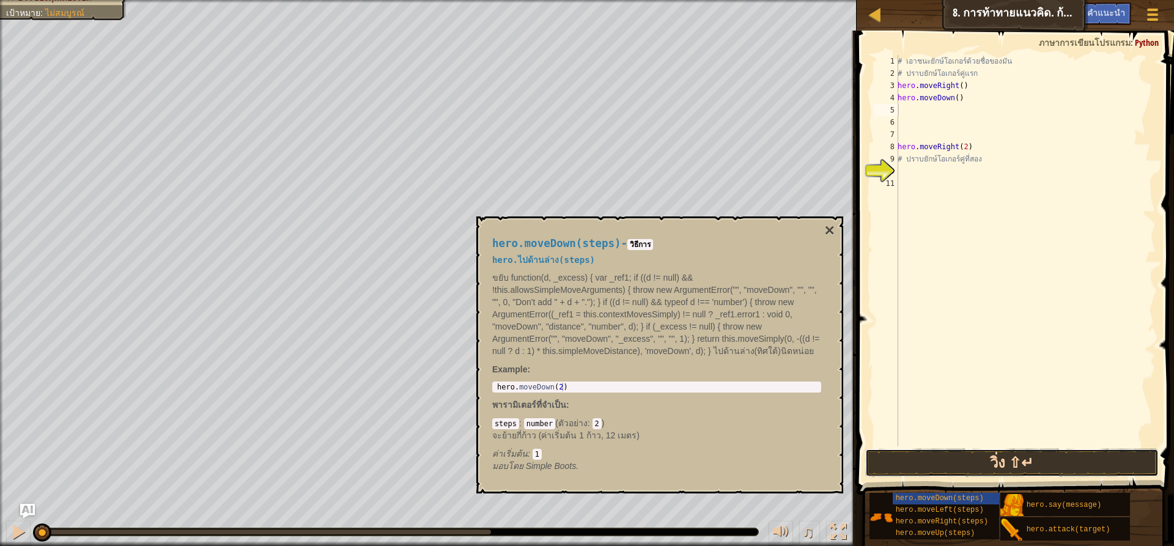
click at [939, 462] on button "วิ่ง ⇧↵" at bounding box center [1011, 463] width 293 height 28
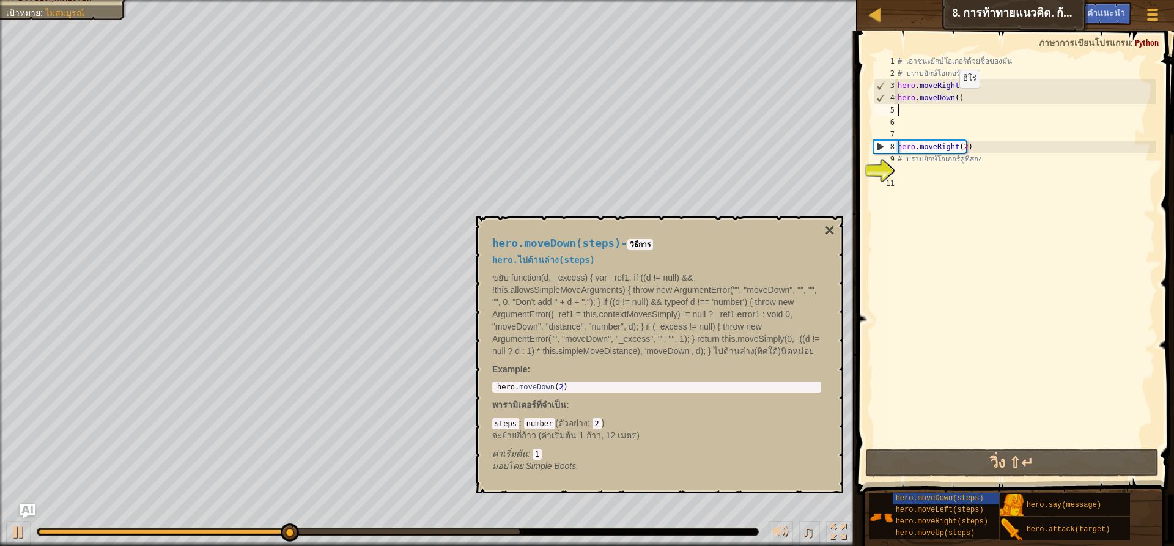
click at [953, 100] on div "# [PERSON_NAME]ยักษ์โอเกอร์ด้วยชื่อของมัน # ปราบยักษ์โอเกอร์คู่แรก hero . moveR…" at bounding box center [1025, 263] width 260 height 416
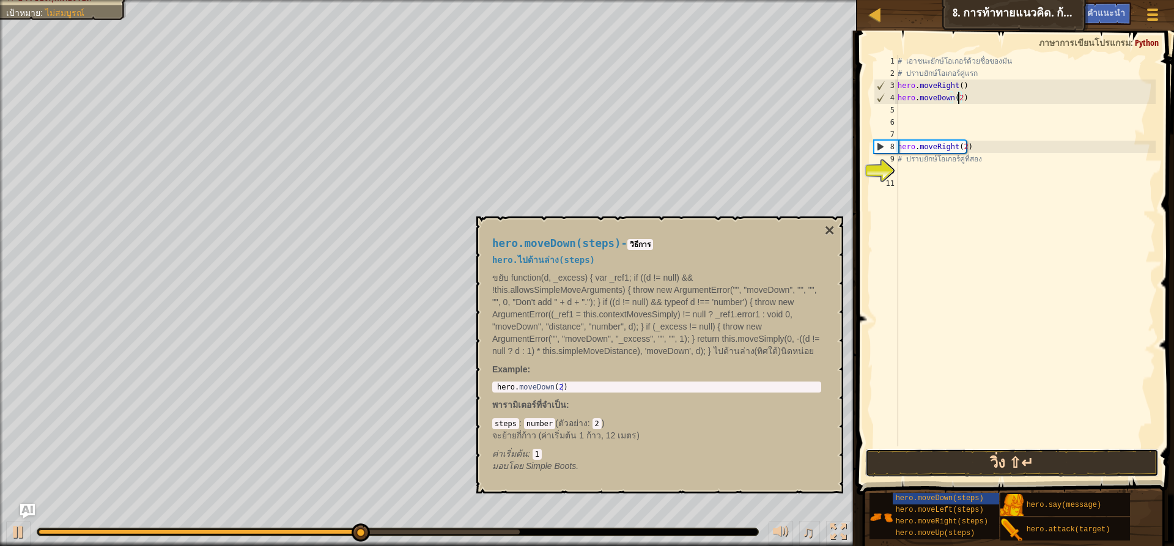
click at [956, 454] on button "วิ่ง ⇧↵" at bounding box center [1011, 463] width 293 height 28
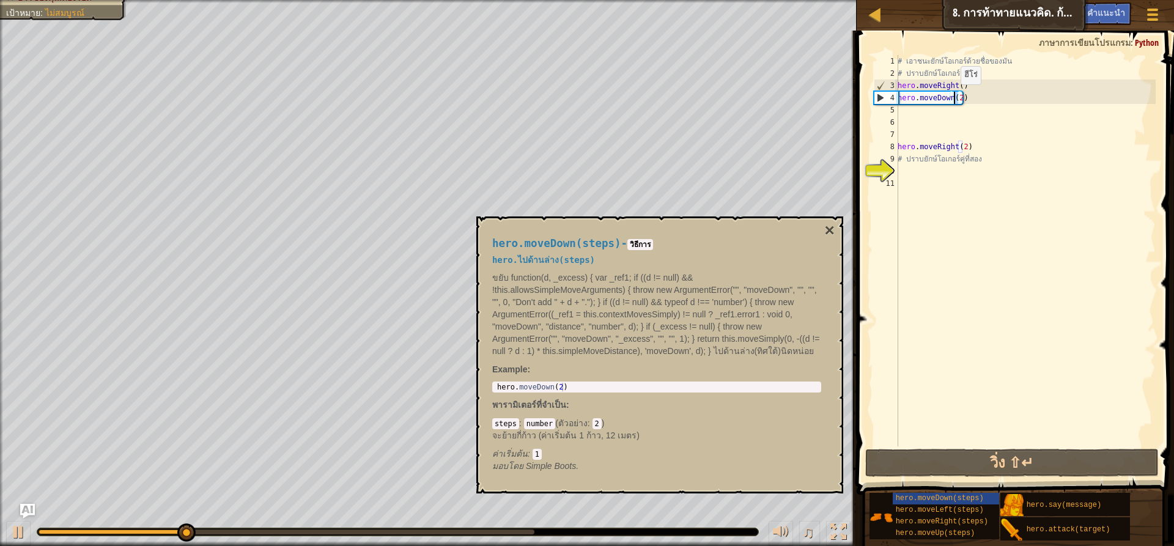
click at [954, 97] on div "# [PERSON_NAME]ยักษ์โอเกอร์ด้วยชื่อของมัน # ปราบยักษ์โอเกอร์คู่แรก hero . moveR…" at bounding box center [1025, 263] width 260 height 416
type textarea "hero.moveDown()"
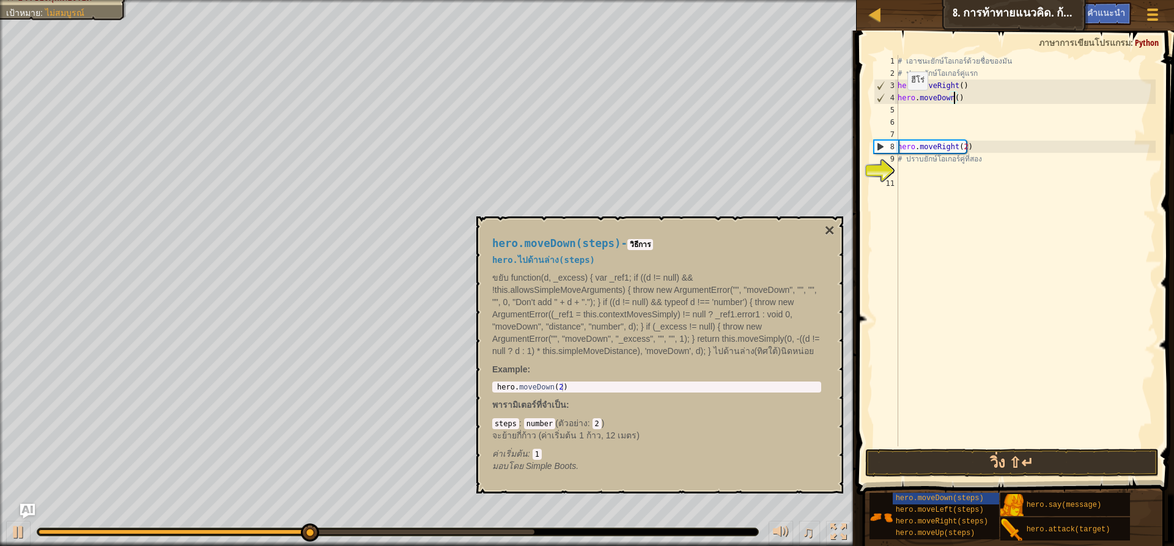
click at [897, 109] on div "5" at bounding box center [886, 110] width 24 height 12
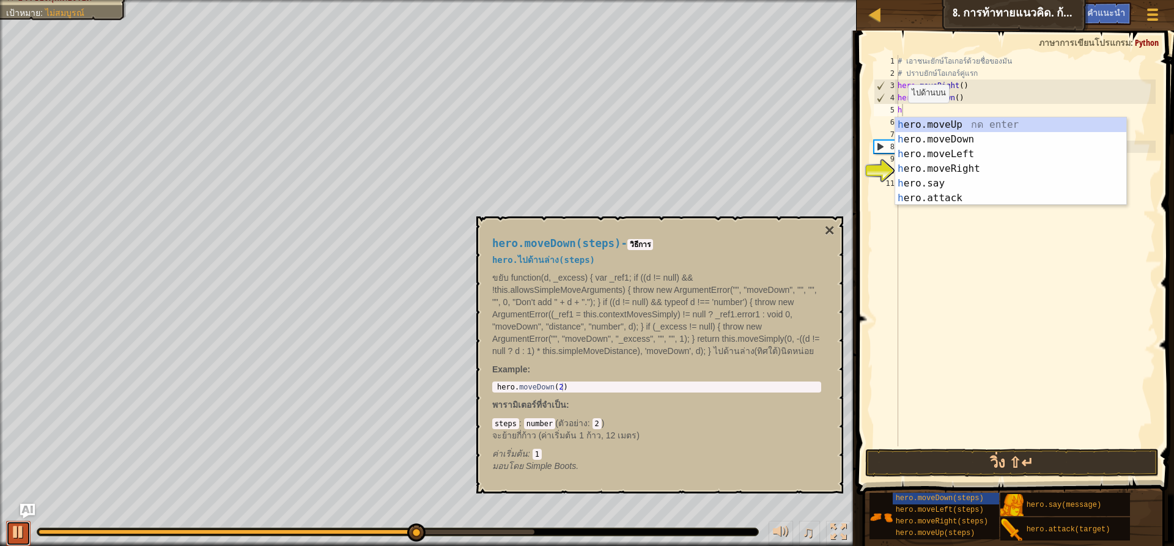
click at [9, 534] on button at bounding box center [18, 533] width 24 height 25
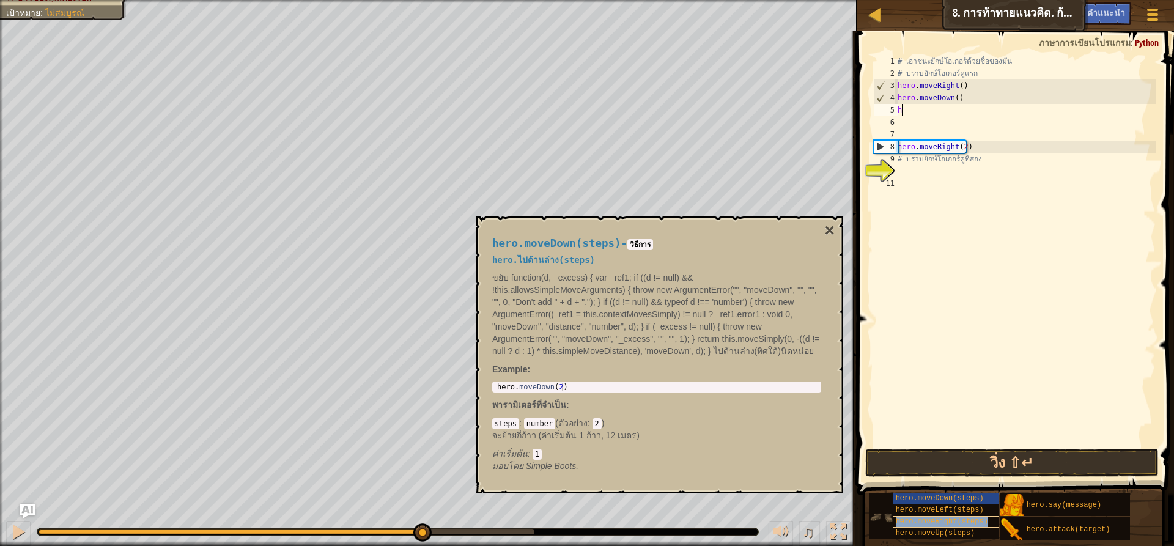
click at [945, 521] on span "hero.moveRight(steps)" at bounding box center [942, 521] width 92 height 9
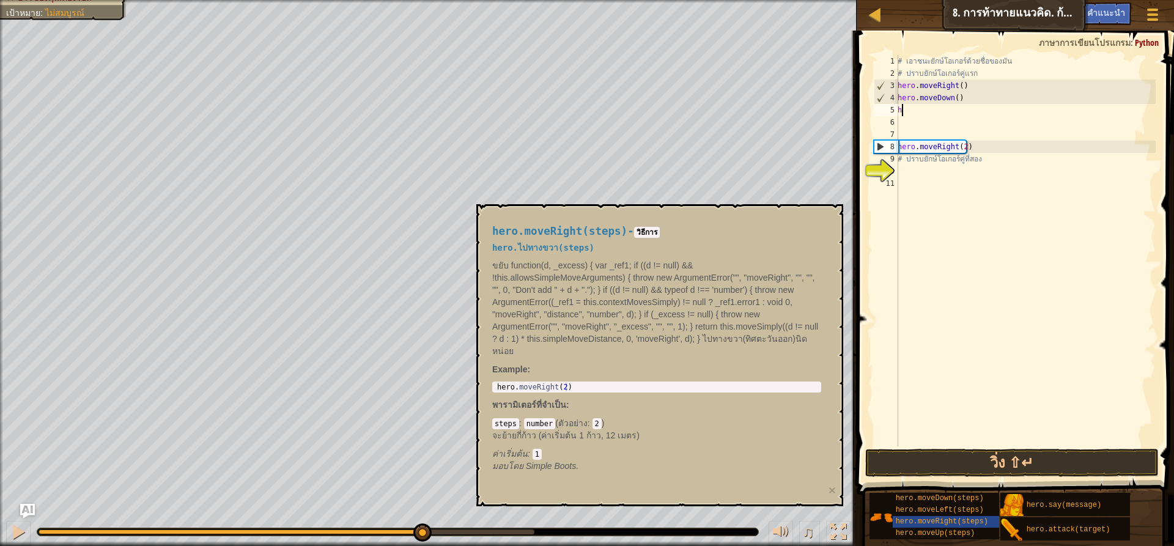
click at [900, 114] on div "# [PERSON_NAME]ยักษ์โอเกอร์ด้วยชื่อของมัน # ปราบยักษ์โอเกอร์คู่แรก hero . moveR…" at bounding box center [1025, 263] width 260 height 416
type textarea "hh"
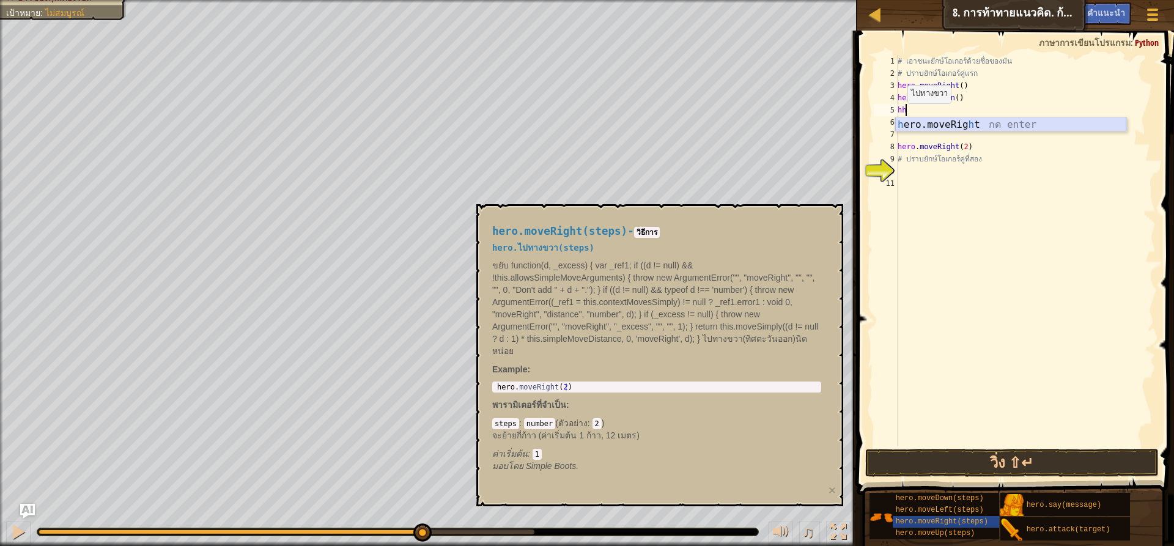
click at [922, 122] on div "h ero.moveRig h t กด enter" at bounding box center [1010, 139] width 231 height 44
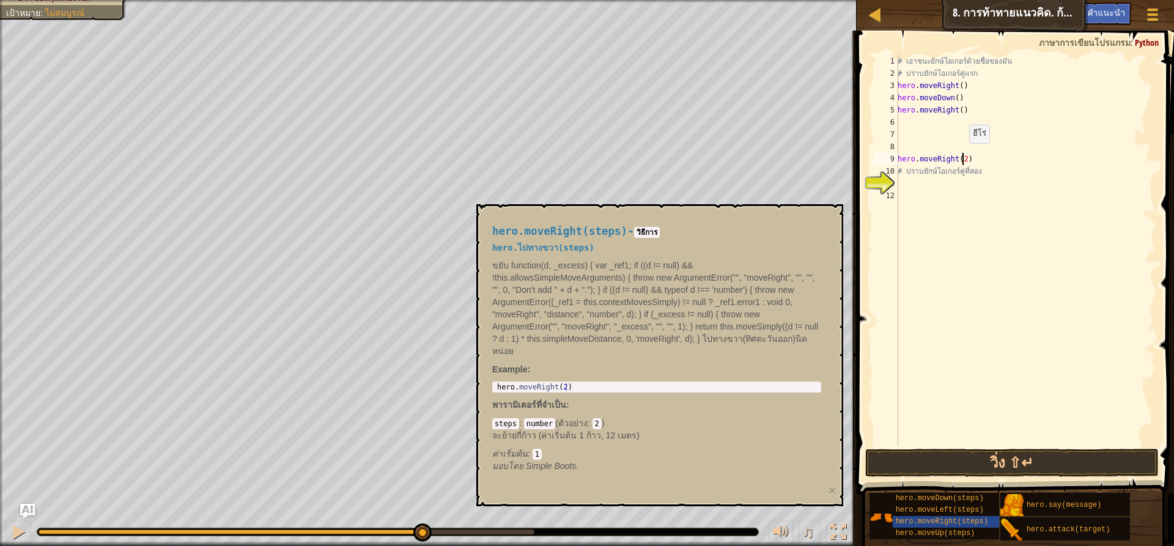
click at [962, 155] on div "# [PERSON_NAME]ยักษ์โอเกอร์ด้วยชื่อของมัน # ปราบยักษ์โอเกอร์คู่แรก hero . moveR…" at bounding box center [1025, 263] width 260 height 416
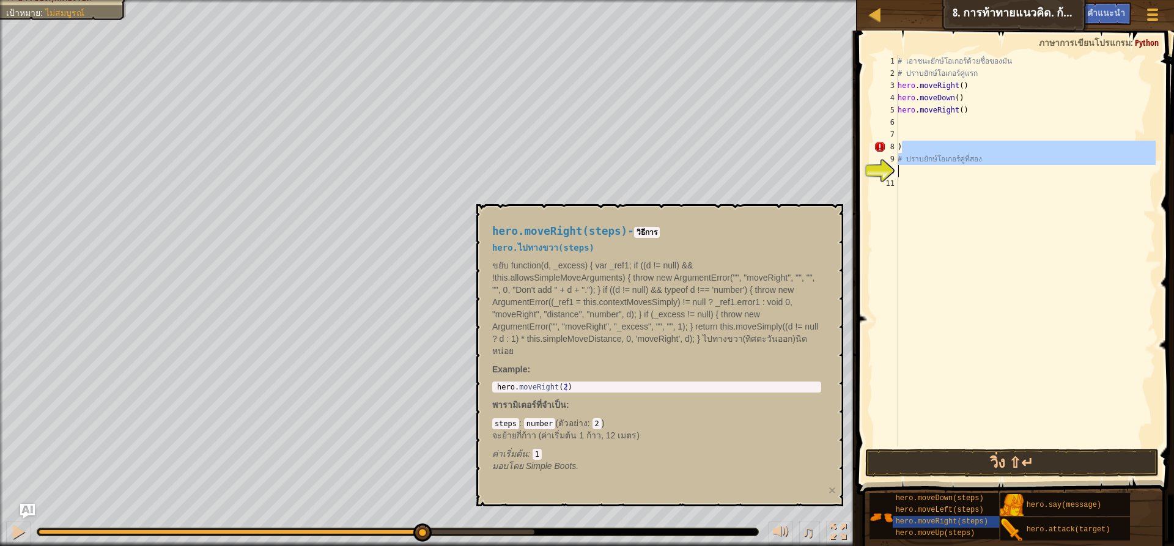
drag, startPoint x: 989, startPoint y: 152, endPoint x: 991, endPoint y: 166, distance: 14.3
click at [991, 166] on div "# [PERSON_NAME]ยักษ์โอเกอร์ด้วยชื่อของมัน # ปราบยักษ์โอเกอร์คู่แรก hero . moveR…" at bounding box center [1025, 263] width 260 height 416
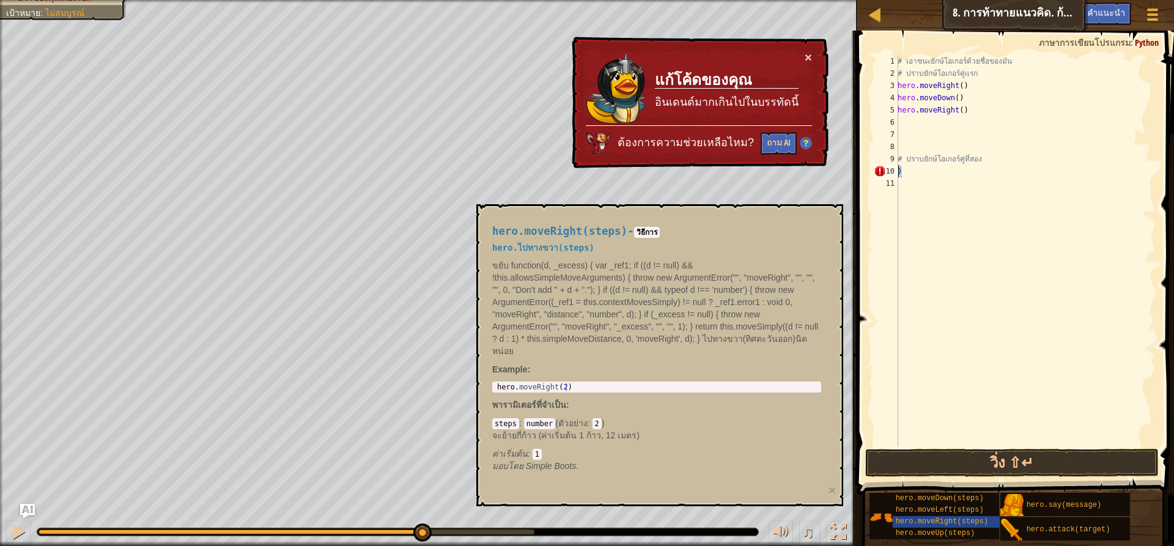
drag, startPoint x: 909, startPoint y: 174, endPoint x: 892, endPoint y: 175, distance: 16.6
click at [892, 175] on div "# ปราบยักษ์โอเกอร์คู่ที่สอง ) 1 2 3 4 5 6 7 8 9 10 11 # [PERSON_NAME]ยักษ์โอเกอ…" at bounding box center [1013, 250] width 284 height 391
type textarea ")"
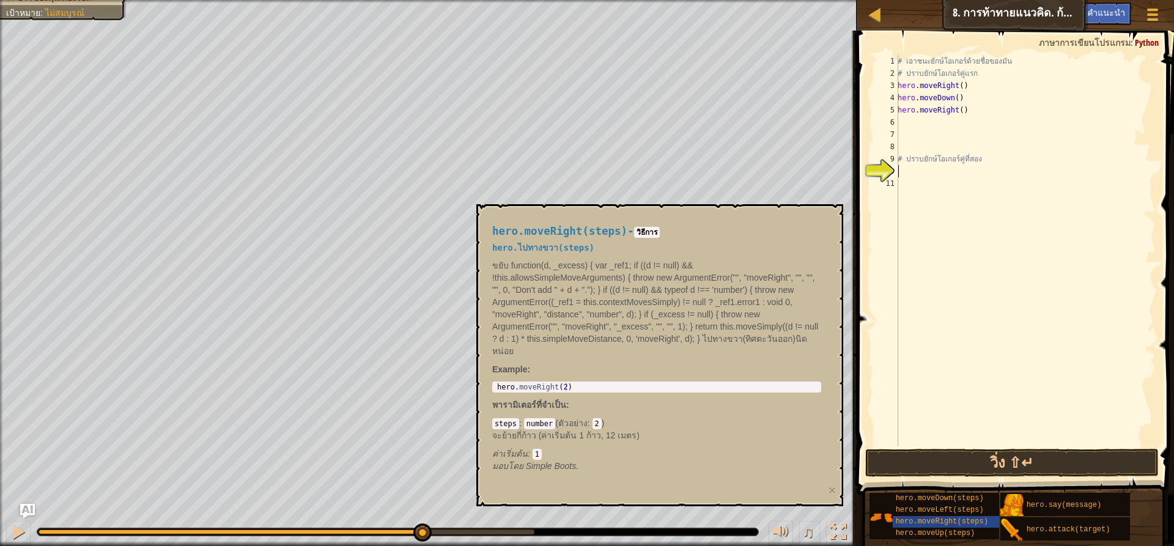
click at [973, 223] on div "# [PERSON_NAME]ยักษ์โอเกอร์ด้วยชื่อของมัน # ปราบยักษ์โอเกอร์คู่แรก hero . moveR…" at bounding box center [1025, 263] width 260 height 416
click at [896, 123] on div "6" at bounding box center [886, 122] width 24 height 12
click at [898, 122] on div "6" at bounding box center [886, 122] width 24 height 12
click at [830, 494] on button "×" at bounding box center [832, 490] width 7 height 13
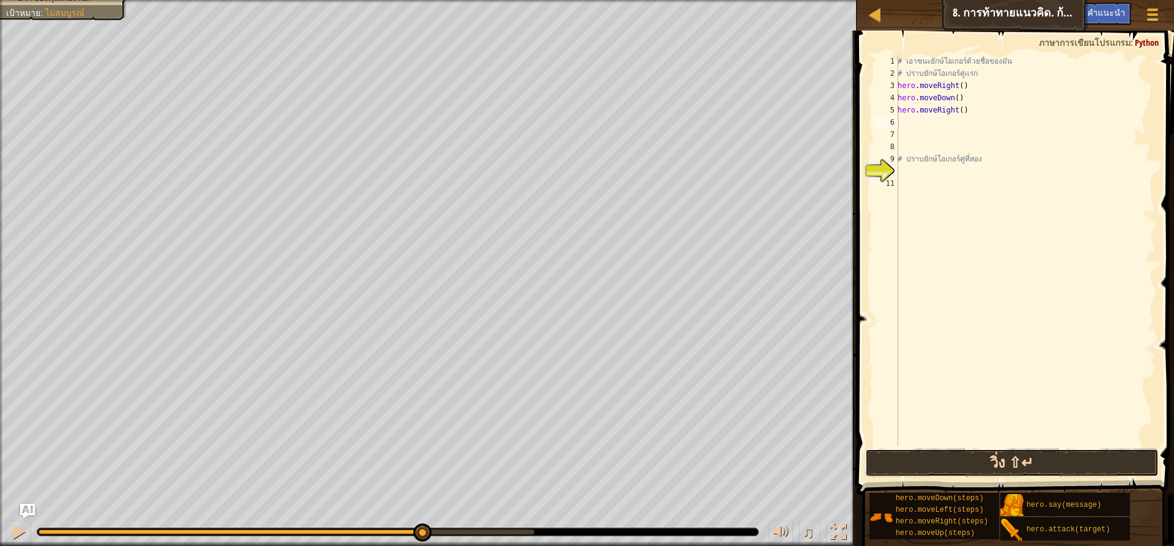
click at [888, 461] on button "วิ่ง ⇧↵" at bounding box center [1011, 463] width 293 height 28
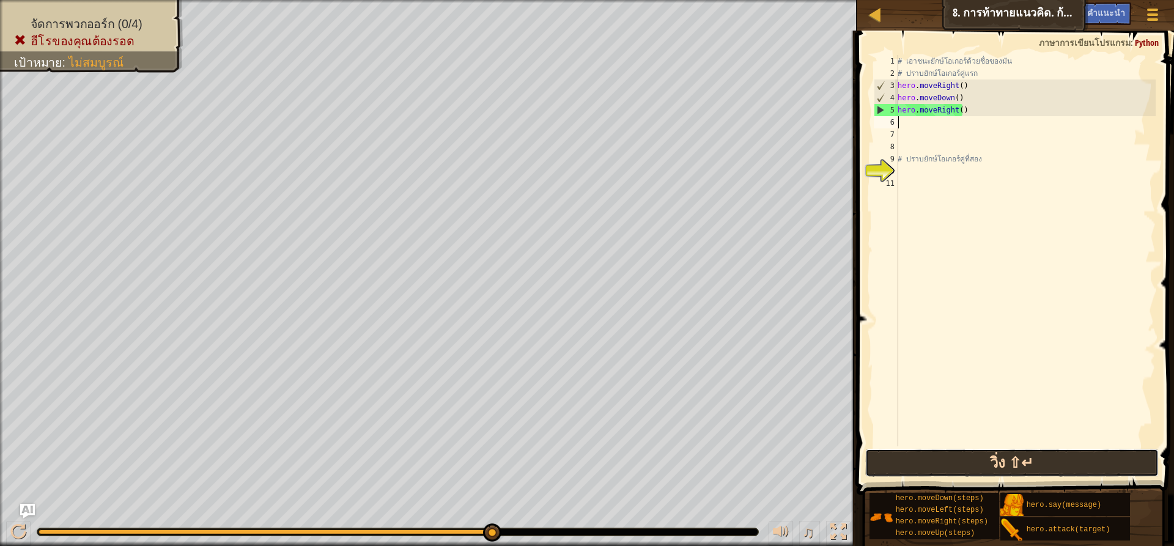
click at [956, 465] on button "วิ่ง ⇧↵" at bounding box center [1011, 463] width 293 height 28
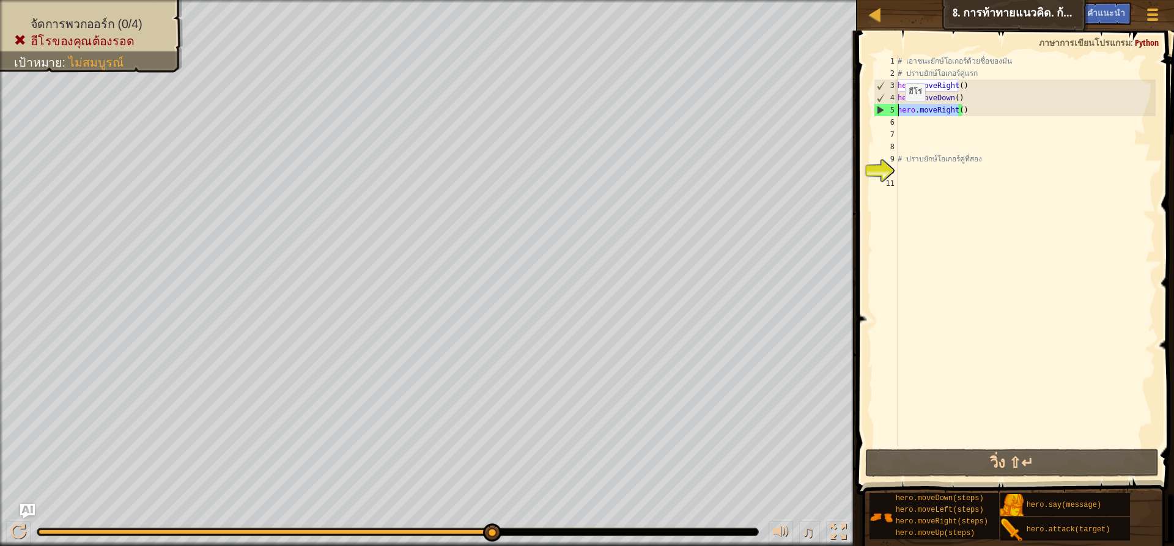
drag, startPoint x: 958, startPoint y: 114, endPoint x: 893, endPoint y: 114, distance: 64.8
click at [893, 114] on div "1 2 3 4 5 6 7 8 9 10 11 # [PERSON_NAME]ยักษ์โอเกอร์ด้วยชื่อของมัน # ปราบยักษ์โอ…" at bounding box center [1013, 250] width 284 height 391
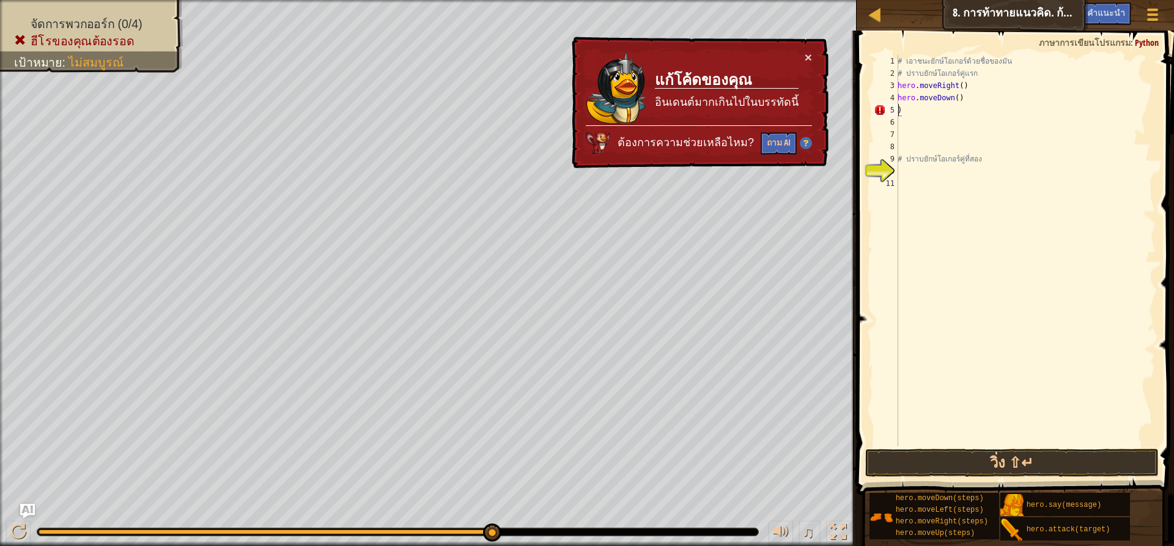
click at [884, 112] on div "5" at bounding box center [886, 110] width 24 height 12
type textarea ")"
drag, startPoint x: 914, startPoint y: 113, endPoint x: 883, endPoint y: 116, distance: 30.7
click at [883, 116] on div ") 1 2 3 4 5 6 7 8 9 10 11 # [PERSON_NAME]ยักษ์โอเกอร์ด้วยชื่อของมัน # ปราบยักษ์…" at bounding box center [1013, 250] width 284 height 391
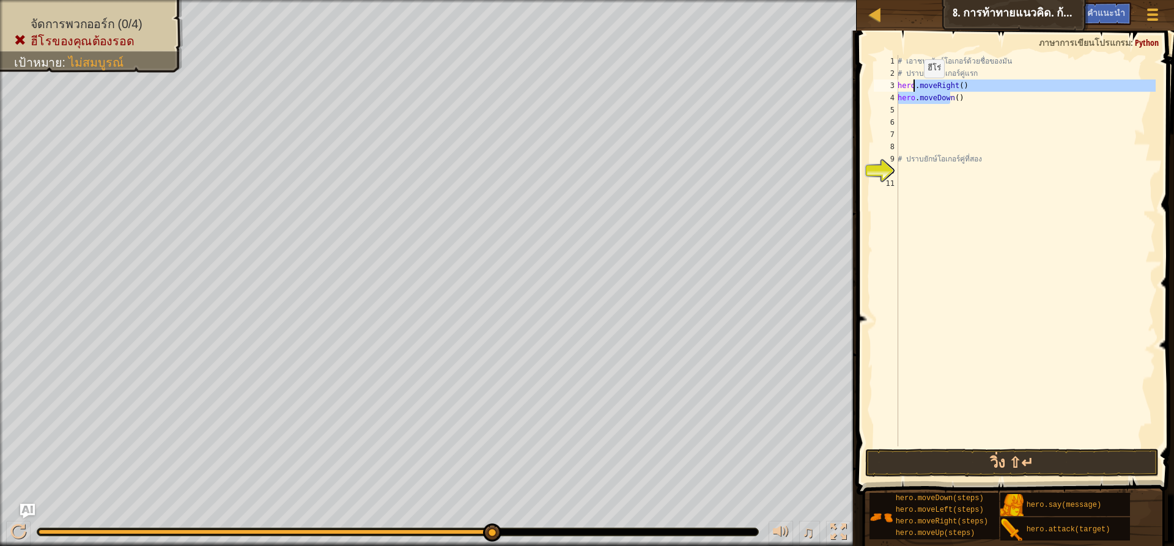
drag, startPoint x: 920, startPoint y: 90, endPoint x: 871, endPoint y: 95, distance: 49.2
click at [871, 95] on div "1 2 3 4 5 6 7 8 9 10 11 # [PERSON_NAME]ยักษ์โอเกอร์ด้วยชื่อของมัน # ปราบยักษ์โอ…" at bounding box center [1013, 250] width 284 height 391
drag, startPoint x: 965, startPoint y: 90, endPoint x: 882, endPoint y: 88, distance: 83.8
click at [882, 88] on div "hero.moveDown() 1 2 3 4 5 6 7 8 9 10 11 # [PERSON_NAME]ยักษ์โอเกอร์ด้วยชื่อของม…" at bounding box center [1013, 250] width 284 height 391
type textarea "hero.moveRight()"
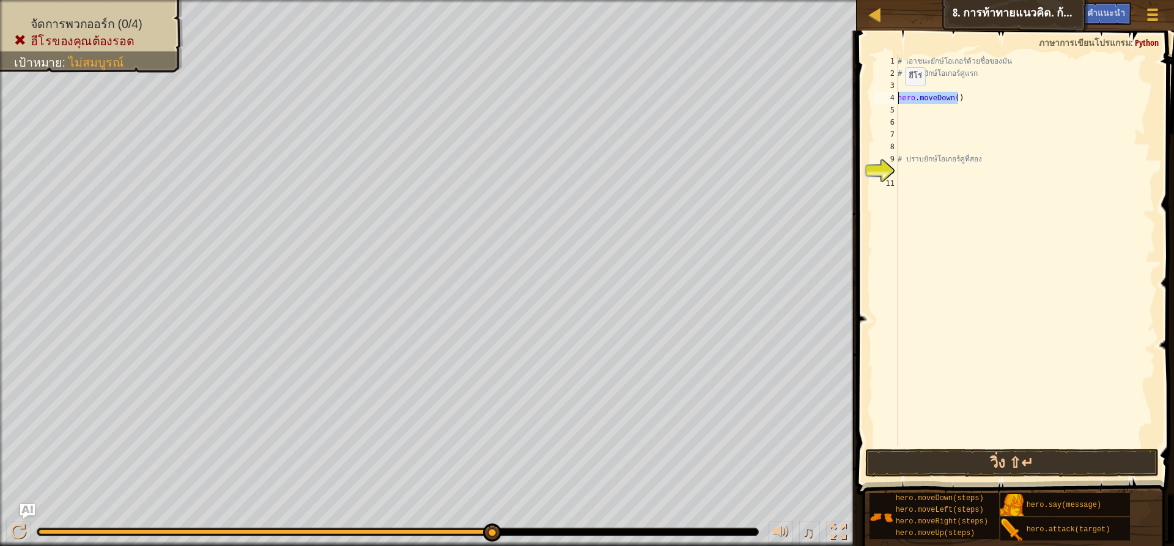
drag, startPoint x: 961, startPoint y: 97, endPoint x: 885, endPoint y: 94, distance: 75.9
click at [890, 97] on div "1 2 3 4 5 6 7 8 9 10 11 # [PERSON_NAME]ยักษ์โอเกอร์ด้วยชื่อของมัน # ปราบยักษ์โอ…" at bounding box center [1013, 250] width 284 height 391
type textarea "hero.moveDown()"
drag, startPoint x: 983, startPoint y: 156, endPoint x: 874, endPoint y: 164, distance: 109.1
click at [874, 164] on div "1 2 3 4 5 6 7 8 9 10 11 # [PERSON_NAME]ยักษ์โอเกอร์ด้วยชื่อของมัน # ปราบยักษ์โอ…" at bounding box center [1013, 250] width 284 height 391
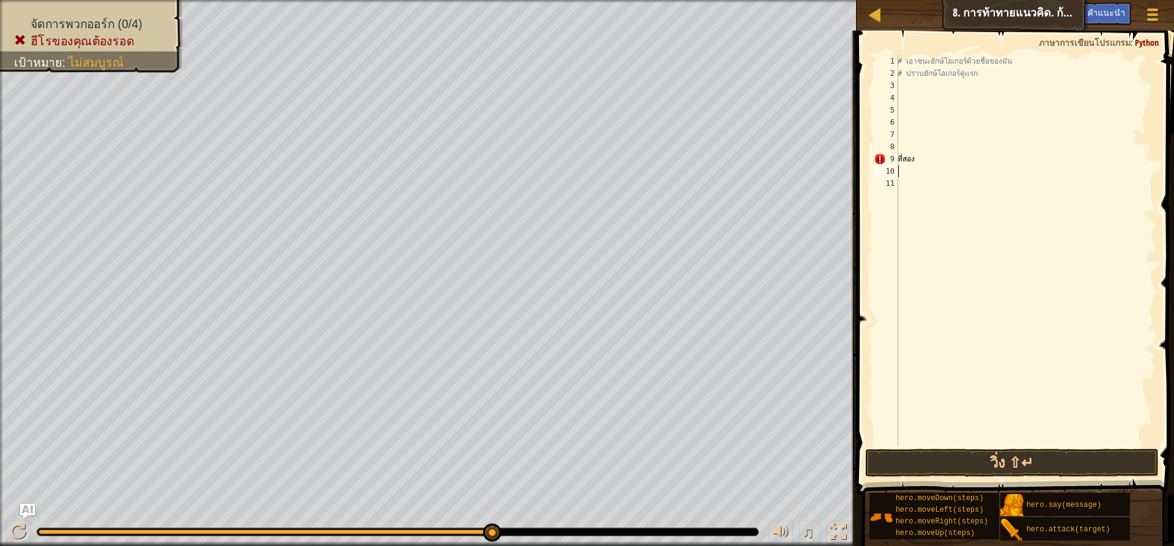
drag, startPoint x: 948, startPoint y: 166, endPoint x: 880, endPoint y: 158, distance: 68.9
click at [880, 158] on div "ที่สอง 1 2 3 4 5 6 7 8 9 10 11 # [PERSON_NAME]ยักษ์โอเกอร์ด้วยชื่อของมัน # ปราบ…" at bounding box center [1013, 250] width 284 height 391
type textarea "ที่สอง"
click at [898, 84] on div "3" at bounding box center [886, 85] width 24 height 12
click at [1129, 457] on button "วิ่ง ⇧↵" at bounding box center [1011, 463] width 293 height 28
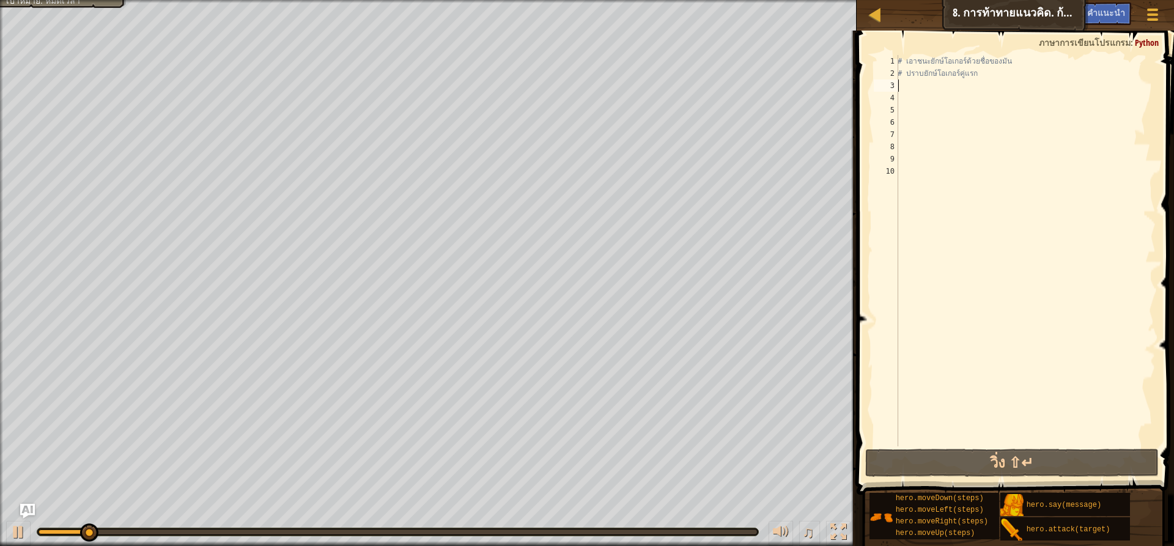
click at [905, 89] on div "# [PERSON_NAME]ยักษ์โอเกอร์ด้วยชื่อของมัน # ปราบยักษ์โอเกอร์คู่แรก" at bounding box center [1025, 263] width 260 height 416
type textarea "h"
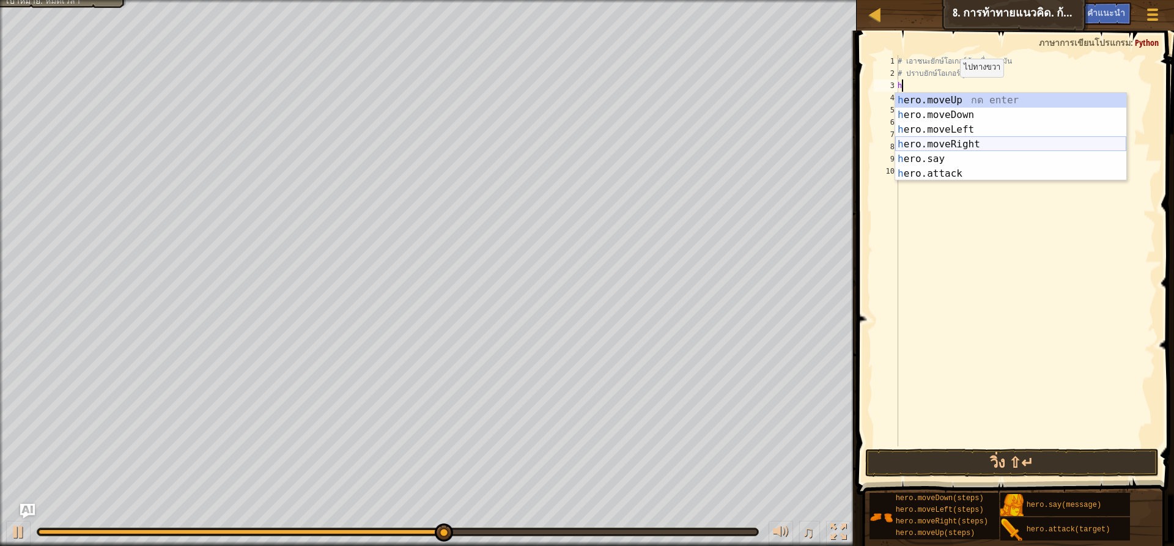
click at [961, 142] on div "h ero.moveUp กด enter h ero.moveDown กด enter h ero.moveLeft กด enter h ero.mov…" at bounding box center [1010, 151] width 231 height 117
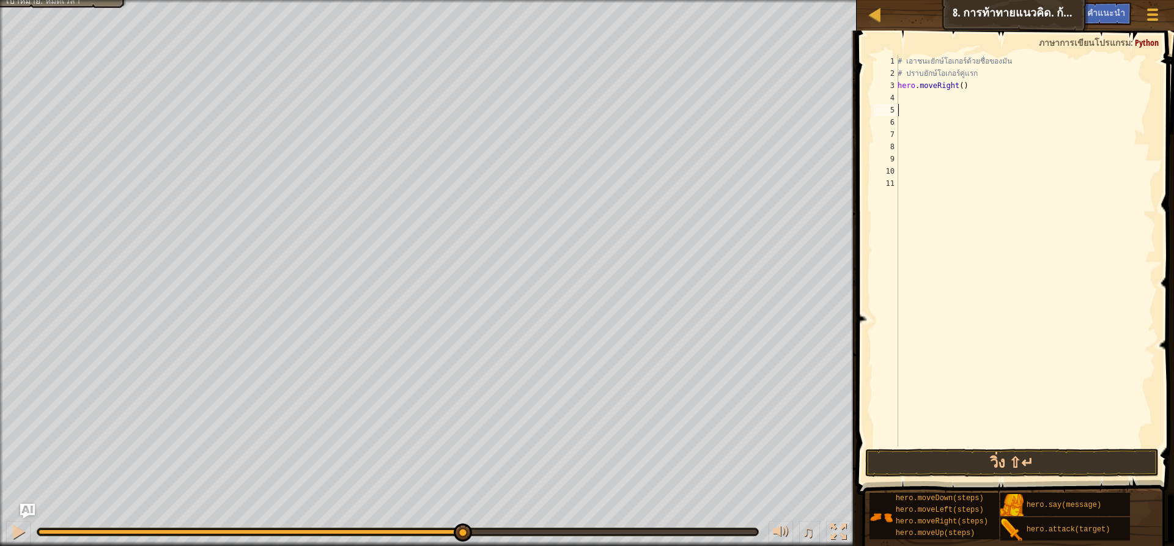
click at [932, 105] on div "# [PERSON_NAME]ยักษ์โอเกอร์ด้วยชื่อของมัน # ปราบยักษ์โอเกอร์คู่แรก hero . moveR…" at bounding box center [1025, 263] width 260 height 416
click at [929, 100] on div "# [PERSON_NAME]ยักษ์โอเกอร์ด้วยชื่อของมัน # ปราบยักษ์โอเกอร์คู่แรก hero . moveR…" at bounding box center [1025, 263] width 260 height 416
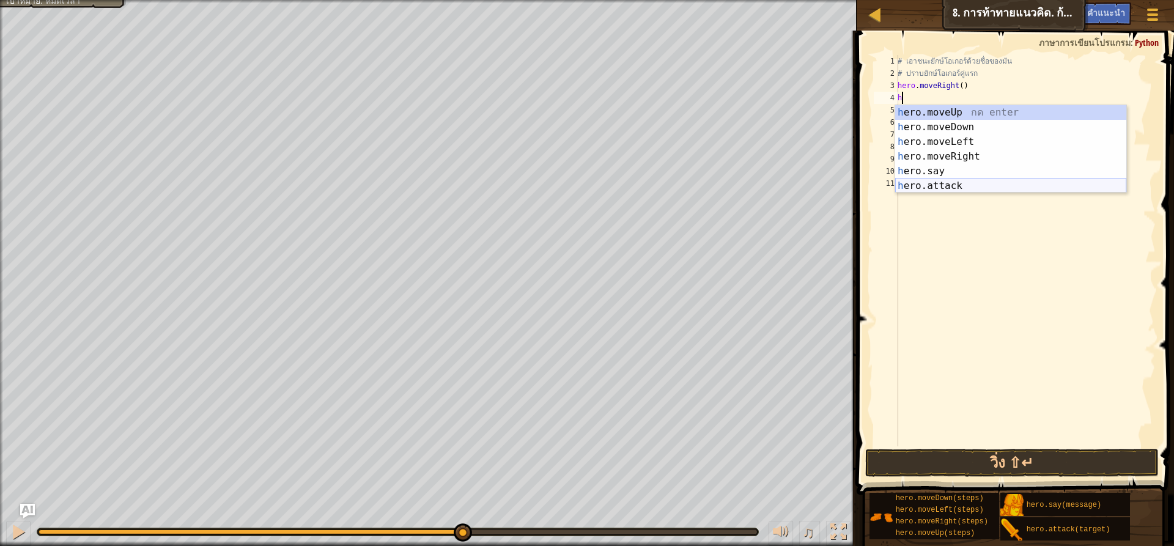
click at [998, 180] on div "h ero.moveUp กด enter h ero.moveDown กด enter h ero.moveLeft กด enter h ero.mov…" at bounding box center [1010, 163] width 231 height 117
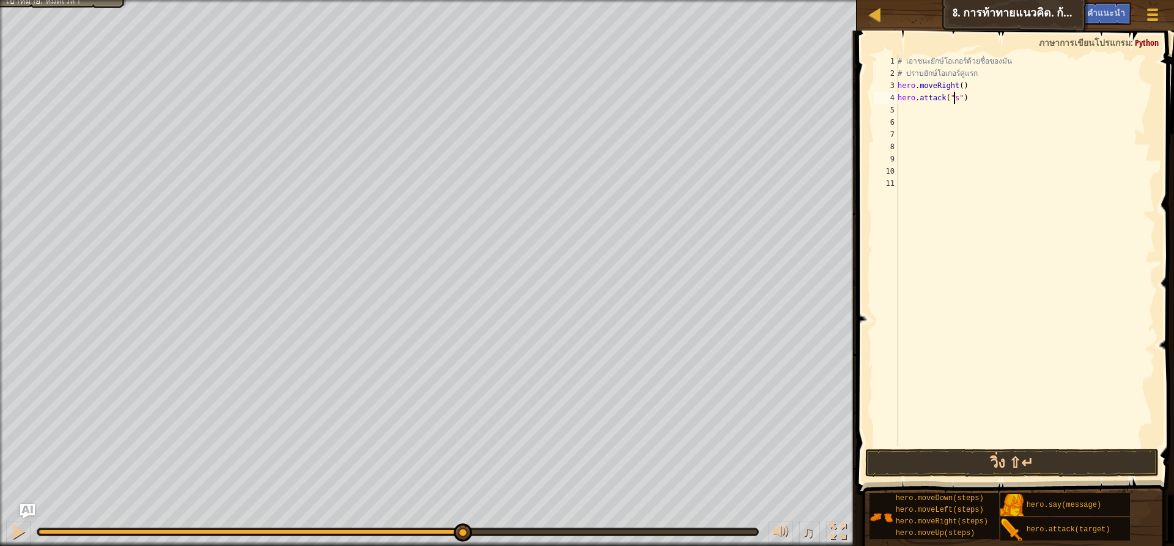
scroll to position [6, 5]
type textarea "hero.attack("sog")"
click at [924, 107] on div "# [PERSON_NAME]ยักษ์โอเกอร์ด้วยชื่อของมัน # ปราบยักษ์โอเกอร์คู่แรก hero . moveR…" at bounding box center [1025, 263] width 260 height 416
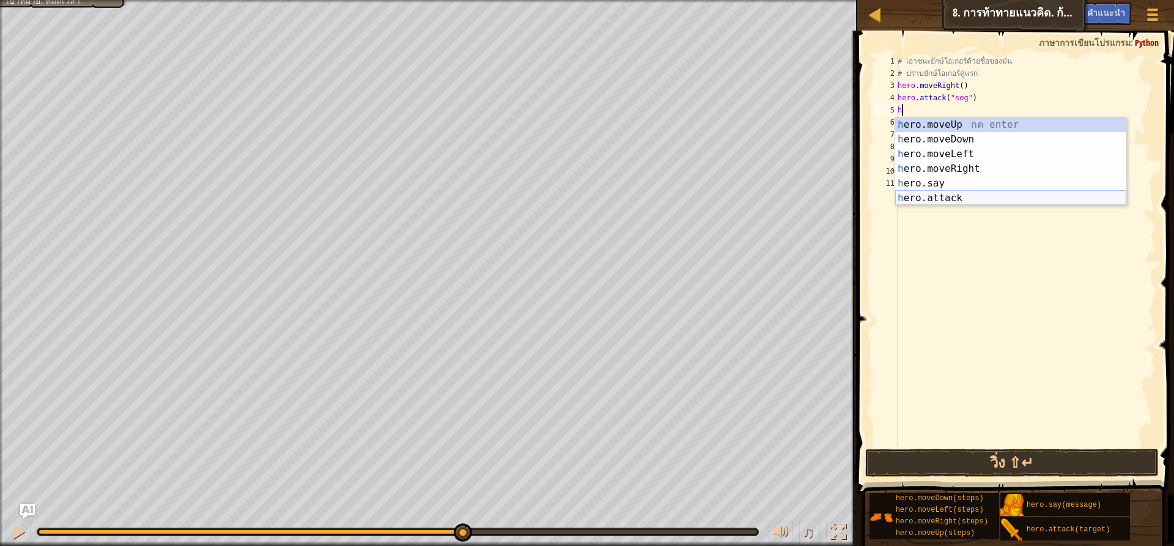
click at [998, 191] on div "h ero.moveUp กด enter h ero.moveDown กด enter h ero.moveLeft กด enter h ero.mov…" at bounding box center [1010, 175] width 231 height 117
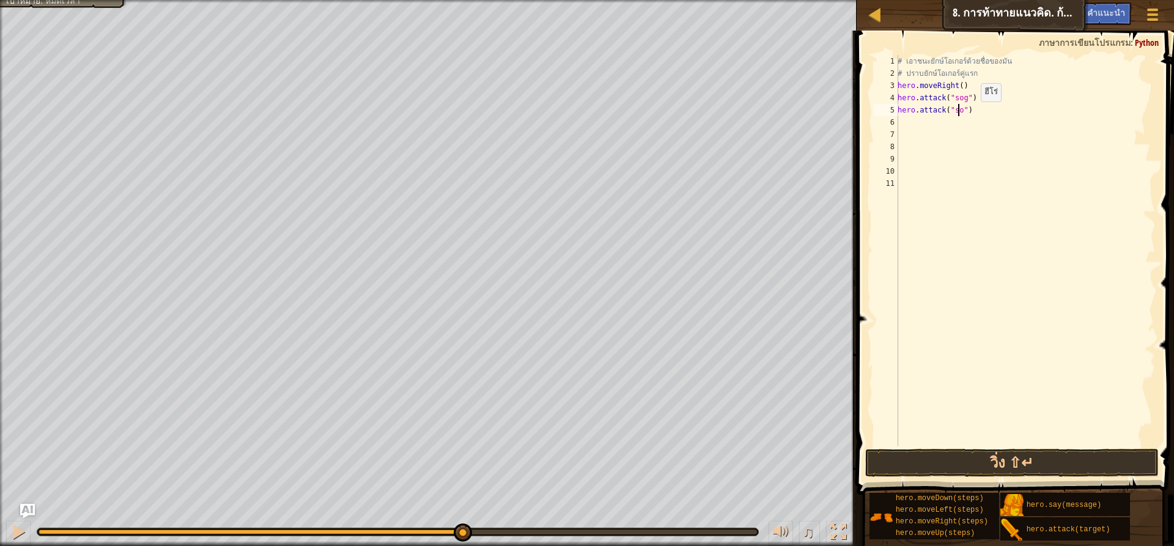
scroll to position [6, 5]
type textarea "hero.attack("sog")"
click at [960, 128] on div "# [PERSON_NAME]ยักษ์โอเกอร์ด้วยชื่อของมัน # ปราบยักษ์โอเกอร์คู่แรก hero . moveR…" at bounding box center [1025, 263] width 260 height 416
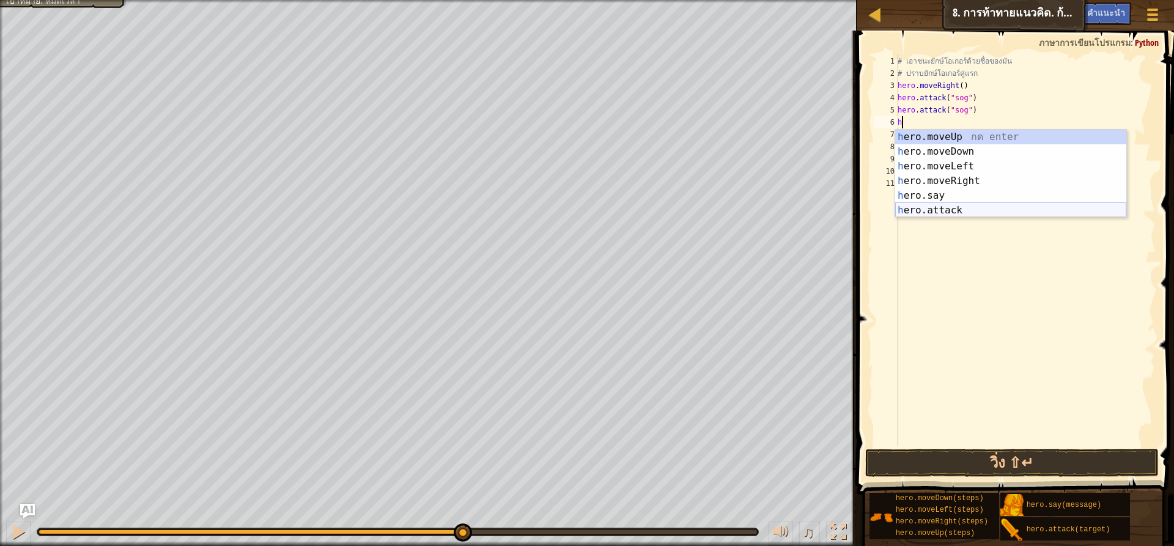
click at [954, 210] on div "h ero.moveUp กด enter h ero.moveDown กด enter h ero.moveLeft กด enter h ero.mov…" at bounding box center [1010, 188] width 231 height 117
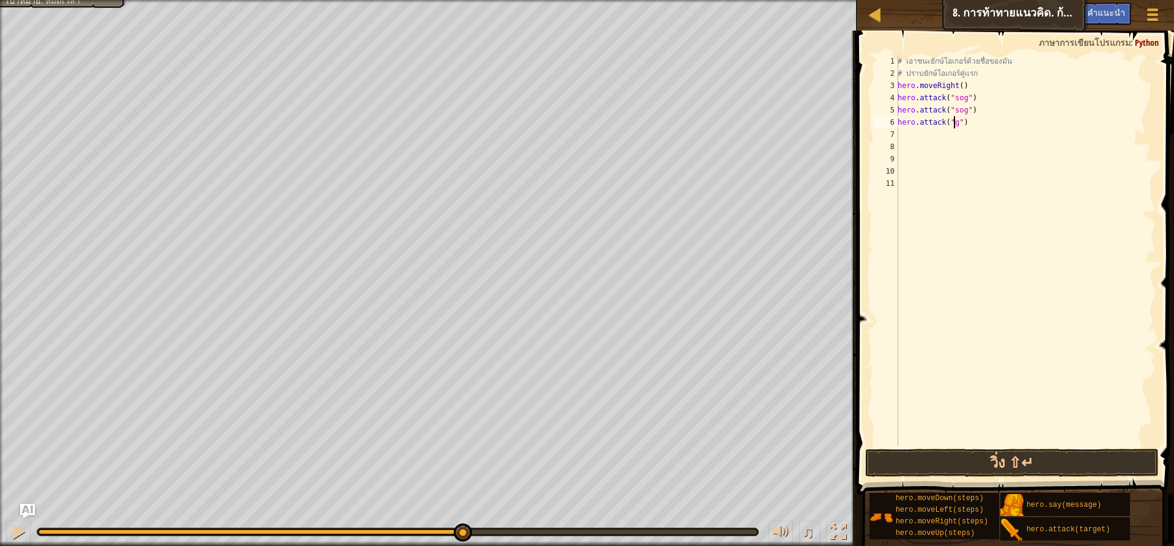
scroll to position [6, 5]
type textarea "hero.attack("gos")"
click at [980, 153] on div "# [PERSON_NAME]ยักษ์โอเกอร์ด้วยชื่อของมัน # ปราบยักษ์โอเกอร์คู่แรก hero . moveR…" at bounding box center [1025, 263] width 260 height 416
click at [981, 142] on div "# [PERSON_NAME]ยักษ์โอเกอร์ด้วยชื่อของมัน # ปราบยักษ์โอเกอร์คู่แรก hero . moveR…" at bounding box center [1025, 263] width 260 height 416
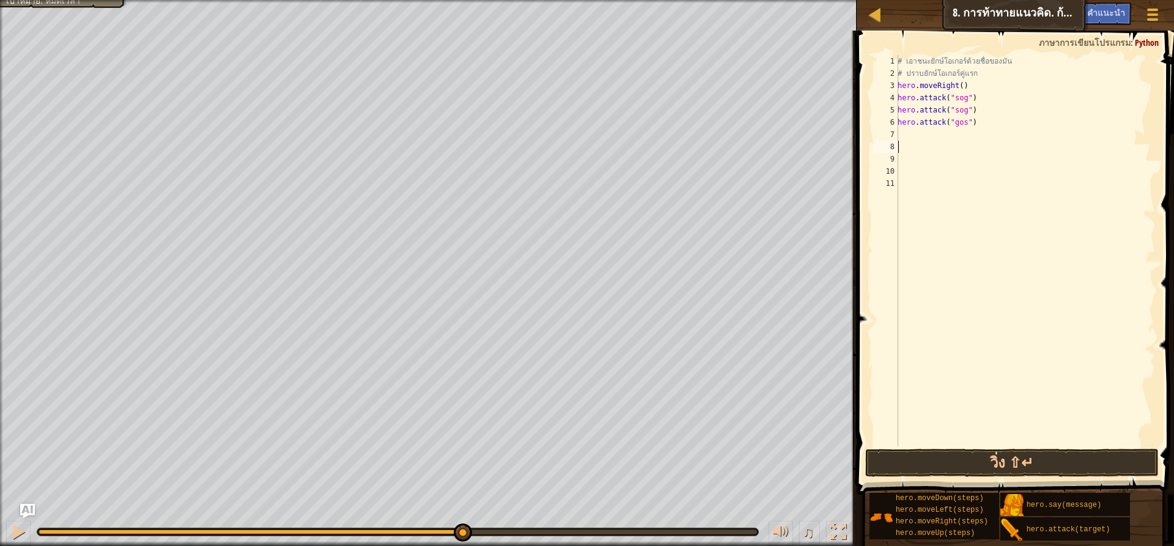
click at [981, 137] on div "# [PERSON_NAME]ยักษ์โอเกอร์ด้วยชื่อของมัน # ปราบยักษ์โอเกอร์คู่แรก hero . moveR…" at bounding box center [1025, 263] width 260 height 416
type textarea "h"
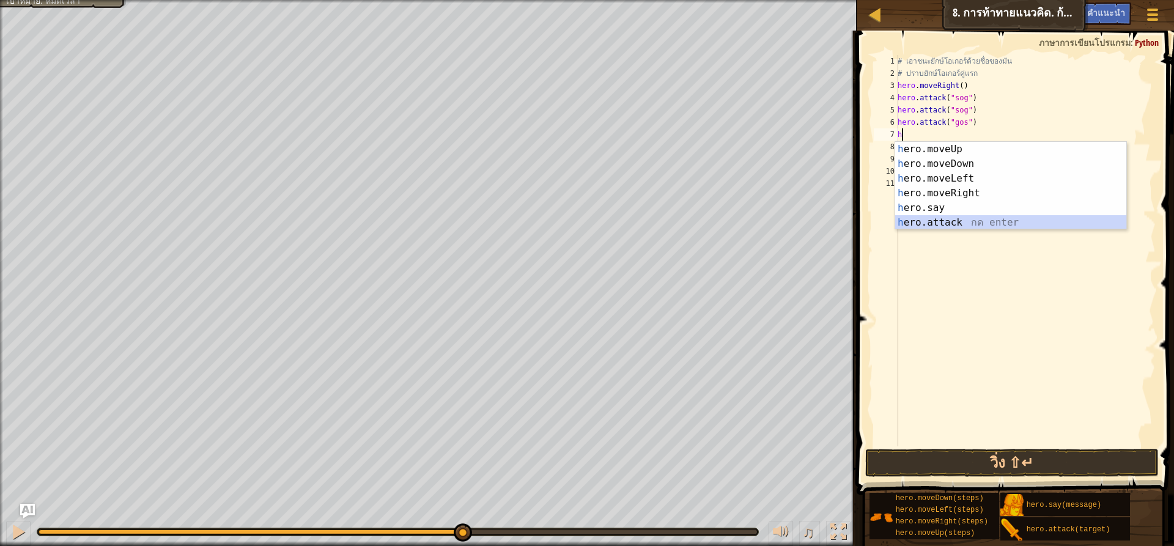
click at [959, 219] on div "h ero.moveUp กด enter h ero.moveDown กด enter h ero.moveLeft กด enter h ero.mov…" at bounding box center [1010, 200] width 231 height 117
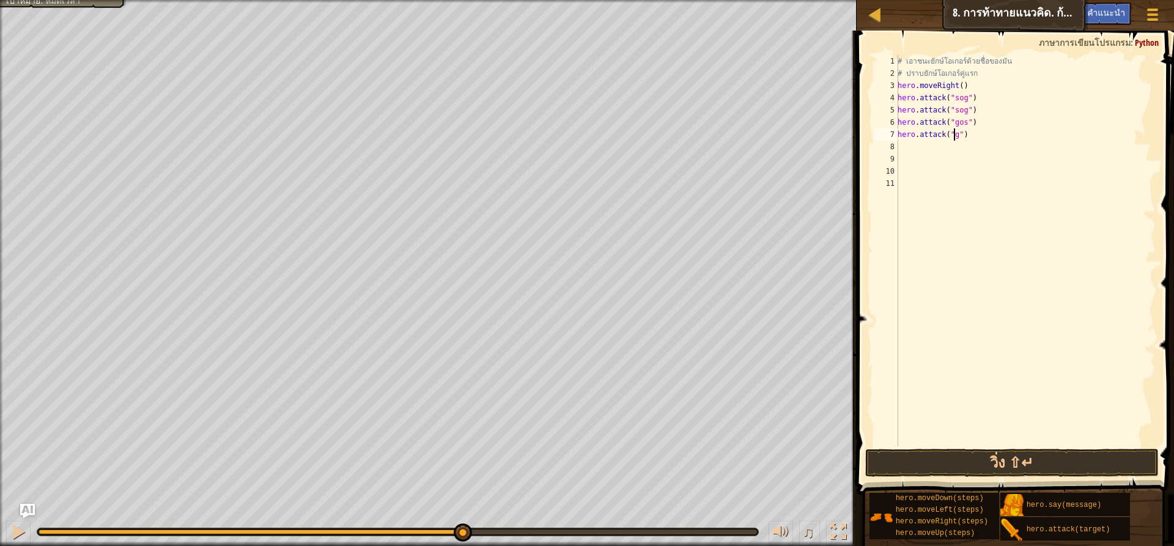
scroll to position [6, 5]
type textarea "hero.attack("gos")"
click at [937, 147] on div "# [PERSON_NAME]ยักษ์โอเกอร์ด้วยชื่อของมัน # ปราบยักษ์โอเกอร์คู่แรก hero . moveR…" at bounding box center [1025, 263] width 260 height 416
type textarea "h"
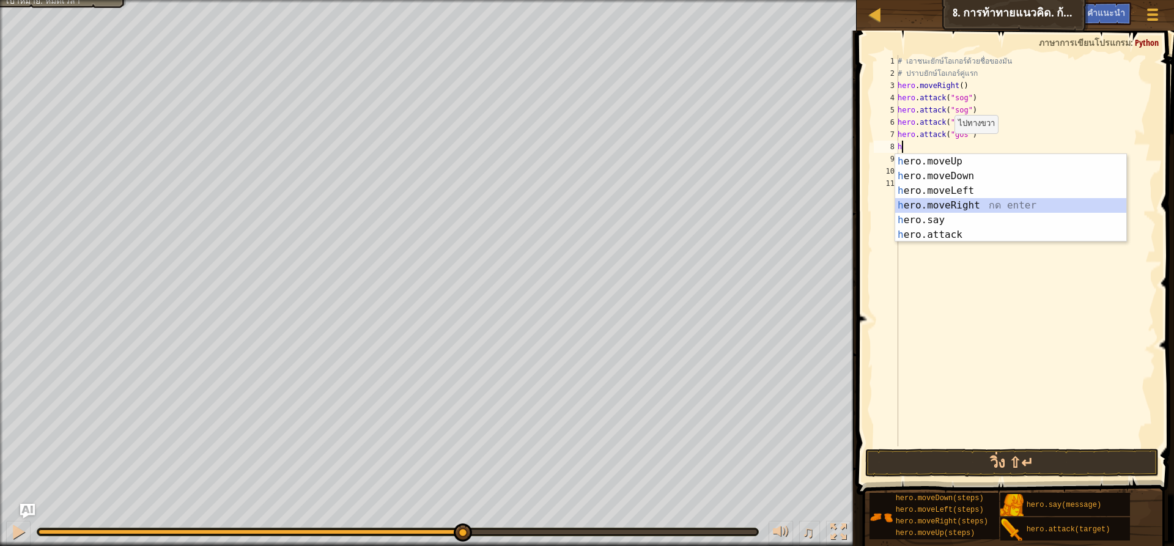
click at [948, 206] on div "h ero.moveUp กด enter h ero.moveDown กด enter h ero.moveLeft กด enter h ero.mov…" at bounding box center [1010, 212] width 231 height 117
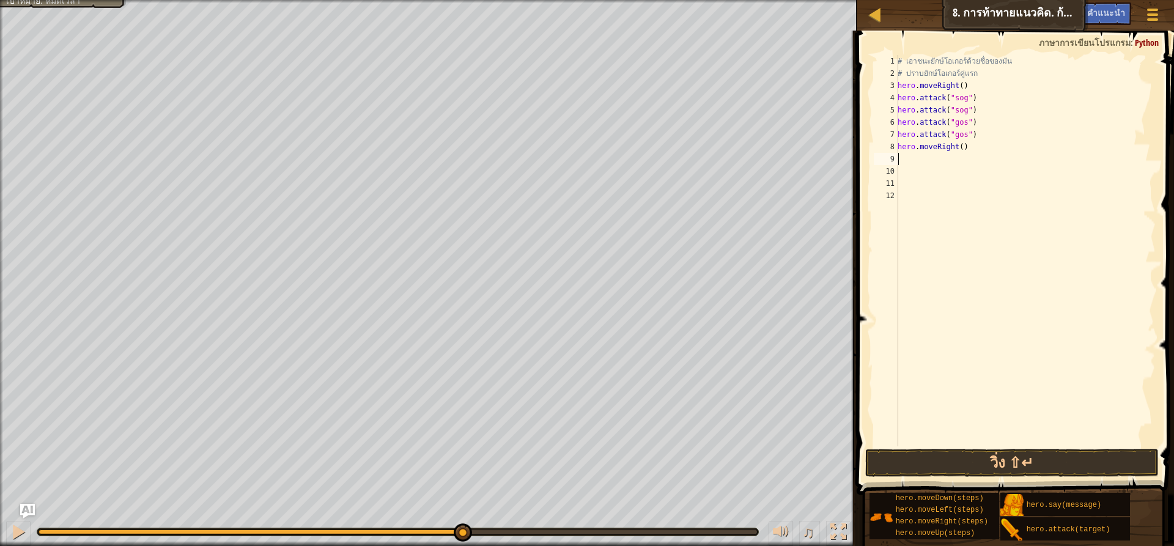
click at [916, 160] on div "# [PERSON_NAME]ยักษ์โอเกอร์ด้วยชื่อของมัน # ปราบยักษ์โอเกอร์คู่แรก hero . moveR…" at bounding box center [1025, 263] width 260 height 416
click at [958, 149] on div "# [PERSON_NAME]ยักษ์โอเกอร์ด้วยชื่อของมัน # ปราบยักษ์โอเกอร์คู่แรก hero . moveR…" at bounding box center [1025, 263] width 260 height 416
type textarea "hero.moveRight(2)"
click at [901, 163] on div "# [PERSON_NAME]ยักษ์โอเกอร์ด้วยชื่อของมัน # ปราบยักษ์โอเกอร์คู่แรก hero . moveR…" at bounding box center [1025, 263] width 260 height 416
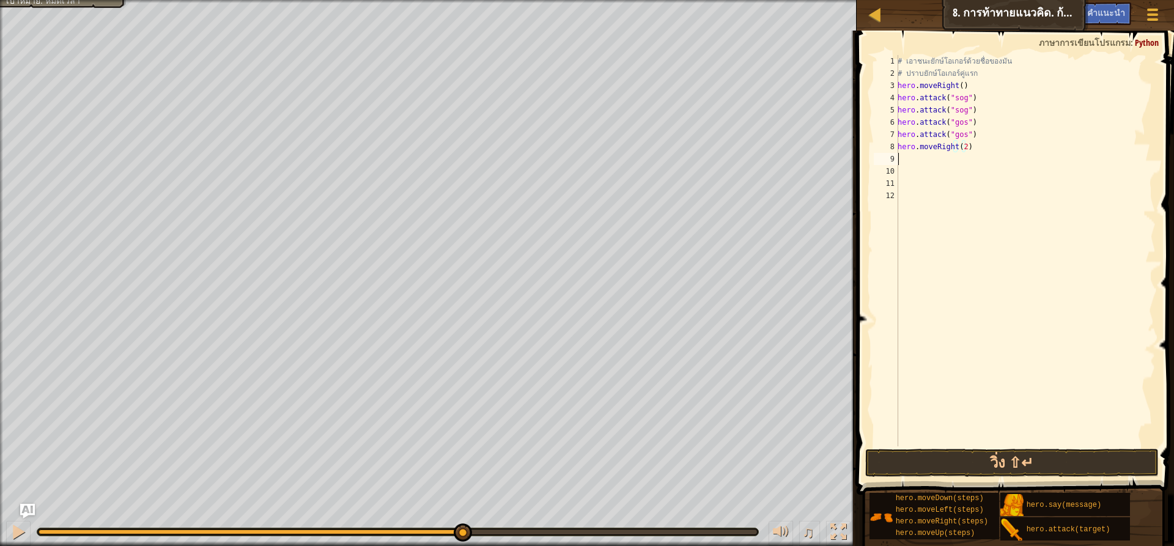
scroll to position [6, 0]
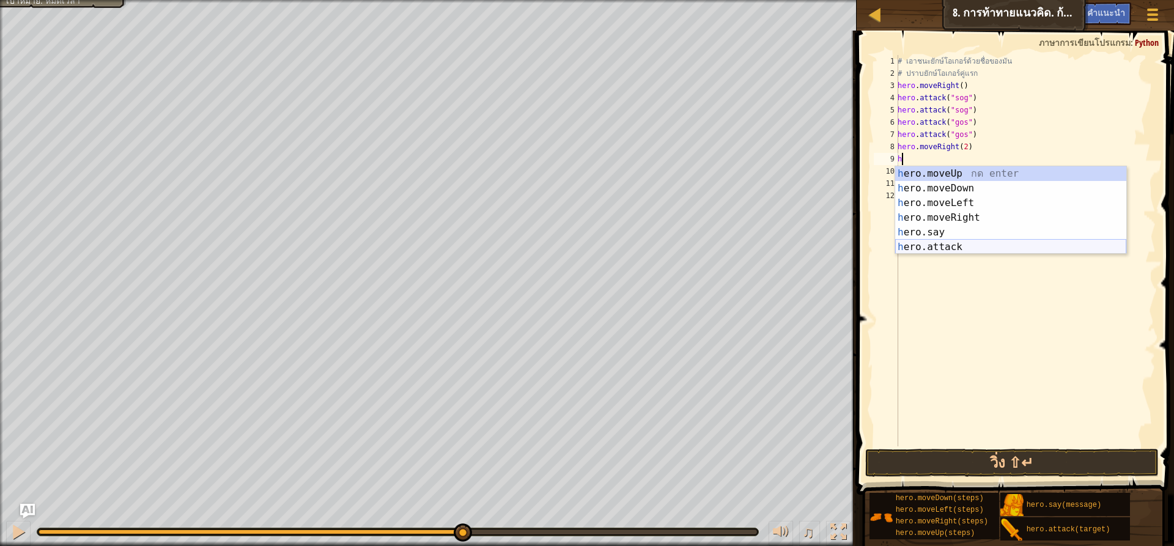
click at [948, 245] on div "h ero.moveUp กด enter h ero.moveDown กด enter h ero.moveLeft กด enter h ero.mov…" at bounding box center [1010, 224] width 231 height 117
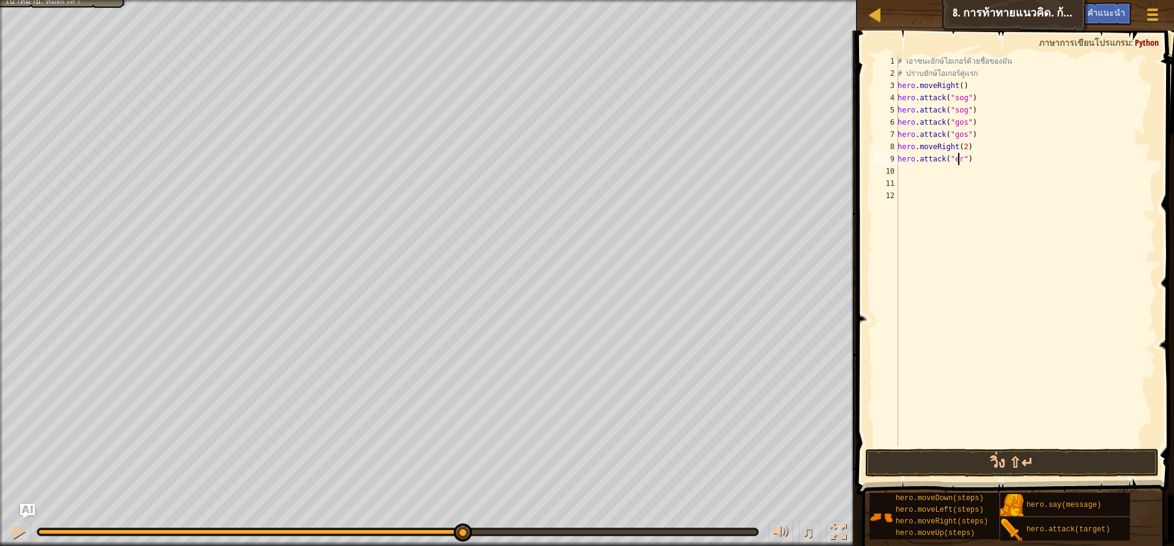
scroll to position [6, 5]
type textarea "hero.attack("ergo")"
click at [901, 172] on div "# [PERSON_NAME]ยักษ์โอเกอร์ด้วยชื่อของมัน # ปราบยักษ์โอเกอร์คู่แรก hero . moveR…" at bounding box center [1025, 263] width 260 height 416
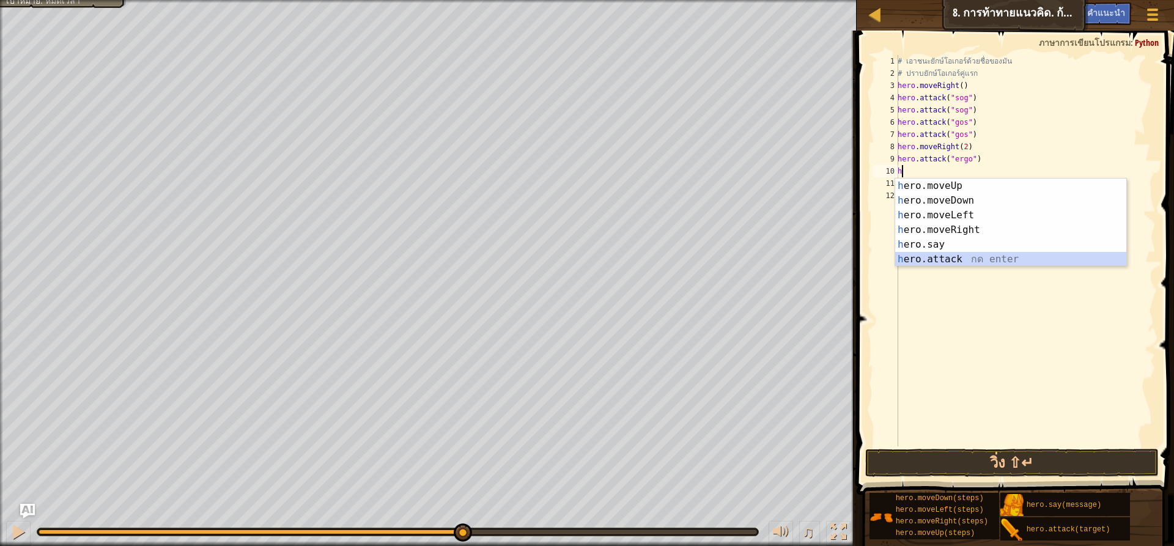
click at [936, 260] on div "h ero.moveUp กด enter h ero.moveDown กด enter h ero.moveLeft กด enter h ero.mov…" at bounding box center [1010, 237] width 231 height 117
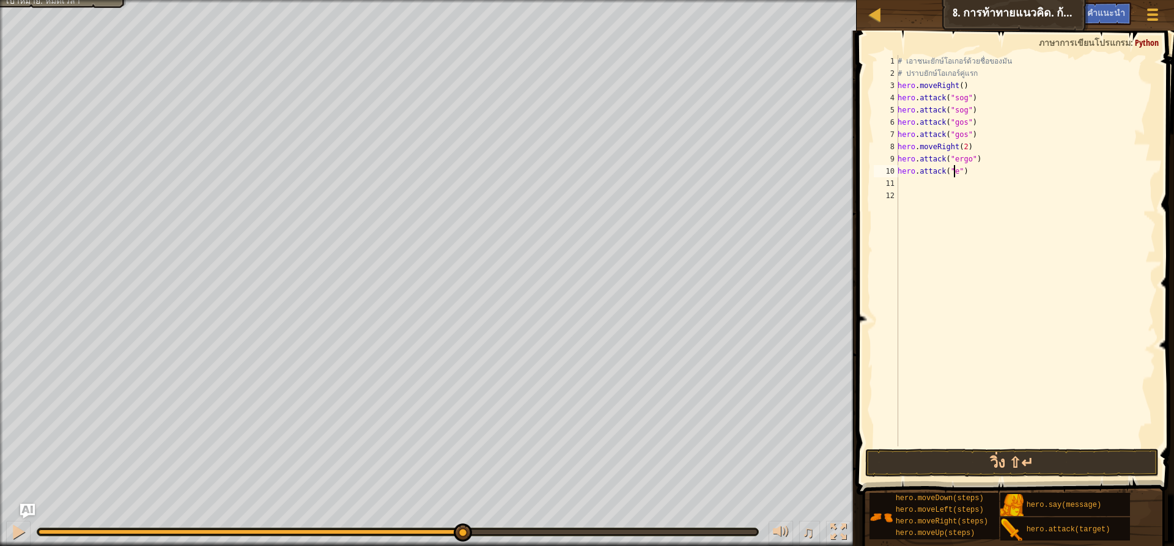
scroll to position [6, 5]
type textarea "hero.attack("ergo")"
click at [919, 182] on div "# [PERSON_NAME]ยักษ์โอเกอร์ด้วยชื่อของมัน # ปราบยักษ์โอเกอร์คู่แรก hero . moveR…" at bounding box center [1025, 263] width 260 height 416
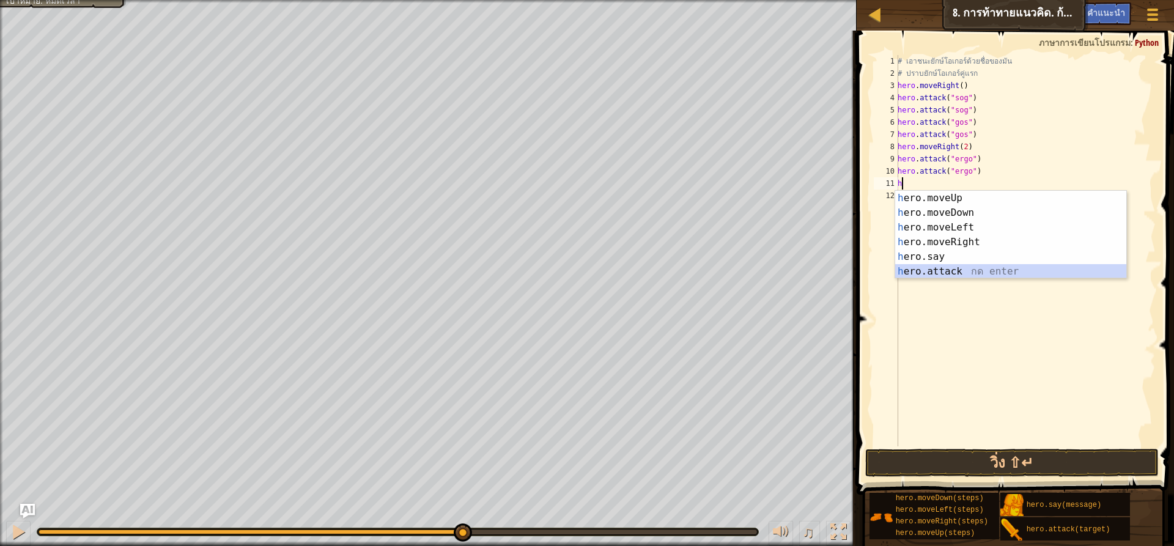
click at [987, 268] on div "h ero.moveUp กด enter h ero.moveDown กด enter h ero.moveLeft กด enter h ero.mov…" at bounding box center [1010, 249] width 231 height 117
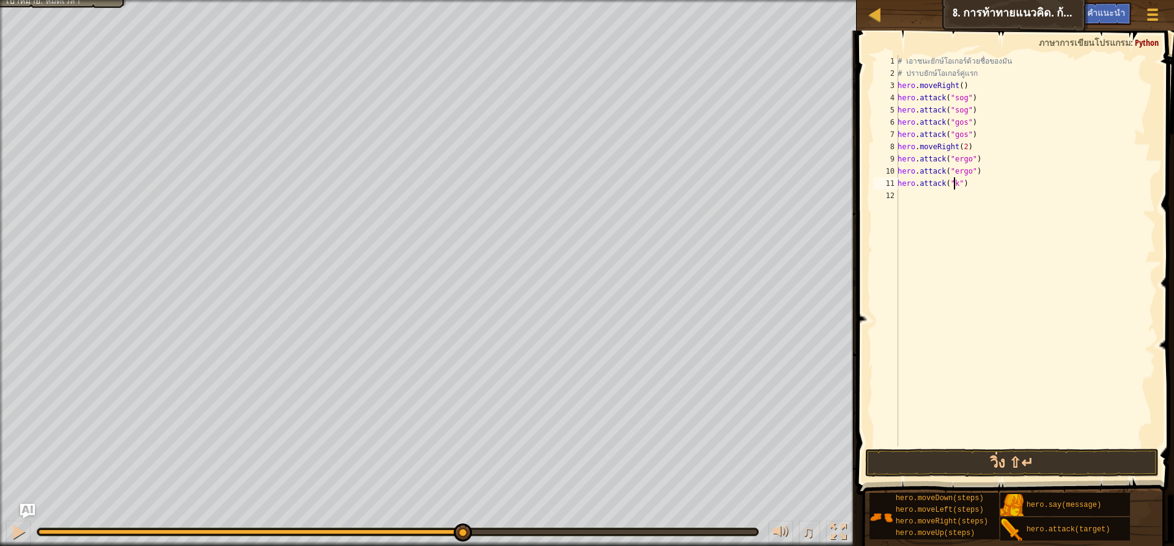
scroll to position [6, 5]
type textarea "hero.attack("kro")"
click at [925, 189] on div "# [PERSON_NAME]ยักษ์โอเกอร์ด้วยชื่อของมัน # ปราบยักษ์โอเกอร์คู่แรก hero . moveR…" at bounding box center [1025, 263] width 260 height 416
click at [926, 192] on div "# [PERSON_NAME]ยักษ์โอเกอร์ด้วยชื่อของมัน # ปราบยักษ์โอเกอร์คู่แรก hero . moveR…" at bounding box center [1025, 263] width 260 height 416
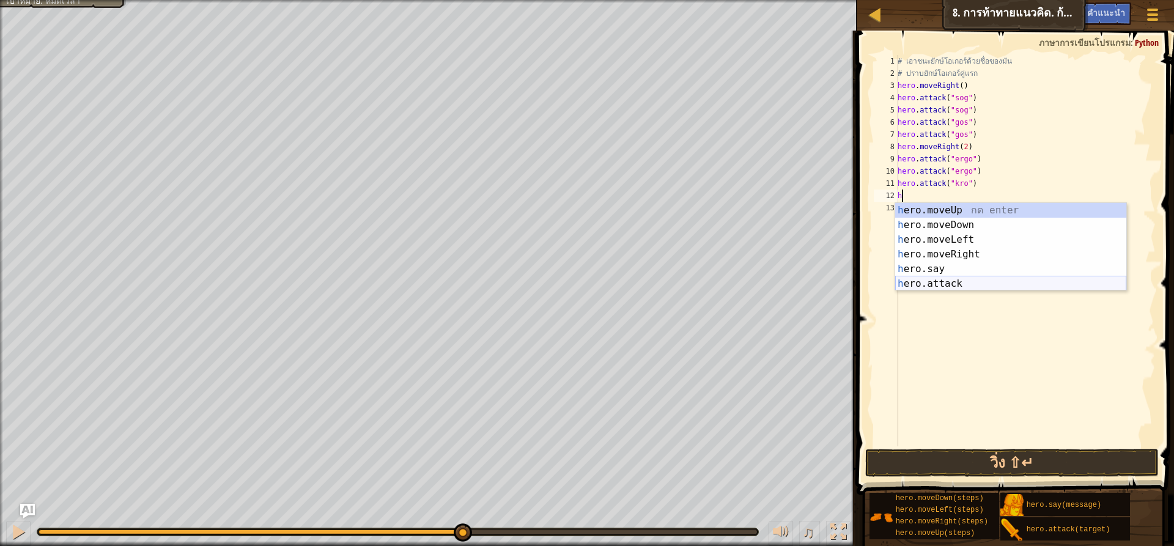
click at [921, 283] on div "h ero.moveUp กด enter h ero.moveDown กด enter h ero.moveLeft กด enter h ero.mov…" at bounding box center [1010, 261] width 231 height 117
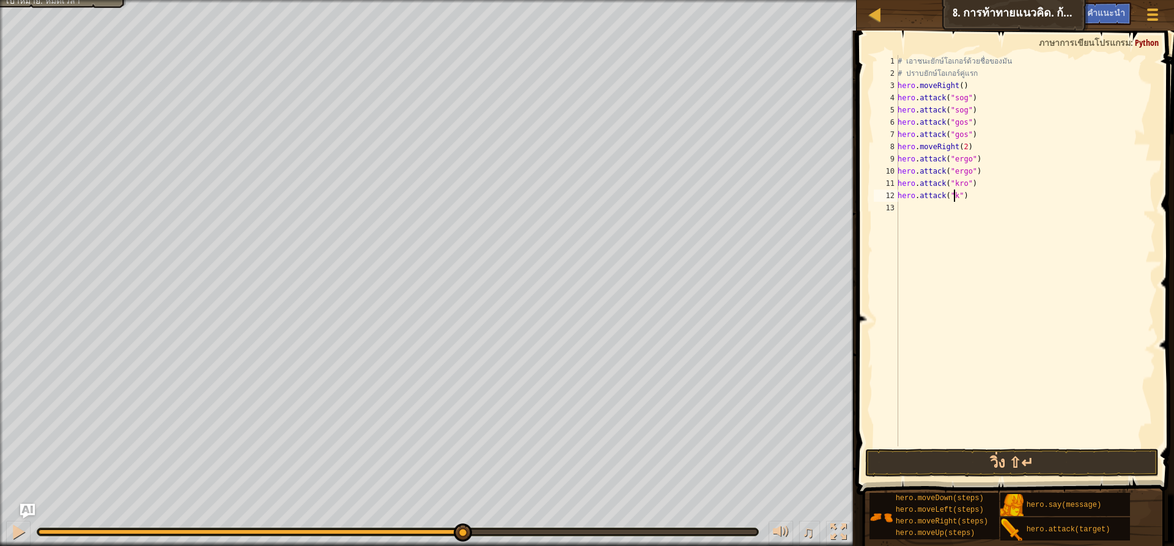
scroll to position [6, 5]
click at [995, 452] on button "วิ่ง ⇧↵" at bounding box center [1011, 463] width 293 height 28
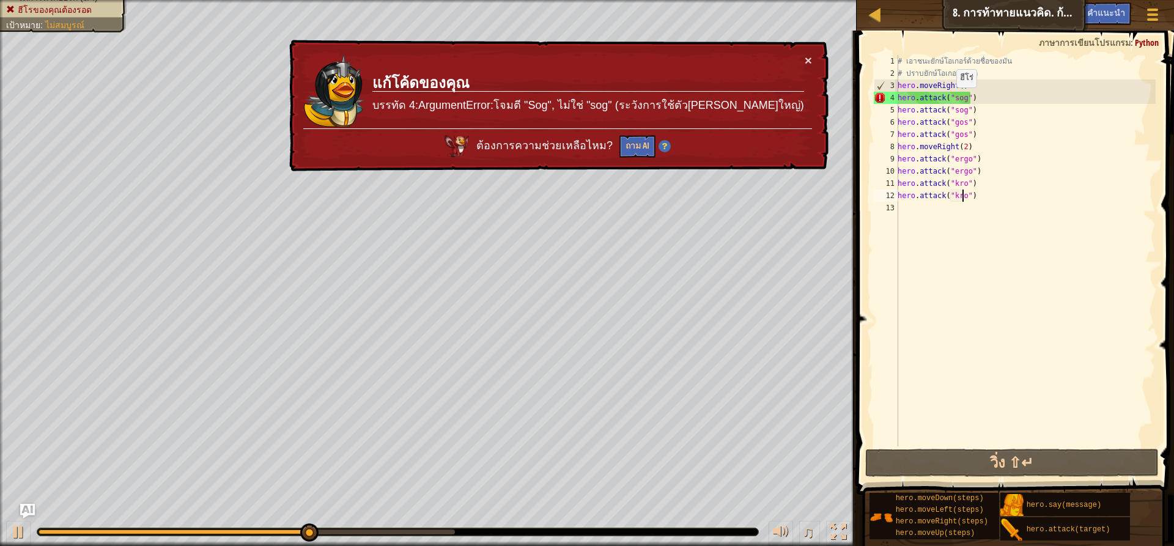
click at [950, 100] on div "# [PERSON_NAME]ยักษ์โอเกอร์ด้วยชื่อของมัน # ปราบยักษ์โอเกอร์คู่แรก hero . moveR…" at bounding box center [1025, 263] width 260 height 416
click at [953, 100] on div "# [PERSON_NAME]ยักษ์โอเกอร์ด้วยชื่อของมัน # ปราบยักษ์โอเกอร์คู่แรก hero . moveR…" at bounding box center [1025, 263] width 260 height 416
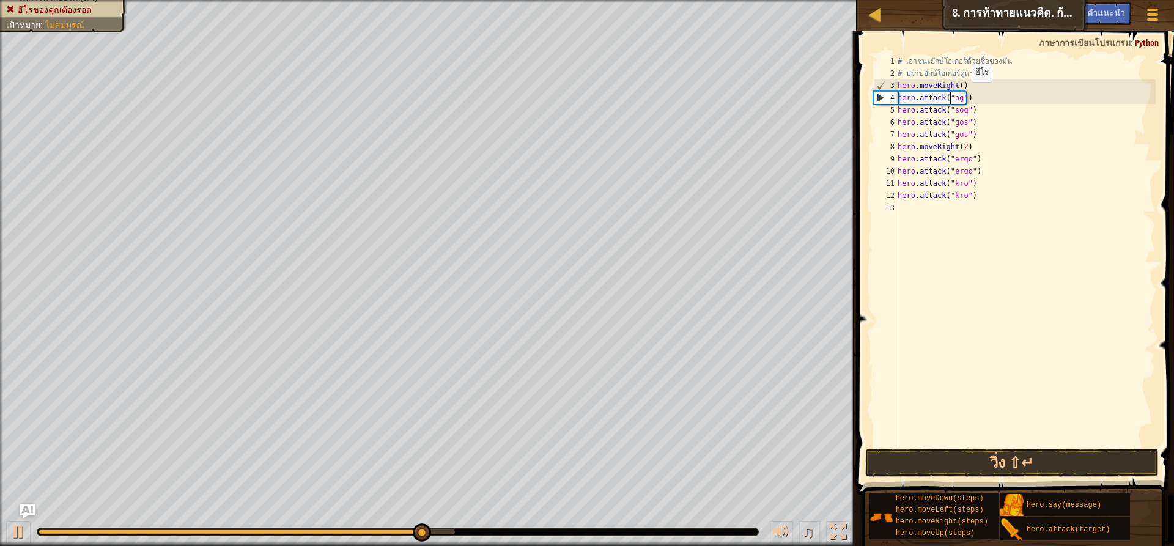
scroll to position [6, 4]
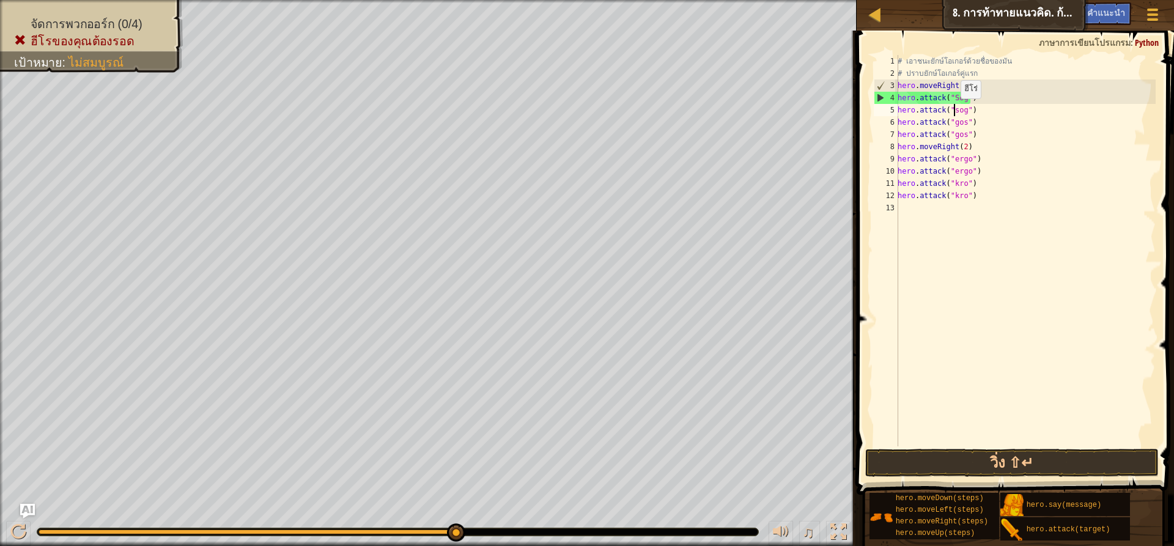
click at [954, 111] on div "# [PERSON_NAME]ยักษ์โอเกอร์ด้วยชื่อของมัน # ปราบยักษ์โอเกอร์คู่แรก hero . moveR…" at bounding box center [1025, 263] width 260 height 416
click at [953, 123] on div "# [PERSON_NAME]ยักษ์โอเกอร์ด้วยชื่อของมัน # ปราบยักษ์โอเกอร์คู่แรก hero . moveR…" at bounding box center [1025, 263] width 260 height 416
click at [953, 133] on div "# [PERSON_NAME]ยักษ์โอเกอร์ด้วยชื่อของมัน # ปราบยักษ์โอเกอร์คู่แรก hero . moveR…" at bounding box center [1025, 263] width 260 height 416
click at [953, 158] on div "# [PERSON_NAME]ยักษ์โอเกอร์ด้วยชื่อของมัน # ปราบยักษ์โอเกอร์คู่แรก hero . moveR…" at bounding box center [1025, 263] width 260 height 416
click at [953, 169] on div "# [PERSON_NAME]ยักษ์โอเกอร์ด้วยชื่อของมัน # ปราบยักษ์โอเกอร์คู่แรก hero . moveR…" at bounding box center [1025, 263] width 260 height 416
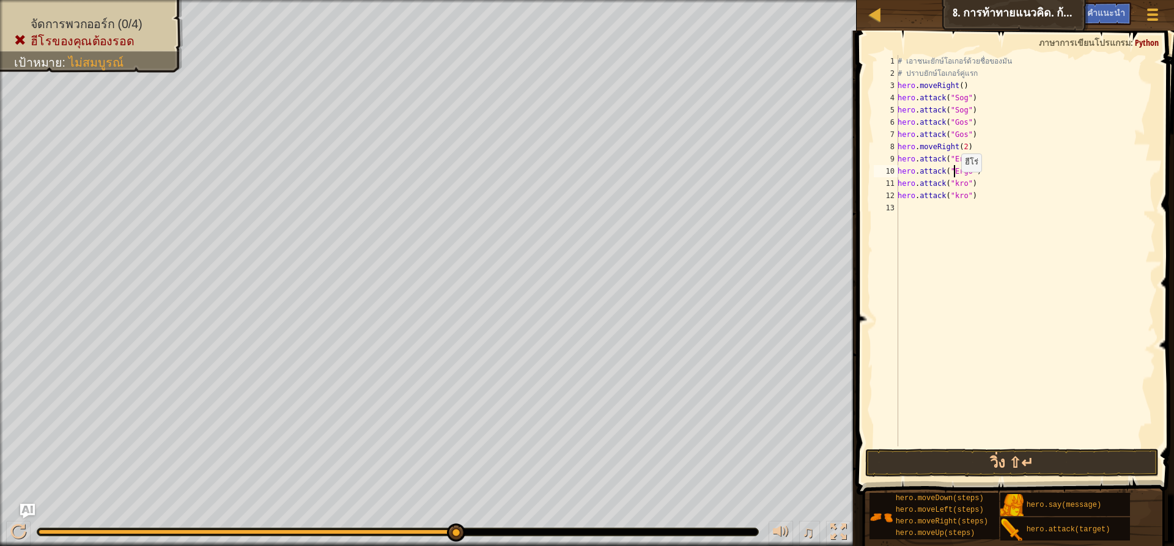
drag, startPoint x: 954, startPoint y: 184, endPoint x: 966, endPoint y: 179, distance: 12.9
click at [956, 183] on div "# [PERSON_NAME]ยักษ์โอเกอร์ด้วยชื่อของมัน # ปราบยักษ์โอเกอร์คู่แรก hero . moveR…" at bounding box center [1025, 263] width 260 height 416
click at [957, 181] on div "# [PERSON_NAME]ยักษ์โอเกอร์ด้วยชื่อของมัน # ปราบยักษ์โอเกอร์คู่แรก hero . moveR…" at bounding box center [1025, 250] width 260 height 391
click at [953, 180] on div "# [PERSON_NAME]ยักษ์โอเกอร์ด้วยชื่อของมัน # ปราบยักษ์โอเกอร์คู่แรก hero . moveR…" at bounding box center [1025, 263] width 260 height 416
click at [954, 196] on div "# [PERSON_NAME]ยักษ์โอเกอร์ด้วยชื่อของมัน # ปราบยักษ์โอเกอร์คู่แรก hero . moveR…" at bounding box center [1025, 263] width 260 height 416
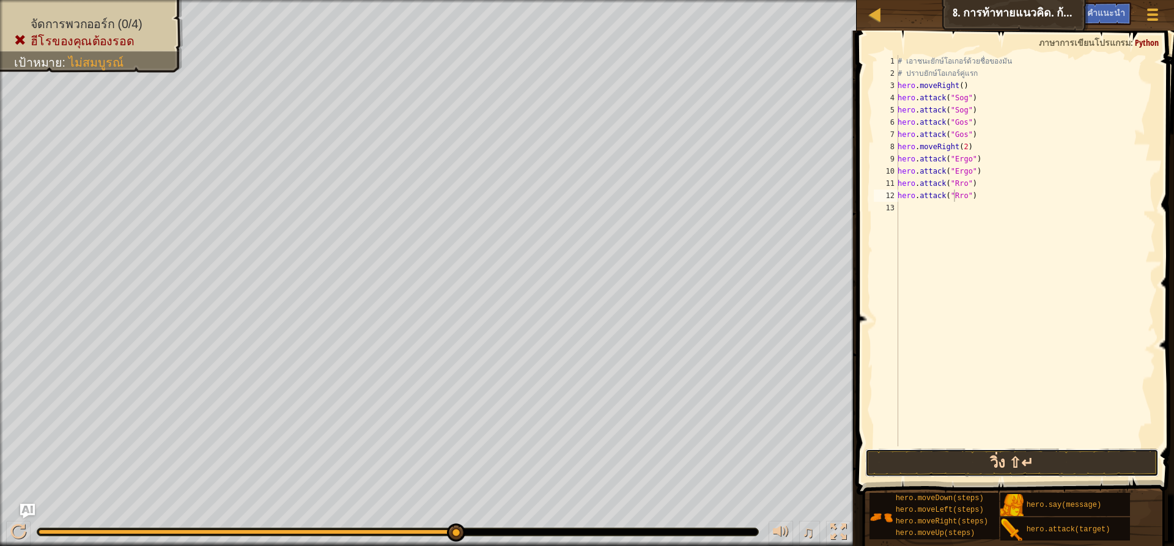
click at [1008, 448] on div "hero.attack("Rro") 1 2 3 4 5 6 7 8 9 10 11 12 13 # [PERSON_NAME]ยักษ์โอเกอร์ด้ว…" at bounding box center [1013, 287] width 321 height 500
click at [1039, 459] on button "วิ่ง ⇧↵" at bounding box center [1011, 463] width 293 height 28
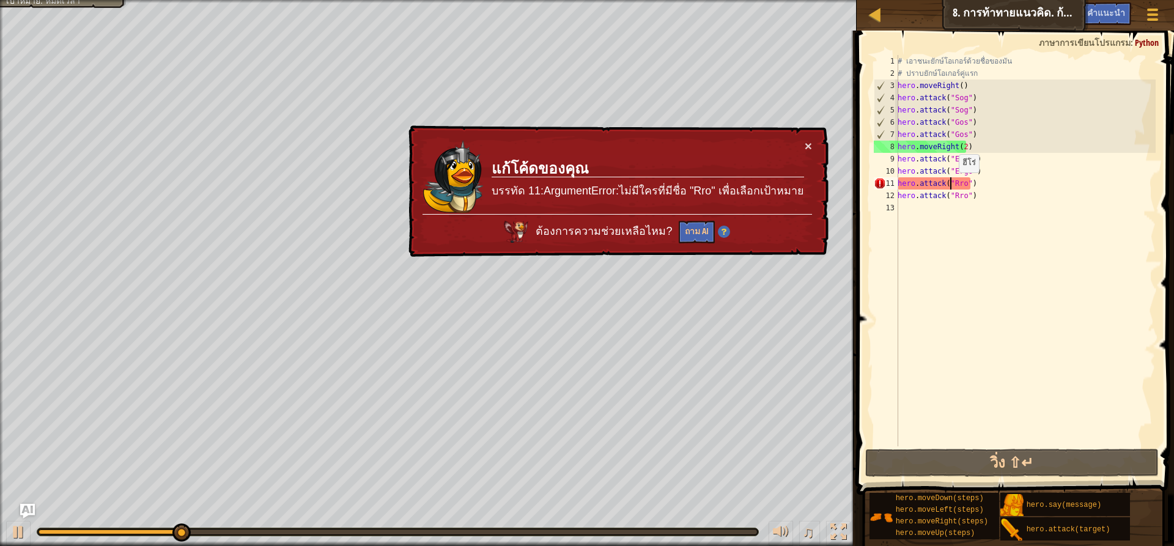
click at [952, 185] on div "# [PERSON_NAME]ยักษ์โอเกอร์ด้วยชื่อของมัน # ปราบยักษ์โอเกอร์คู่แรก hero . moveR…" at bounding box center [1025, 263] width 260 height 416
click at [956, 183] on div "# [PERSON_NAME]ยักษ์โอเกอร์ด้วยชื่อของมัน # ปราบยักษ์โอเกอร์คู่แรก hero . moveR…" at bounding box center [1025, 263] width 260 height 416
click at [953, 185] on div "# [PERSON_NAME]ยักษ์โอเกอร์ด้วยชื่อของมัน # ปราบยักษ์โอเกอร์คู่แรก hero . moveR…" at bounding box center [1025, 263] width 260 height 416
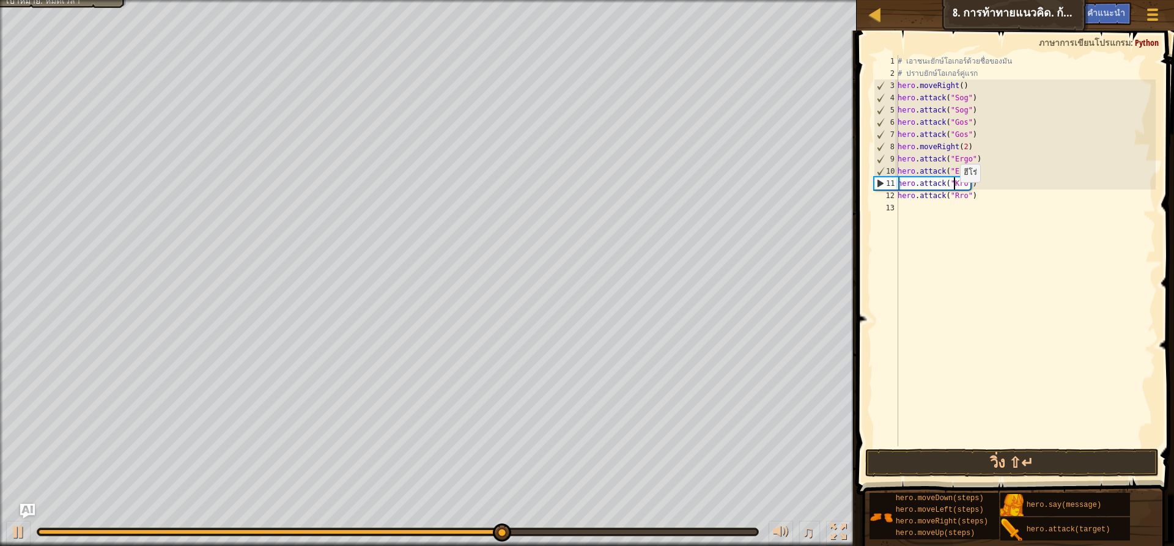
click at [953, 194] on div "# [PERSON_NAME]ยักษ์โอเกอร์ด้วยชื่อของมัน # ปราบยักษ์โอเกอร์คู่แรก hero . moveR…" at bounding box center [1025, 263] width 260 height 416
type textarea "hero.attack("Kro")"
click at [1080, 463] on button "วิ่ง ⇧↵" at bounding box center [1011, 463] width 293 height 28
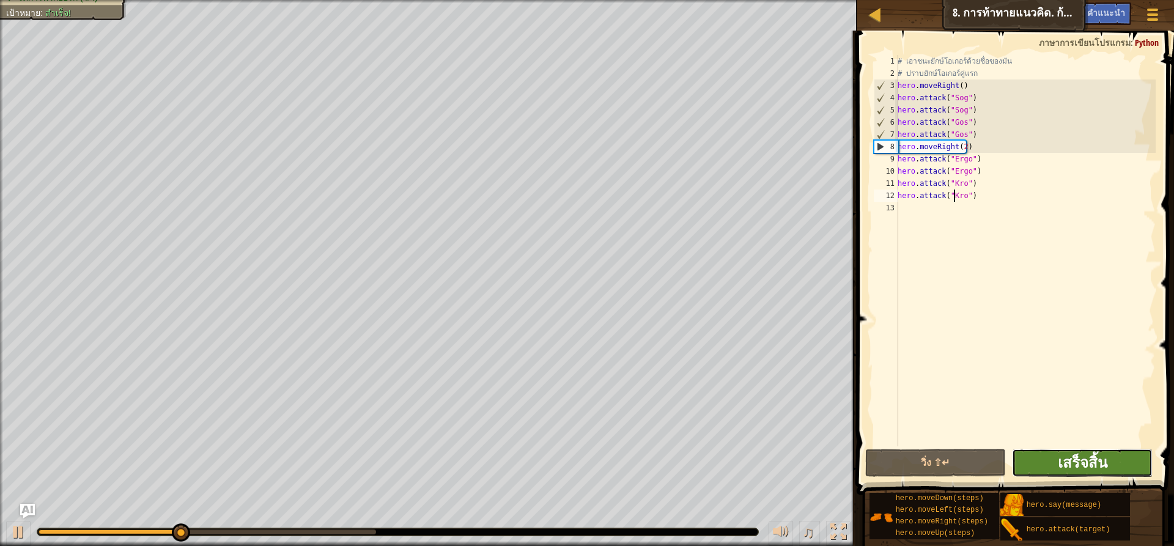
click at [1063, 456] on span "เสร็จสิ้น" at bounding box center [1083, 462] width 50 height 20
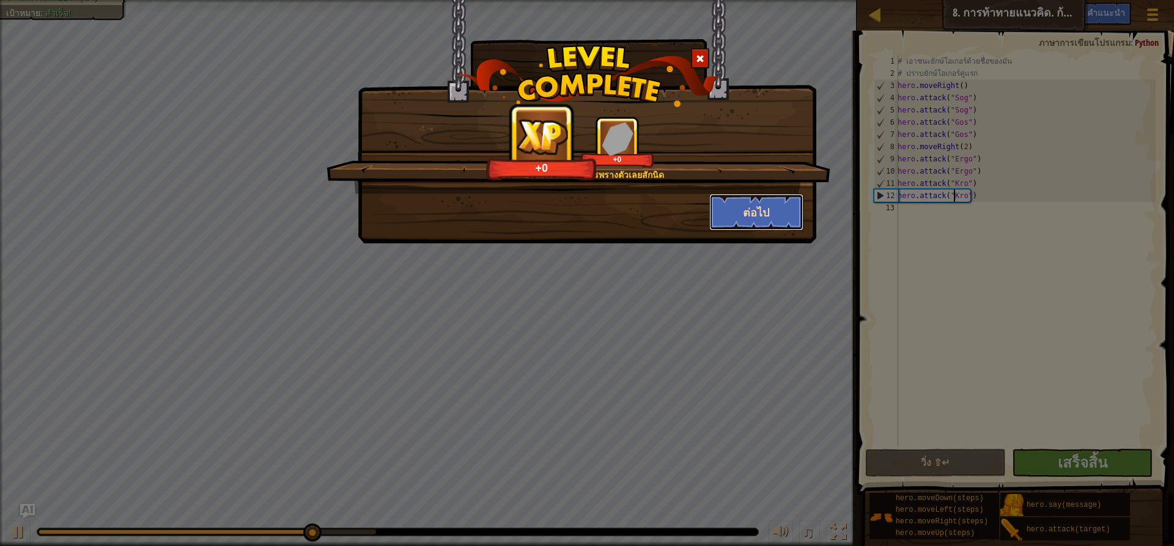
click at [770, 212] on button "ต่อไป" at bounding box center [756, 212] width 95 height 37
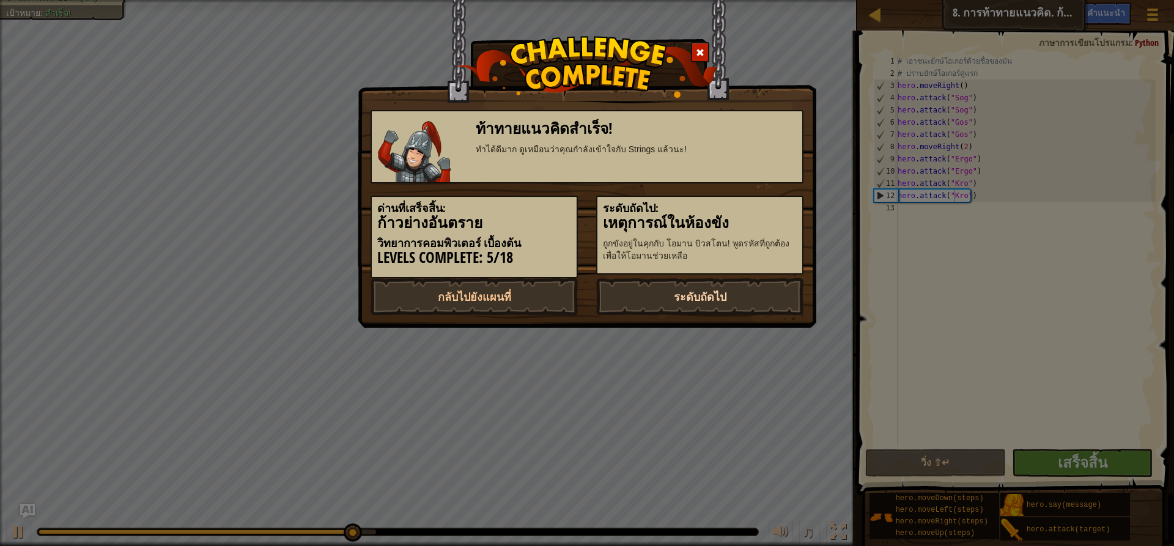
click at [739, 301] on link "ระดับถัดไป" at bounding box center [699, 296] width 207 height 37
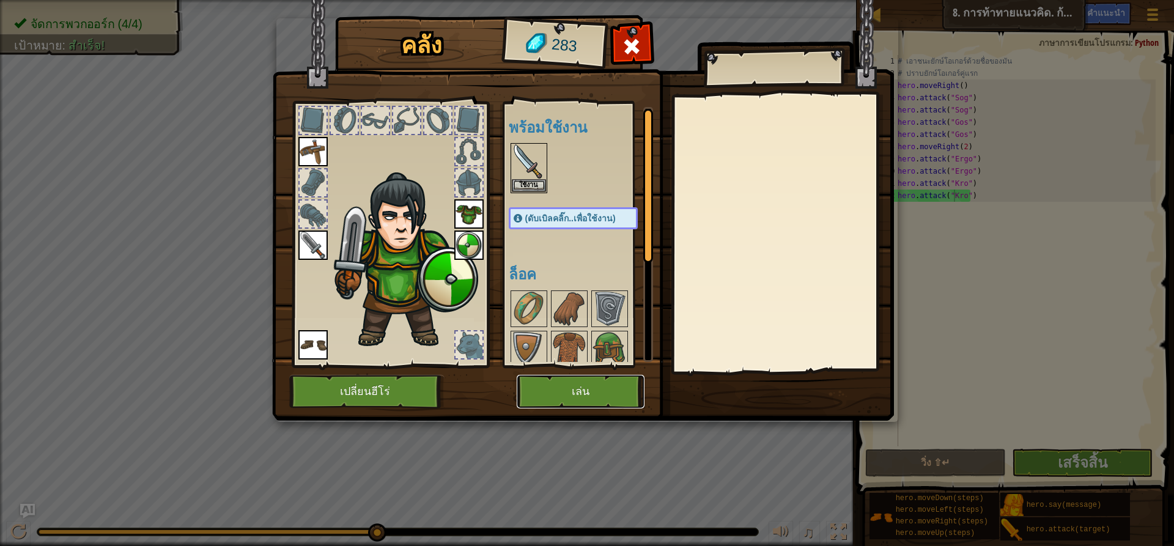
click at [626, 393] on button "เล่น" at bounding box center [581, 392] width 128 height 34
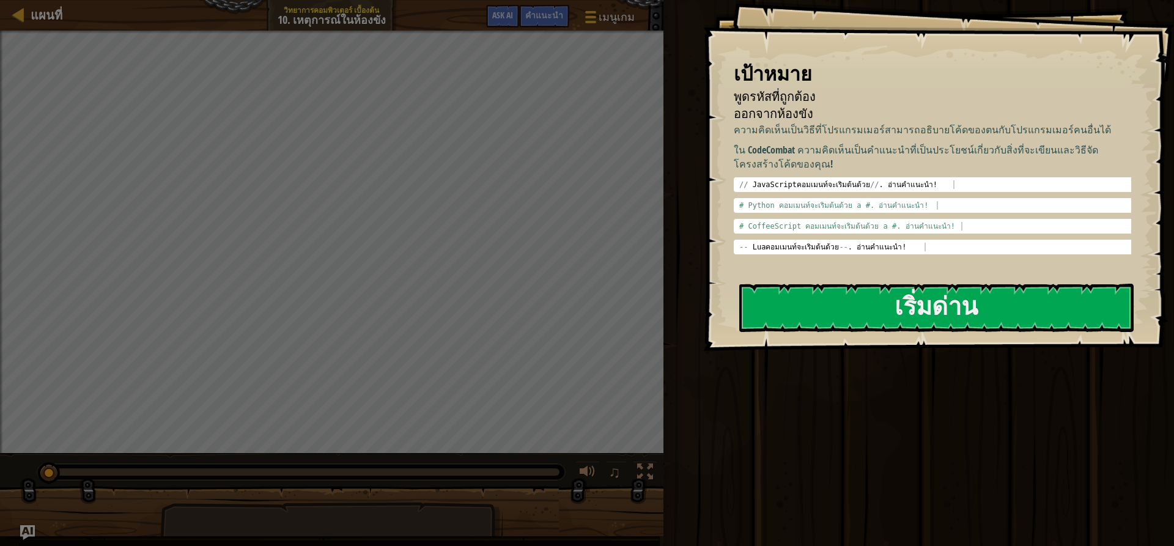
drag, startPoint x: 1039, startPoint y: 97, endPoint x: 747, endPoint y: 115, distance: 292.2
click at [747, 115] on span "ออกจากห้องขัง" at bounding box center [773, 113] width 79 height 17
click at [763, 302] on button "เริ่มด่าน" at bounding box center [936, 308] width 394 height 48
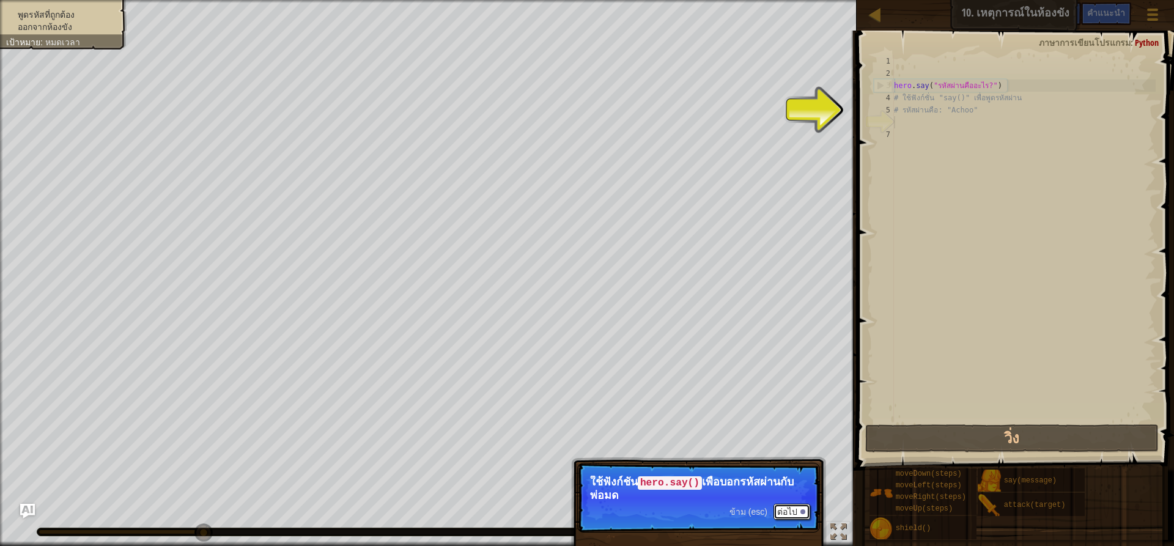
click at [786, 511] on button "ต่อไป" at bounding box center [791, 512] width 37 height 16
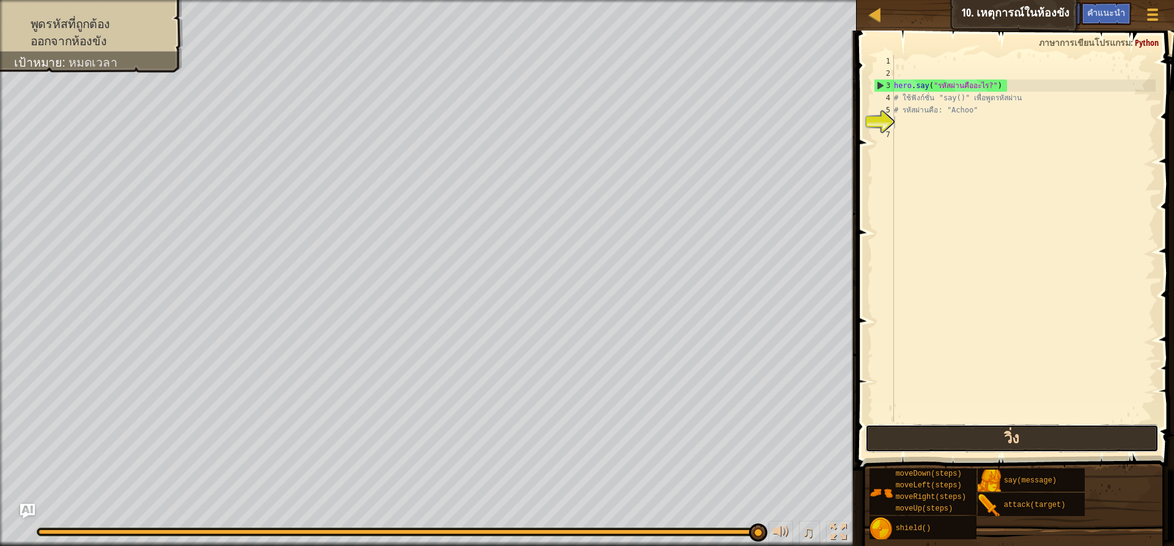
click at [918, 432] on button "วิ่ง" at bounding box center [1011, 438] width 293 height 28
drag, startPoint x: 691, startPoint y: 528, endPoint x: 698, endPoint y: 529, distance: 7.4
click at [696, 529] on div at bounding box center [397, 531] width 721 height 7
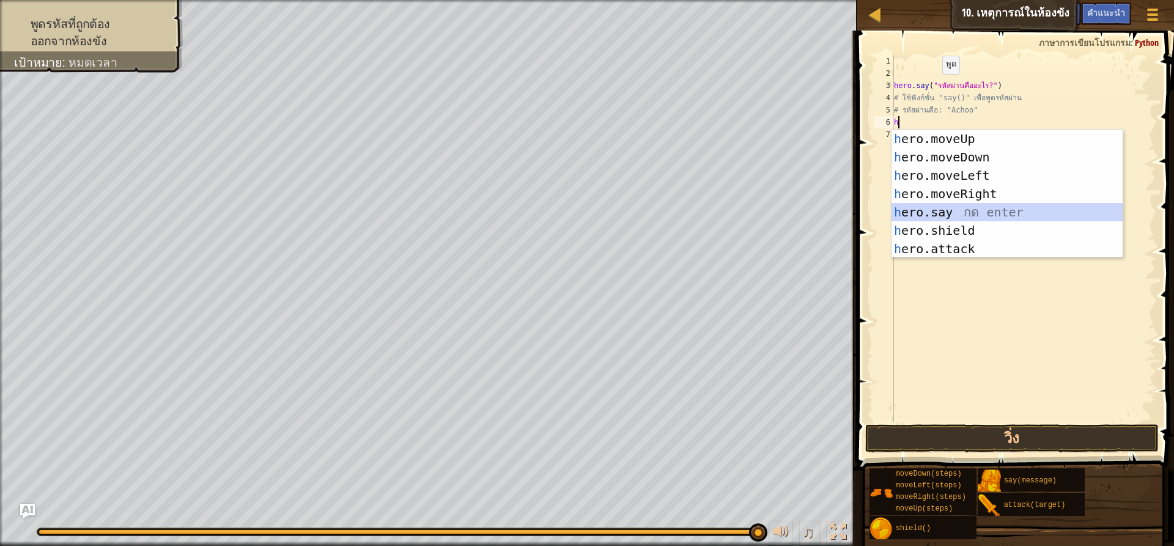
click at [922, 216] on div "h ero.moveUp กด enter h ero.moveDown กด enter h ero.moveLeft กด enter h ero.mov…" at bounding box center [1006, 212] width 231 height 165
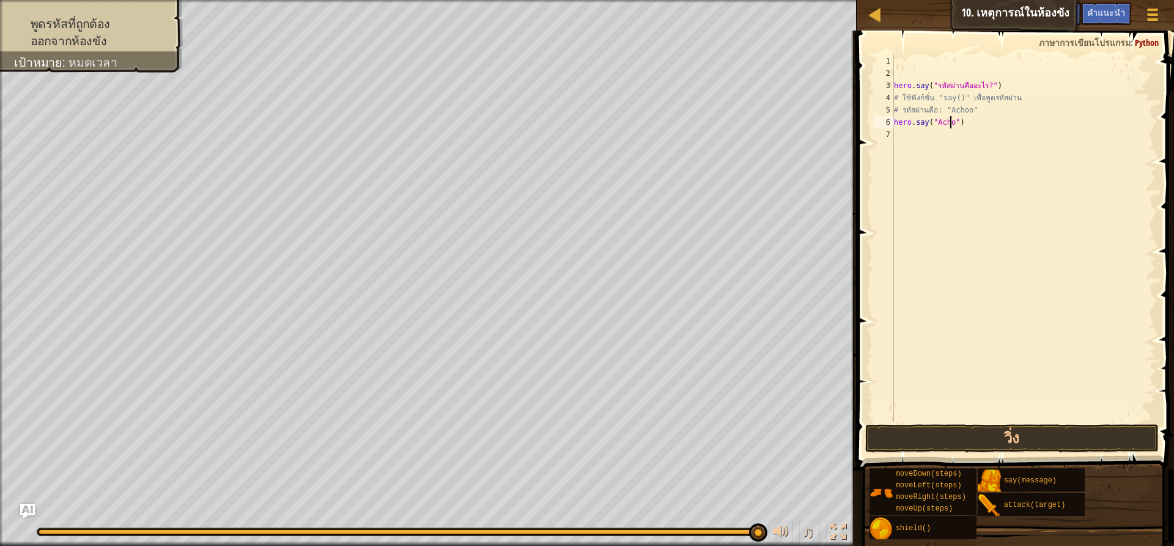
scroll to position [6, 5]
type textarea "hero.say("Achoo")"
click at [890, 434] on button "วิ่ง" at bounding box center [1011, 438] width 293 height 28
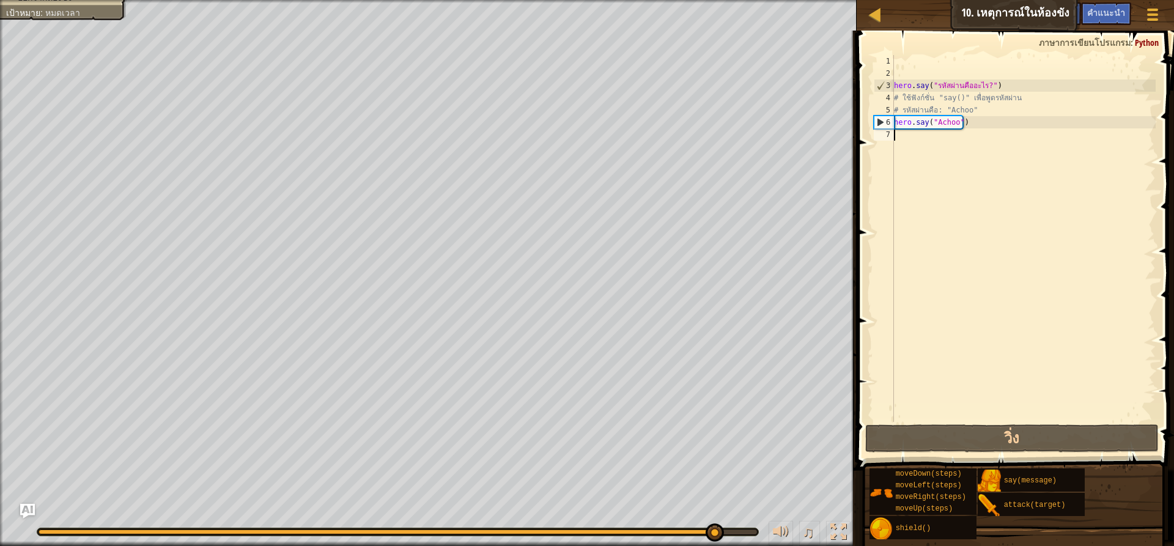
click at [896, 135] on div "hero . say ( "รหัสผ่านคืออะไร?" ) # ใช้ฟังก์ชั่น "say()" เพื่อพูดรหัสผ่าน # รหั…" at bounding box center [1023, 250] width 264 height 391
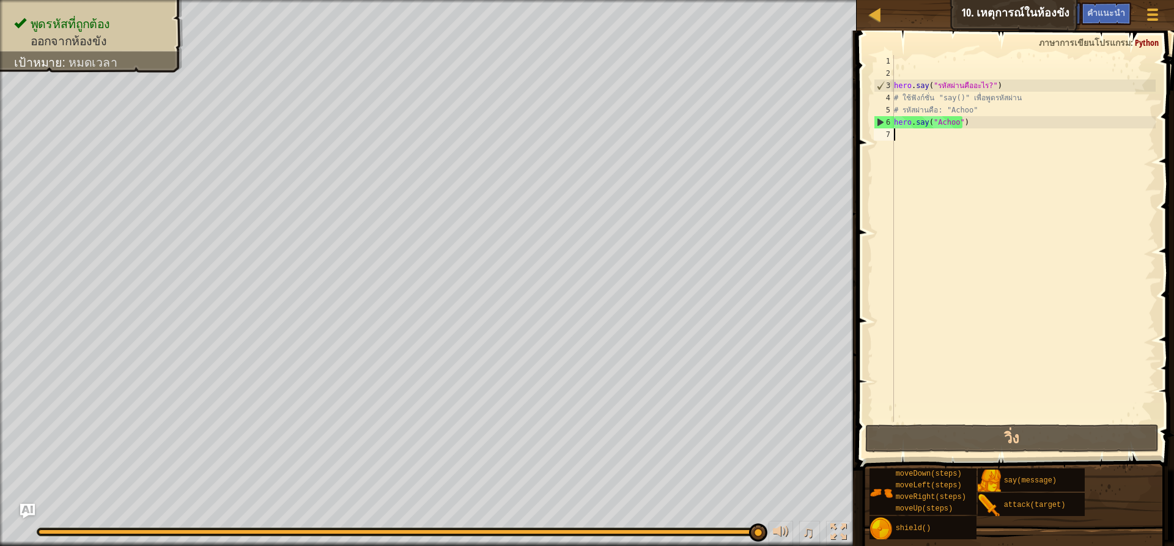
type textarea "h"
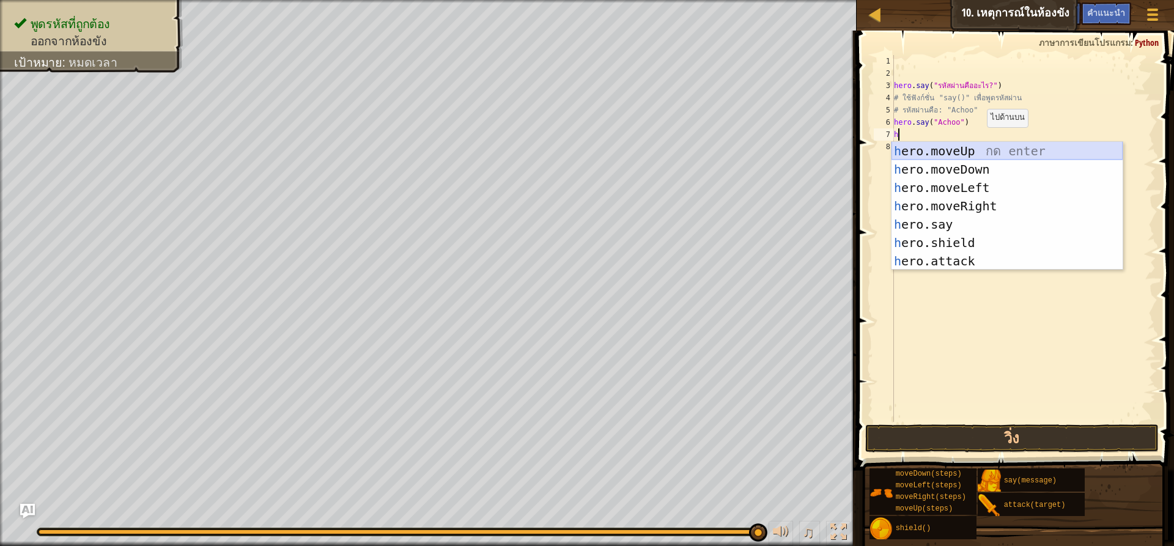
click at [973, 147] on div "h ero.moveUp กด enter h ero.moveDown กด enter h ero.moveLeft กด enter h ero.mov…" at bounding box center [1006, 224] width 231 height 165
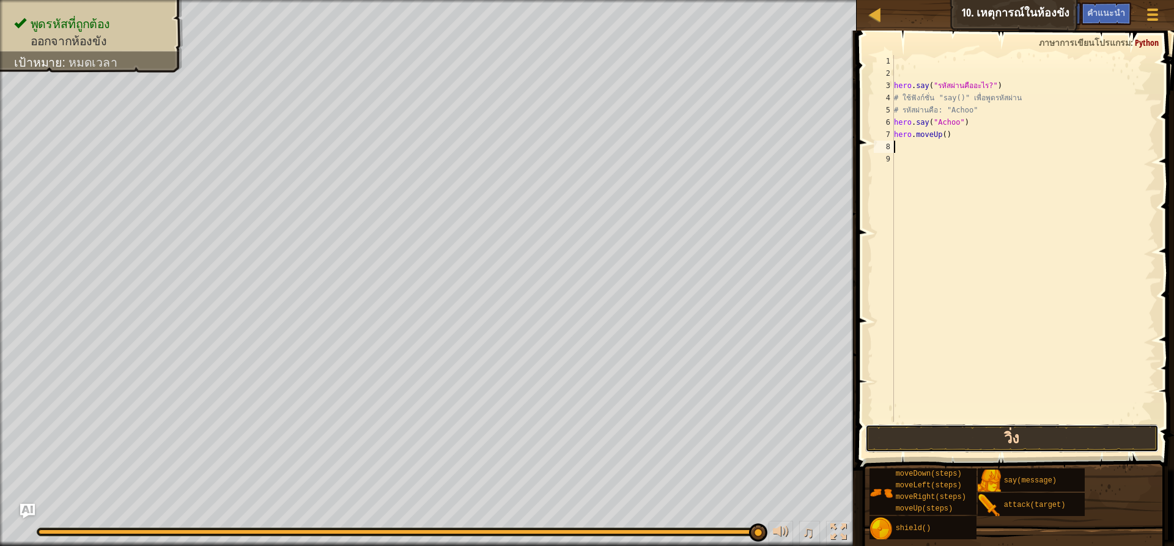
click at [903, 427] on button "วิ่ง" at bounding box center [1011, 438] width 293 height 28
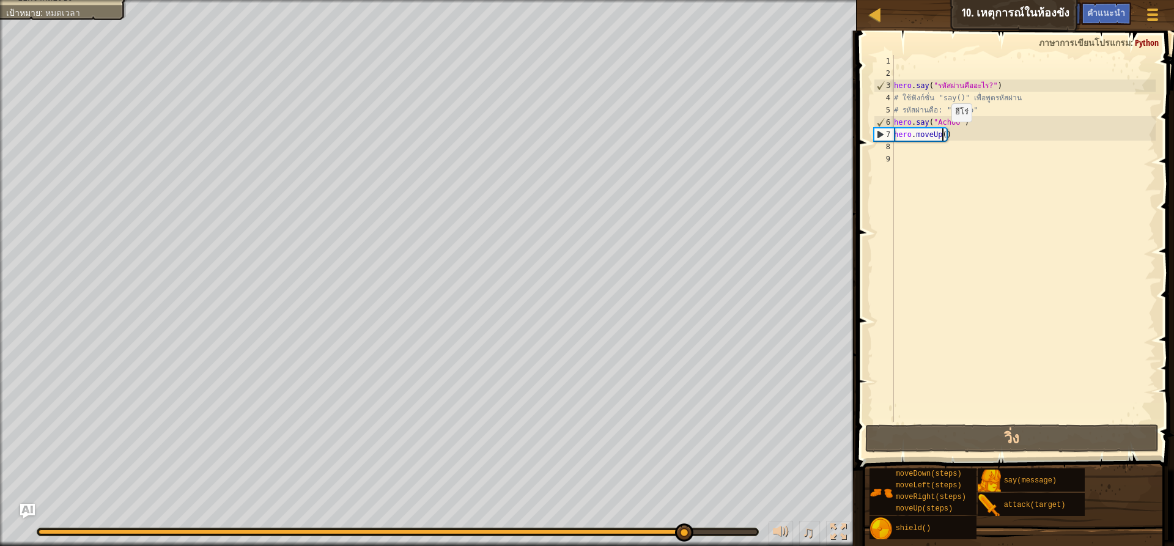
drag, startPoint x: 941, startPoint y: 134, endPoint x: 950, endPoint y: 142, distance: 12.1
click at [942, 134] on div "hero . say ( "รหัสผ่านคืออะไร?" ) # ใช้ฟังก์ชั่น "say()" เพื่อพูดรหัสผ่าน # รหั…" at bounding box center [1023, 250] width 264 height 391
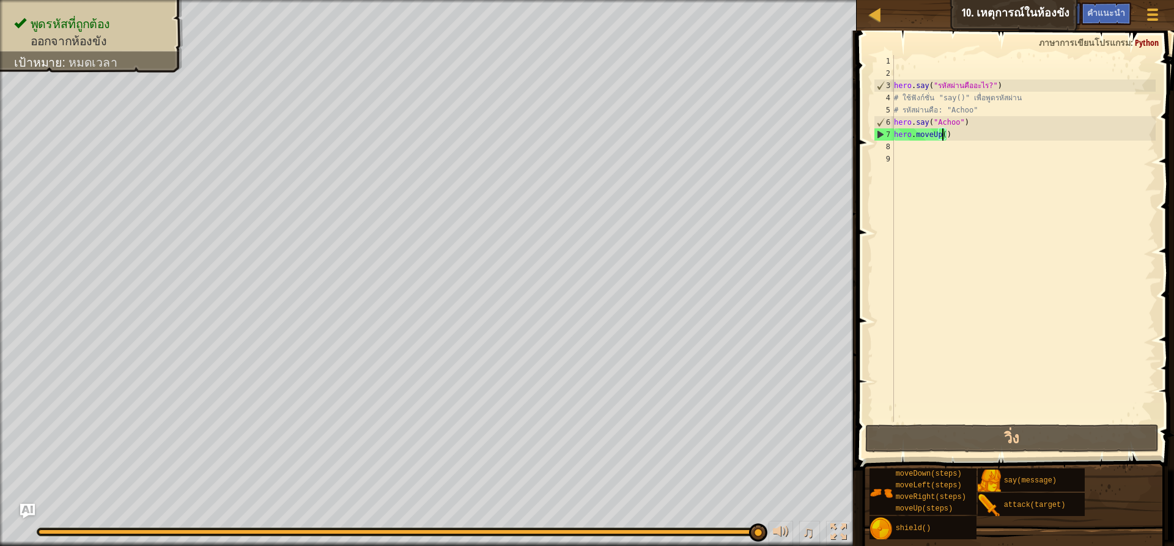
scroll to position [6, 4]
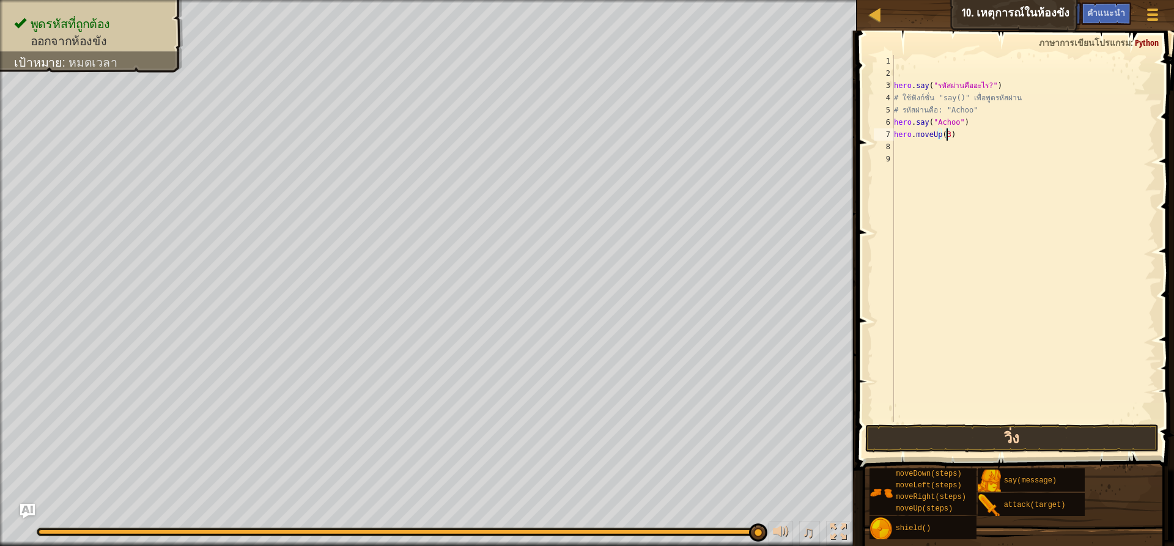
type textarea "hero.moveUp(3)"
click at [926, 427] on button "วิ่ง" at bounding box center [1011, 438] width 293 height 28
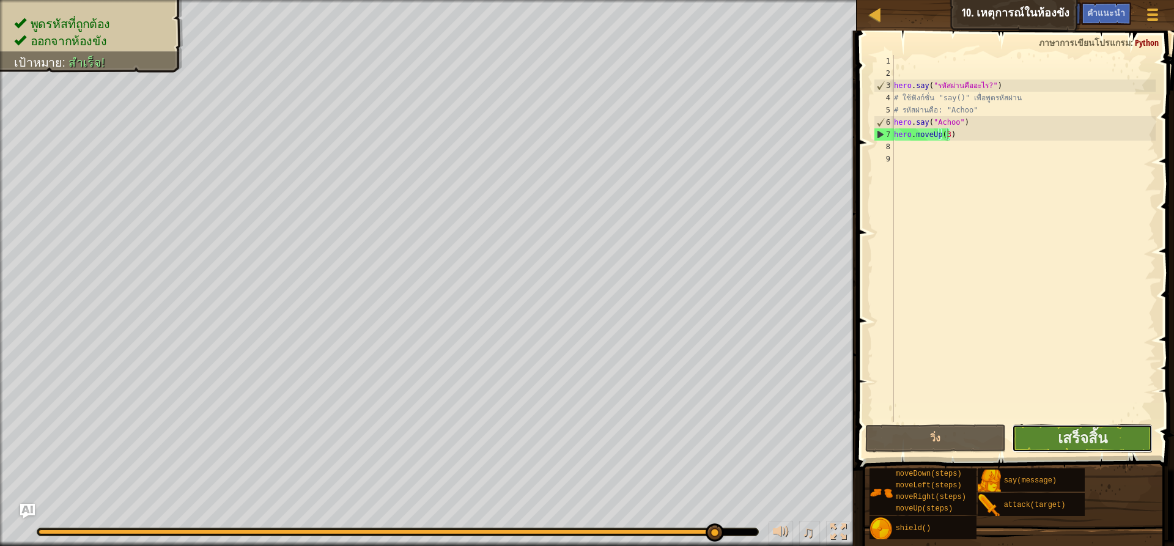
click at [1047, 438] on button "เสร็จสิ้น" at bounding box center [1082, 438] width 141 height 28
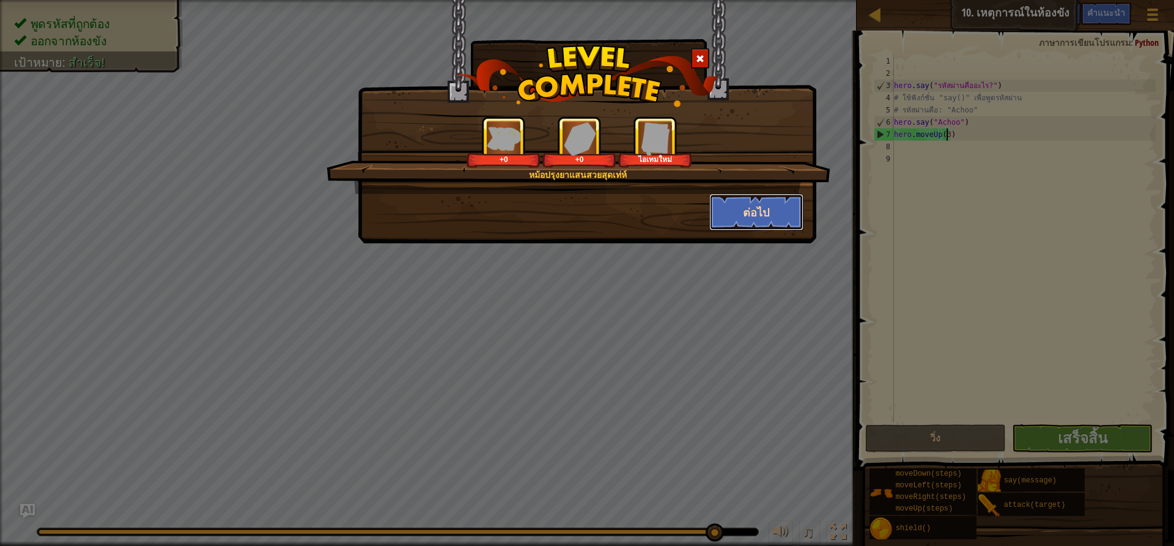
click at [735, 206] on button "ต่อไป" at bounding box center [756, 212] width 95 height 37
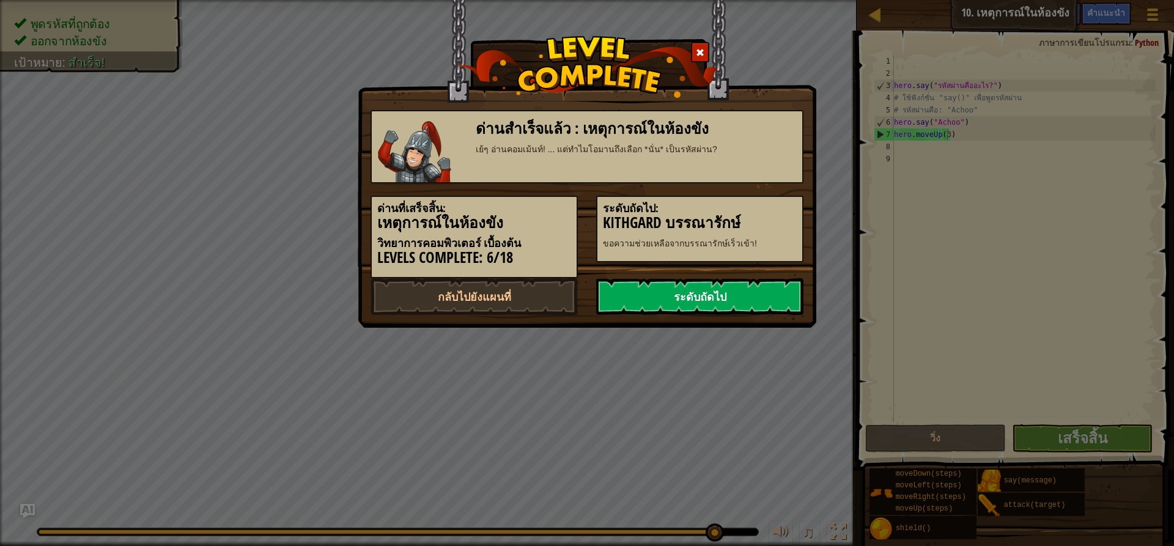
click at [747, 295] on link "ระดับถัดไป" at bounding box center [699, 296] width 207 height 37
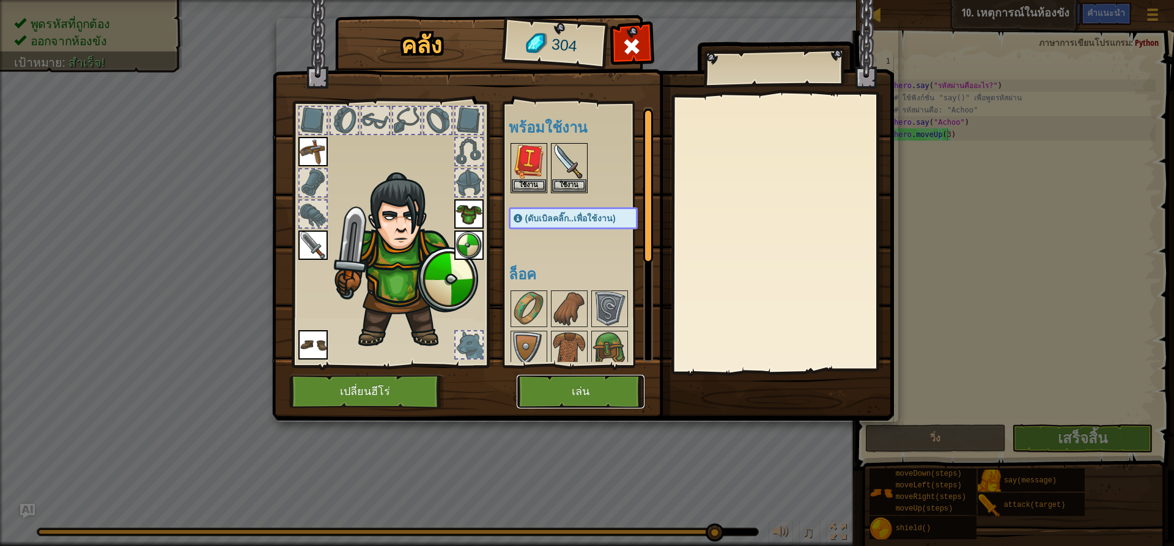
click at [581, 393] on button "เล่น" at bounding box center [581, 392] width 128 height 34
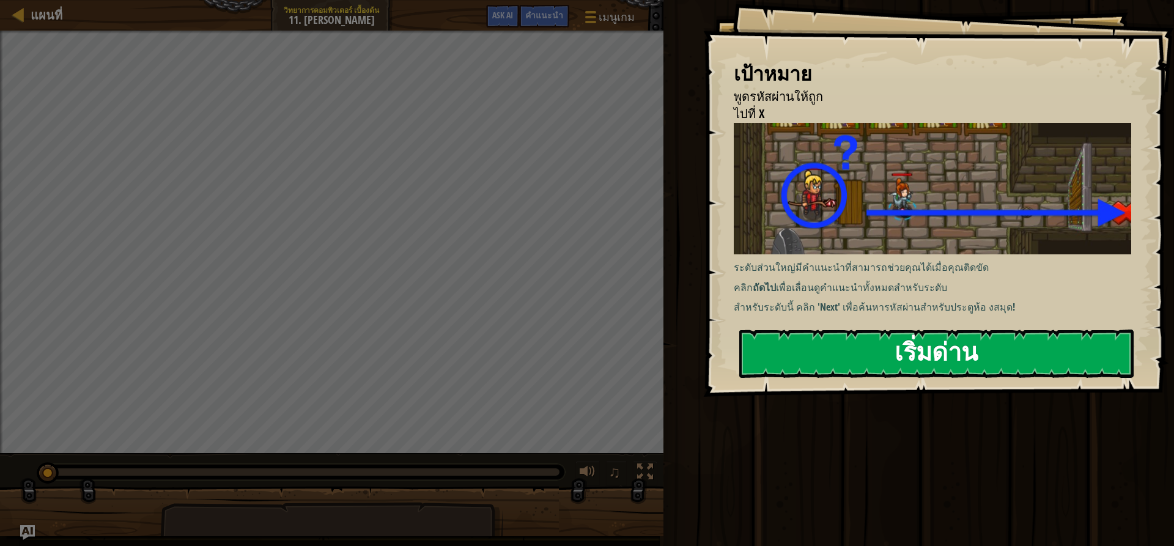
click at [865, 352] on button "เริ่มด่าน" at bounding box center [936, 354] width 394 height 48
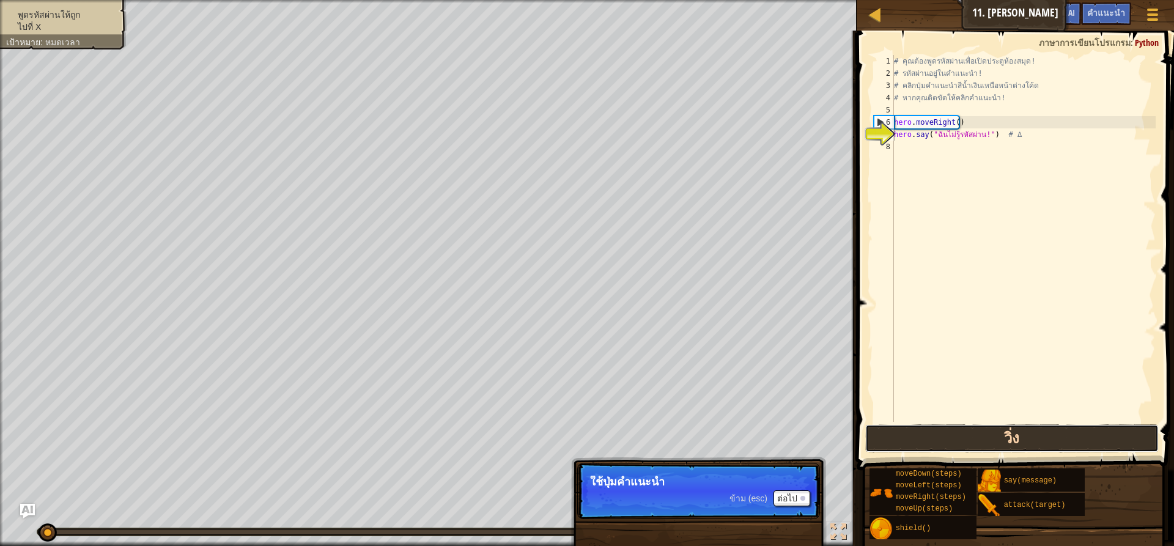
click at [899, 432] on button "วิ่ง" at bounding box center [1011, 438] width 293 height 28
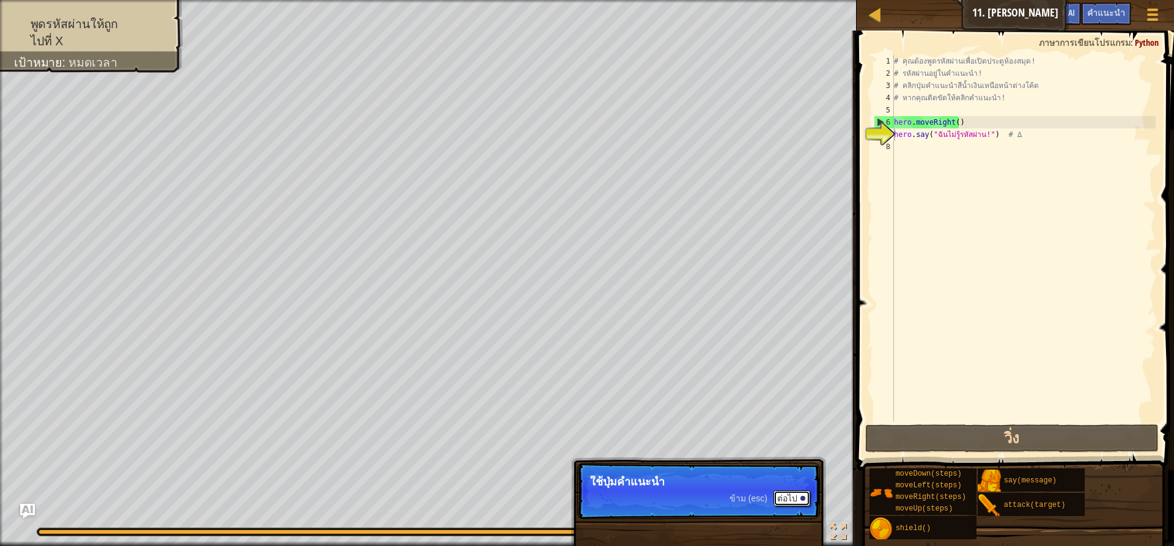
click at [790, 498] on button "ต่อไป" at bounding box center [791, 498] width 37 height 16
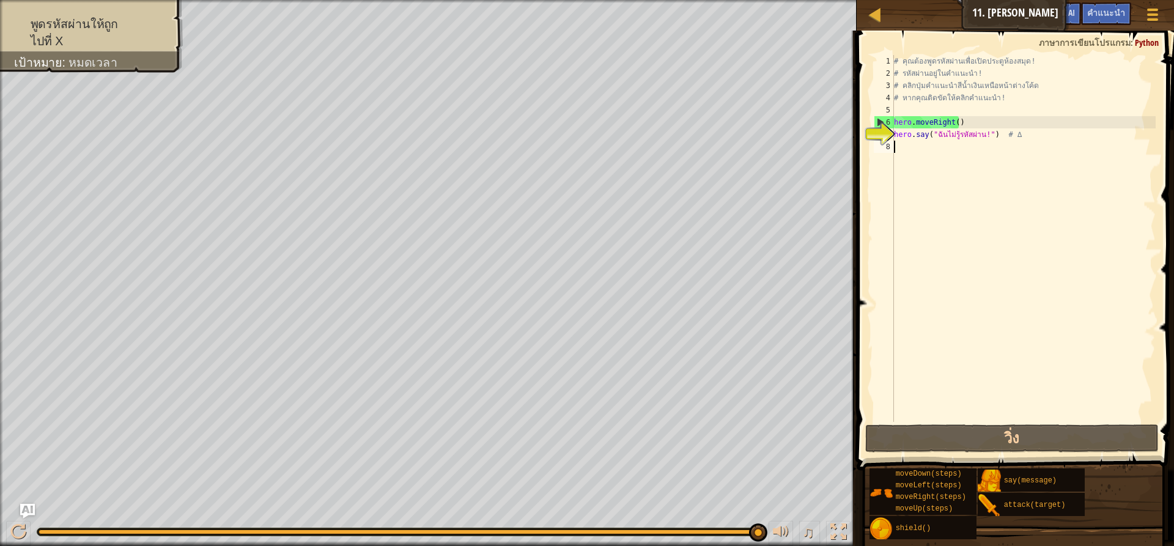
click at [904, 147] on div "# คุณต้องพูดรหัสผ่านเพื่อเปิดประตูห้องสมุด! # รหัสผ่านอยู่ในคำแนะนำ! # คลิกปุ่ม…" at bounding box center [1023, 250] width 264 height 391
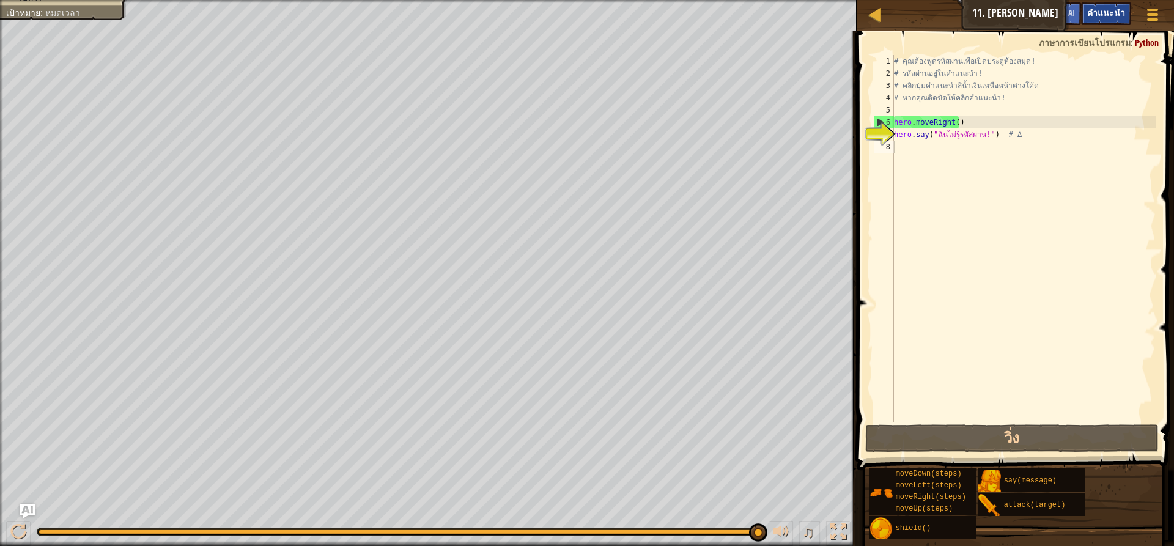
click at [1092, 7] on div "คำแนะนำ" at bounding box center [1106, 13] width 50 height 23
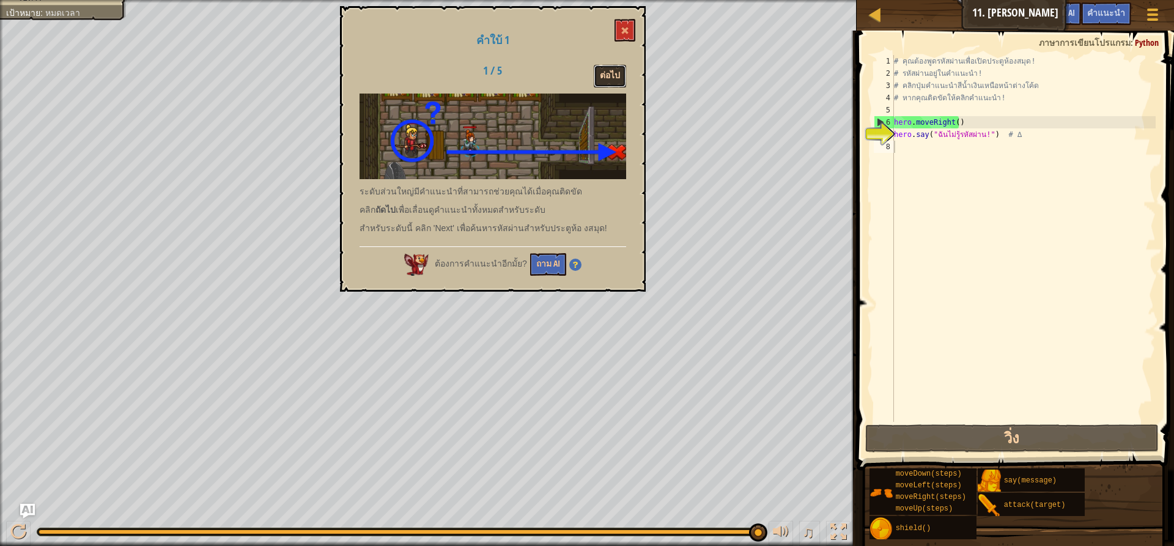
click at [609, 67] on button "ต่อไป" at bounding box center [610, 76] width 32 height 23
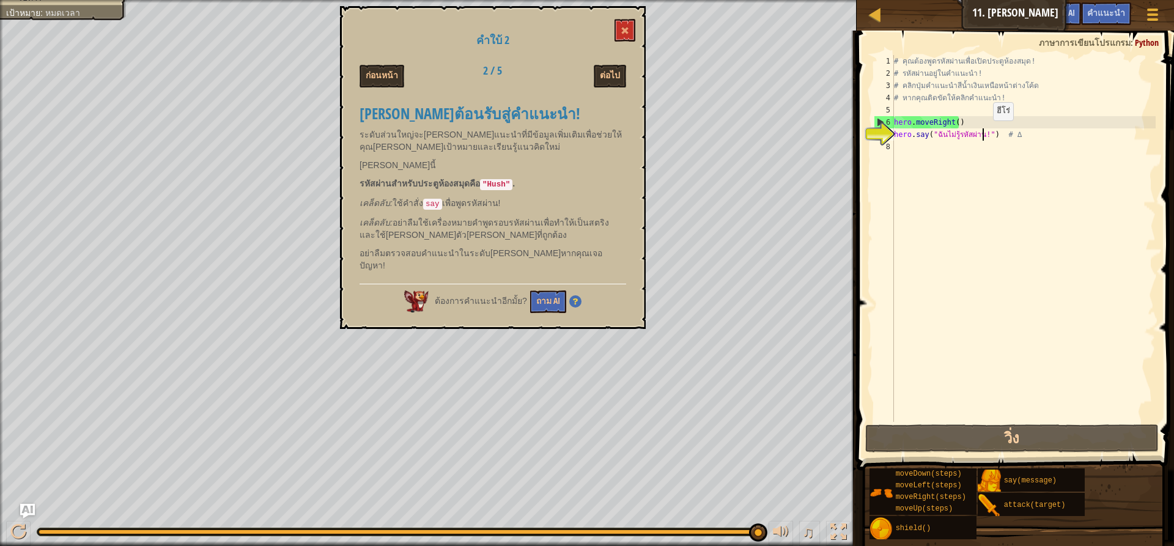
click at [983, 133] on div "# คุณต้องพูดรหัสผ่านเพื่อเปิดประตูห้องสมุด! # รหัสผ่านอยู่ในคำแนะนำ! # คลิกปุ่ม…" at bounding box center [1023, 250] width 264 height 391
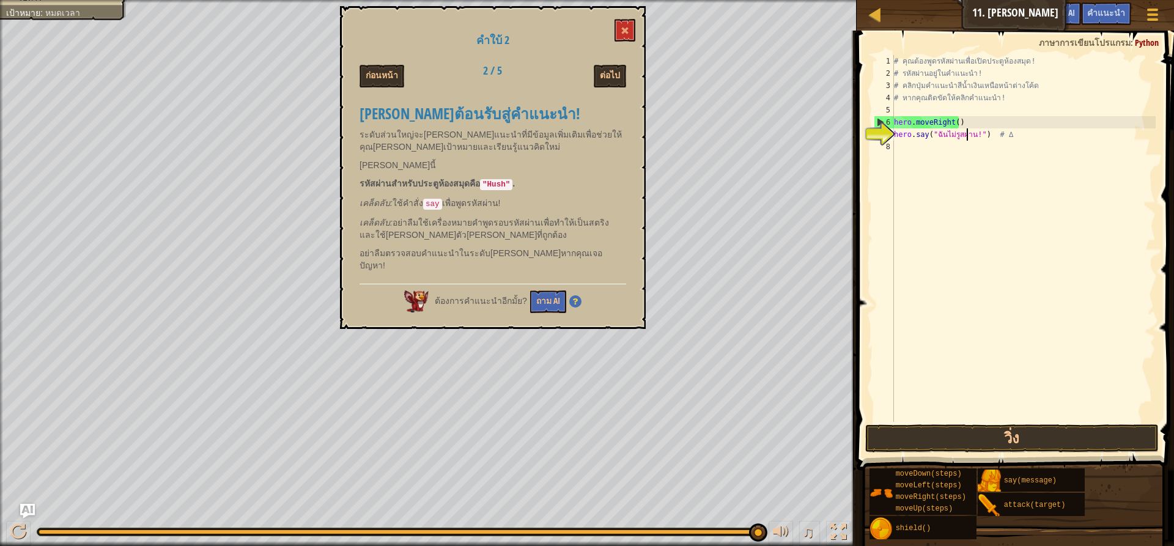
type textarea "hero.say("ฉันไม่รสผ่าน!") # ∆"
drag, startPoint x: 898, startPoint y: 146, endPoint x: 914, endPoint y: 148, distance: 16.7
click at [898, 146] on div "# คุณต้องพูดรหัสผ่านเพื่อเปิดประตูห้องสมุด! # รหัสผ่านอยู่ในคำแนะนำ! # คลิกปุ่ม…" at bounding box center [1023, 250] width 264 height 391
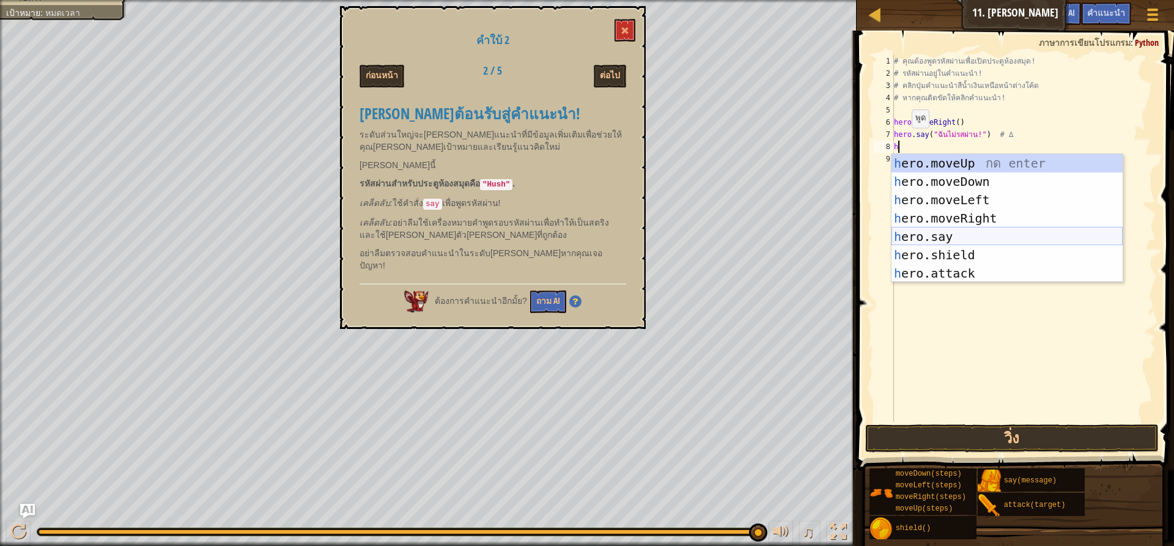
drag, startPoint x: 909, startPoint y: 235, endPoint x: 917, endPoint y: 232, distance: 9.1
click at [913, 235] on div "h ero.moveUp กด enter h ero.moveDown กด enter h ero.moveLeft กด enter h ero.mov…" at bounding box center [1006, 236] width 231 height 165
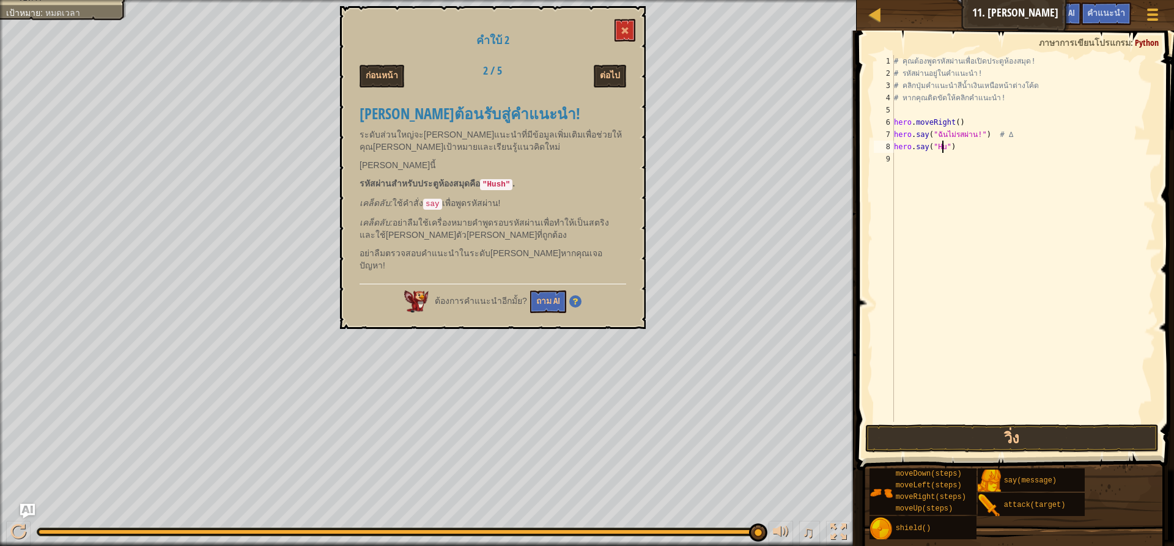
scroll to position [6, 4]
type textarea "hero.say("Hush")"
click at [884, 440] on button "วิ่ง" at bounding box center [1011, 438] width 293 height 28
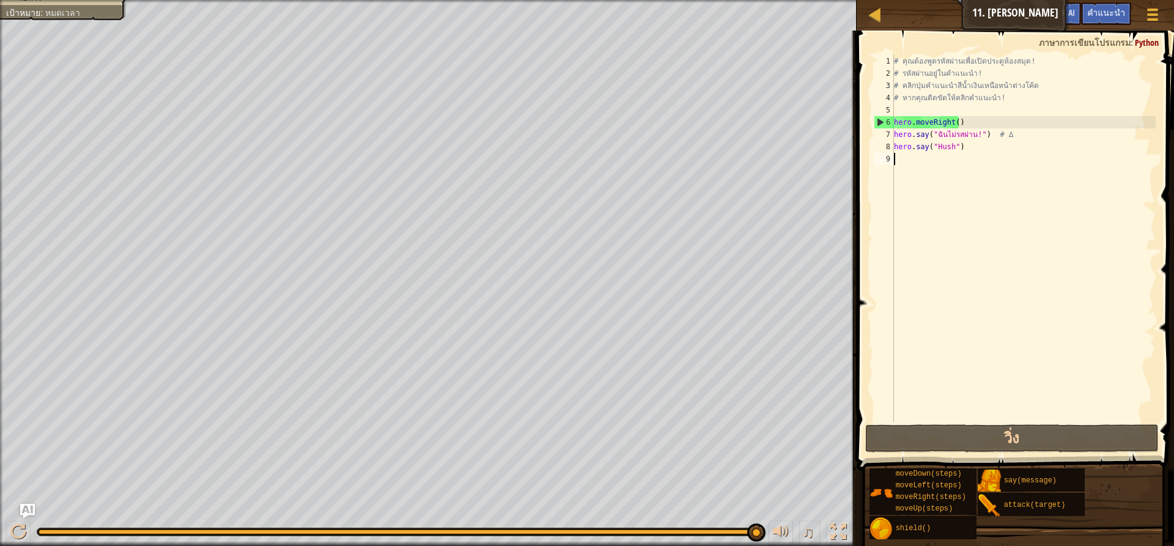
click at [904, 157] on div "# คุณต้องพูดรหัสผ่านเพื่อเปิดประตูห้องสมุด! # รหัสผ่านอยู่ในคำแนะนำ! # คลิกปุ่ม…" at bounding box center [1023, 250] width 264 height 391
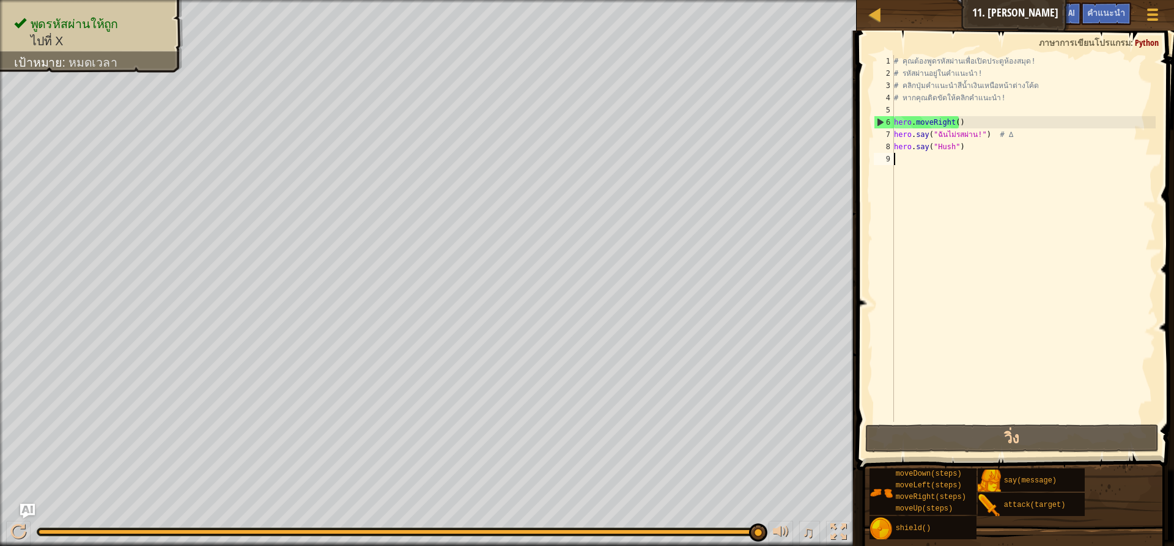
scroll to position [6, 0]
type textarea "h"
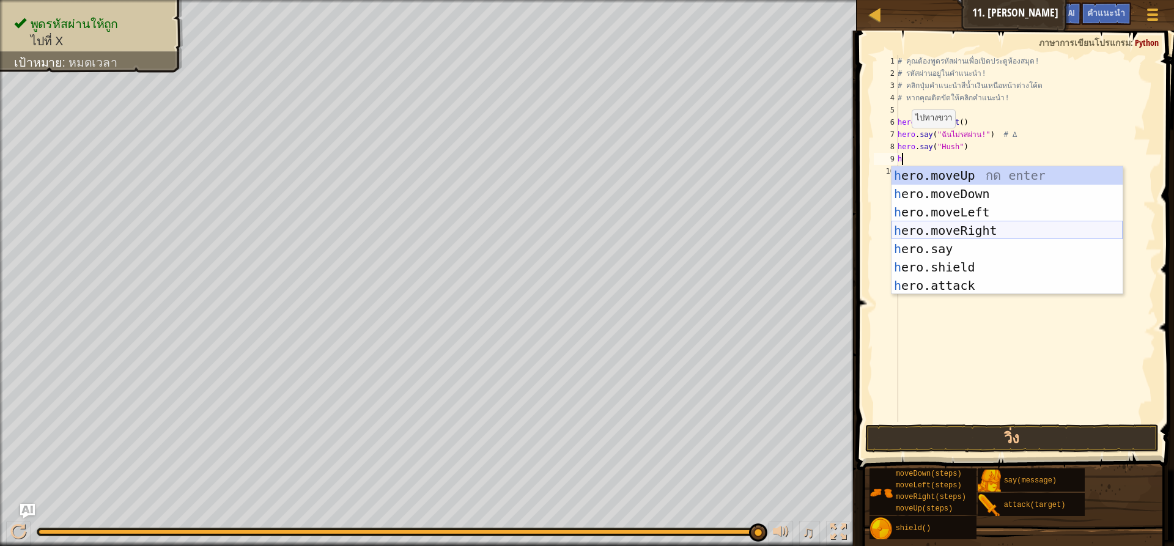
drag, startPoint x: 917, startPoint y: 226, endPoint x: 913, endPoint y: 232, distance: 8.0
click at [915, 229] on div "h ero.moveUp กด enter h ero.moveDown กด enter h ero.moveLeft กด enter h ero.mov…" at bounding box center [1006, 248] width 231 height 165
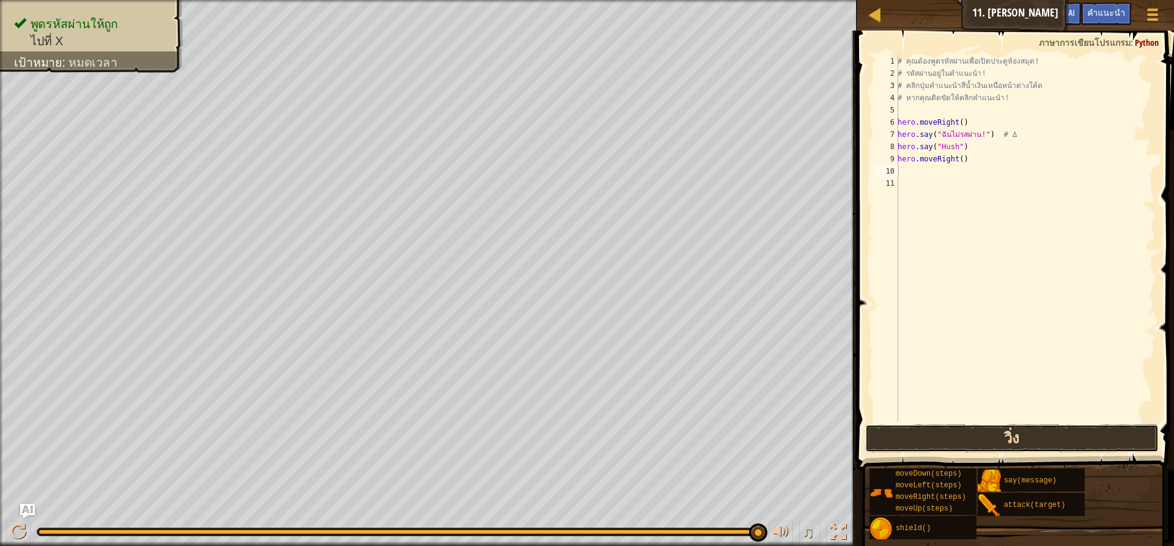
click at [878, 437] on button "วิ่ง" at bounding box center [1011, 438] width 293 height 28
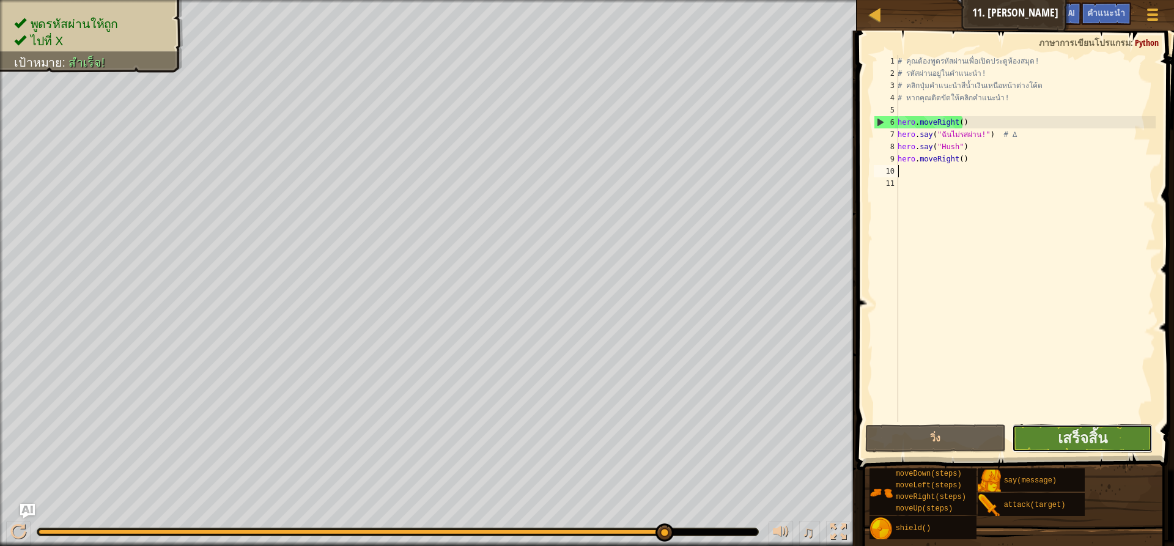
click at [1057, 432] on button "เสร็จสิ้น" at bounding box center [1082, 438] width 141 height 28
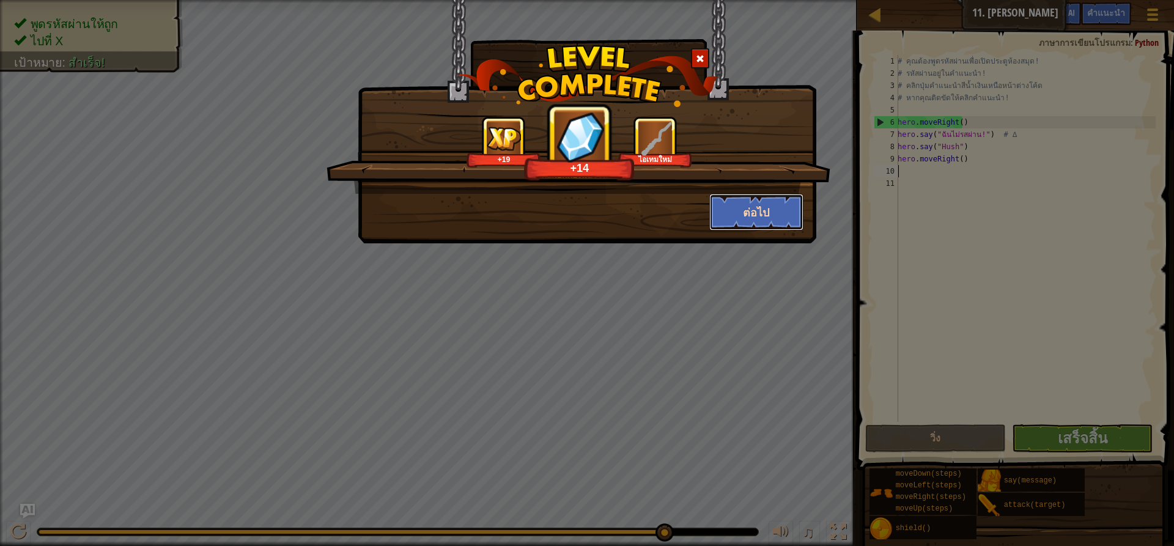
click at [774, 209] on button "ต่อไป" at bounding box center [756, 212] width 95 height 37
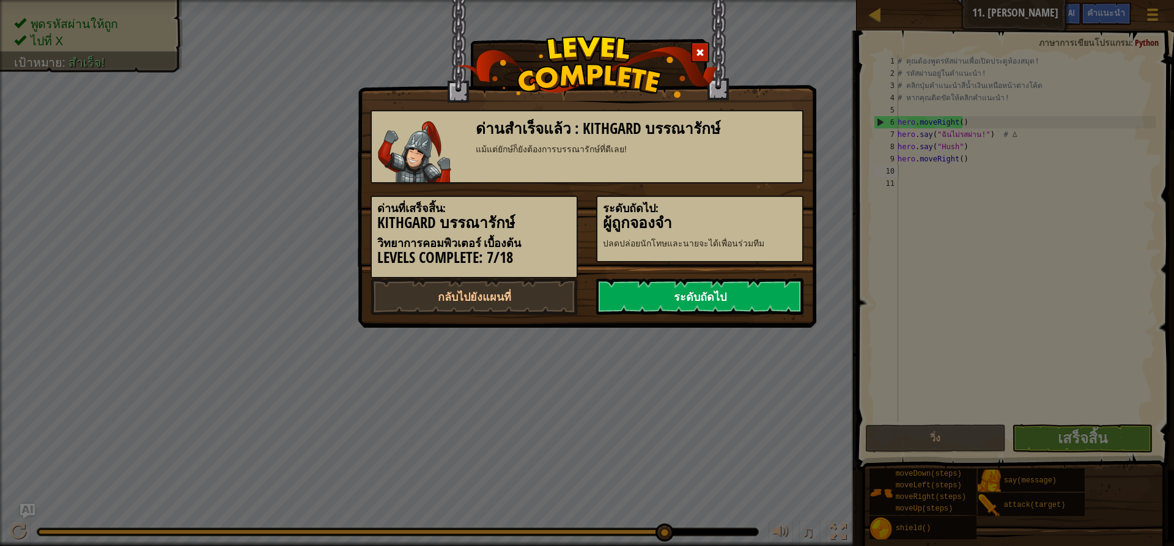
click at [783, 285] on link "ระดับถัดไป" at bounding box center [699, 296] width 207 height 37
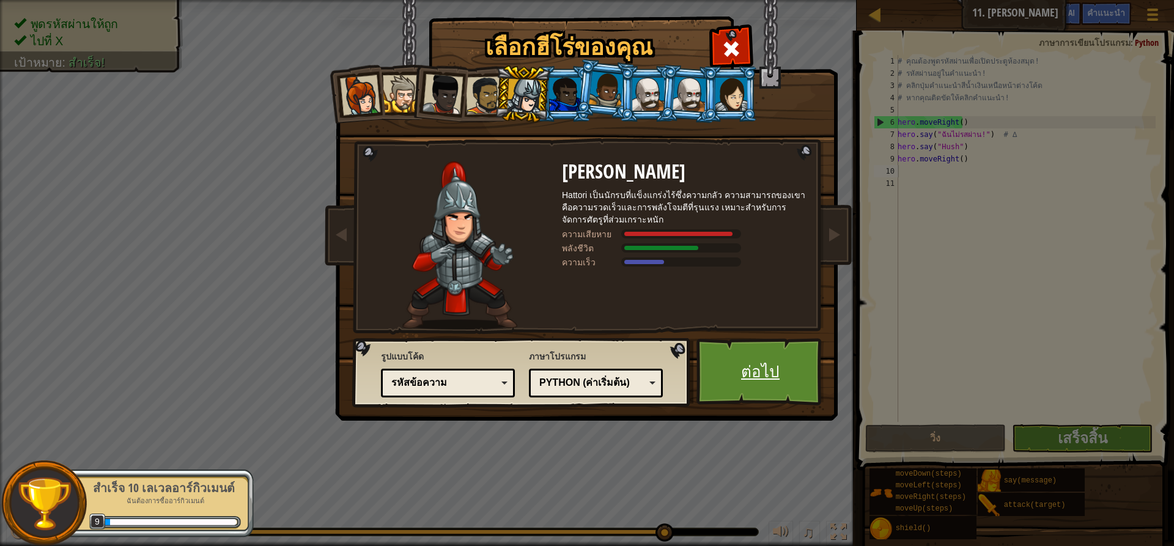
click at [770, 353] on link "ต่อไป" at bounding box center [760, 371] width 128 height 67
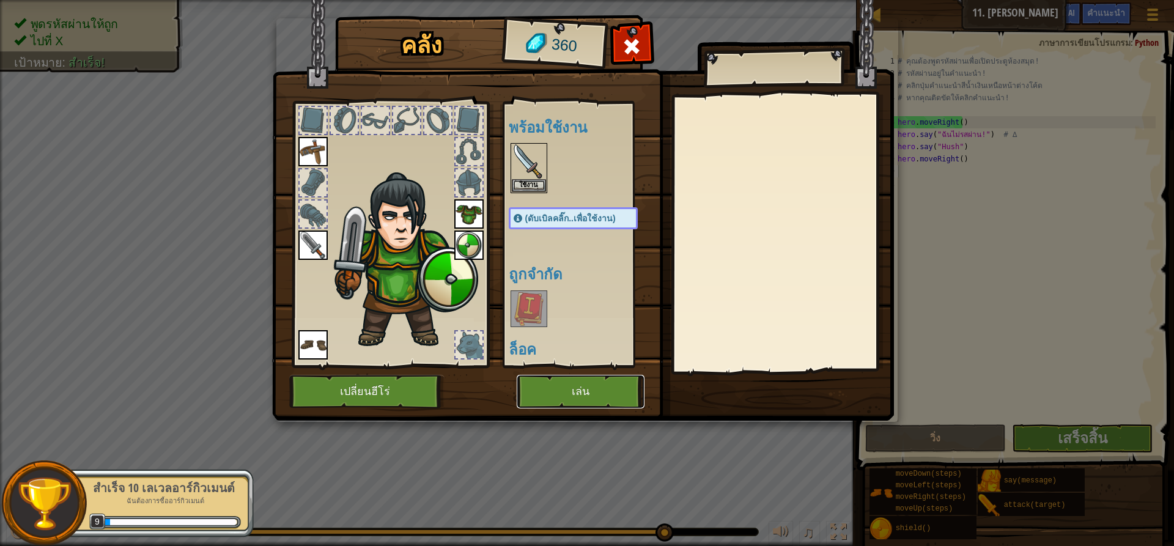
click at [624, 393] on button "เล่น" at bounding box center [581, 392] width 128 height 34
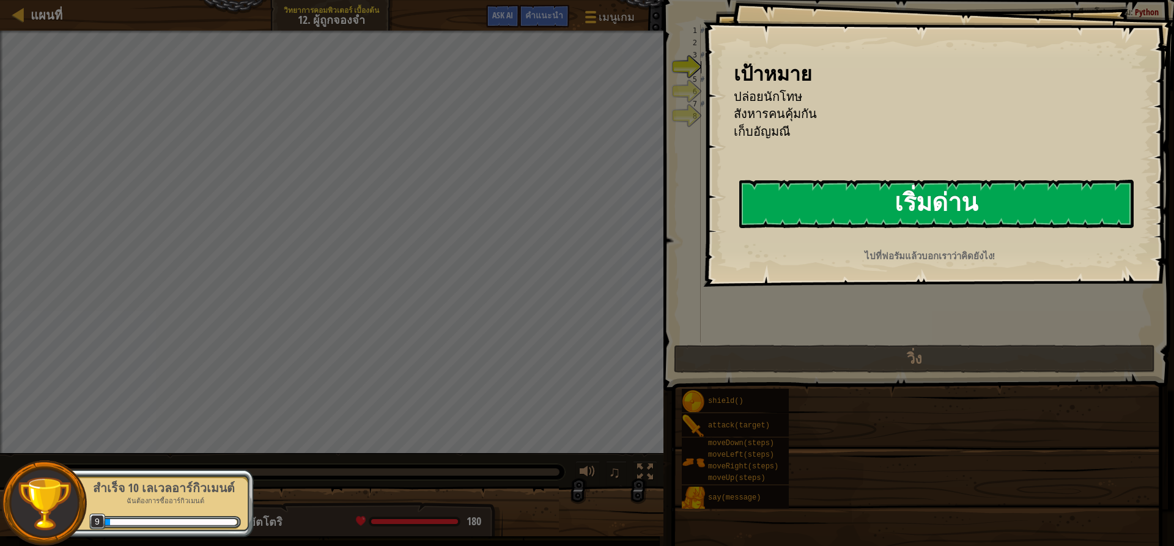
click at [885, 205] on button "เริ่มด่าน" at bounding box center [936, 204] width 394 height 48
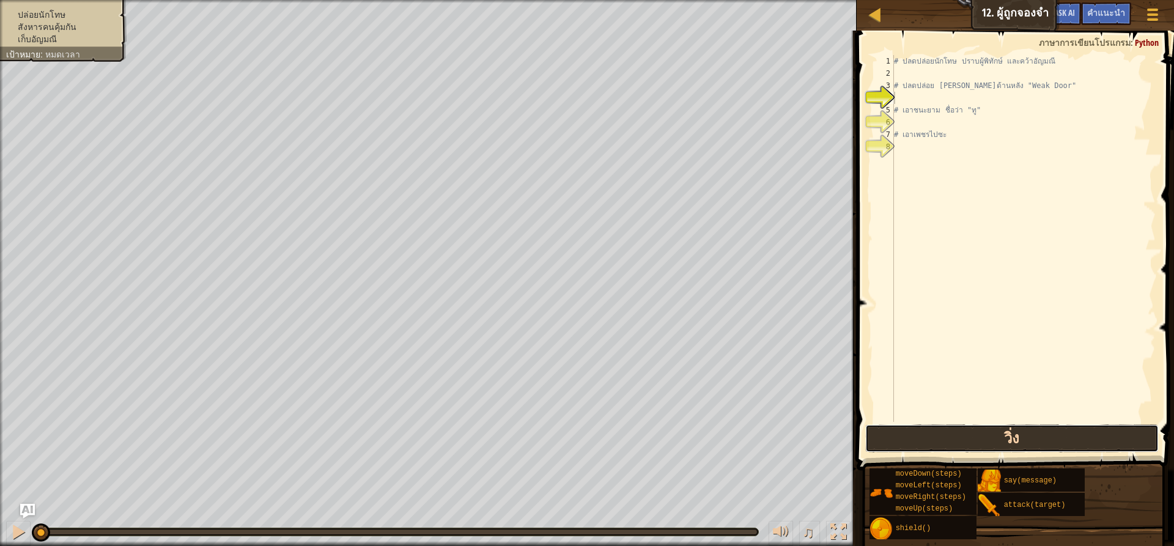
click at [1037, 436] on button "วิ่ง" at bounding box center [1011, 438] width 293 height 28
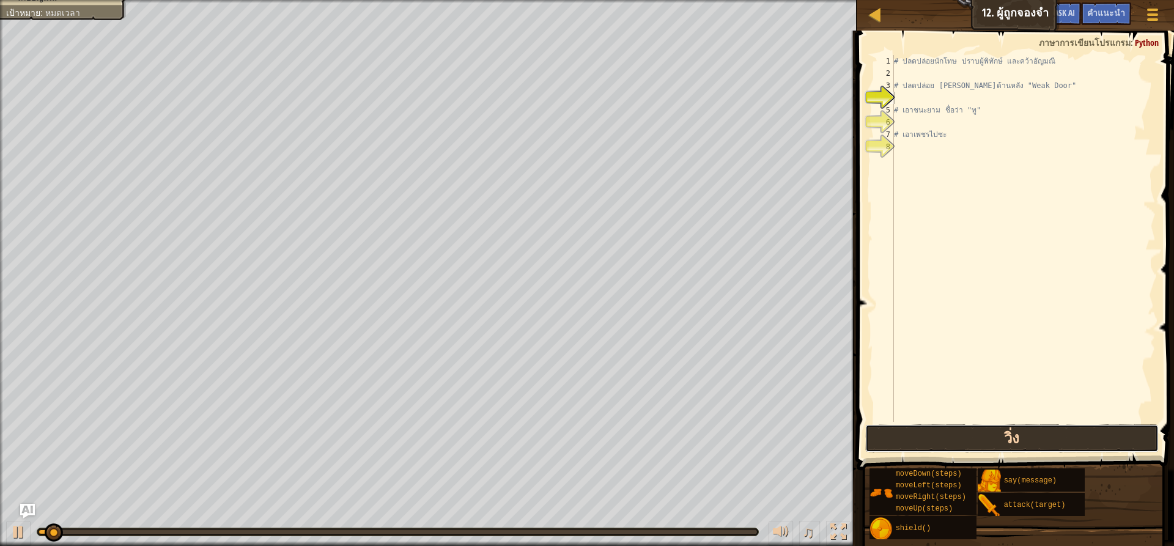
click at [1032, 431] on button "วิ่ง" at bounding box center [1011, 438] width 293 height 28
